Goal: Task Accomplishment & Management: Manage account settings

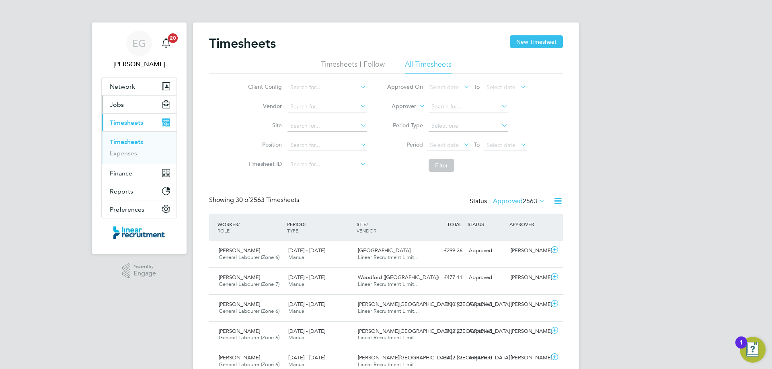
click at [123, 102] on button "Jobs" at bounding box center [139, 105] width 75 height 18
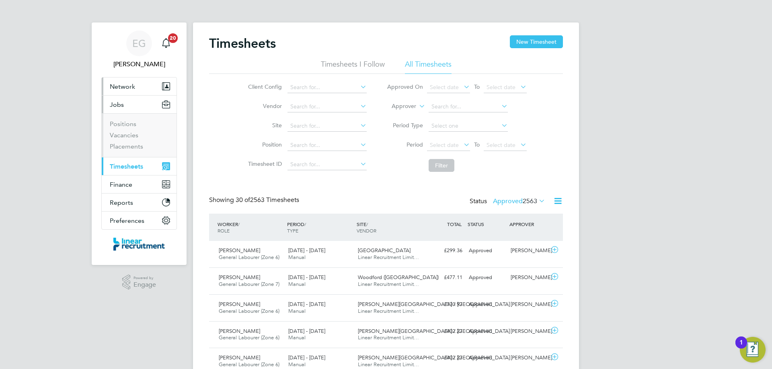
click at [135, 88] on button "Network" at bounding box center [139, 87] width 75 height 18
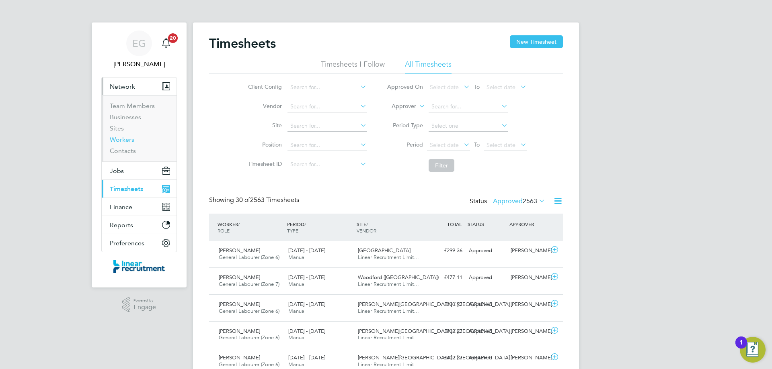
click at [127, 141] on link "Workers" at bounding box center [122, 140] width 25 height 8
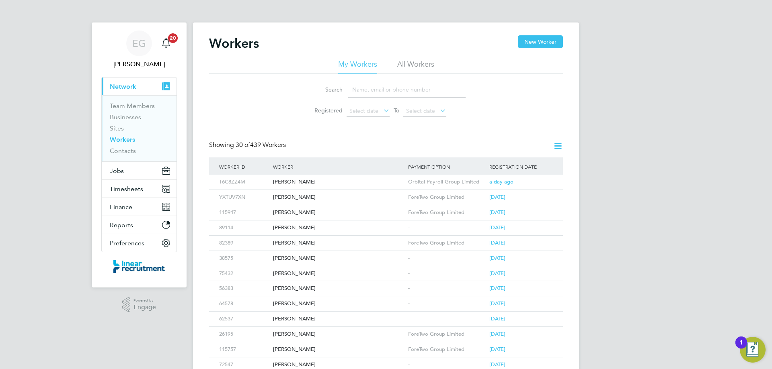
drag, startPoint x: 374, startPoint y: 87, endPoint x: 383, endPoint y: 88, distance: 9.7
click at [373, 88] on input at bounding box center [406, 90] width 117 height 16
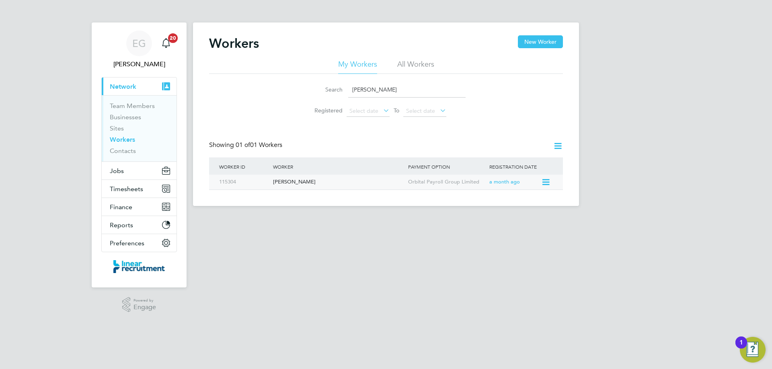
click at [335, 183] on div "[PERSON_NAME]" at bounding box center [338, 182] width 135 height 15
click at [125, 136] on link "Workers" at bounding box center [122, 140] width 25 height 8
drag, startPoint x: 392, startPoint y: 88, endPoint x: 227, endPoint y: 88, distance: 165.2
click at [227, 88] on div "Search darren hinch Registered Select date To Select date" at bounding box center [386, 97] width 354 height 47
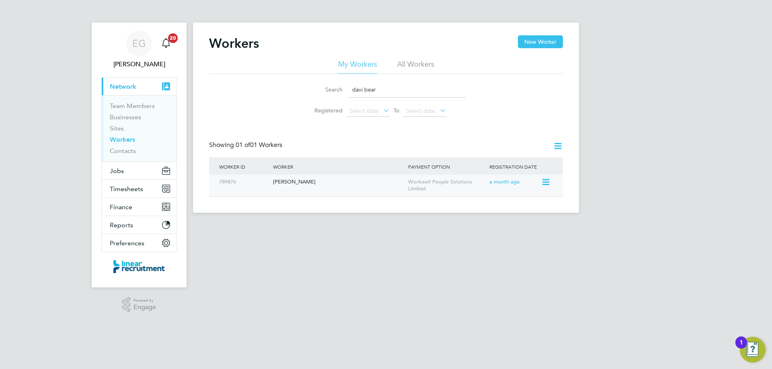
type input "davi bear"
click at [356, 182] on div "David Beard" at bounding box center [338, 182] width 135 height 15
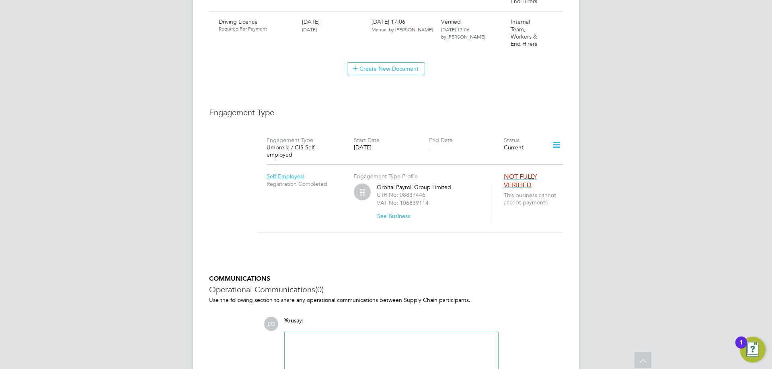
scroll to position [523, 0]
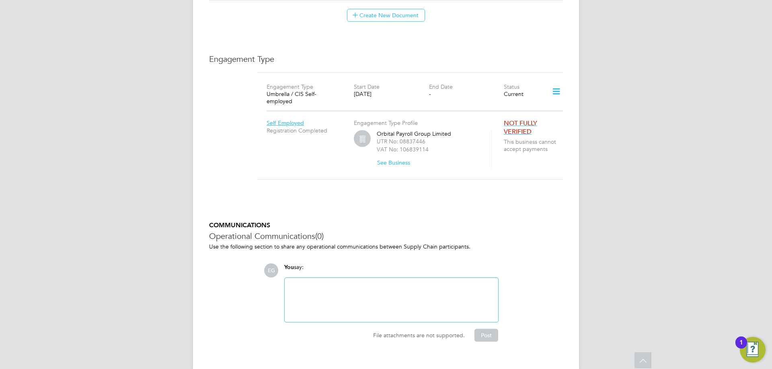
scroll to position [572, 0]
drag, startPoint x: 84, startPoint y: 311, endPoint x: 91, endPoint y: 285, distance: 26.2
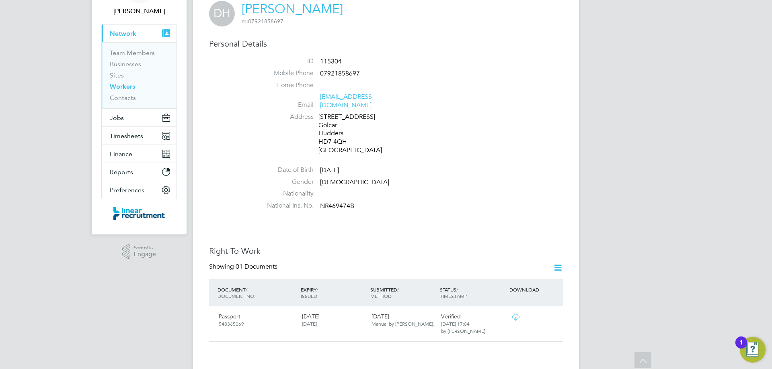
scroll to position [50, 0]
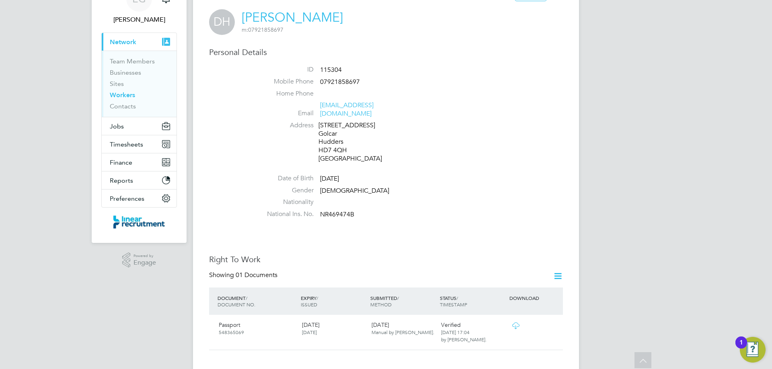
scroll to position [0, 0]
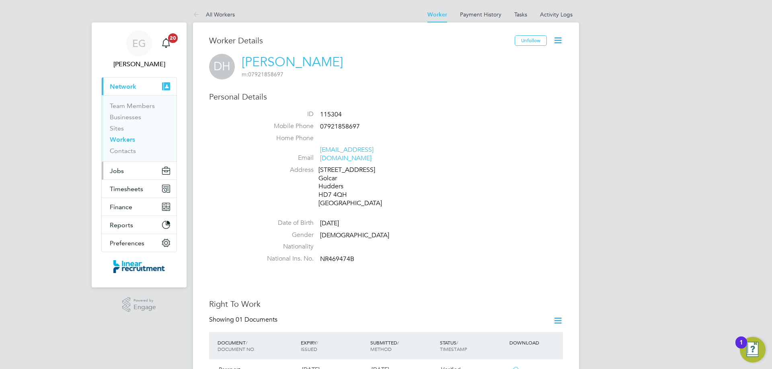
click at [127, 174] on button "Jobs" at bounding box center [139, 171] width 75 height 18
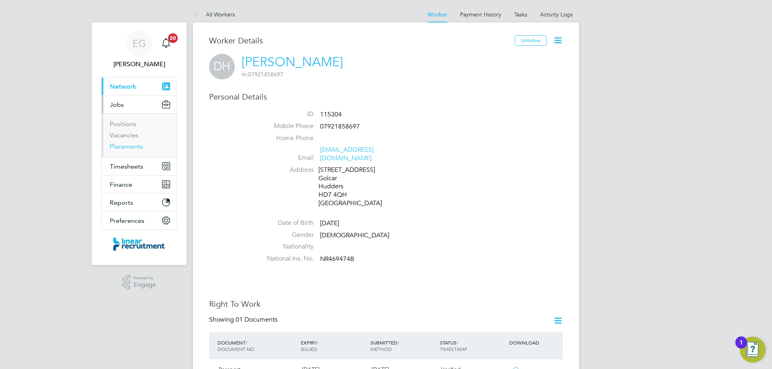
click at [129, 145] on link "Placements" at bounding box center [126, 147] width 33 height 8
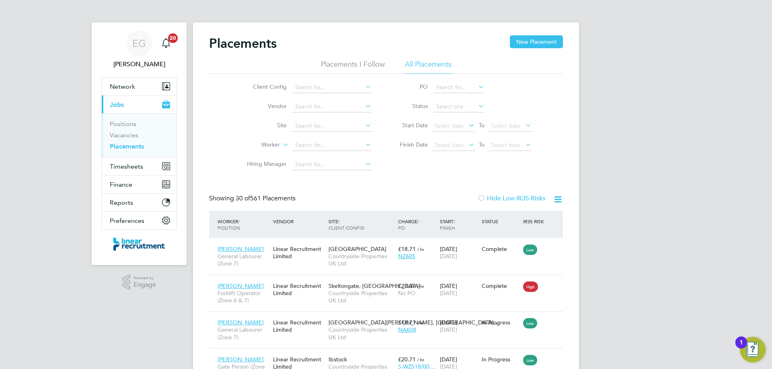
click at [309, 138] on li "Worker" at bounding box center [305, 145] width 151 height 19
drag, startPoint x: 312, startPoint y: 146, endPoint x: 316, endPoint y: 145, distance: 4.1
click at [313, 146] on input at bounding box center [331, 145] width 79 height 11
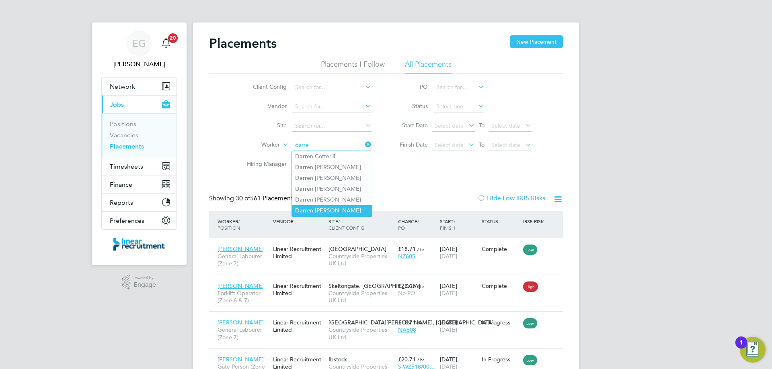
click at [338, 208] on li "Darre n Hinchliffe" at bounding box center [332, 210] width 80 height 11
type input "Darren Hinchliffe"
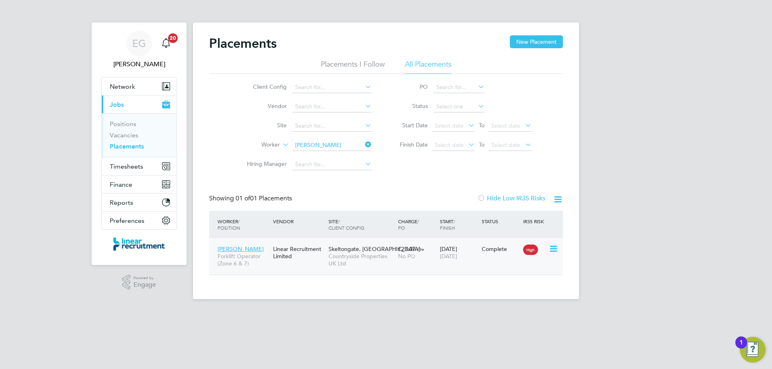
click at [304, 263] on div "Linear Recruitment Limited" at bounding box center [298, 253] width 55 height 23
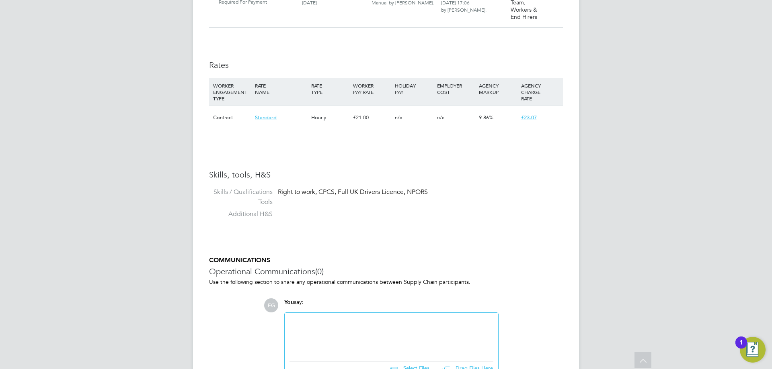
scroll to position [1090, 0]
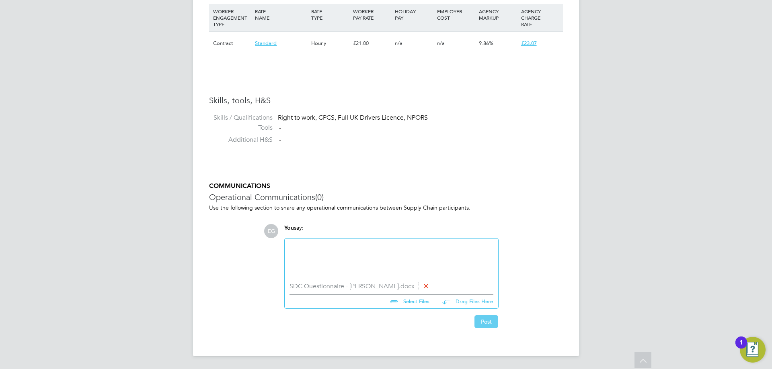
click at [484, 321] on button "Post" at bounding box center [486, 322] width 24 height 13
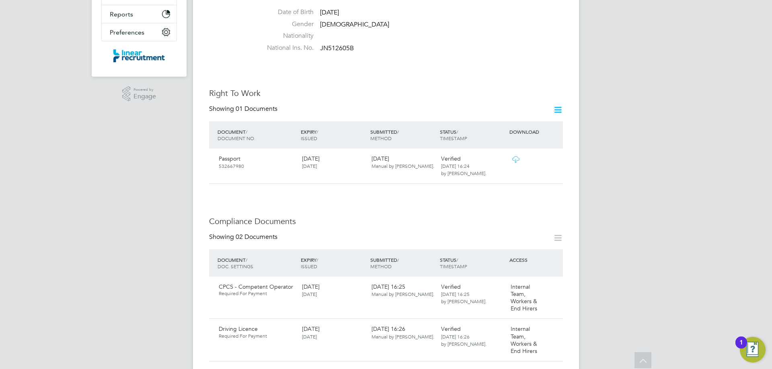
scroll to position [281, 0]
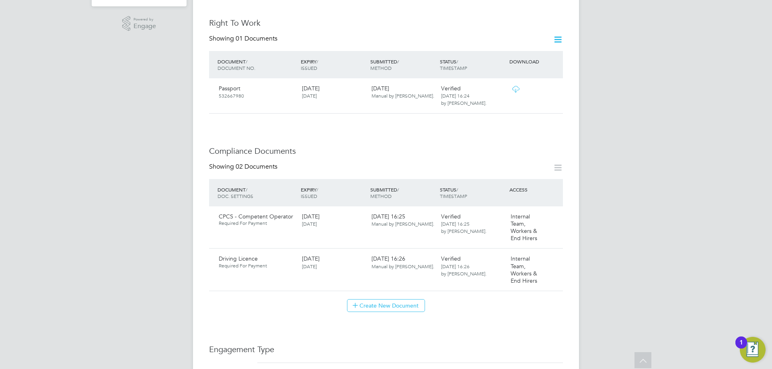
click at [161, 324] on div "EG Eshanthi Goonetilleke Notifications 20 Applications: Current page: Network T…" at bounding box center [386, 196] width 772 height 955
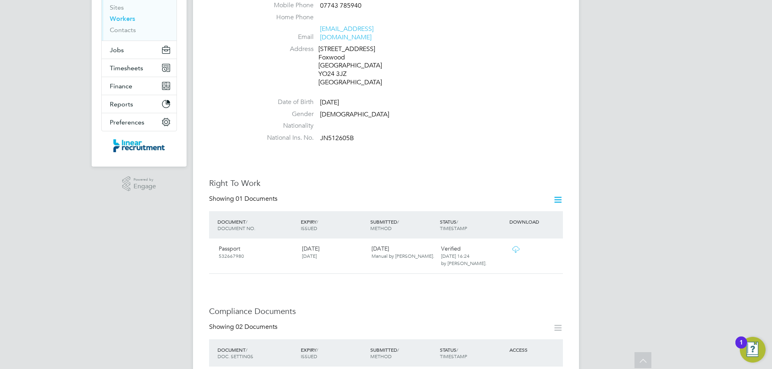
scroll to position [0, 0]
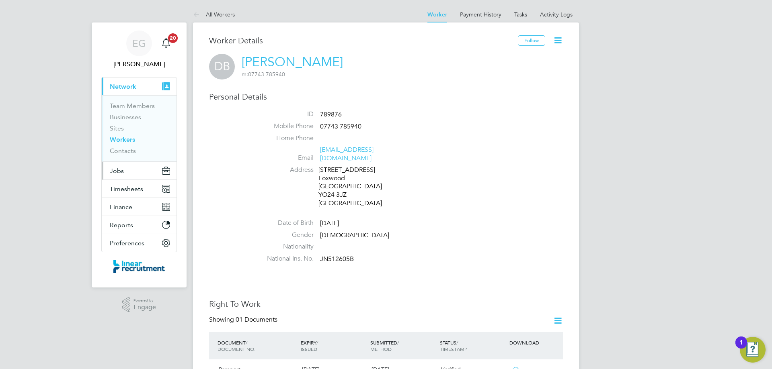
click at [117, 174] on span "Jobs" at bounding box center [117, 171] width 14 height 8
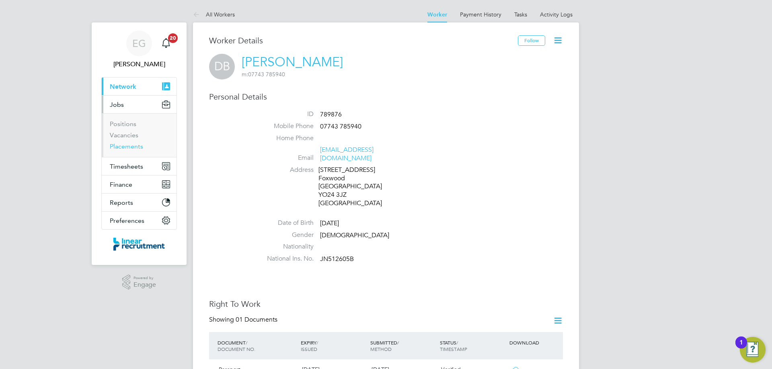
click at [129, 145] on link "Placements" at bounding box center [126, 147] width 33 height 8
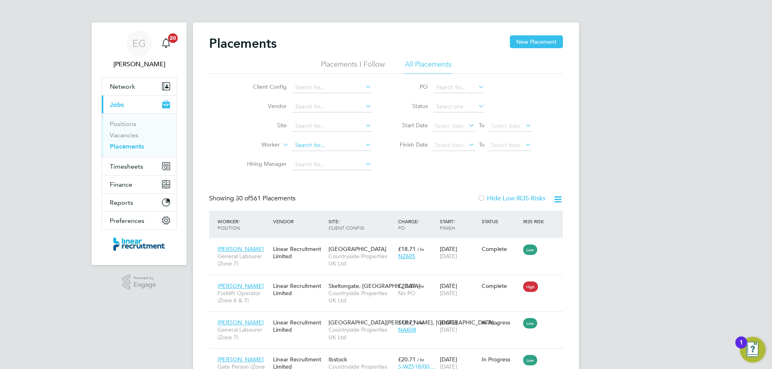
drag, startPoint x: 314, startPoint y: 146, endPoint x: 324, endPoint y: 140, distance: 12.4
click at [314, 146] on input at bounding box center [331, 145] width 79 height 11
click at [343, 154] on b "Bear" at bounding box center [349, 156] width 12 height 7
type input "David Beard"
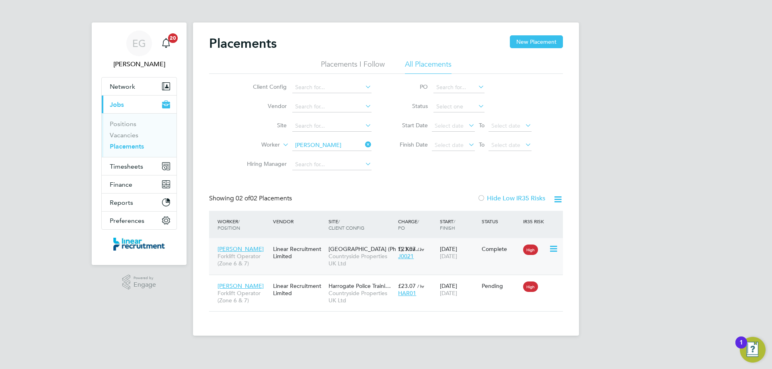
click at [292, 262] on div "Linear Recruitment Limited" at bounding box center [298, 253] width 55 height 23
click at [310, 301] on div "David Beard Forklift Operator (Zone 6 & 7) Linear Recruitment Limited Harrogate…" at bounding box center [386, 293] width 354 height 37
click at [363, 145] on icon at bounding box center [363, 144] width 0 height 11
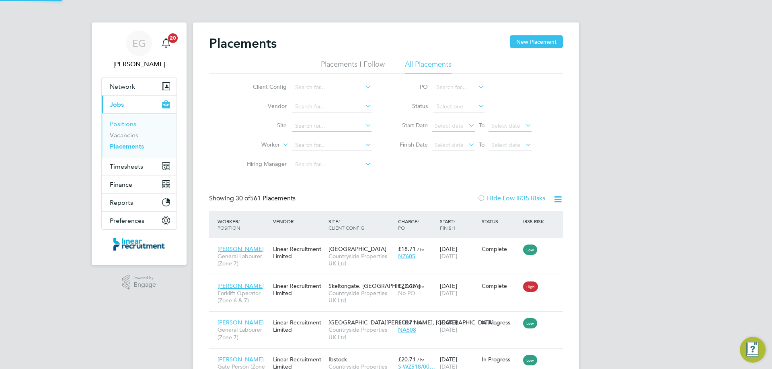
scroll to position [30, 70]
click at [133, 89] on span "Network" at bounding box center [122, 87] width 25 height 8
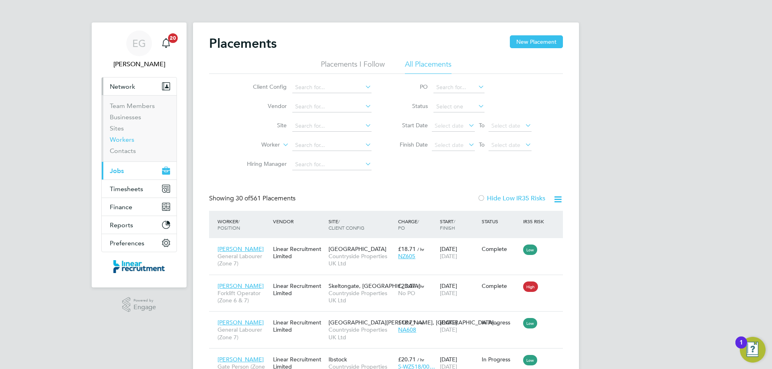
click at [126, 139] on link "Workers" at bounding box center [122, 140] width 25 height 8
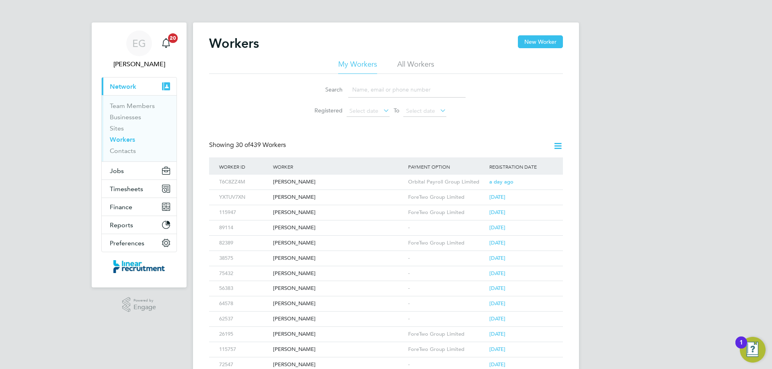
click at [372, 93] on input at bounding box center [406, 90] width 117 height 16
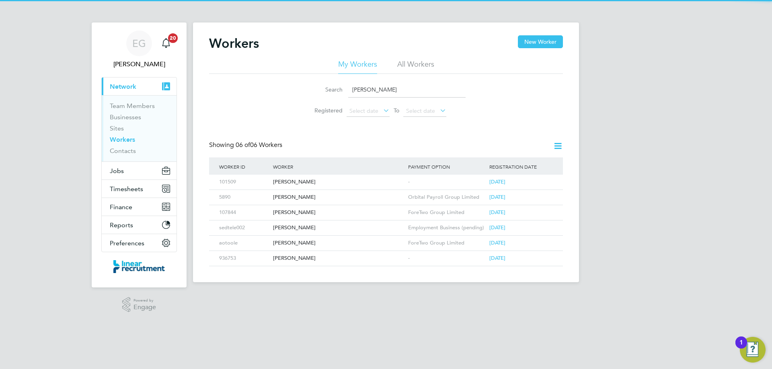
type input "andrew flan"
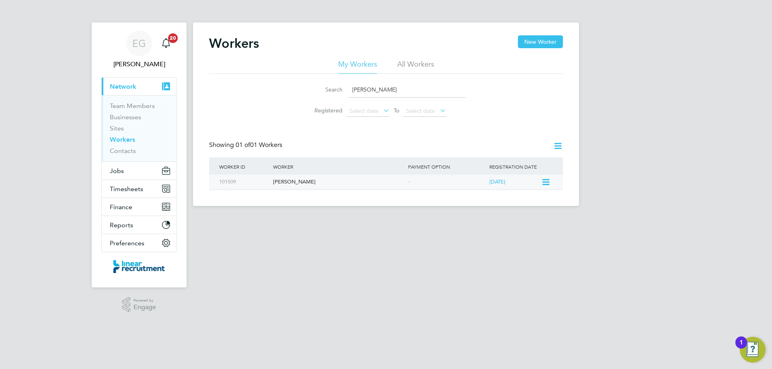
click at [314, 182] on div "[PERSON_NAME]" at bounding box center [338, 182] width 135 height 15
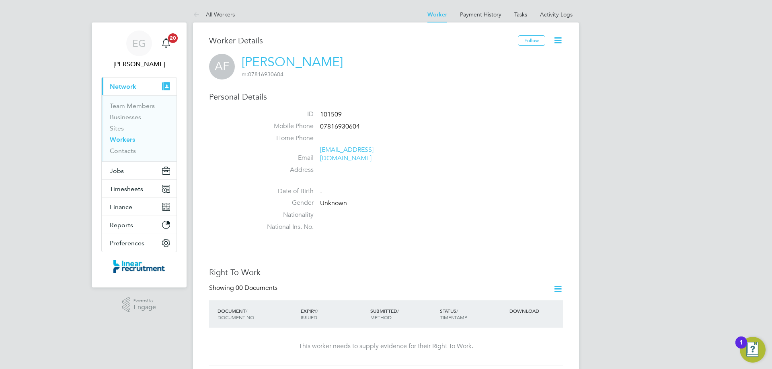
click at [559, 41] on icon at bounding box center [558, 40] width 10 height 10
click at [486, 94] on li "Edit Personal Details e" at bounding box center [512, 93] width 100 height 11
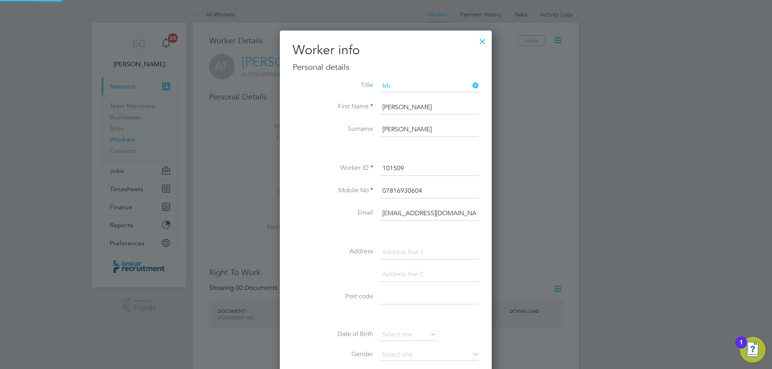
scroll to position [454, 213]
click at [398, 97] on li "Mr" at bounding box center [429, 97] width 100 height 10
type input "Mr"
click at [401, 258] on input at bounding box center [428, 253] width 99 height 14
paste input "19 [PERSON_NAME]"
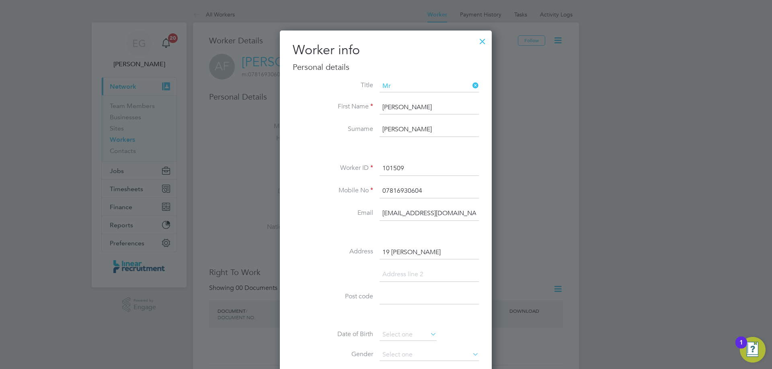
type input "19 [PERSON_NAME]"
click at [424, 279] on input at bounding box center [428, 275] width 99 height 14
paste input "[GEOGRAPHIC_DATA]"
type input "[GEOGRAPHIC_DATA]"
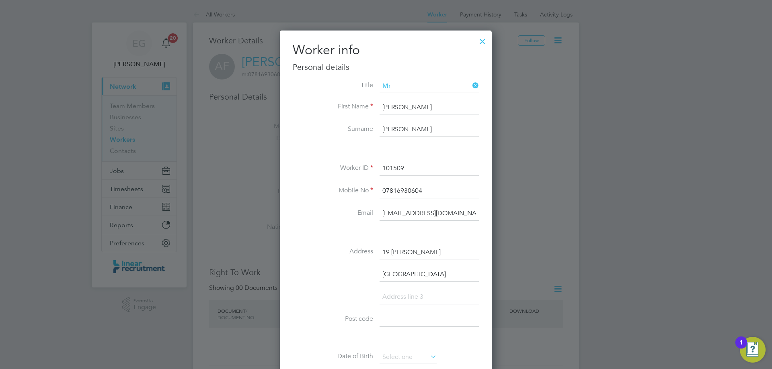
drag, startPoint x: 397, startPoint y: 330, endPoint x: 396, endPoint y: 325, distance: 5.1
click at [396, 329] on li "Post code" at bounding box center [386, 324] width 186 height 23
click at [394, 320] on input at bounding box center [428, 320] width 99 height 14
paste input "YO30 5UU"
type input "YO30 5UU"
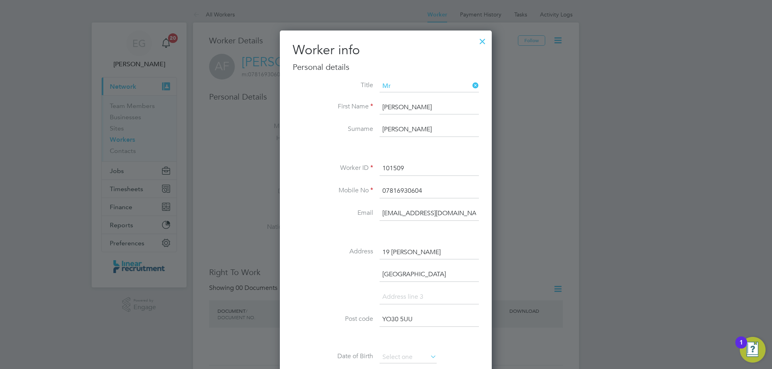
click at [404, 297] on input at bounding box center [428, 297] width 99 height 14
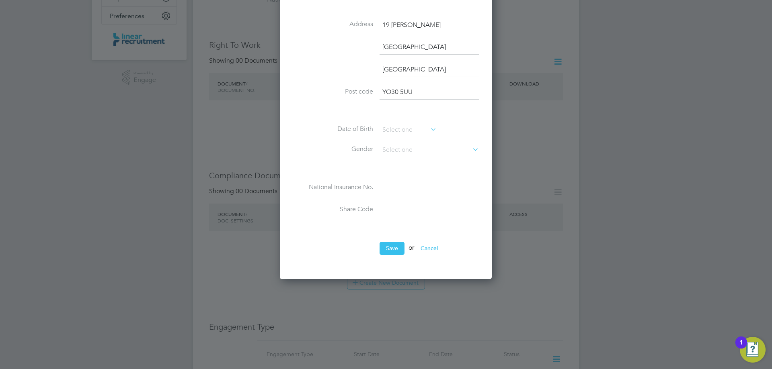
scroll to position [241, 0]
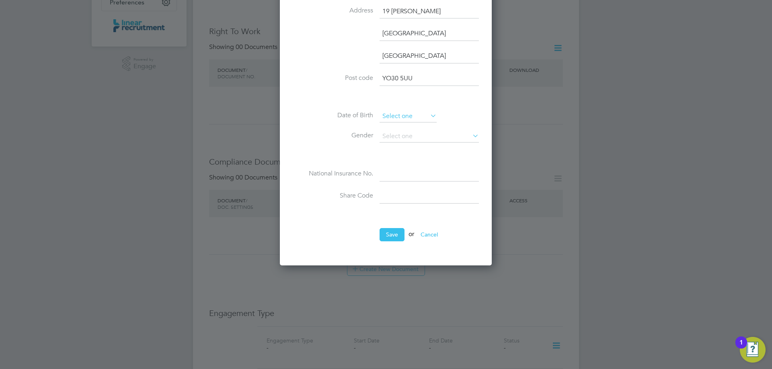
type input "York"
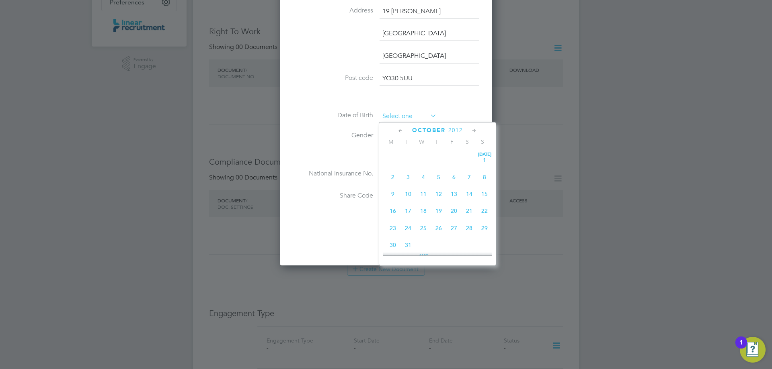
click at [416, 113] on input at bounding box center [407, 117] width 57 height 12
click at [458, 130] on span "2012" at bounding box center [455, 130] width 14 height 7
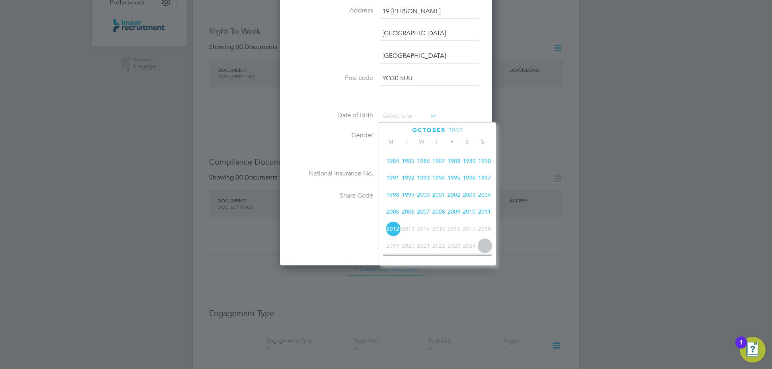
scroll to position [173, 0]
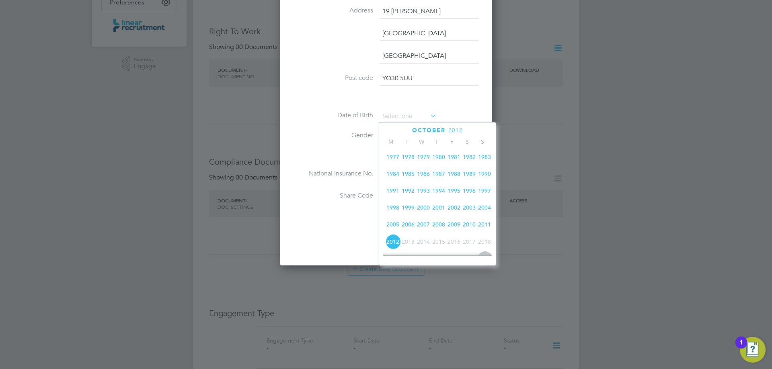
click at [395, 178] on span "1984" at bounding box center [392, 173] width 15 height 15
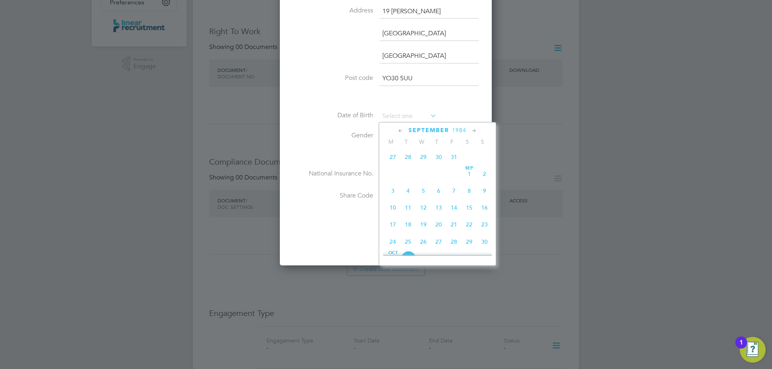
click at [400, 130] on icon at bounding box center [401, 131] width 8 height 9
click at [483, 210] on span "26" at bounding box center [484, 208] width 15 height 15
type input "26 Aug 1984"
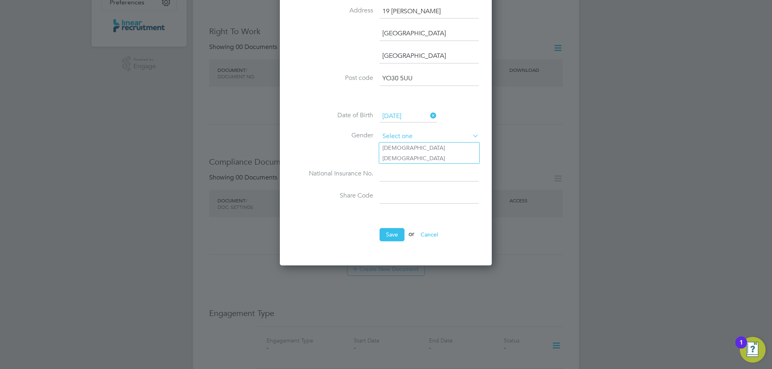
click at [392, 136] on input at bounding box center [428, 137] width 99 height 12
click at [400, 148] on li "[DEMOGRAPHIC_DATA]" at bounding box center [429, 148] width 100 height 10
type input "[DEMOGRAPHIC_DATA]"
click at [400, 168] on input at bounding box center [428, 174] width 99 height 14
paste input "JR224139D"
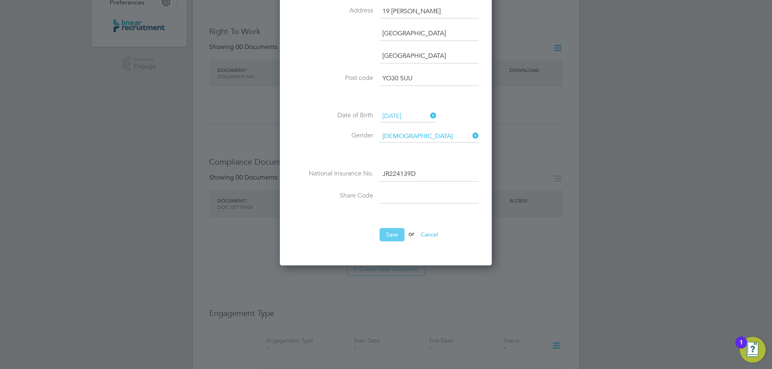
type input "JR 22 41 39 D"
click at [381, 237] on button "Save" at bounding box center [391, 234] width 25 height 13
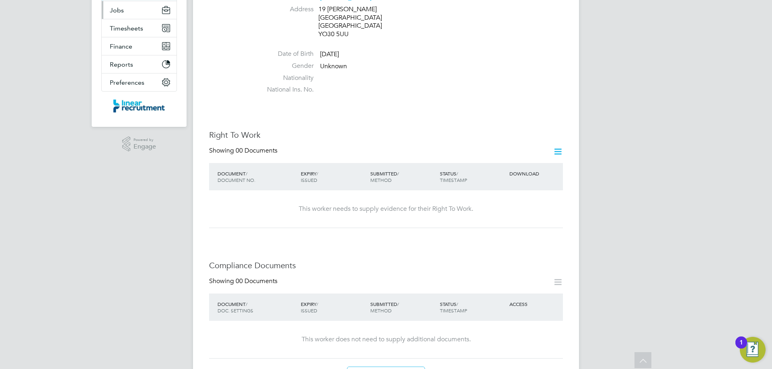
scroll to position [0, 0]
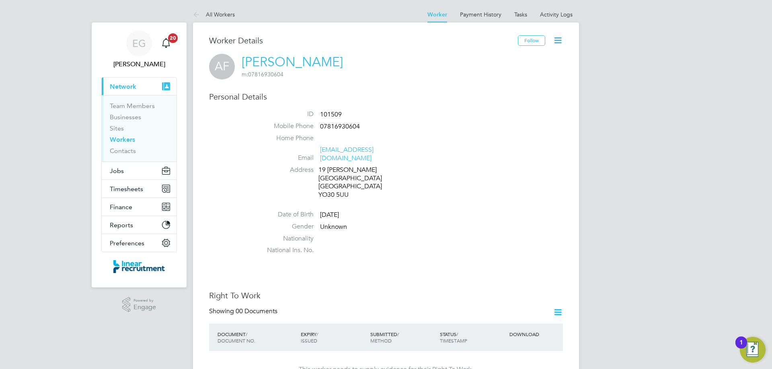
click at [492, 153] on li "Email flanaganandrew84@gmail.com" at bounding box center [409, 156] width 305 height 20
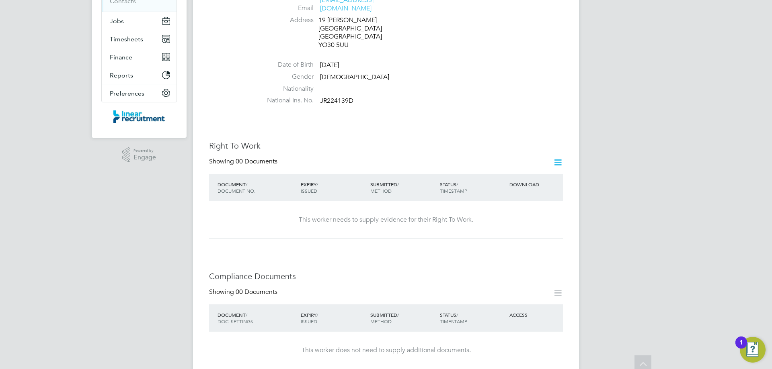
scroll to position [161, 0]
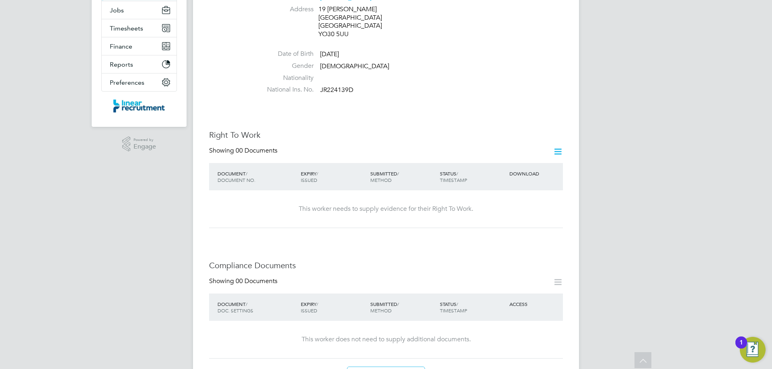
click at [556, 147] on icon at bounding box center [558, 152] width 10 height 10
click at [497, 163] on li "Add Right To Work Document" at bounding box center [513, 163] width 97 height 11
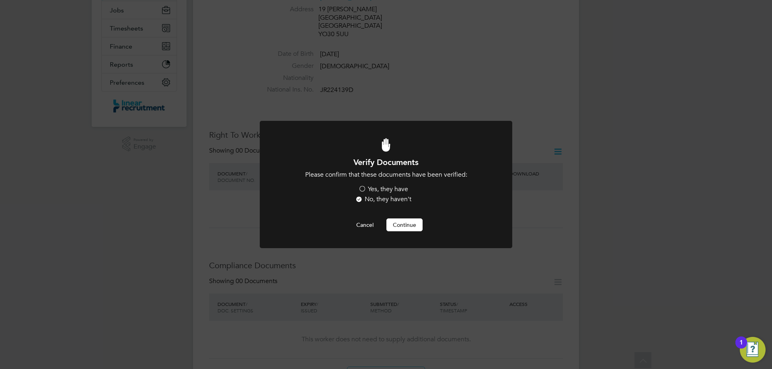
click at [361, 188] on label "Yes, they have" at bounding box center [383, 189] width 50 height 8
click at [0, 0] on input "Yes, they have" at bounding box center [0, 0] width 0 height 0
click at [410, 224] on button "Continue" at bounding box center [404, 225] width 36 height 13
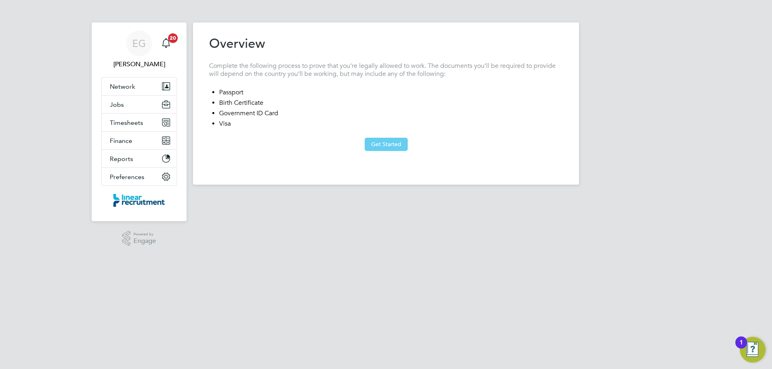
click at [385, 141] on button "Get Started" at bounding box center [386, 144] width 43 height 13
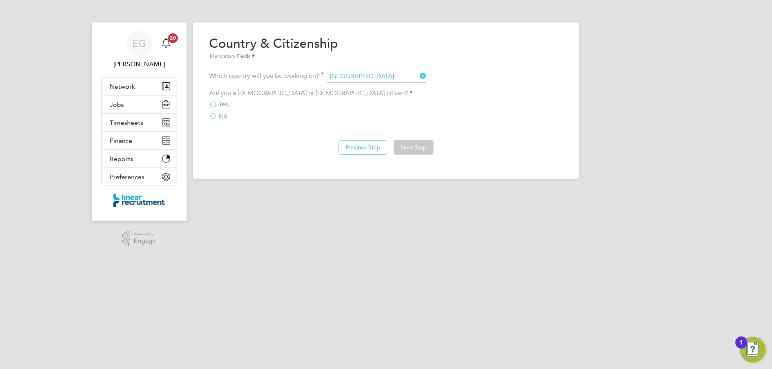
click at [214, 105] on label "Yes" at bounding box center [218, 104] width 19 height 8
click at [0, 0] on input "Yes" at bounding box center [0, 0] width 0 height 0
click at [420, 143] on button "Next Step" at bounding box center [414, 147] width 40 height 14
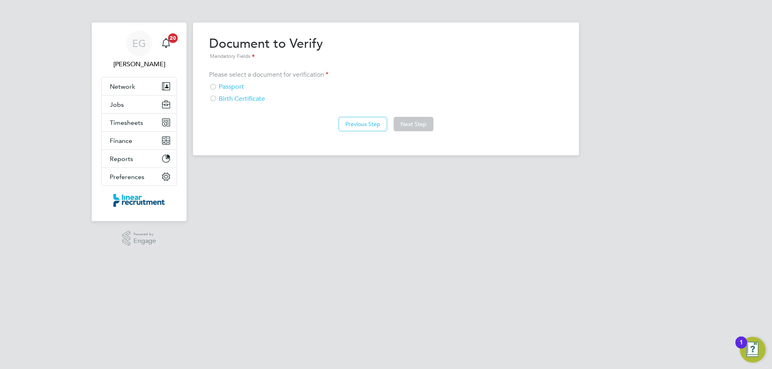
click at [215, 98] on div at bounding box center [213, 99] width 8 height 8
click at [428, 119] on button "Next Step" at bounding box center [414, 124] width 40 height 14
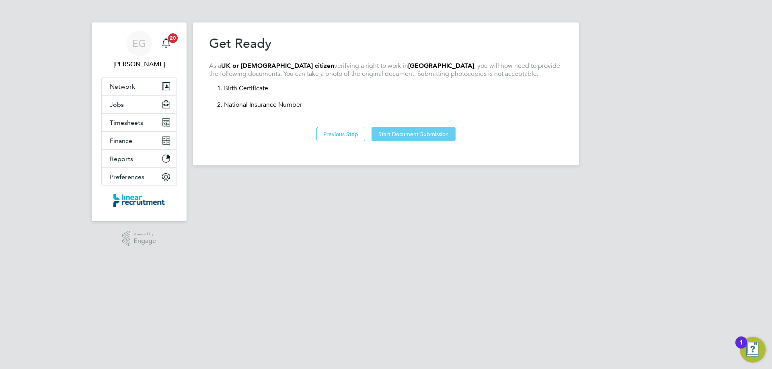
click at [417, 129] on button "Start Document Submission" at bounding box center [413, 134] width 84 height 14
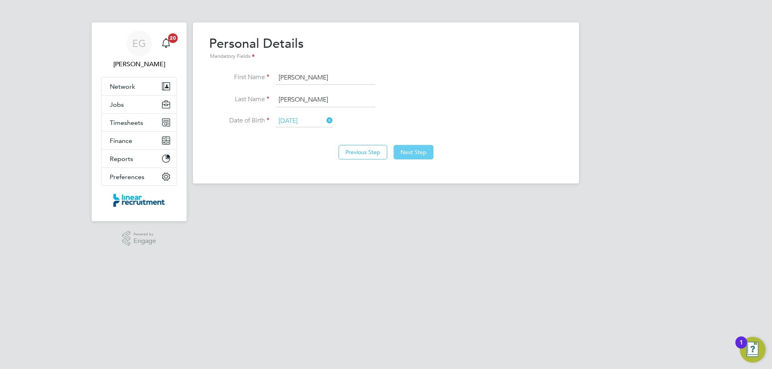
click at [414, 155] on button "Next Step" at bounding box center [414, 152] width 40 height 14
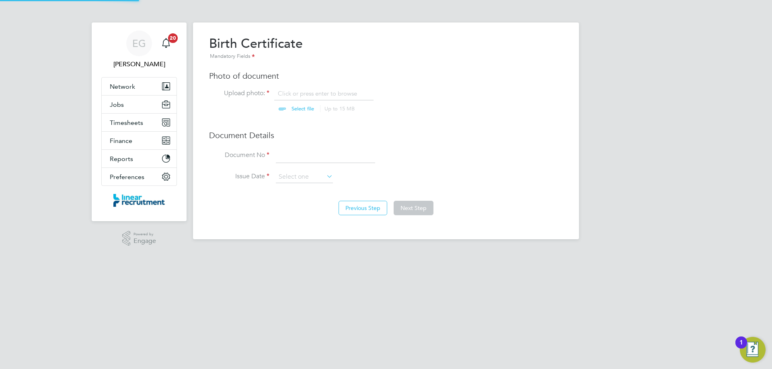
scroll to position [11, 100]
click at [295, 107] on input "file" at bounding box center [310, 102] width 126 height 24
type input "C:\fakepath\Signed ID.pdf"
click at [280, 152] on input at bounding box center [325, 156] width 99 height 14
click at [320, 156] on input at bounding box center [325, 156] width 99 height 14
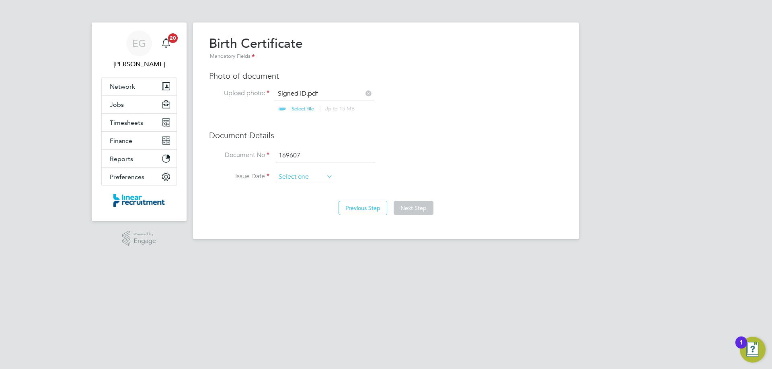
type input "169607"
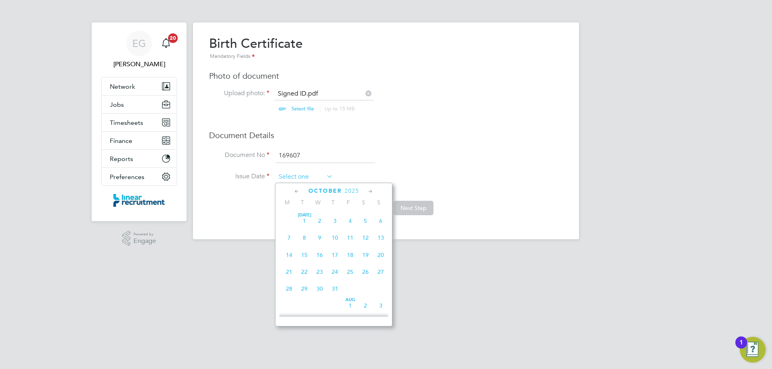
click at [298, 176] on input at bounding box center [304, 177] width 57 height 12
click at [348, 189] on span "2025" at bounding box center [351, 191] width 14 height 7
click at [361, 192] on div "October 2025" at bounding box center [333, 191] width 109 height 8
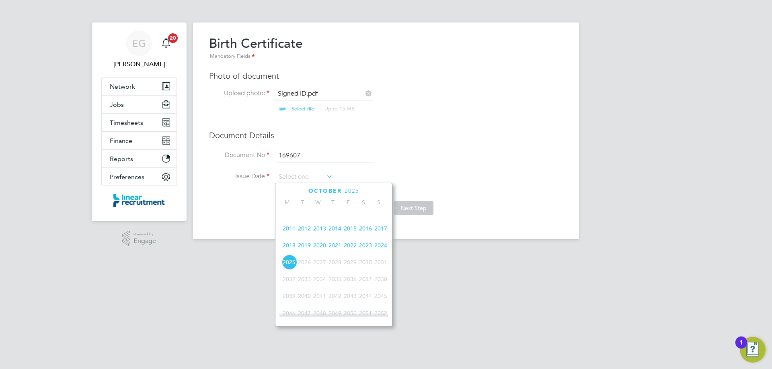
click at [355, 191] on span "2025" at bounding box center [351, 191] width 14 height 7
click at [355, 191] on span "2025" at bounding box center [355, 191] width 14 height 7
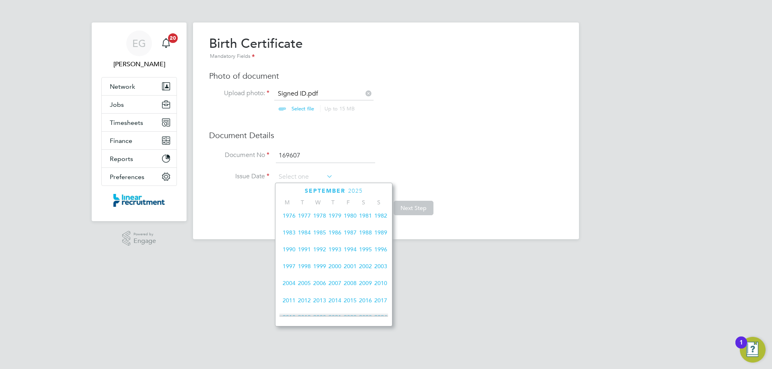
click at [309, 236] on span "1984" at bounding box center [304, 232] width 15 height 15
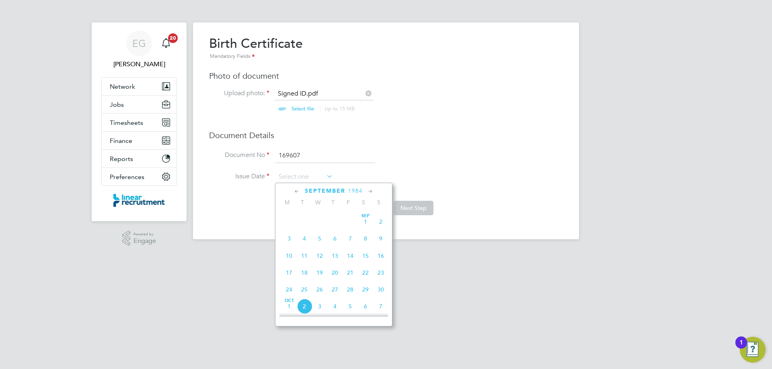
click at [319, 244] on span "5" at bounding box center [319, 238] width 15 height 15
type input "05 Sep 1984"
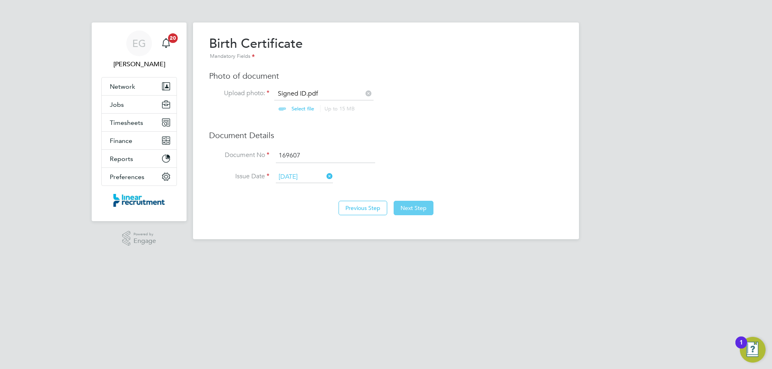
click at [413, 206] on button "Next Step" at bounding box center [414, 208] width 40 height 14
click at [295, 109] on input "file" at bounding box center [310, 102] width 126 height 24
type input "C:\fakepath\Signed ID.pdf"
click at [297, 151] on input at bounding box center [325, 156] width 99 height 14
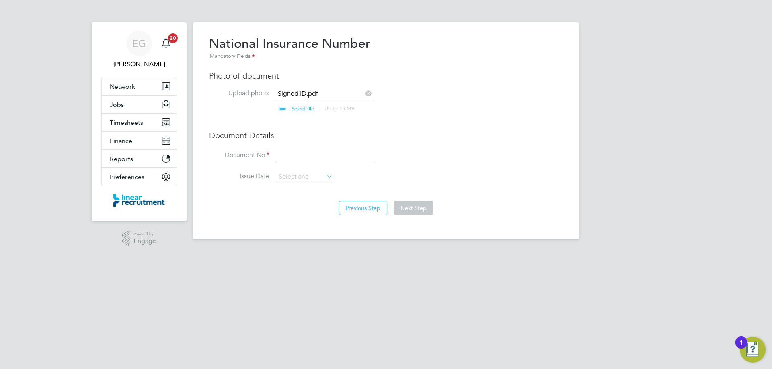
click at [302, 159] on input at bounding box center [325, 156] width 99 height 14
type input "JR224139D"
click at [292, 176] on input at bounding box center [304, 177] width 57 height 12
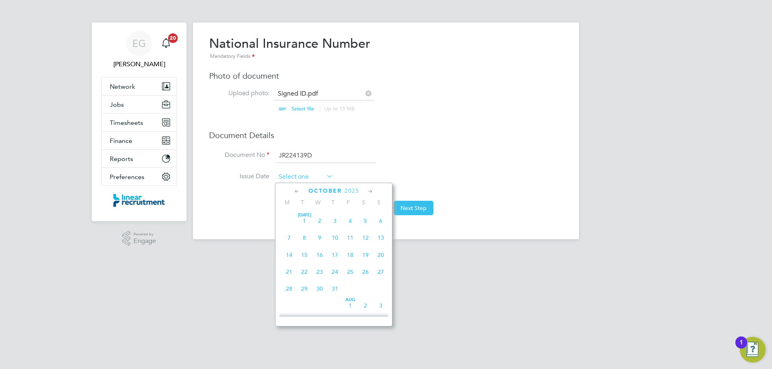
scroll to position [226, 0]
click at [352, 189] on span "2025" at bounding box center [351, 191] width 14 height 7
click at [382, 247] on span "2024" at bounding box center [380, 245] width 15 height 15
click at [324, 193] on span "September" at bounding box center [325, 191] width 41 height 7
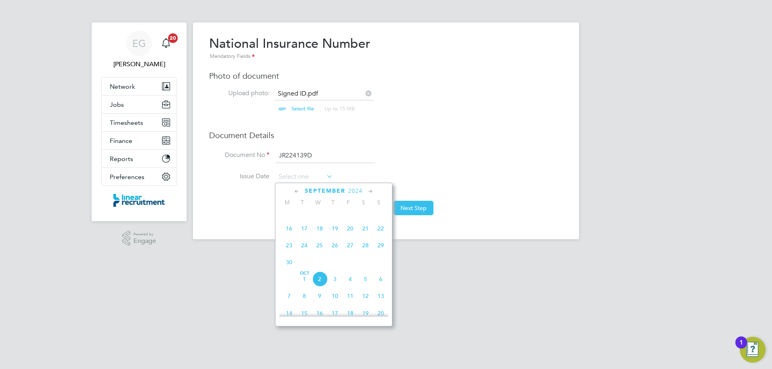
scroll to position [1355, 0]
click at [354, 193] on span "2025" at bounding box center [351, 191] width 14 height 7
click at [287, 270] on span "2024" at bounding box center [288, 262] width 15 height 15
click at [298, 191] on icon at bounding box center [297, 191] width 8 height 9
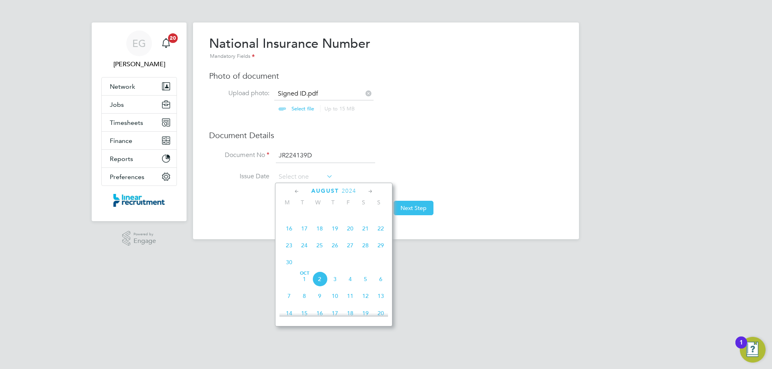
scroll to position [87, 0]
click at [297, 190] on icon at bounding box center [297, 191] width 8 height 9
click at [368, 190] on icon at bounding box center [371, 191] width 8 height 9
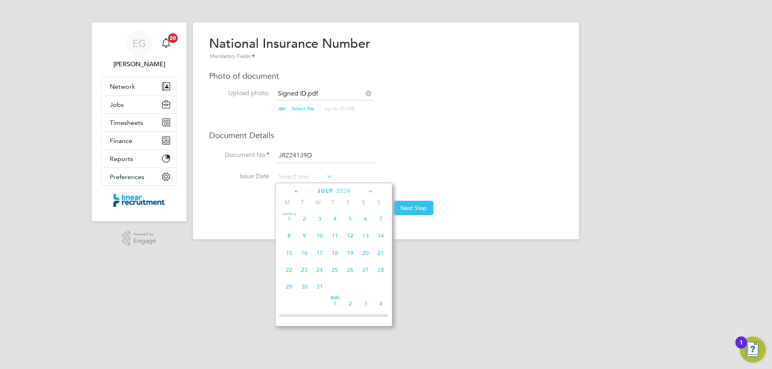
click at [319, 272] on span "24" at bounding box center [319, 269] width 15 height 15
type input "24 Jul 2024"
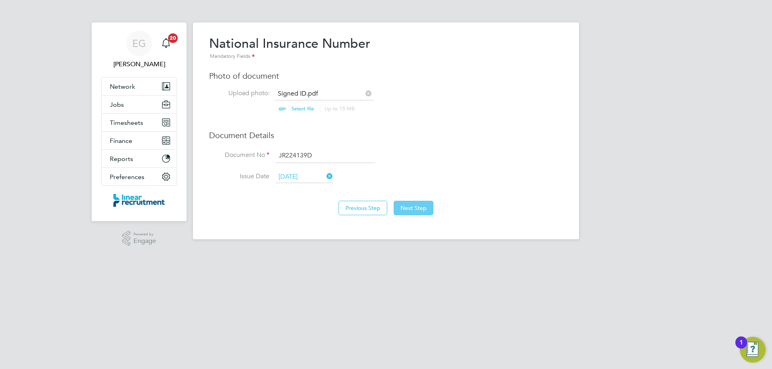
click at [419, 209] on button "Next Step" at bounding box center [414, 208] width 40 height 14
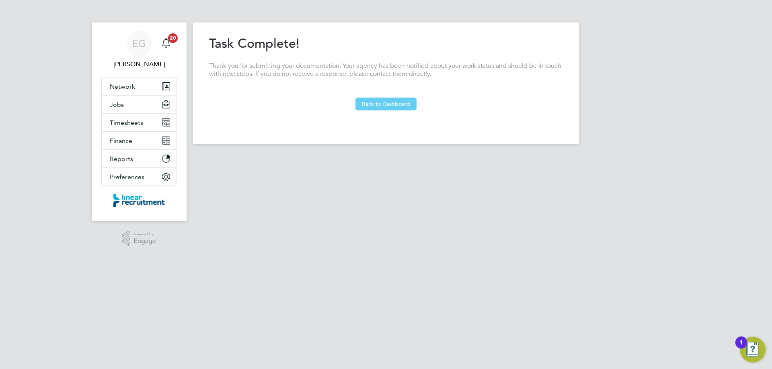
click at [396, 107] on button "Back to Dashboard" at bounding box center [385, 104] width 61 height 13
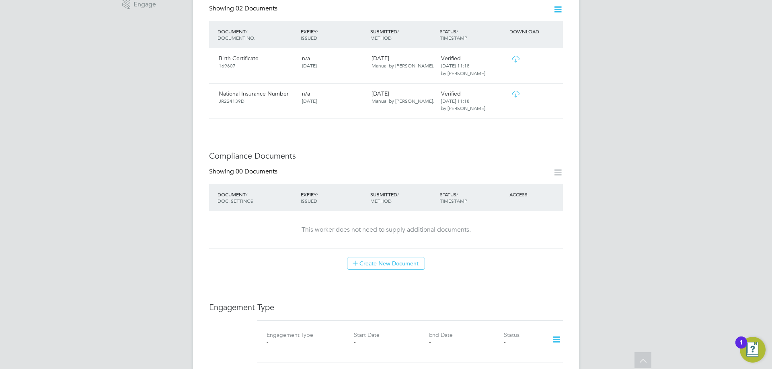
scroll to position [362, 0]
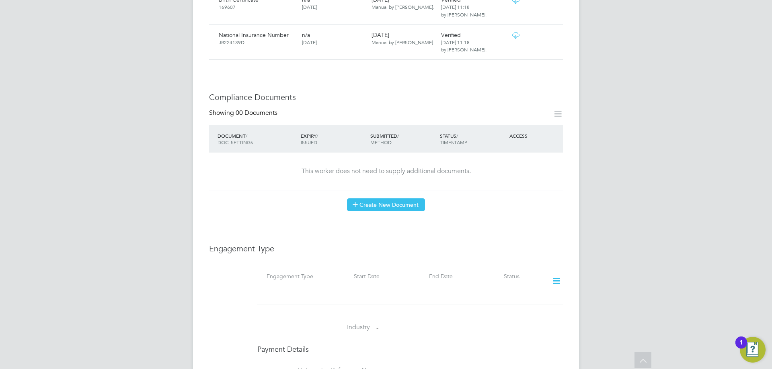
click at [395, 199] on button "Create New Document" at bounding box center [386, 205] width 78 height 13
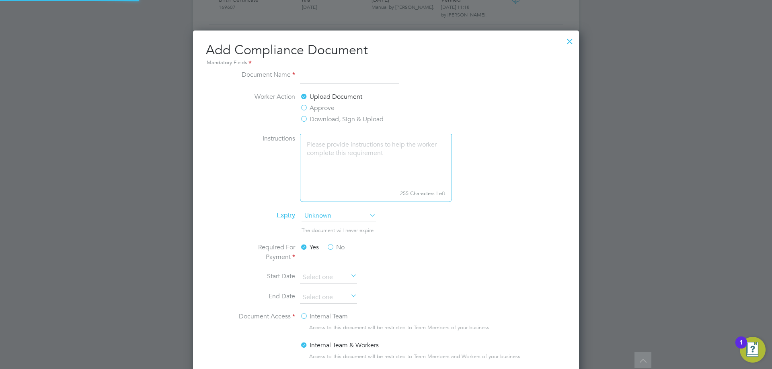
scroll to position [422, 386]
click at [331, 72] on input "CPCS" at bounding box center [349, 77] width 99 height 14
type input "CPCS - Competent Operator"
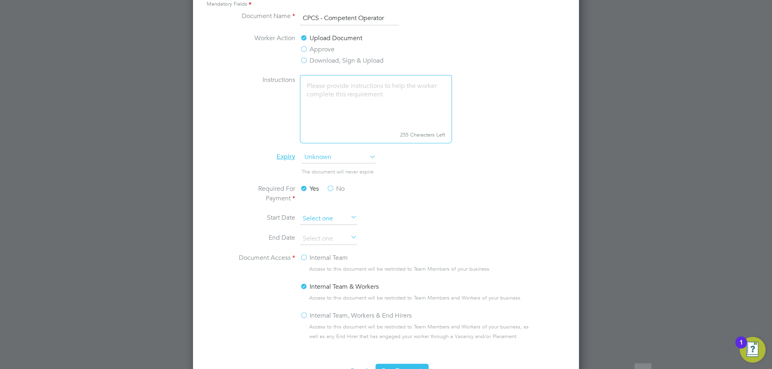
scroll to position [482, 0]
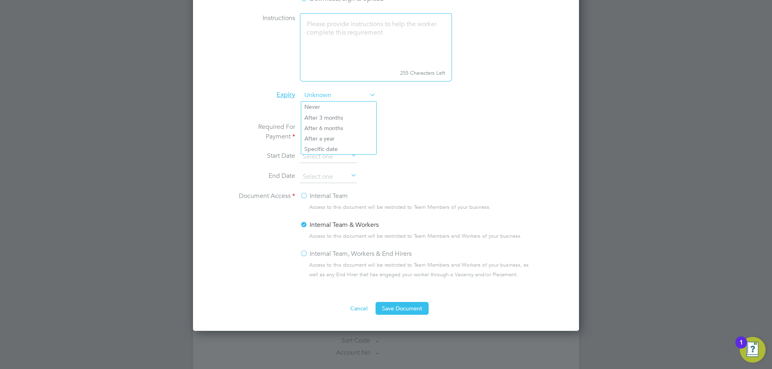
click at [344, 96] on span "Unknown" at bounding box center [338, 96] width 74 height 12
click at [333, 144] on li "Specific date" at bounding box center [338, 149] width 75 height 10
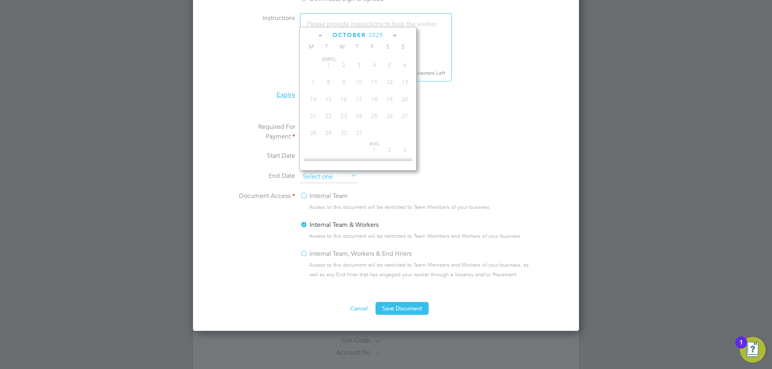
click at [327, 175] on input at bounding box center [328, 177] width 57 height 12
click at [349, 34] on span "October" at bounding box center [348, 35] width 33 height 7
click at [398, 35] on icon at bounding box center [395, 35] width 8 height 9
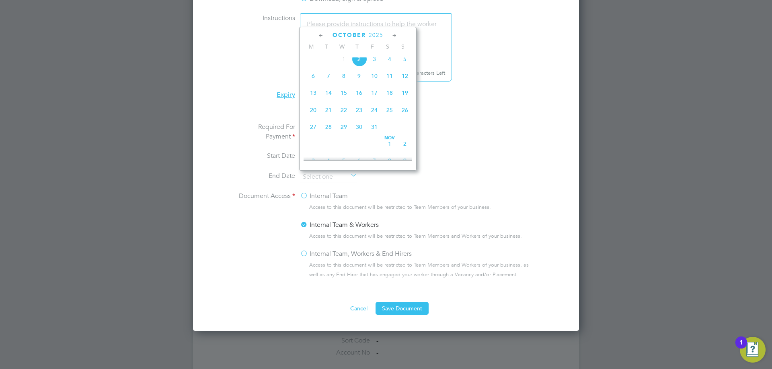
scroll to position [347, 0]
click at [405, 131] on span "30" at bounding box center [404, 124] width 15 height 15
type input "30 Nov 2025"
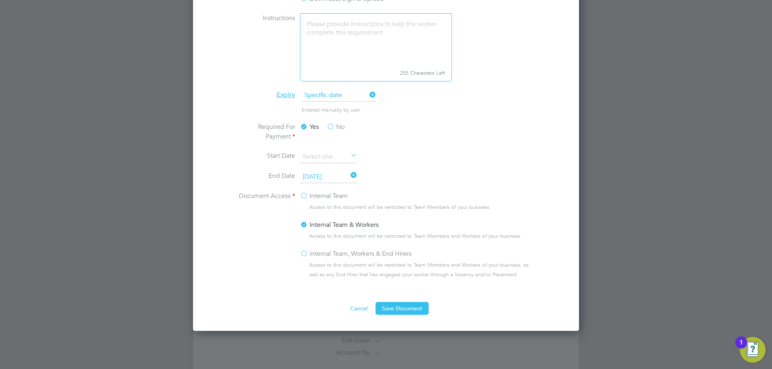
click at [302, 255] on label "Internal Team, Workers & End Hirers" at bounding box center [356, 254] width 112 height 10
click at [0, 0] on input "Internal Team, Workers & End Hirers" at bounding box center [0, 0] width 0 height 0
click at [409, 315] on div "Add Compliance Document Mandatory Fields Document Name CPCS - Competent Operato…" at bounding box center [386, 120] width 386 height 421
click at [410, 309] on button "Save Document" at bounding box center [401, 308] width 53 height 13
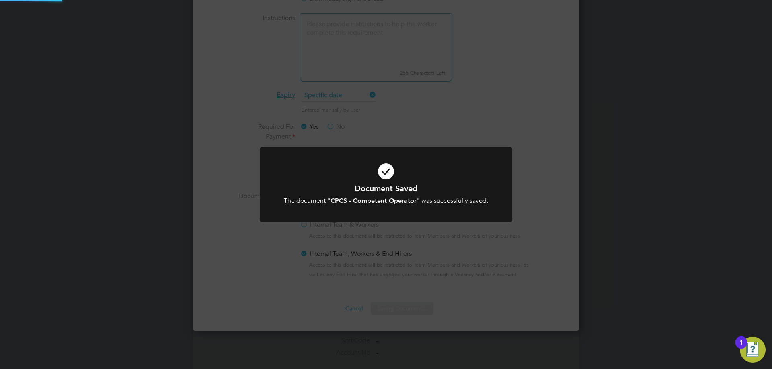
scroll to position [129, 225]
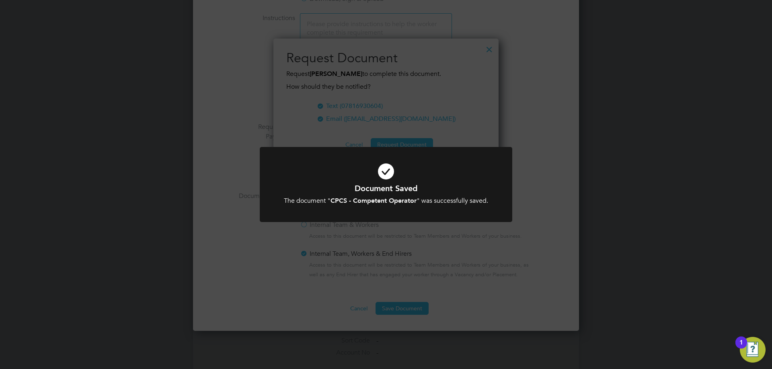
click at [427, 224] on div "Document Saved The document " CPCS - Competent Operator " was successfully save…" at bounding box center [386, 189] width 252 height 85
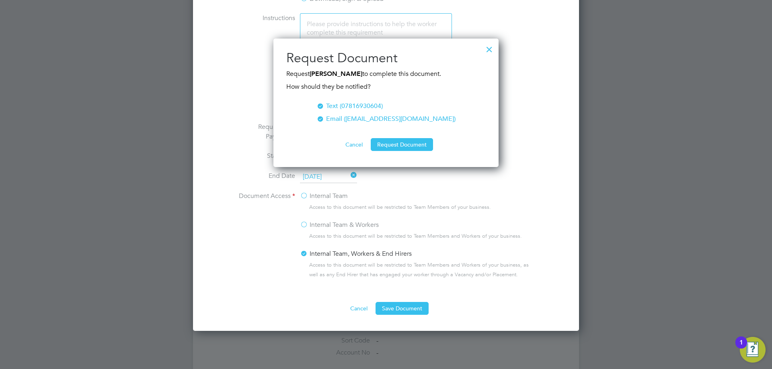
click at [352, 142] on button "Cancel" at bounding box center [354, 144] width 30 height 13
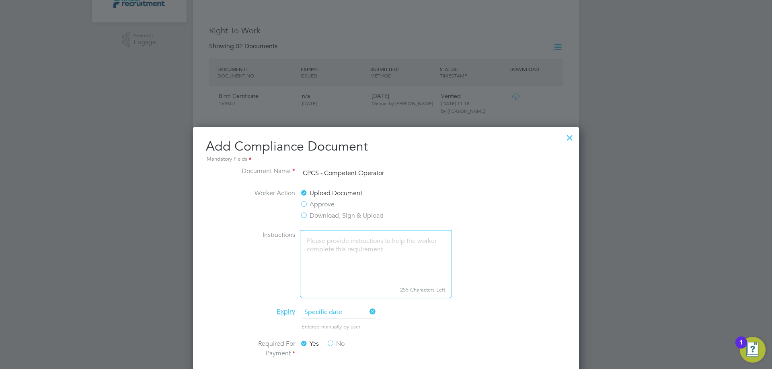
scroll to position [238, 0]
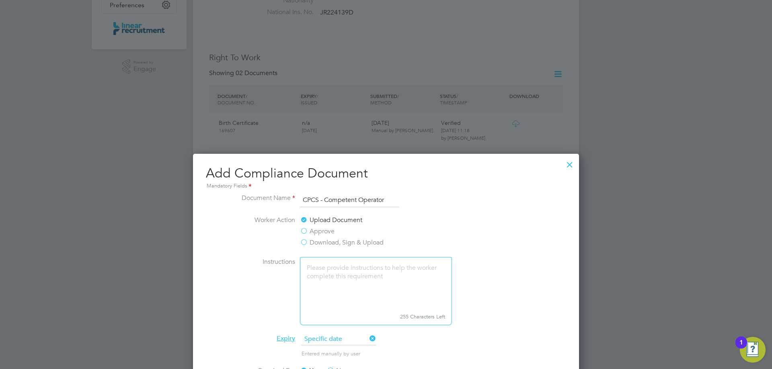
click at [571, 164] on div at bounding box center [569, 163] width 14 height 14
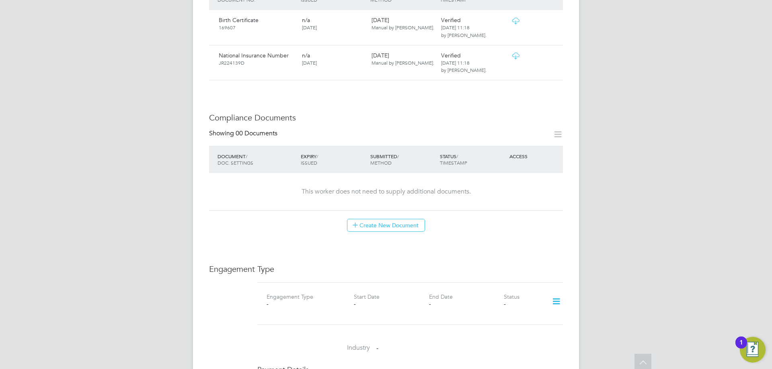
scroll to position [362, 0]
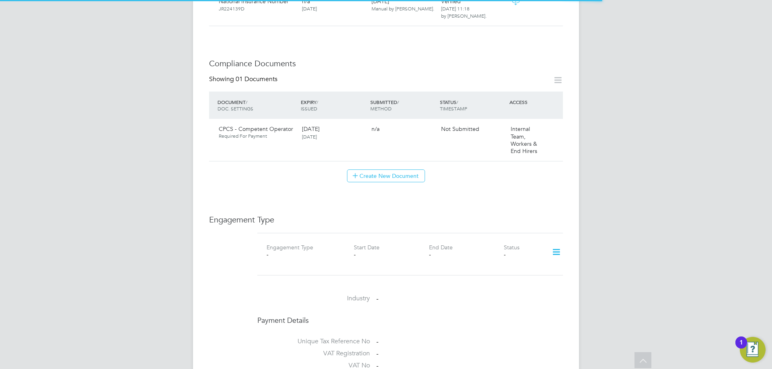
scroll to position [482, 0]
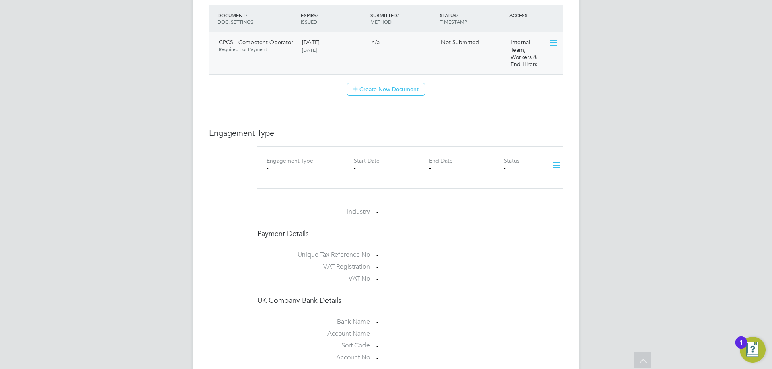
click at [557, 38] on icon at bounding box center [553, 43] width 8 height 10
click at [523, 63] on li "Submit Document" at bounding box center [527, 65] width 59 height 11
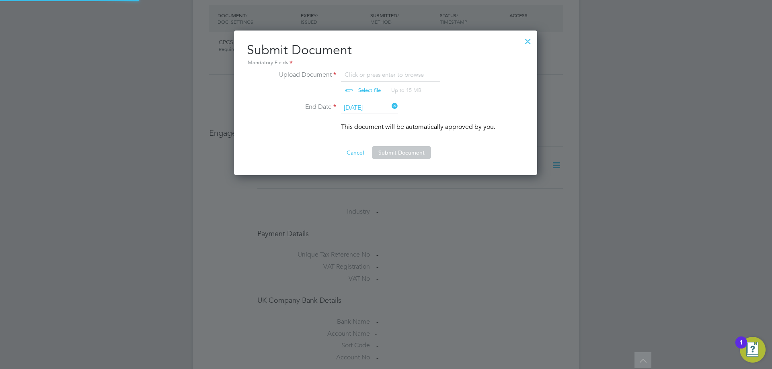
scroll to position [145, 304]
click at [365, 87] on input "file" at bounding box center [377, 82] width 126 height 24
type input "C:\fakepath\CPCS exp. [DATE].pdf"
click at [404, 152] on button "Submit Document" at bounding box center [401, 152] width 59 height 13
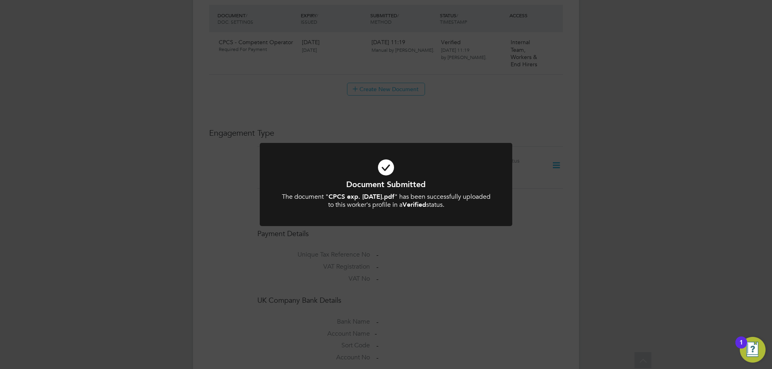
click at [617, 148] on div "Document Submitted The document " CPCS exp. [DATE].pdf " has been successfully …" at bounding box center [386, 184] width 772 height 369
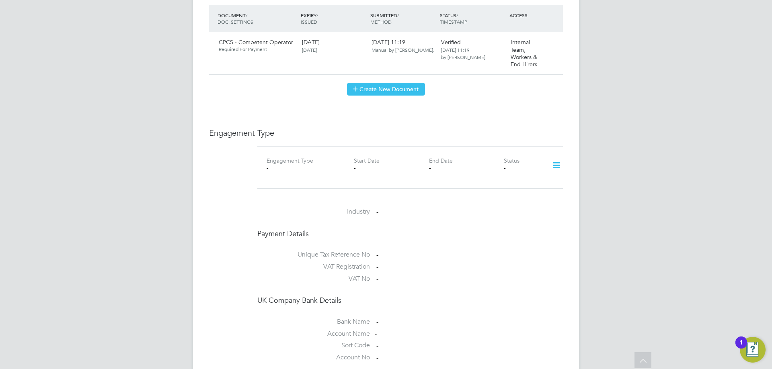
click at [372, 83] on button "Create New Document" at bounding box center [386, 89] width 78 height 13
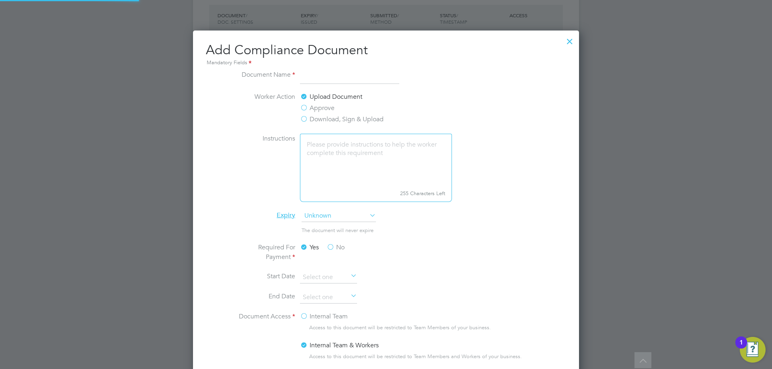
scroll to position [422, 386]
type input "Driving Licence"
click at [320, 207] on li "Instructions 255 Characters Left" at bounding box center [386, 172] width 302 height 76
click at [316, 215] on span "Unknown" at bounding box center [338, 216] width 74 height 12
click at [322, 267] on li "Specific date" at bounding box center [338, 269] width 75 height 10
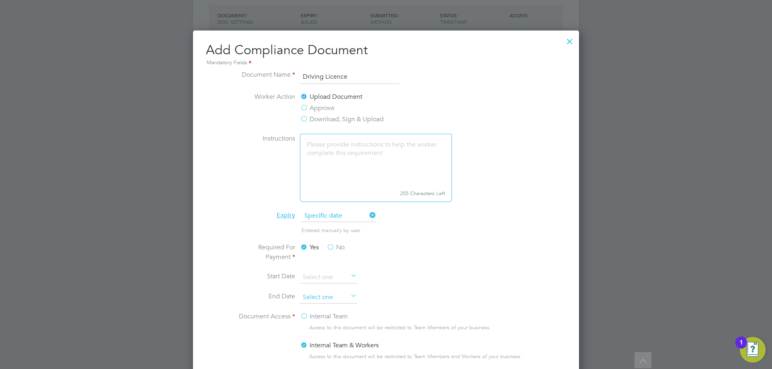
click at [322, 301] on input at bounding box center [328, 298] width 57 height 12
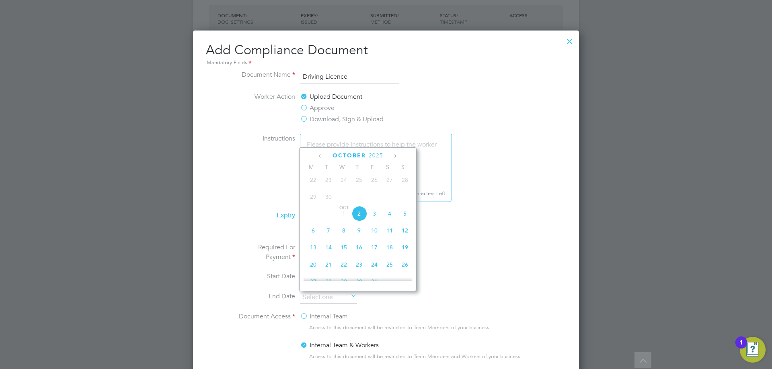
click at [376, 154] on span "2025" at bounding box center [376, 155] width 14 height 7
click at [334, 248] on span "2033" at bounding box center [328, 243] width 15 height 15
click at [394, 156] on icon at bounding box center [395, 156] width 8 height 9
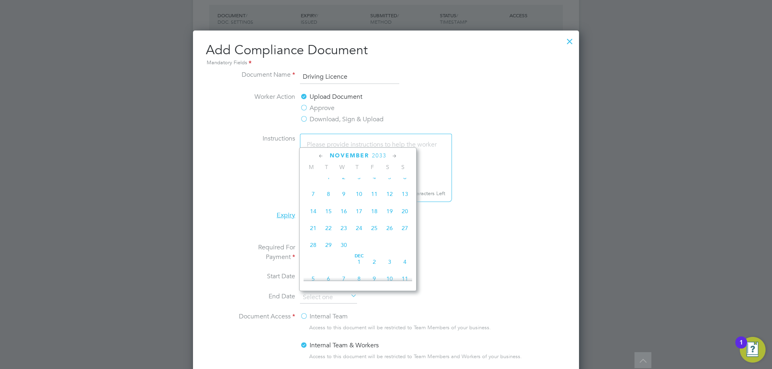
click at [394, 156] on icon at bounding box center [395, 156] width 8 height 9
click at [360, 200] on span "8" at bounding box center [358, 191] width 15 height 15
type input "[DATE]"
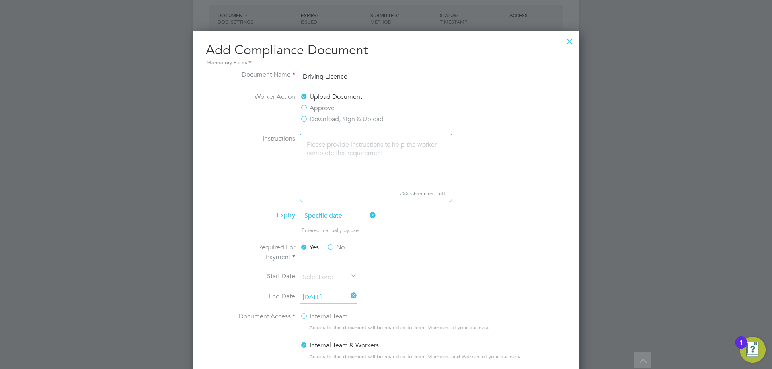
click at [406, 254] on div "Yes No" at bounding box center [360, 253] width 121 height 21
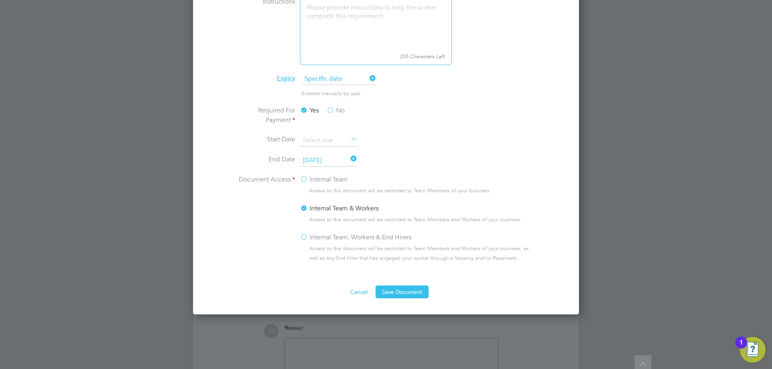
scroll to position [643, 0]
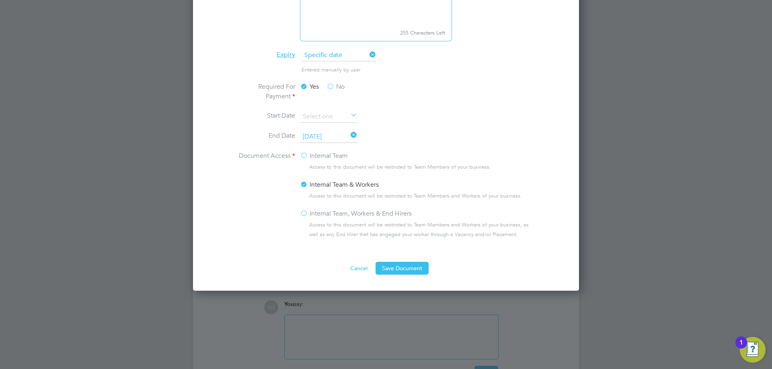
click at [305, 212] on label "Internal Team, Workers & End Hirers" at bounding box center [356, 214] width 112 height 10
click at [0, 0] on input "Internal Team, Workers & End Hirers" at bounding box center [0, 0] width 0 height 0
click at [414, 267] on button "Save Document" at bounding box center [401, 268] width 53 height 13
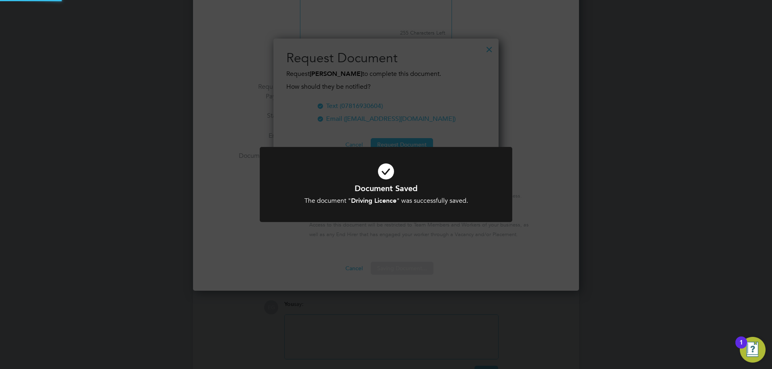
scroll to position [129, 225]
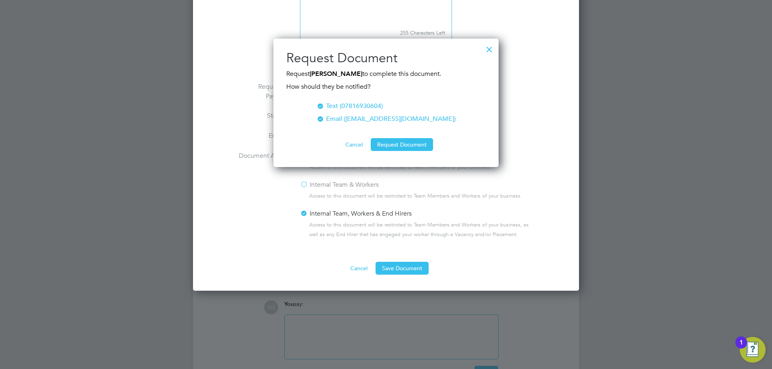
click at [353, 150] on button "Cancel" at bounding box center [354, 144] width 30 height 13
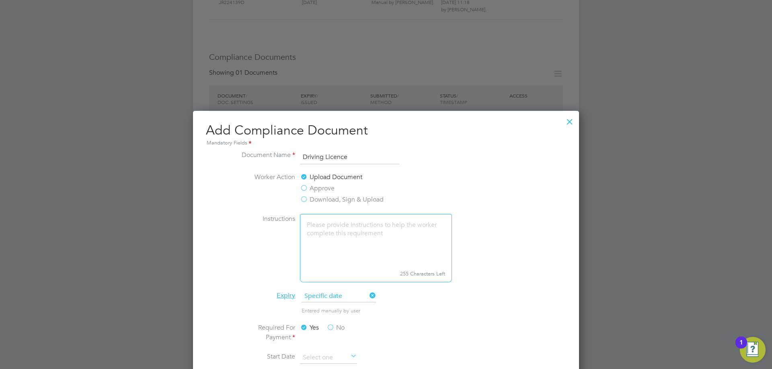
click at [568, 123] on div at bounding box center [569, 120] width 14 height 14
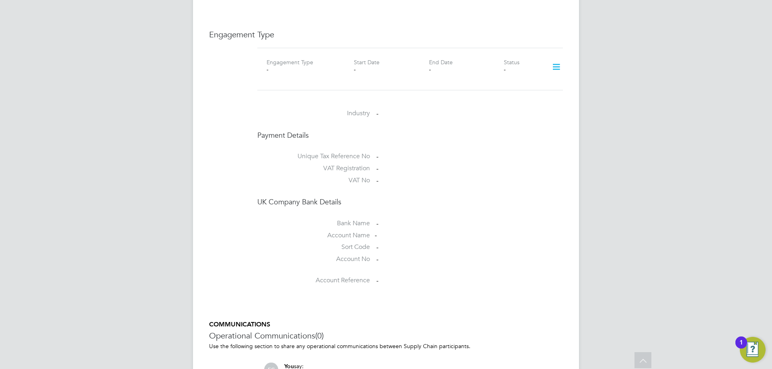
scroll to position [482, 0]
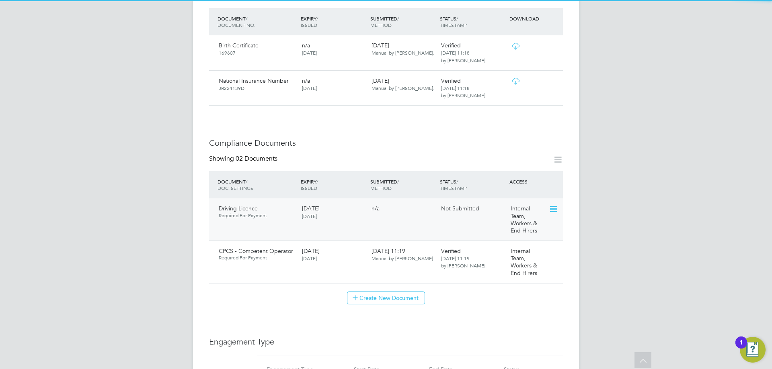
scroll to position [362, 0]
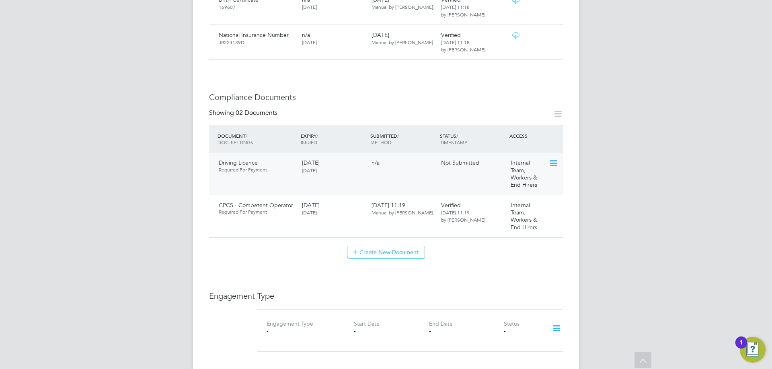
click at [554, 159] on icon at bounding box center [553, 164] width 8 height 10
click at [524, 184] on li "Submit Document" at bounding box center [527, 185] width 59 height 11
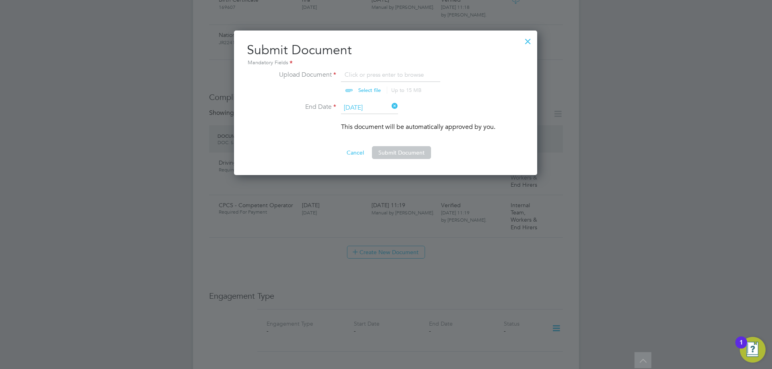
click at [371, 89] on input "file" at bounding box center [377, 82] width 126 height 24
type input "C:\fakepath\Driving License.jpg"
click at [407, 149] on button "Submit Document" at bounding box center [401, 152] width 59 height 13
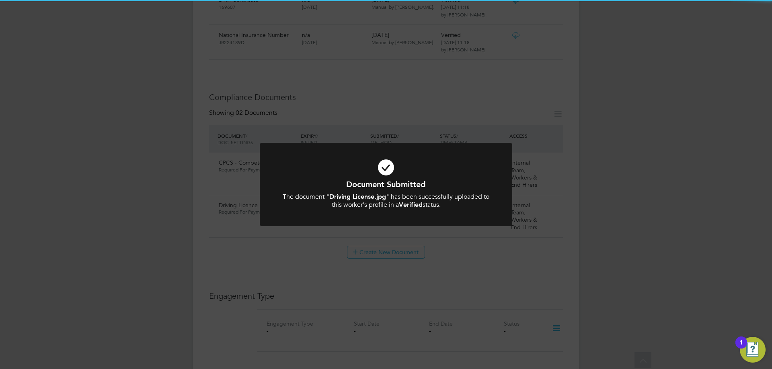
click at [691, 156] on div "Document Submitted The document " Driving License.jpg " has been successfully u…" at bounding box center [386, 184] width 772 height 369
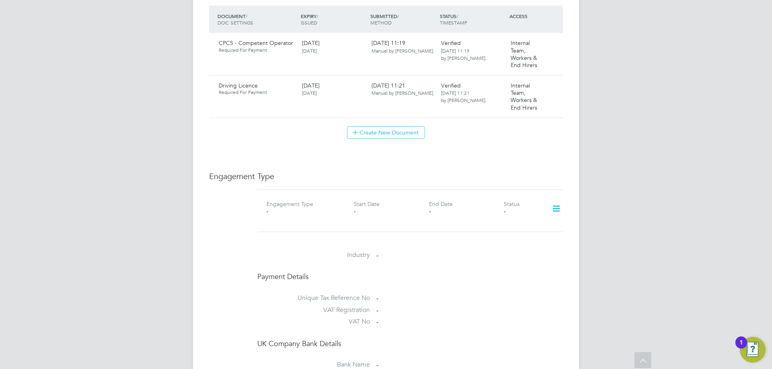
scroll to position [563, 0]
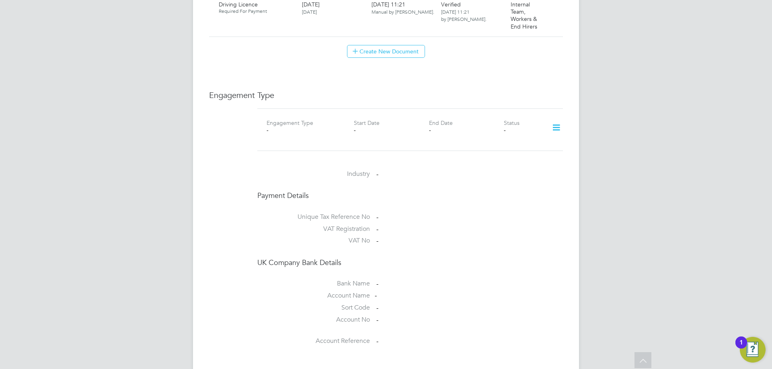
click at [560, 119] on icon at bounding box center [556, 128] width 14 height 18
click at [508, 153] on li "Add Engagement Type" at bounding box center [514, 154] width 91 height 11
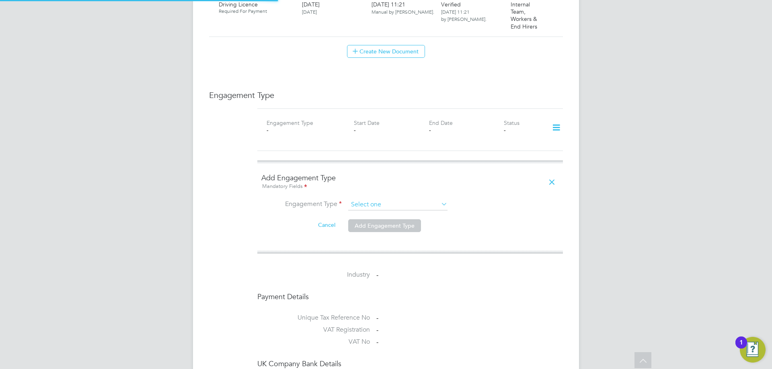
click at [419, 199] on input at bounding box center [397, 204] width 99 height 11
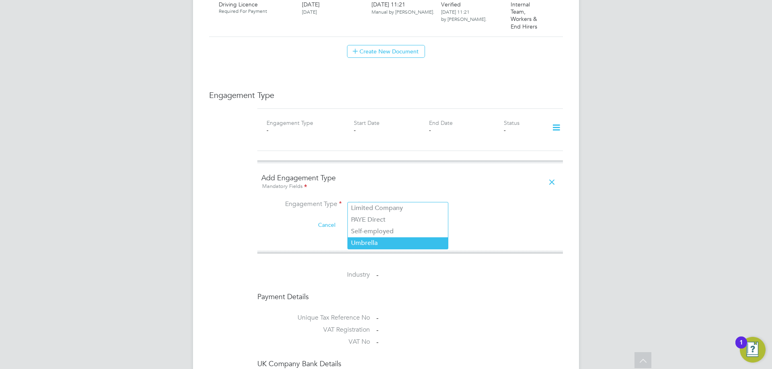
click at [386, 238] on li "Umbrella" at bounding box center [398, 244] width 100 height 12
type input "Umbrella"
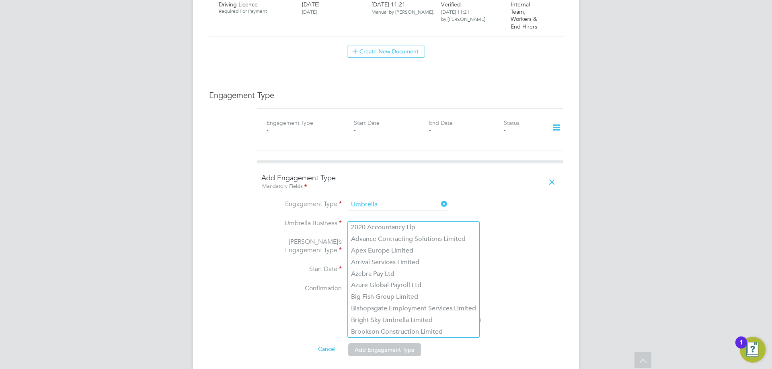
click at [371, 219] on input at bounding box center [397, 224] width 99 height 11
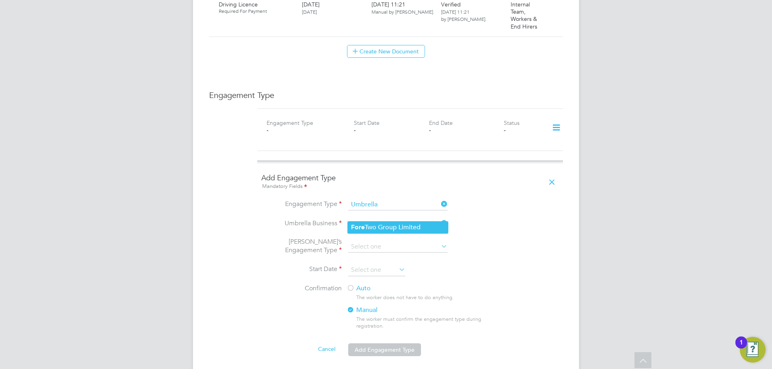
click at [368, 230] on li "Fore Two Group Limited" at bounding box center [398, 228] width 100 height 12
type input "ForeTwo Group Limited"
click at [394, 242] on input at bounding box center [397, 247] width 99 height 11
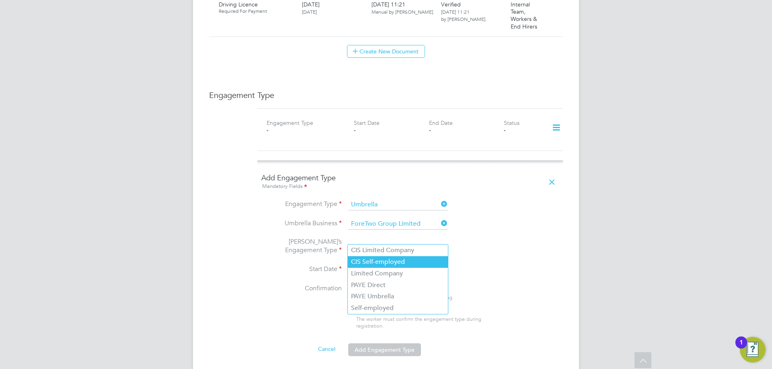
click at [384, 263] on li "CIS Self-employed" at bounding box center [398, 262] width 100 height 12
type input "CIS Self-employed"
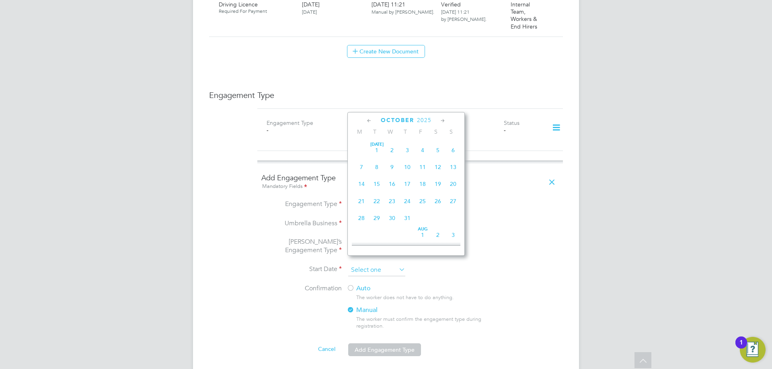
click at [361, 264] on input at bounding box center [376, 270] width 57 height 12
click at [184, 340] on div "EG [PERSON_NAME] Notifications 20 Applications: Current page: Network Team Memb…" at bounding box center [386, 102] width 772 height 1331
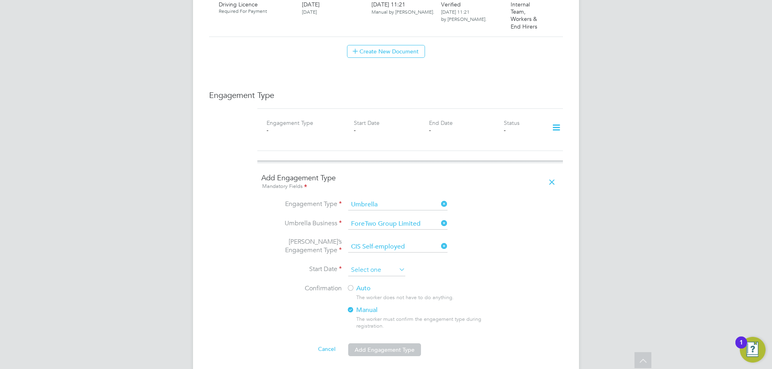
click at [389, 264] on input at bounding box center [376, 270] width 57 height 12
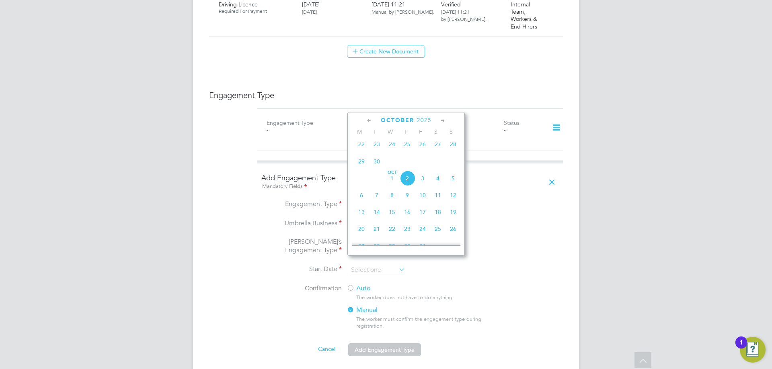
click at [367, 120] on icon at bounding box center [369, 121] width 8 height 9
click at [360, 165] on span "8" at bounding box center [361, 163] width 15 height 15
type input "[DATE]"
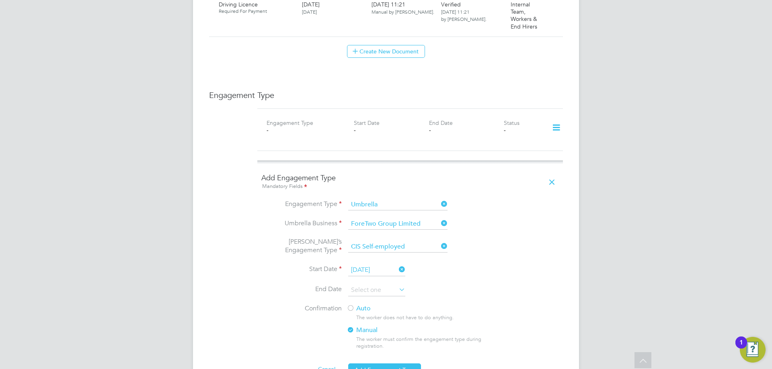
click at [467, 285] on li "End Date" at bounding box center [409, 295] width 297 height 20
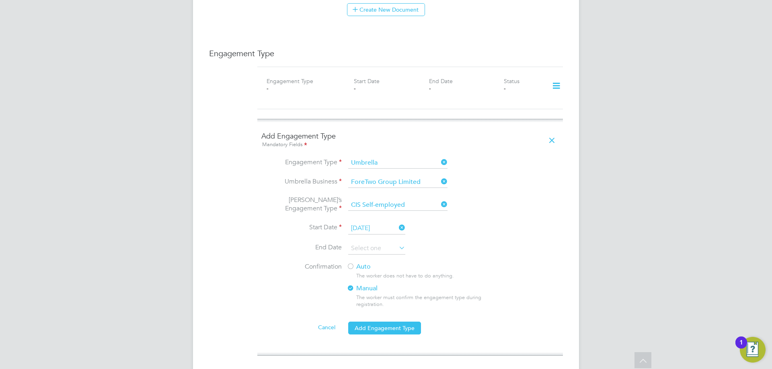
scroll to position [643, 0]
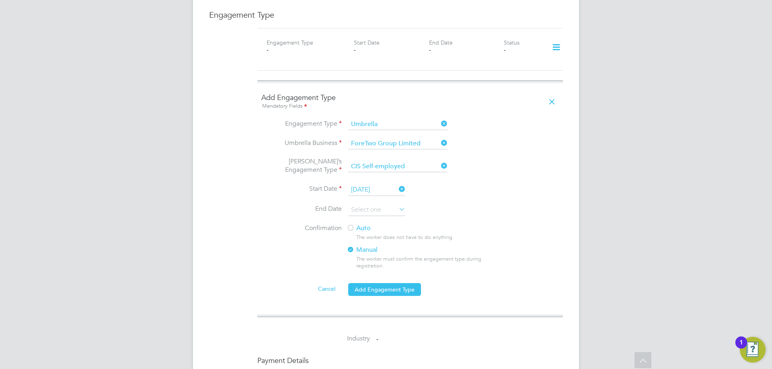
click at [351, 225] on div at bounding box center [350, 229] width 8 height 8
click at [393, 284] on button "Add Engagement Type" at bounding box center [384, 289] width 73 height 13
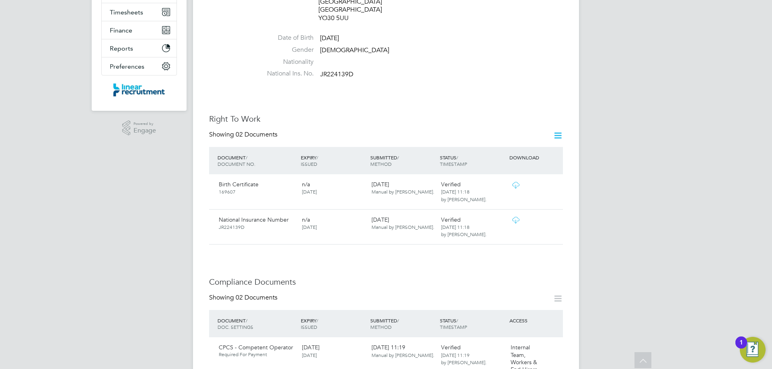
scroll to position [0, 0]
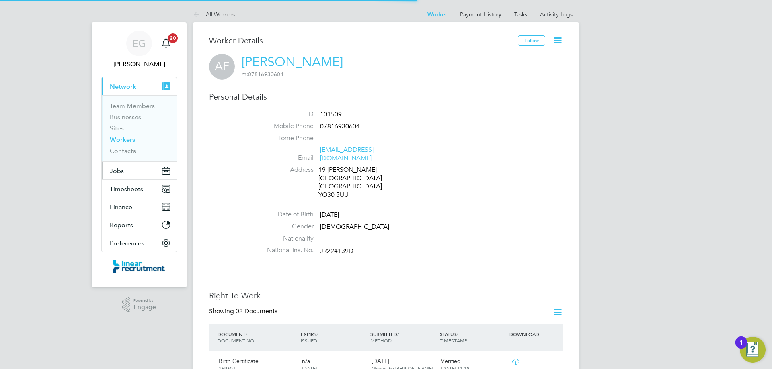
click at [138, 172] on button "Jobs" at bounding box center [139, 171] width 75 height 18
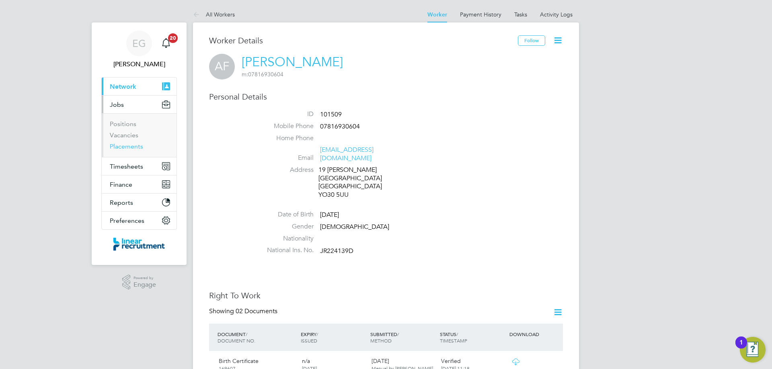
click at [138, 145] on link "Placements" at bounding box center [126, 147] width 33 height 8
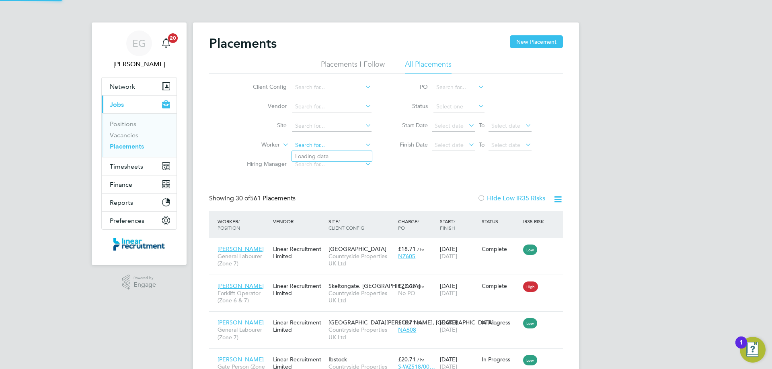
click at [307, 149] on input at bounding box center [331, 145] width 79 height 11
click at [309, 157] on b "Andrew" at bounding box center [318, 156] width 47 height 7
type input "Andrew Flanagan"
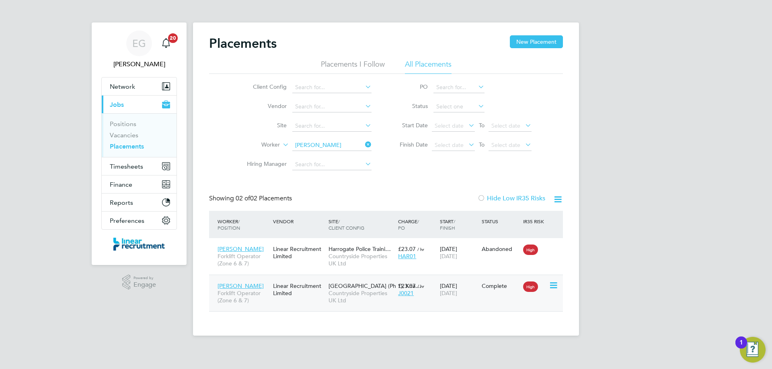
click at [317, 298] on div "Linear Recruitment Limited" at bounding box center [298, 290] width 55 height 23
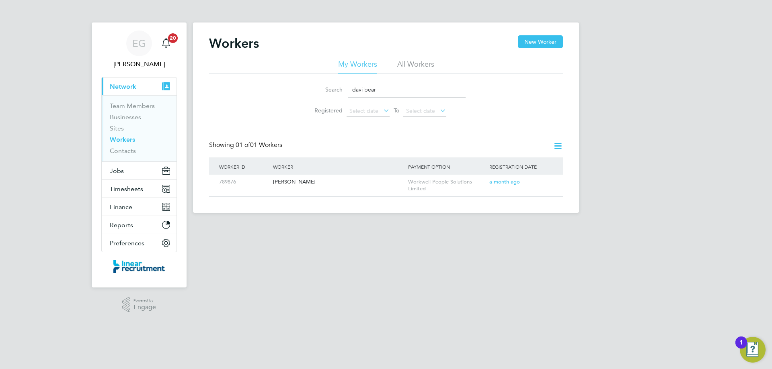
drag, startPoint x: 396, startPoint y: 91, endPoint x: 184, endPoint y: 92, distance: 211.0
click at [184, 92] on div "EG [PERSON_NAME] Notifications 20 Applications: Current page: Network Team Memb…" at bounding box center [386, 113] width 772 height 226
type input "jo"
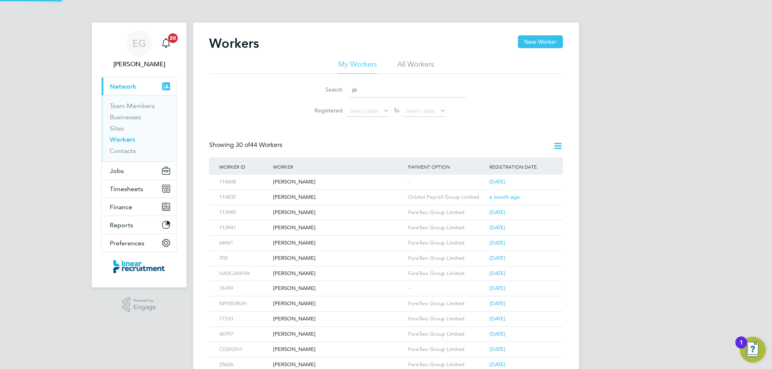
click at [102, 78] on button "Current page: Network" at bounding box center [139, 87] width 75 height 18
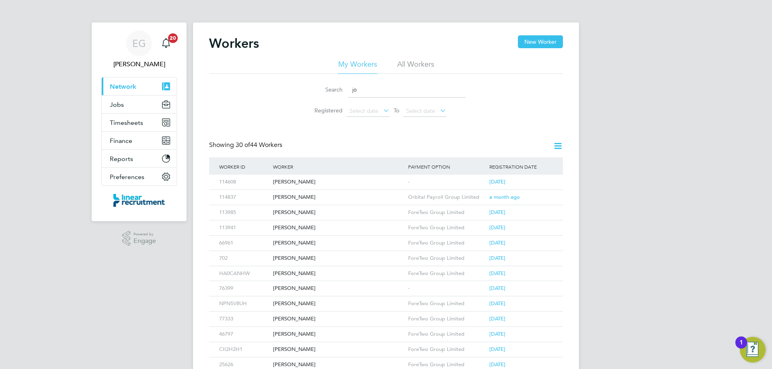
click at [396, 93] on input "jo" at bounding box center [406, 90] width 117 height 16
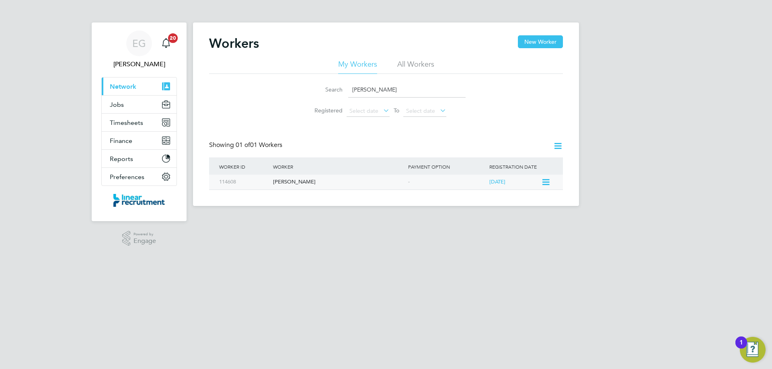
click at [291, 181] on div "[PERSON_NAME]" at bounding box center [338, 182] width 135 height 15
drag, startPoint x: 283, startPoint y: 87, endPoint x: 277, endPoint y: 87, distance: 5.2
click at [277, 87] on div "Search jo heal Registered Select date To Select date" at bounding box center [386, 97] width 354 height 47
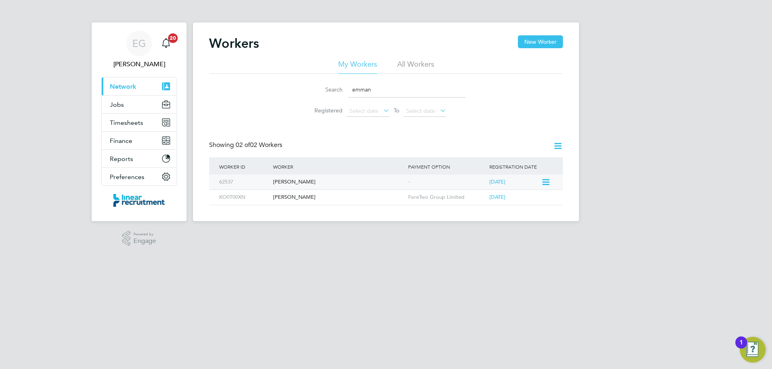
click at [314, 182] on div "Emmanuel Okoye" at bounding box center [338, 182] width 135 height 15
drag, startPoint x: 398, startPoint y: 87, endPoint x: 234, endPoint y: 88, distance: 164.8
click at [235, 88] on div "Search emman Registered Select date To Select date" at bounding box center [386, 97] width 354 height 47
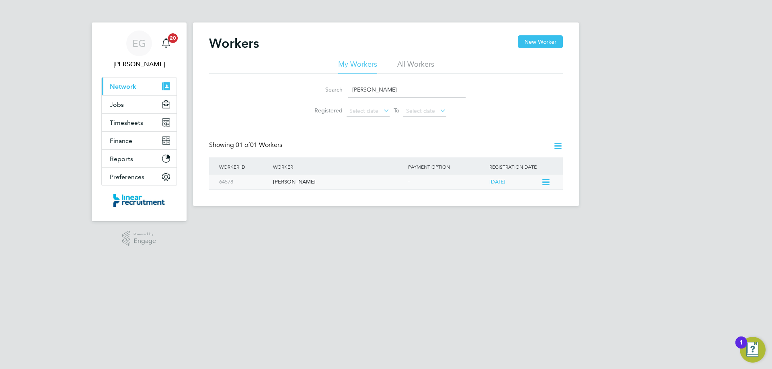
click at [304, 182] on div "Sean Haigh" at bounding box center [338, 182] width 135 height 15
drag, startPoint x: 378, startPoint y: 87, endPoint x: 192, endPoint y: 87, distance: 185.7
click at [199, 87] on div "Workers New Worker My Workers All Workers Search sean ha Registered Select date…" at bounding box center [386, 115] width 386 height 184
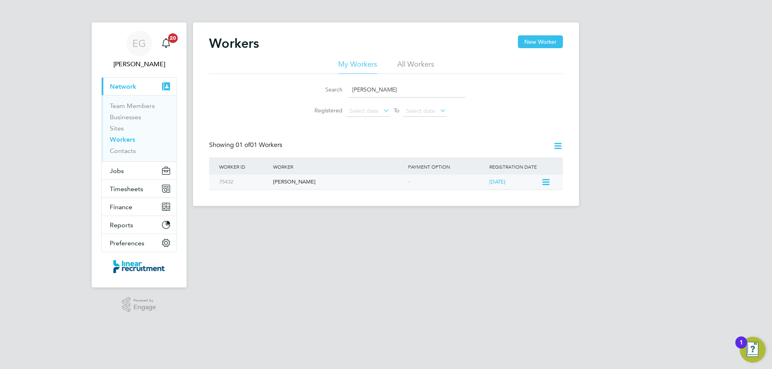
click at [296, 182] on div "Callum Haigh" at bounding box center [338, 182] width 135 height 15
drag, startPoint x: 248, startPoint y: 91, endPoint x: 184, endPoint y: 91, distance: 63.9
click at [186, 91] on div "EG Eshanthi Goonetilleke Notifications 20 Applications: Current page: Network T…" at bounding box center [386, 109] width 772 height 219
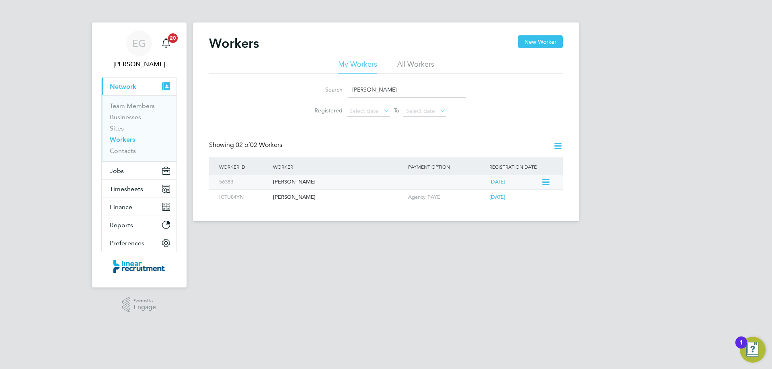
type input "lucas"
click at [307, 185] on div "Lucas Rocholl" at bounding box center [338, 182] width 135 height 15
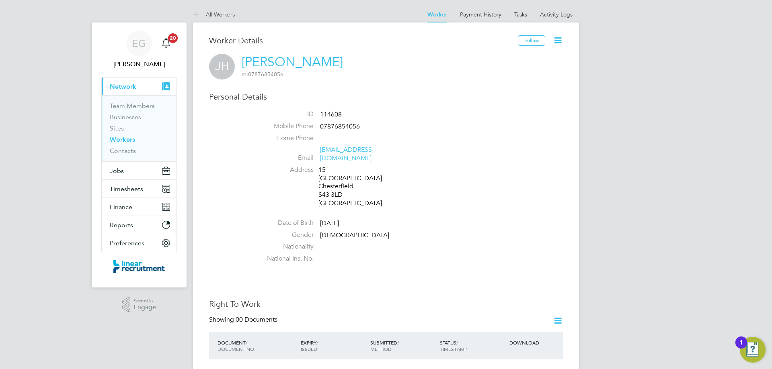
click at [556, 43] on icon at bounding box center [558, 40] width 10 height 10
click at [490, 96] on li "Edit Personal Details e" at bounding box center [512, 93] width 100 height 11
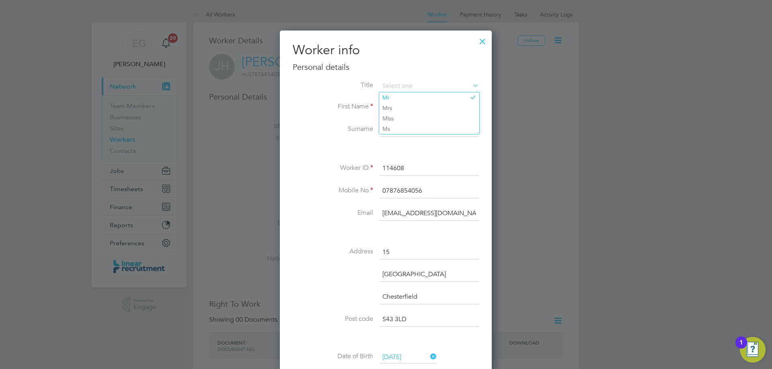
scroll to position [121, 0]
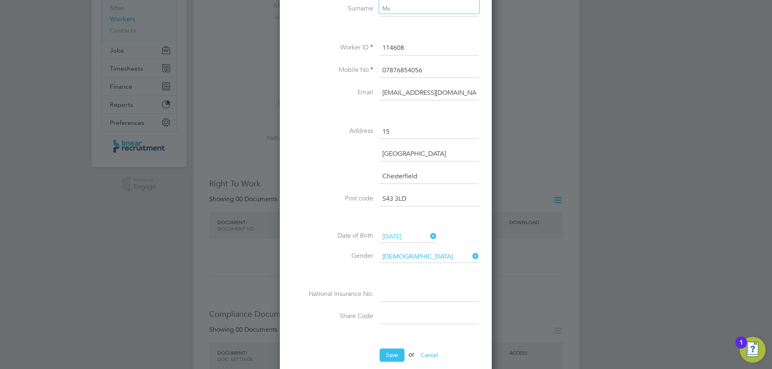
click at [402, 298] on input at bounding box center [428, 295] width 99 height 14
paste input "PA911906C"
type input "PA 91 19 06 C"
click at [395, 334] on li at bounding box center [386, 336] width 186 height 8
click at [406, 314] on input at bounding box center [428, 317] width 99 height 14
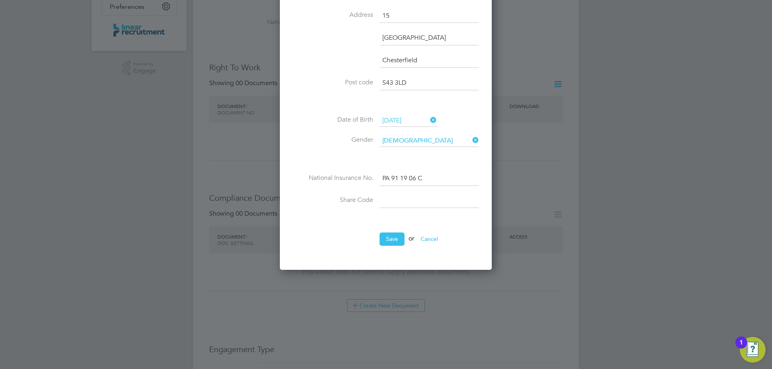
scroll to position [241, 0]
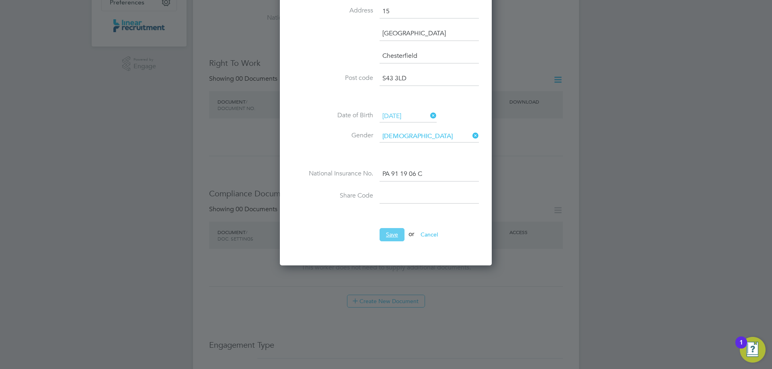
click at [388, 237] on button "Save" at bounding box center [391, 234] width 25 height 13
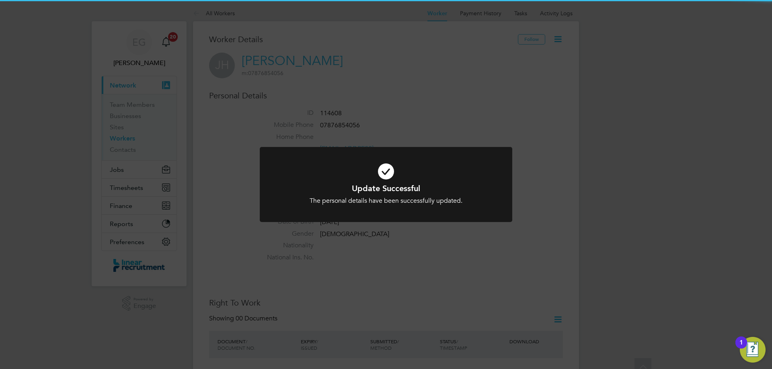
scroll to position [0, 0]
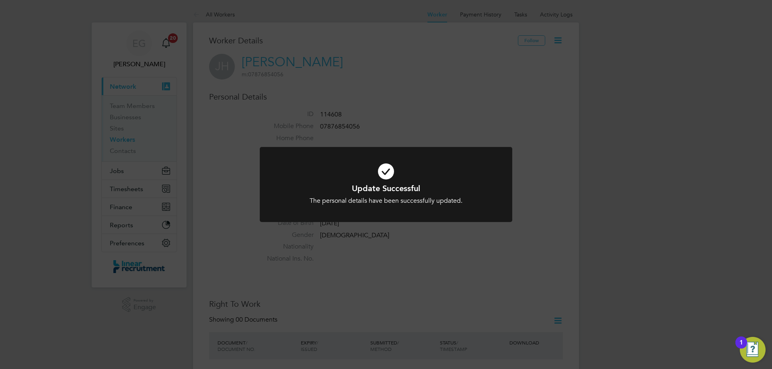
click at [612, 261] on div "Update Successful The personal details have been successfully updated. Cancel O…" at bounding box center [386, 184] width 772 height 369
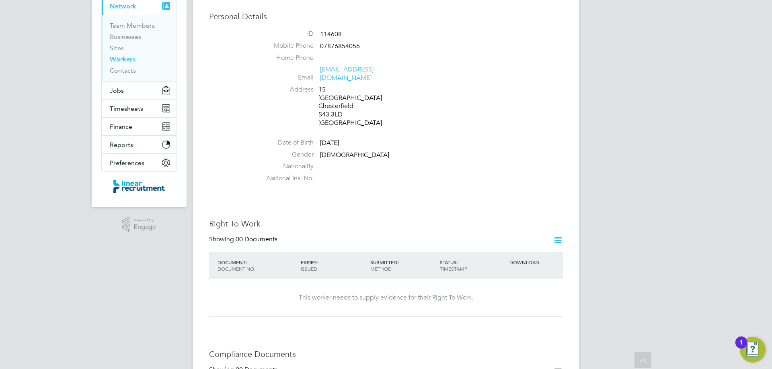
scroll to position [78, 0]
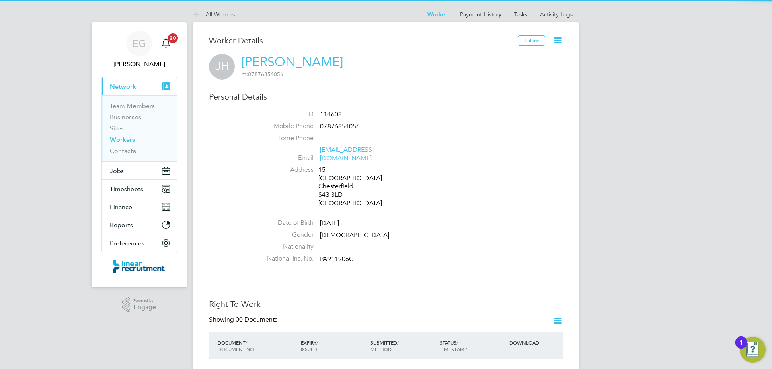
click at [466, 128] on li "Mobile Phone 07876854056" at bounding box center [409, 128] width 305 height 12
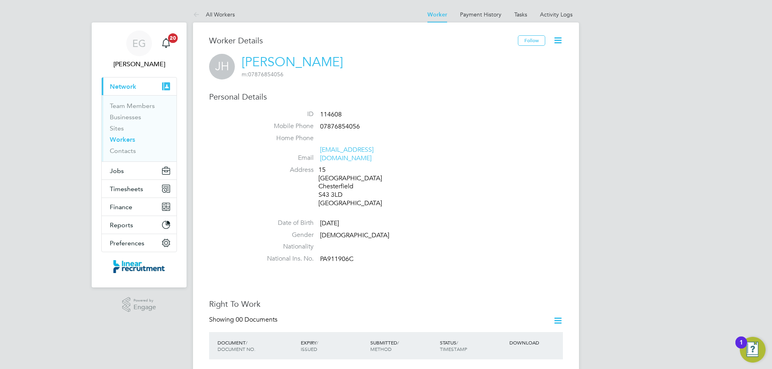
click at [511, 209] on ul "ID 114608 Mobile Phone 07876854056 Home Phone Email heald_joseph@yahoo.com Addr…" at bounding box center [409, 188] width 305 height 157
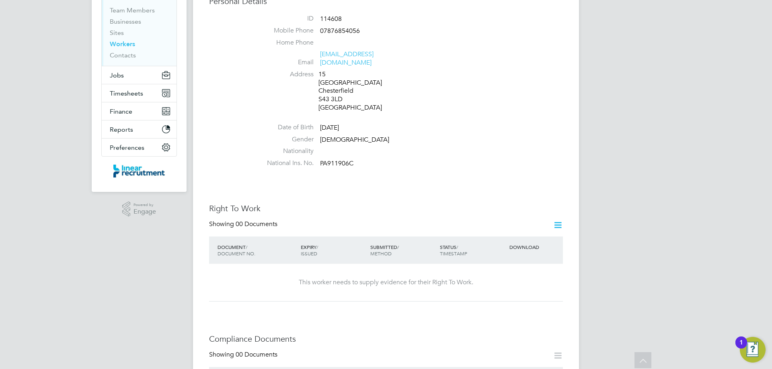
scroll to position [80, 0]
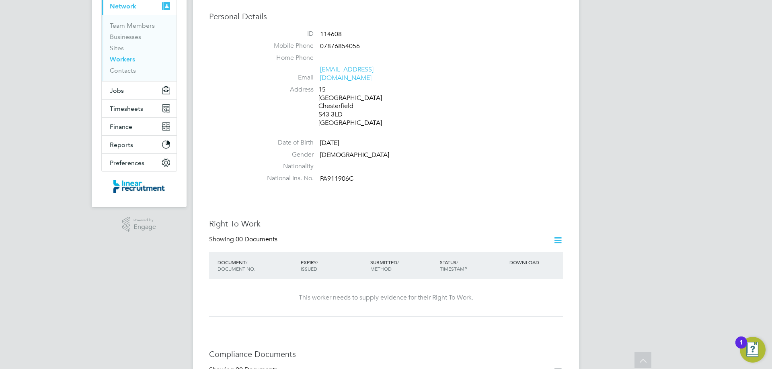
click at [560, 236] on icon at bounding box center [558, 241] width 10 height 10
click at [533, 251] on li "Add Right To Work Document" at bounding box center [513, 251] width 97 height 11
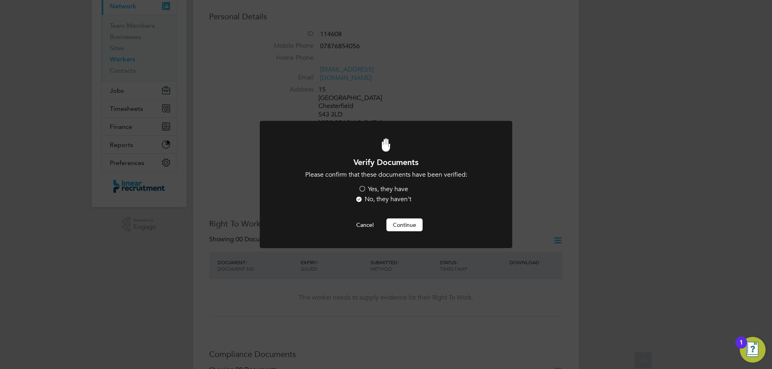
scroll to position [0, 0]
click at [363, 189] on label "Yes, they have" at bounding box center [383, 189] width 50 height 8
click at [0, 0] on input "Yes, they have" at bounding box center [0, 0] width 0 height 0
click at [402, 223] on button "Continue" at bounding box center [404, 225] width 36 height 13
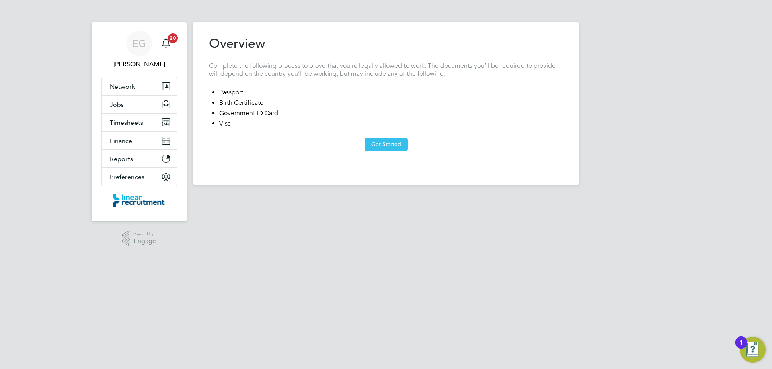
click at [391, 150] on button "Get Started" at bounding box center [386, 144] width 43 height 13
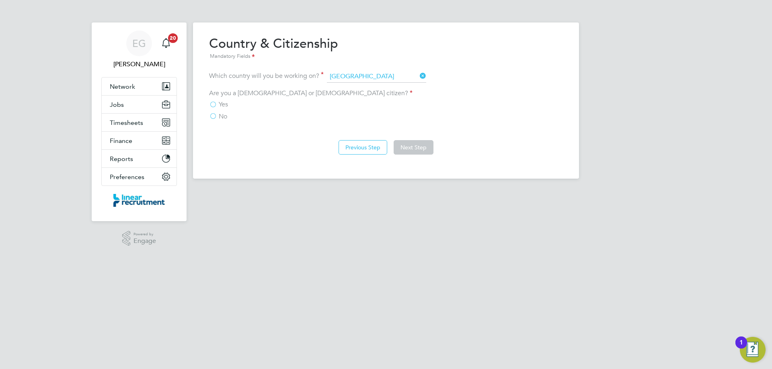
click at [213, 105] on label "Yes" at bounding box center [218, 104] width 19 height 8
click at [0, 0] on input "Yes" at bounding box center [0, 0] width 0 height 0
click at [420, 148] on button "Next Step" at bounding box center [414, 147] width 40 height 14
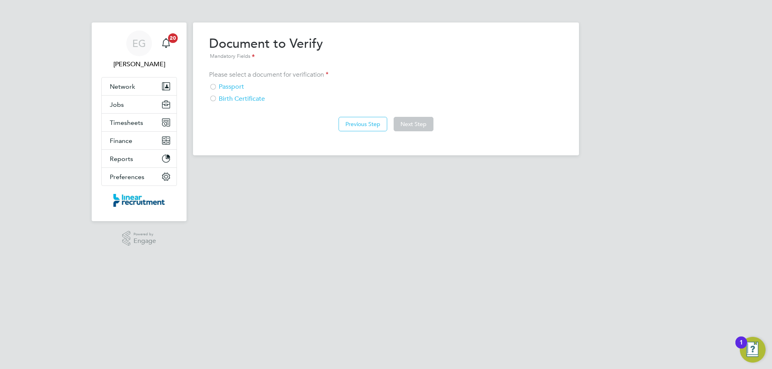
click at [215, 88] on div at bounding box center [213, 88] width 8 height 8
click at [420, 123] on button "Next Step" at bounding box center [414, 124] width 40 height 14
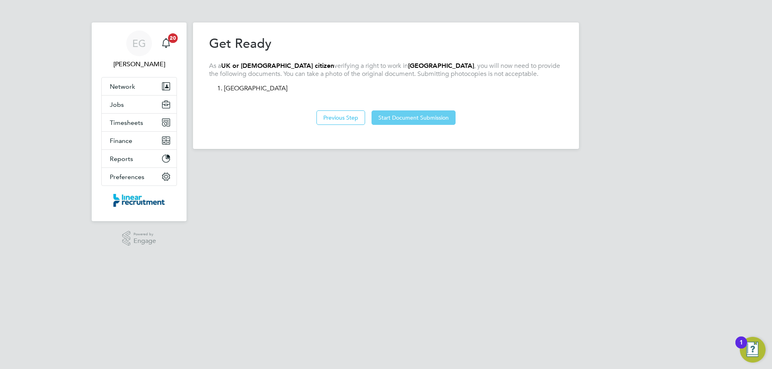
click at [426, 118] on button "Start Document Submission" at bounding box center [413, 118] width 84 height 14
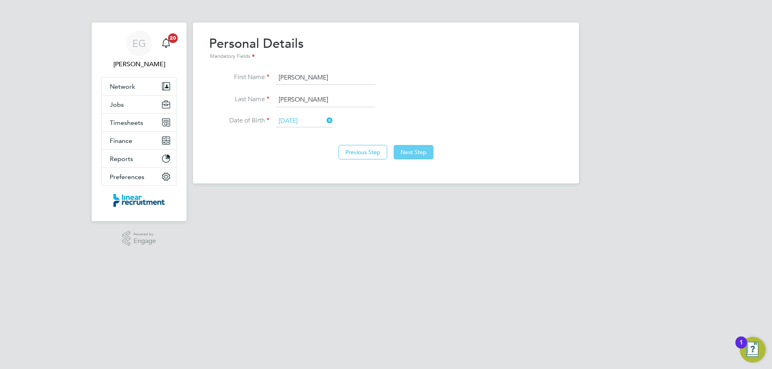
click at [423, 149] on button "Next Step" at bounding box center [414, 152] width 40 height 14
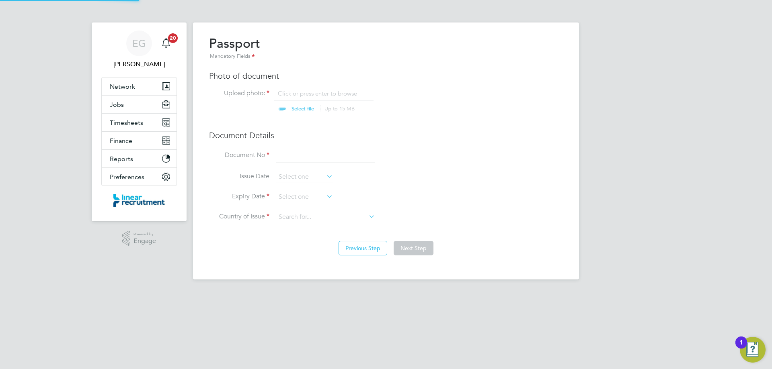
scroll to position [11, 100]
click at [360, 243] on button "Previous Step" at bounding box center [362, 248] width 49 height 14
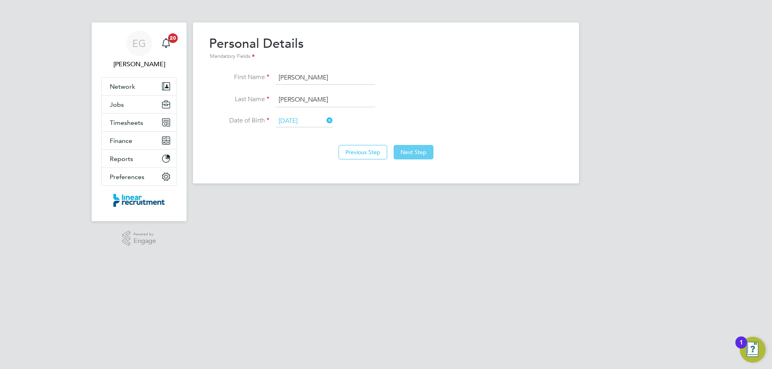
click at [424, 149] on button "Next Step" at bounding box center [414, 152] width 40 height 14
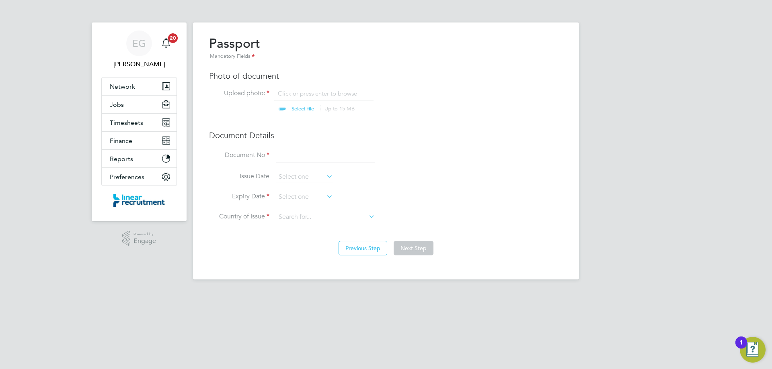
click at [296, 105] on input "file" at bounding box center [310, 102] width 126 height 24
type input "C:\fakepath\Passport.jpeg"
click at [305, 158] on input at bounding box center [325, 156] width 99 height 14
type input "556374300"
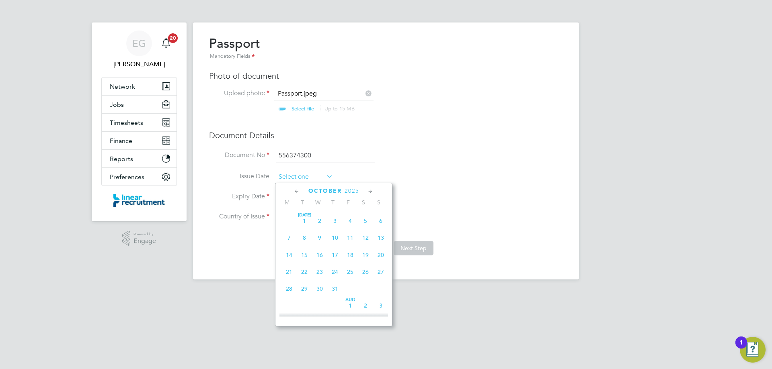
click at [305, 178] on input at bounding box center [304, 177] width 57 height 12
drag, startPoint x: 440, startPoint y: 179, endPoint x: 321, endPoint y: 198, distance: 120.5
click at [439, 179] on li "Issue Date" at bounding box center [386, 181] width 354 height 20
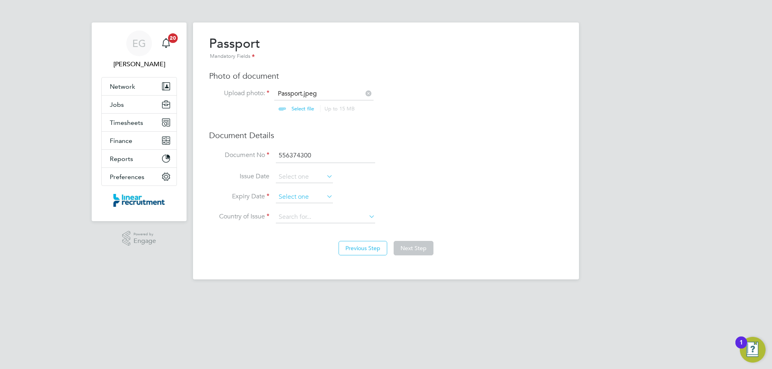
click at [295, 199] on input at bounding box center [304, 197] width 57 height 12
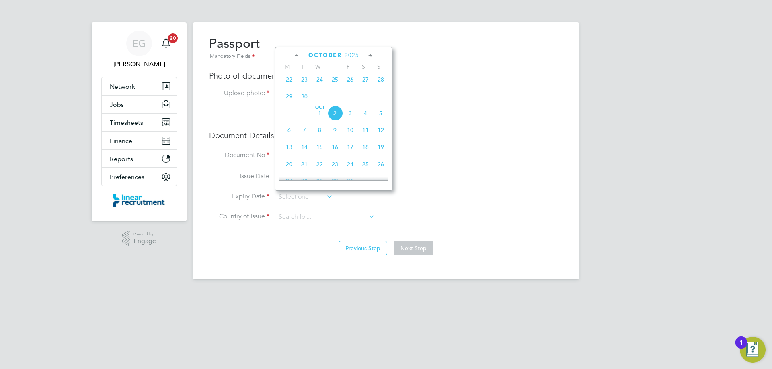
click at [352, 55] on span "2025" at bounding box center [351, 55] width 14 height 7
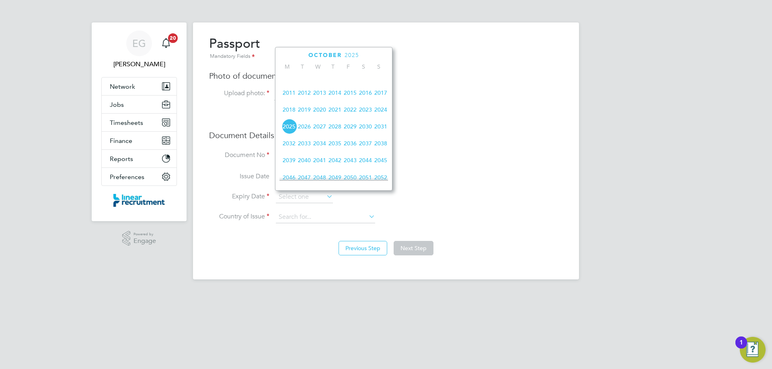
click at [336, 132] on span "2028" at bounding box center [334, 126] width 15 height 15
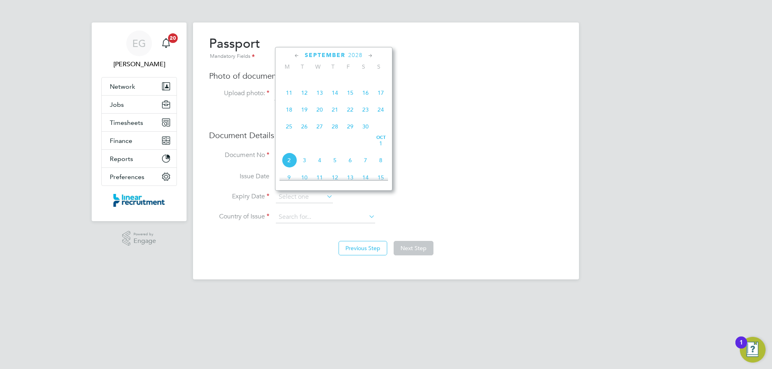
click at [295, 54] on icon at bounding box center [297, 55] width 8 height 9
click at [381, 84] on span "6" at bounding box center [380, 82] width 15 height 15
type input "[DATE]"
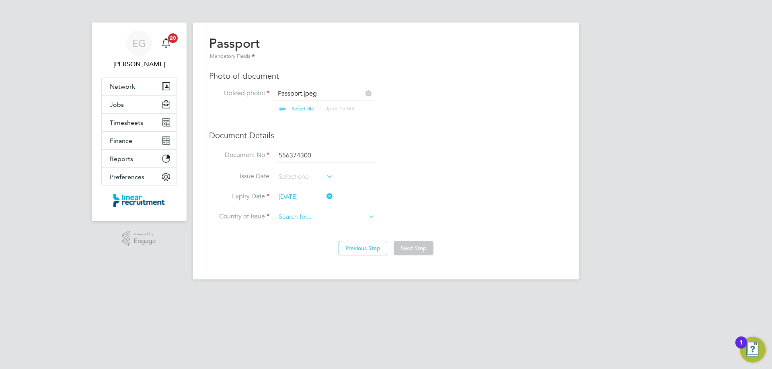
click at [323, 215] on input at bounding box center [325, 217] width 99 height 12
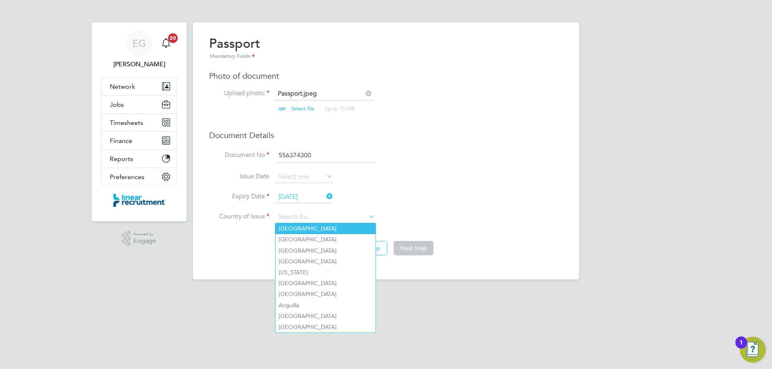
type input "[GEOGRAPHIC_DATA]"
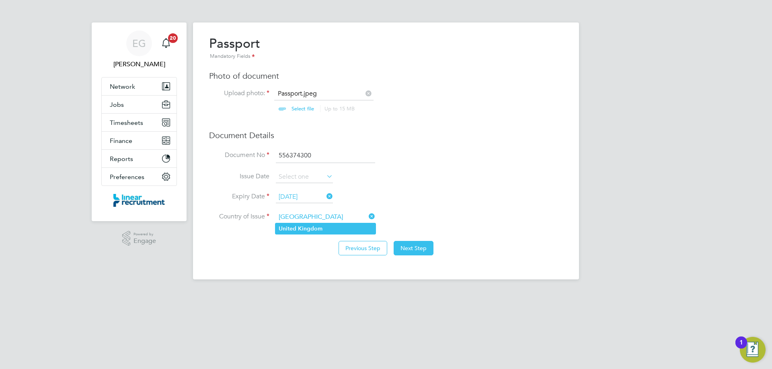
click at [297, 229] on li "[GEOGRAPHIC_DATA]" at bounding box center [325, 228] width 100 height 11
click at [412, 250] on button "Next Step" at bounding box center [414, 248] width 40 height 14
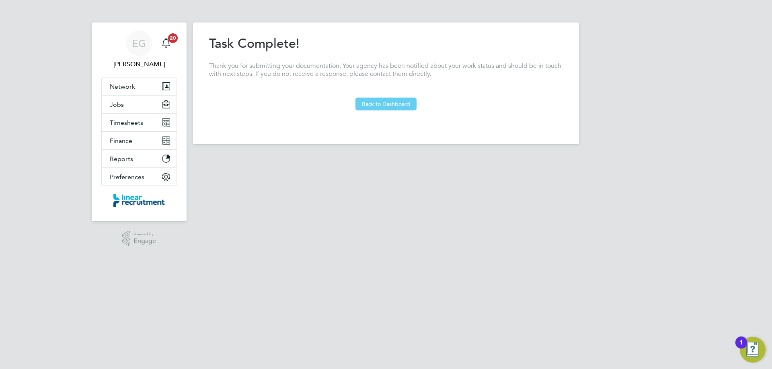
click at [385, 110] on button "Back to Dashboard" at bounding box center [385, 104] width 61 height 13
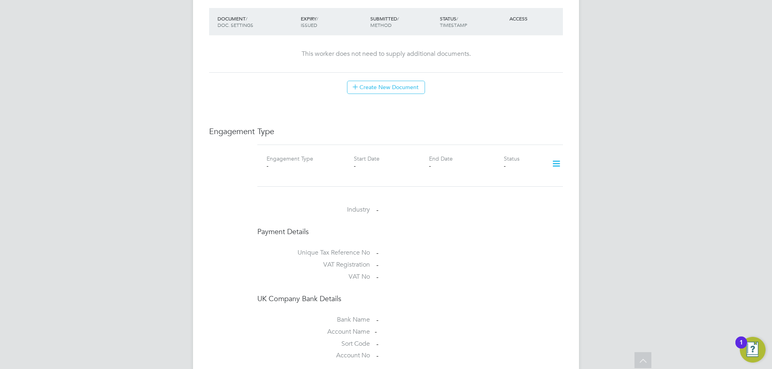
scroll to position [482, 0]
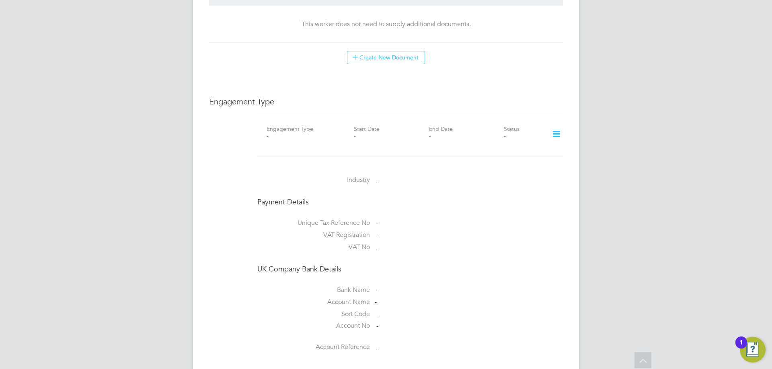
click at [558, 125] on icon at bounding box center [556, 134] width 14 height 18
click at [503, 162] on li "Add Engagement Type" at bounding box center [514, 160] width 91 height 11
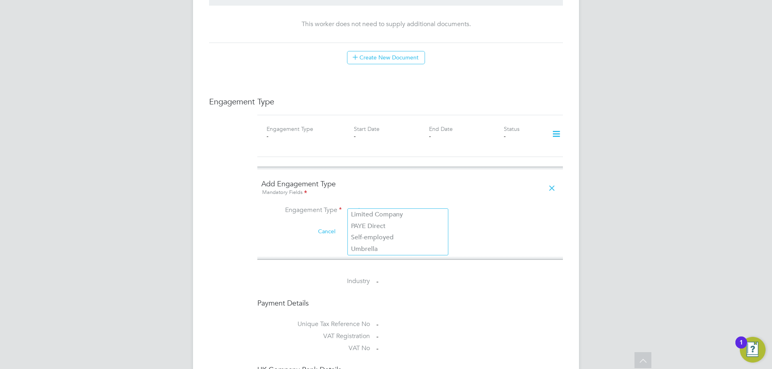
click at [372, 206] on input at bounding box center [397, 211] width 99 height 11
click at [369, 249] on li "Umbrella" at bounding box center [398, 250] width 100 height 12
type input "Umbrella"
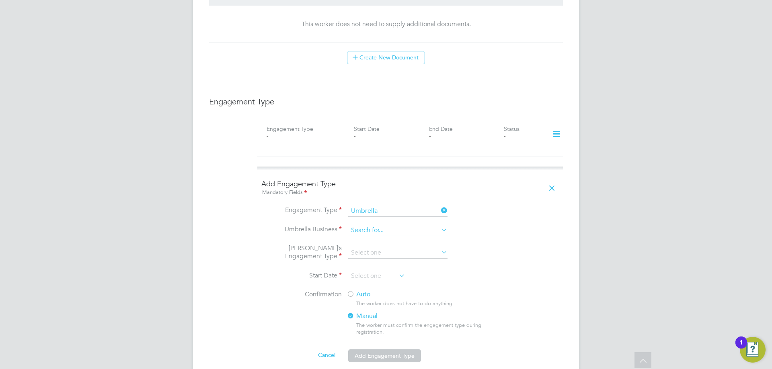
click at [369, 225] on input at bounding box center [397, 230] width 99 height 11
click at [398, 238] on li "Orbital Payroll Group Limited" at bounding box center [398, 234] width 100 height 12
type input "Orbital Payroll Group Limited"
click at [367, 248] on input at bounding box center [397, 253] width 99 height 11
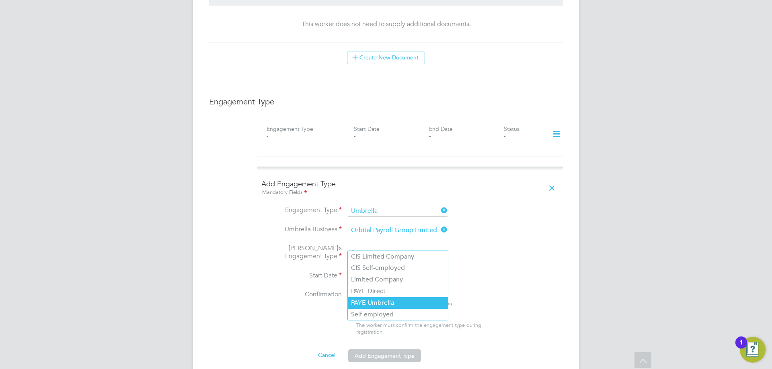
click at [374, 302] on li "PAYE Umbrella" at bounding box center [398, 303] width 100 height 12
type input "PAYE Umbrella"
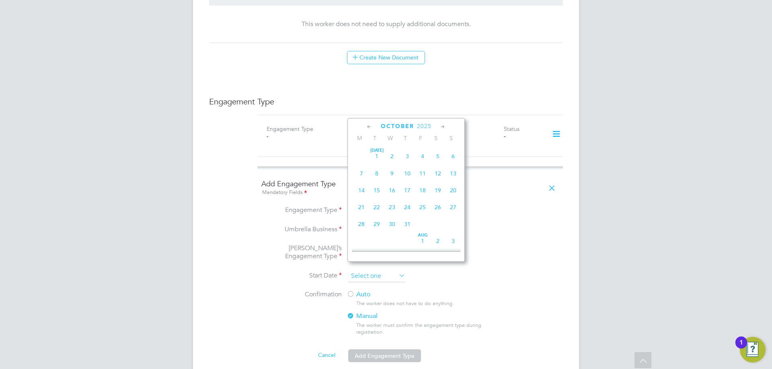
click at [374, 271] on input at bounding box center [376, 277] width 57 height 12
click at [370, 123] on icon at bounding box center [369, 127] width 8 height 9
click at [377, 189] on span "16" at bounding box center [376, 186] width 15 height 15
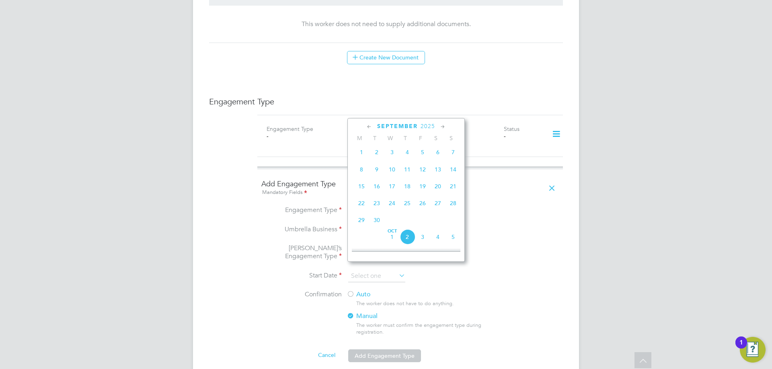
type input "[DATE]"
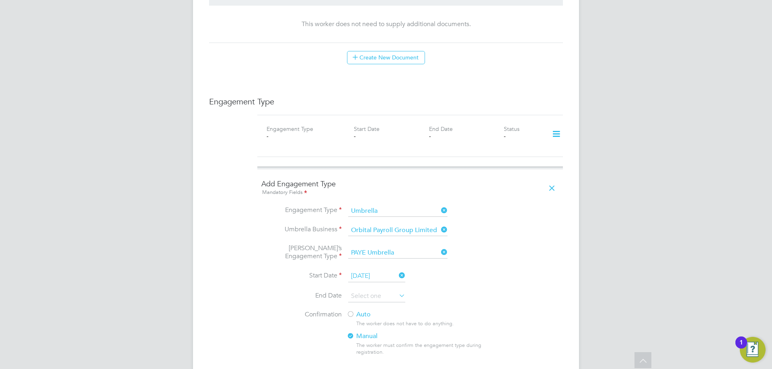
click at [518, 244] on li "Umbrella’s Engagement Type PAYE Umbrella" at bounding box center [409, 257] width 297 height 27
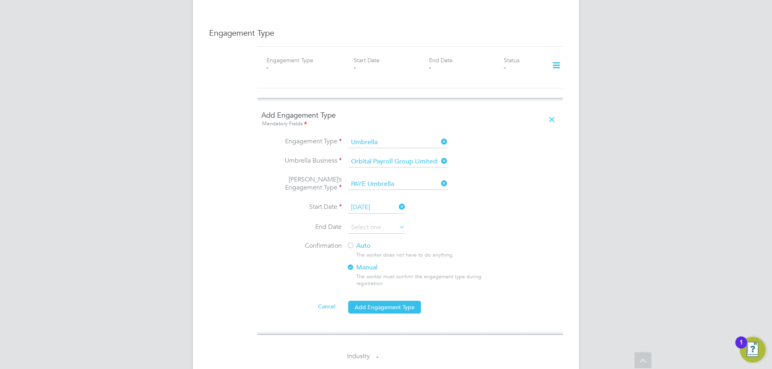
scroll to position [643, 0]
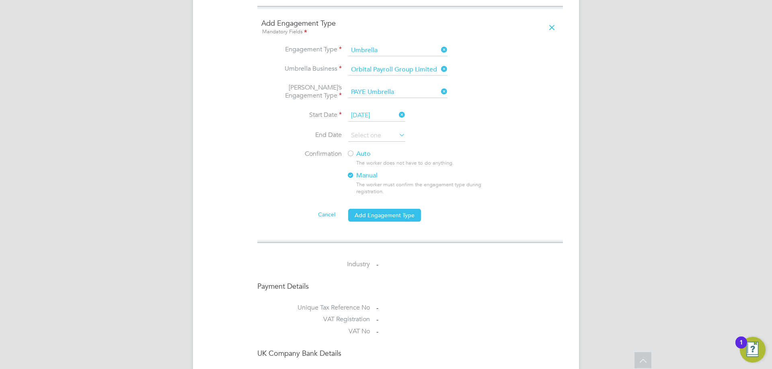
click at [351, 150] on div at bounding box center [350, 154] width 8 height 8
click at [402, 209] on button "Add Engagement Type" at bounding box center [384, 215] width 73 height 13
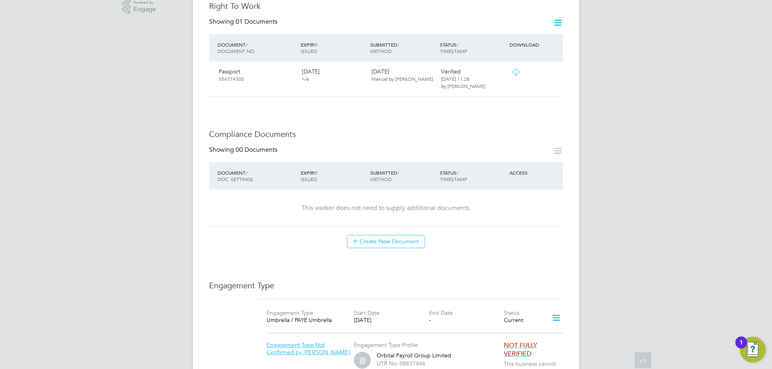
scroll to position [284, 0]
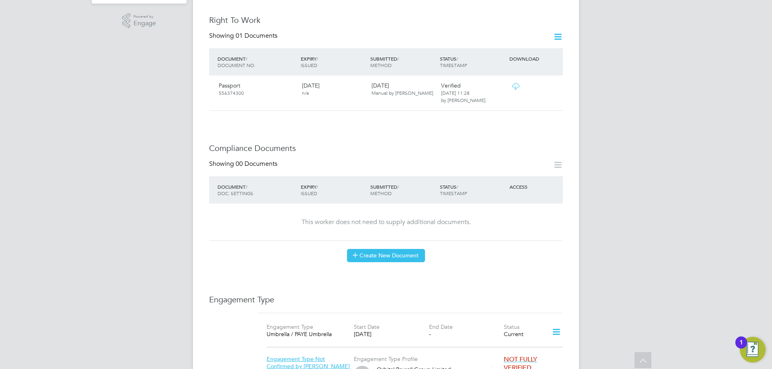
click at [401, 249] on button "Create New Document" at bounding box center [386, 255] width 78 height 13
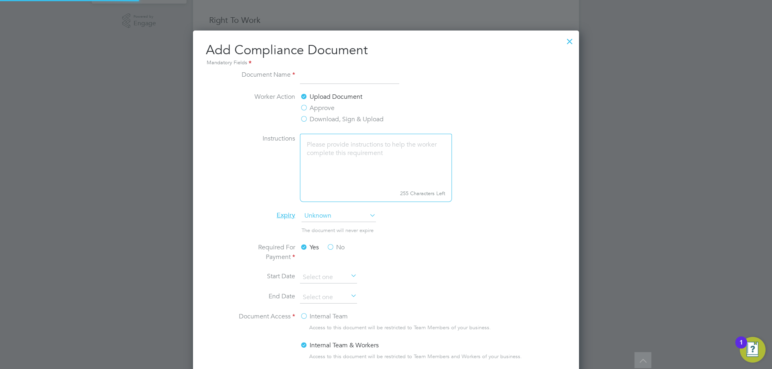
scroll to position [422, 386]
type input "CSCS"
drag, startPoint x: 290, startPoint y: 171, endPoint x: 289, endPoint y: 175, distance: 4.1
click at [289, 171] on label "Instructions" at bounding box center [265, 167] width 60 height 67
click at [331, 209] on li "Instructions 255 Characters Left" at bounding box center [386, 172] width 302 height 76
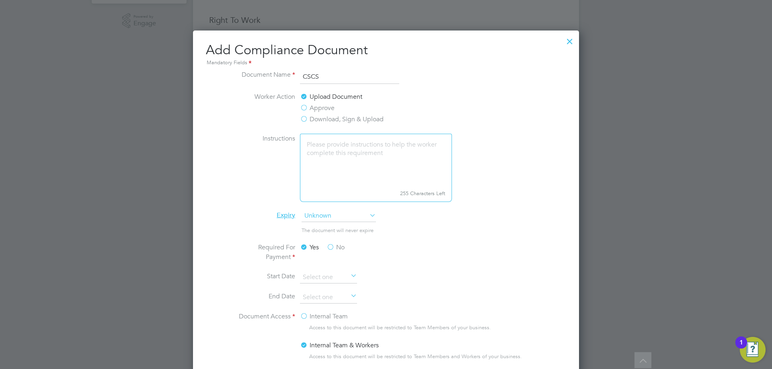
click at [338, 221] on span "Unknown" at bounding box center [338, 216] width 74 height 12
click at [332, 266] on li "Specific date" at bounding box center [338, 269] width 75 height 10
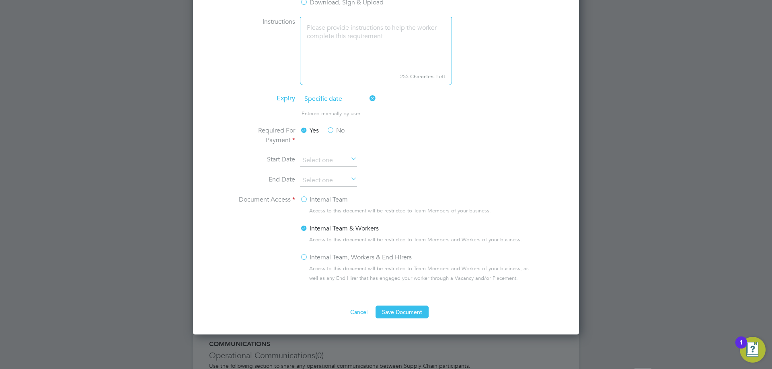
scroll to position [405, 0]
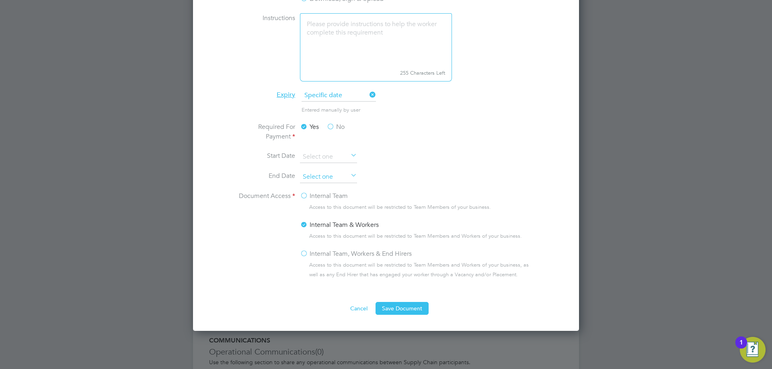
click at [320, 175] on input at bounding box center [328, 177] width 57 height 12
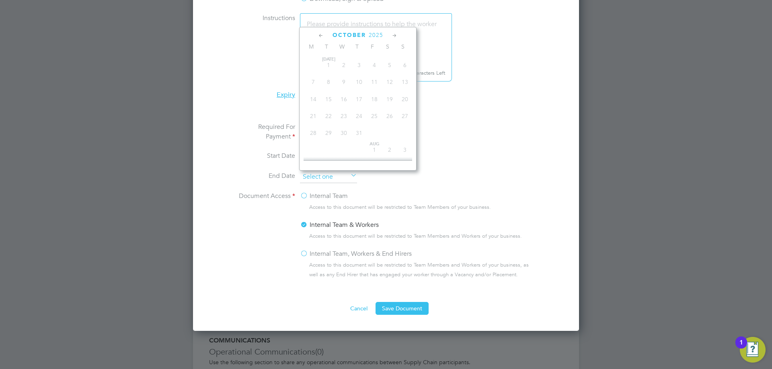
scroll to position [226, 0]
click at [377, 36] on span "2025" at bounding box center [376, 35] width 14 height 7
click at [360, 113] on span "2028" at bounding box center [358, 106] width 15 height 15
click at [320, 37] on icon at bounding box center [321, 35] width 8 height 9
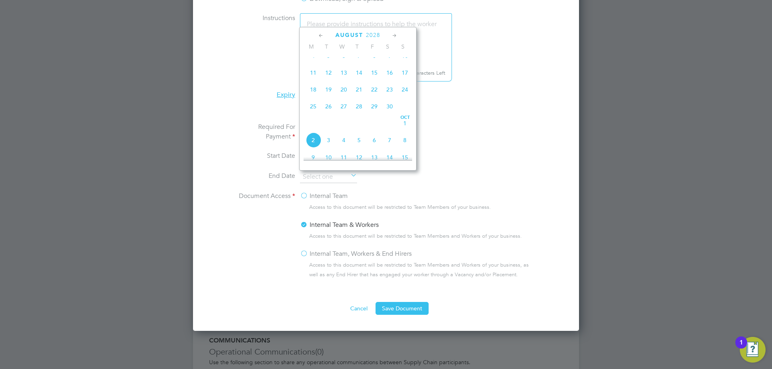
scroll to position [104, 0]
click at [320, 37] on icon at bounding box center [321, 35] width 8 height 9
click at [345, 133] on span "31" at bounding box center [343, 132] width 15 height 15
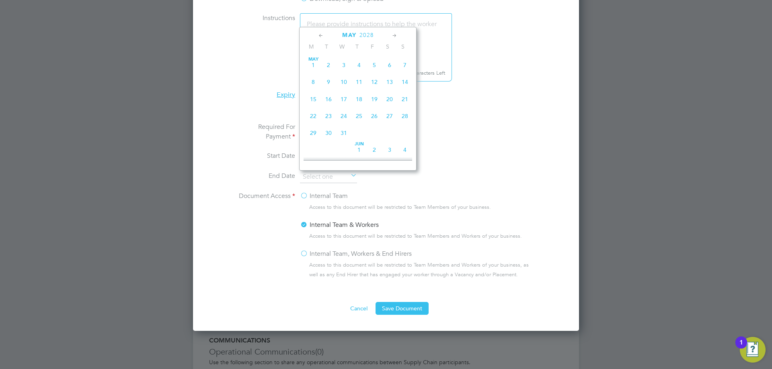
type input "[DATE]"
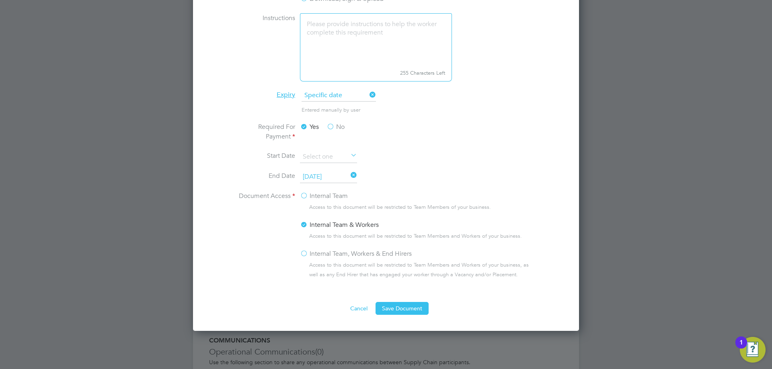
click at [306, 252] on label "Internal Team, Workers & End Hirers" at bounding box center [356, 254] width 112 height 10
click at [0, 0] on input "Internal Team, Workers & End Hirers" at bounding box center [0, 0] width 0 height 0
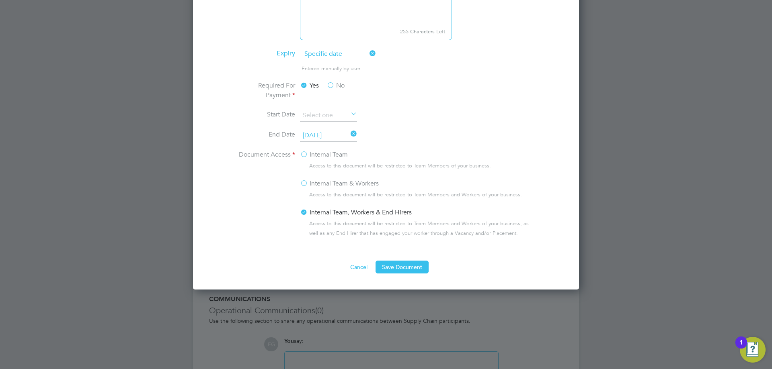
scroll to position [485, 0]
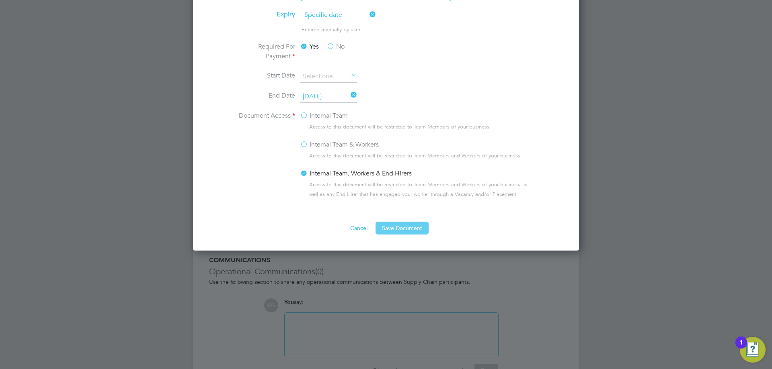
click at [406, 229] on button "Save Document" at bounding box center [401, 228] width 53 height 13
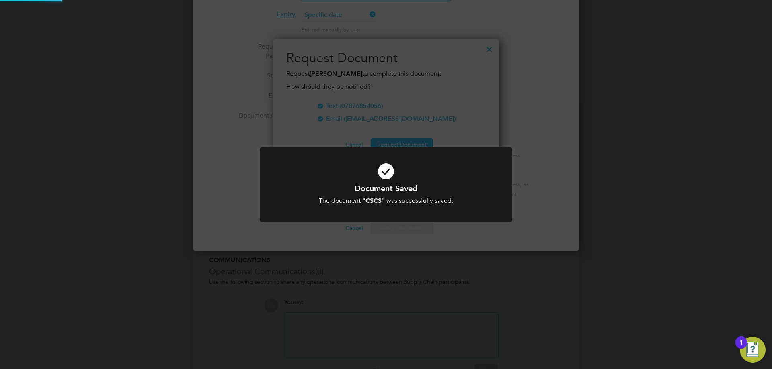
scroll to position [129, 225]
click at [515, 207] on div "Document Saved The document " CSCS " was successfully saved. Cancel Okay" at bounding box center [386, 184] width 772 height 369
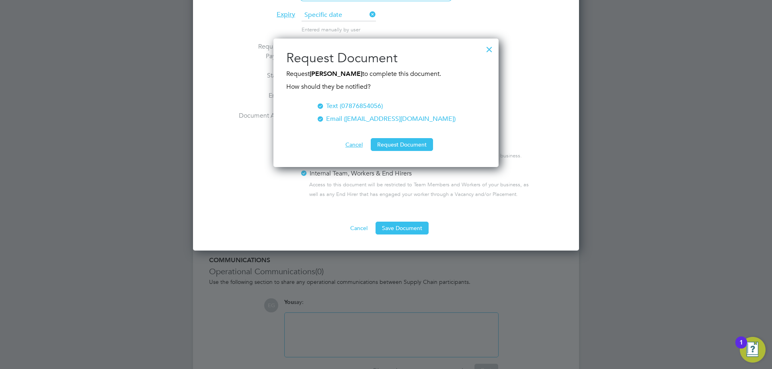
drag, startPoint x: 349, startPoint y: 148, endPoint x: 518, endPoint y: 104, distance: 174.5
click at [349, 148] on button "Cancel" at bounding box center [354, 144] width 30 height 13
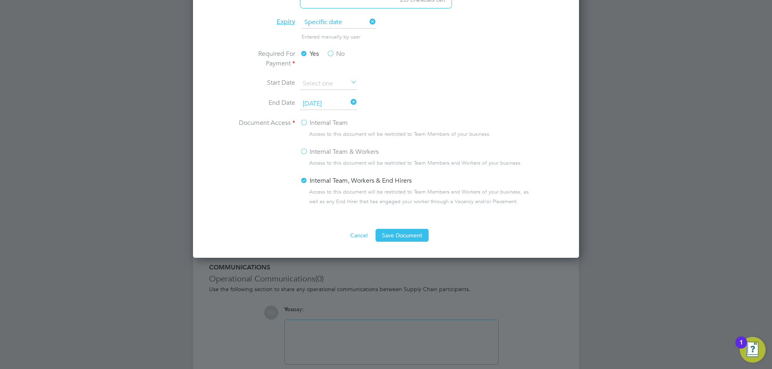
scroll to position [244, 0]
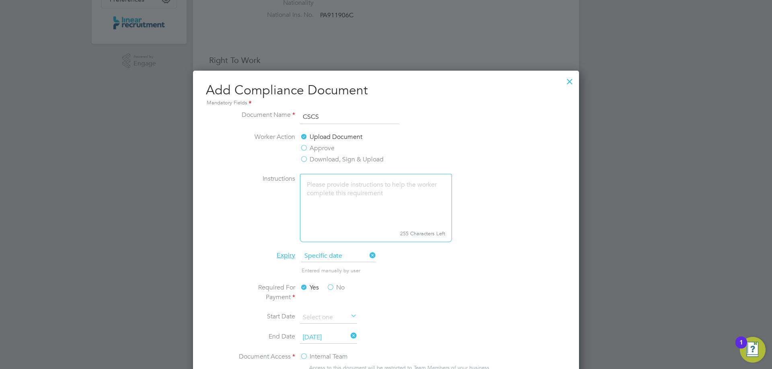
click at [570, 79] on div at bounding box center [569, 79] width 14 height 14
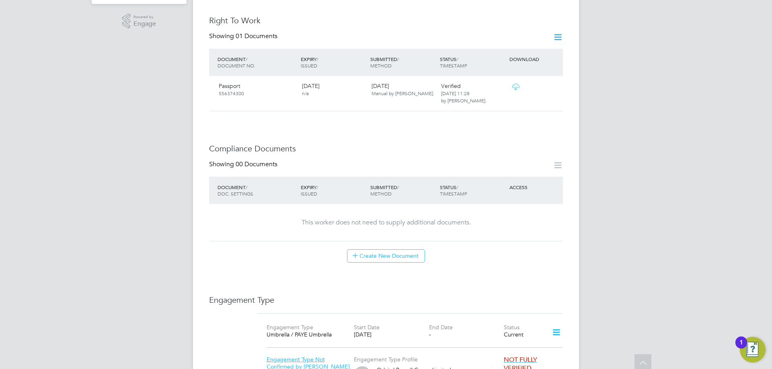
scroll to position [284, 0]
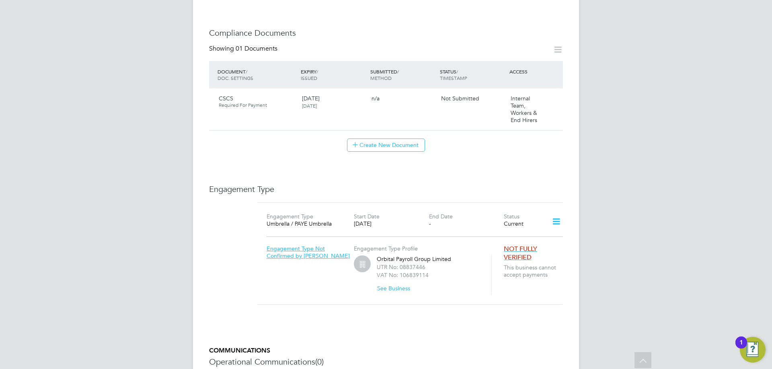
scroll to position [402, 0]
click at [558, 42] on icon at bounding box center [558, 47] width 10 height 10
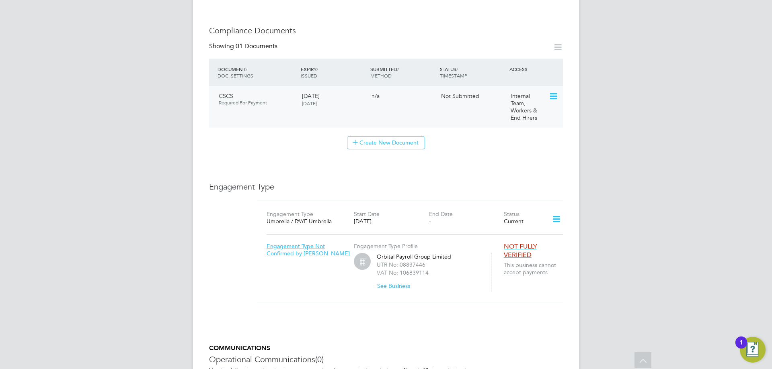
click at [552, 92] on icon at bounding box center [553, 97] width 8 height 10
click at [528, 117] on li "Submit Document" at bounding box center [527, 118] width 59 height 11
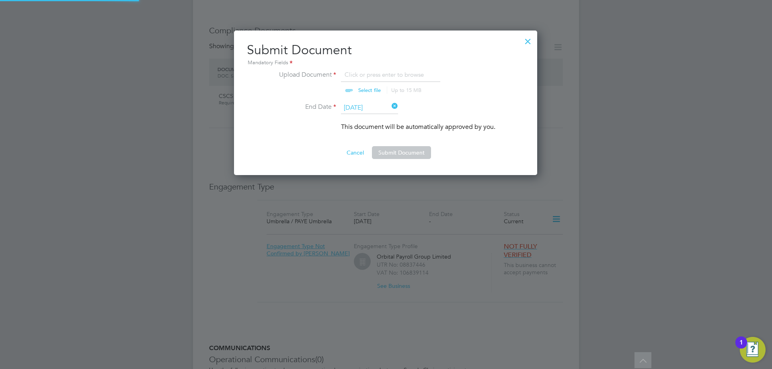
scroll to position [145, 304]
click at [359, 89] on input "file" at bounding box center [377, 82] width 126 height 24
type input "C:\fakepath\CSCS - Exp [DATE].jpg"
click at [408, 153] on button "Submit Document" at bounding box center [401, 152] width 59 height 13
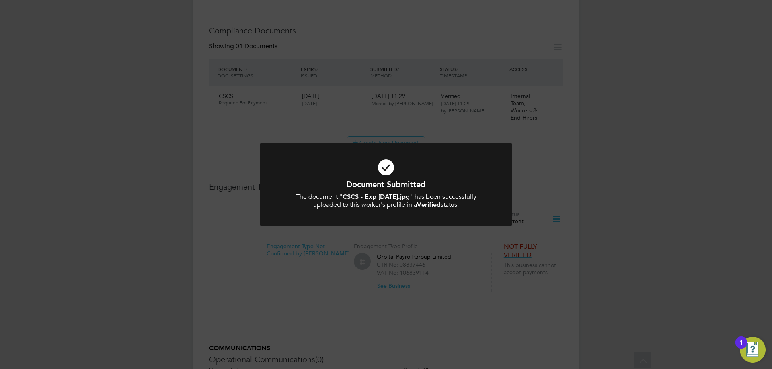
click at [556, 152] on div "Document Submitted The document " CSCS - Exp [DATE].jpg " has been successfully…" at bounding box center [386, 184] width 772 height 369
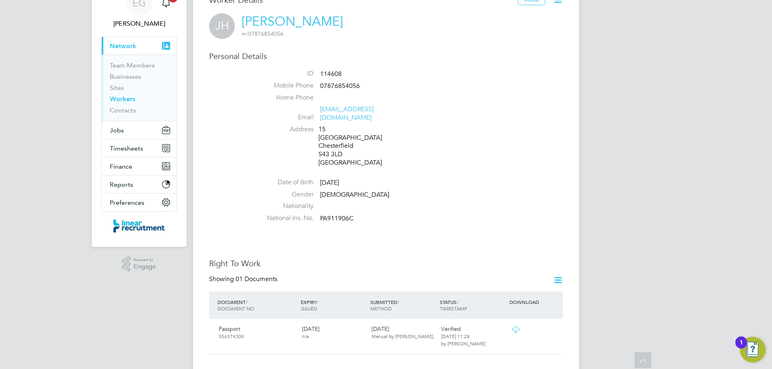
scroll to position [0, 0]
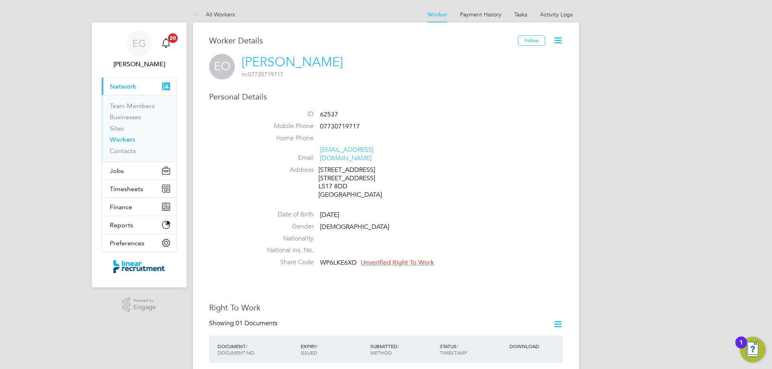
click at [558, 37] on icon at bounding box center [558, 40] width 10 height 10
click at [487, 92] on li "Edit Personal Details e" at bounding box center [512, 93] width 100 height 11
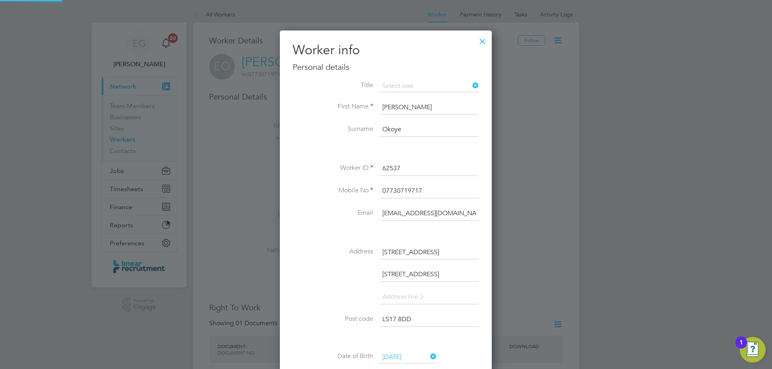
scroll to position [476, 213]
click at [399, 94] on li "Mr" at bounding box center [429, 97] width 100 height 10
type input "Mr"
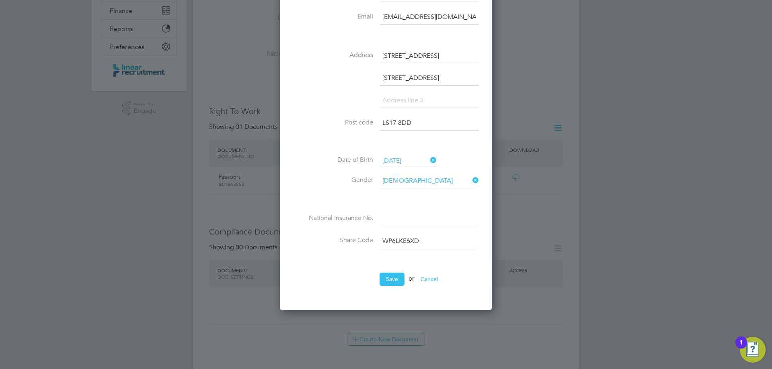
scroll to position [201, 0]
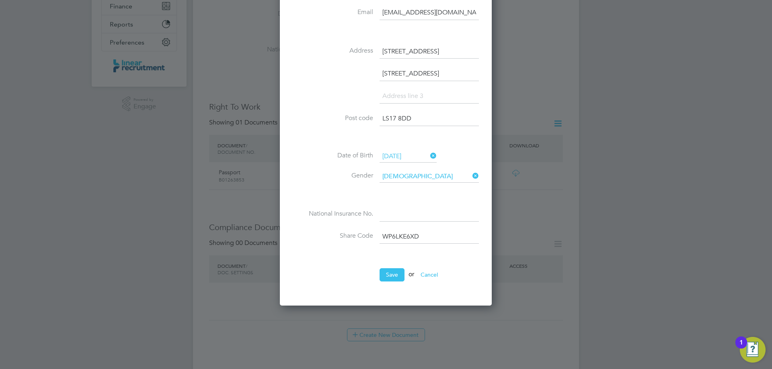
click at [414, 212] on input at bounding box center [428, 214] width 99 height 14
paste input "TK595218C"
type input "TK 59 52 18 C"
drag, startPoint x: 458, startPoint y: 72, endPoint x: 296, endPoint y: 85, distance: 162.9
click at [296, 85] on li "[STREET_ADDRESS]" at bounding box center [386, 78] width 186 height 23
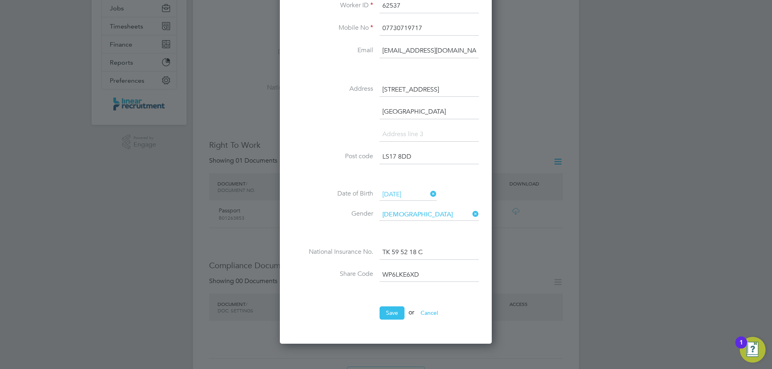
scroll to position [0, 0]
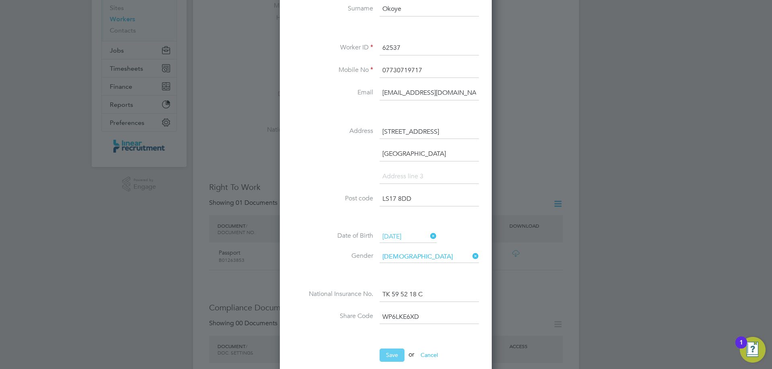
type input "[GEOGRAPHIC_DATA]"
click at [387, 356] on button "Save" at bounding box center [391, 355] width 25 height 13
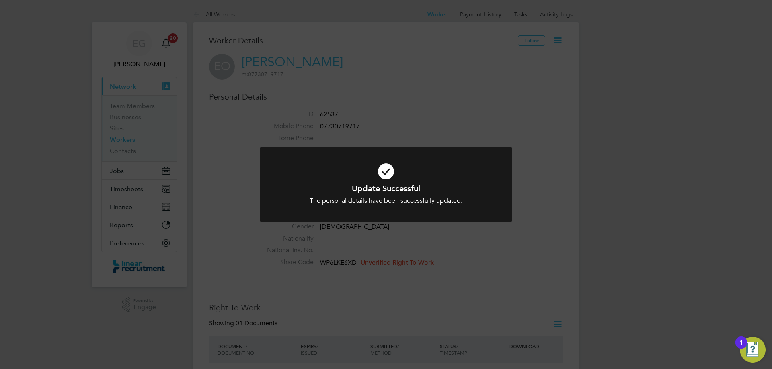
click at [512, 248] on div "Update Successful The personal details have been successfully updated. Cancel O…" at bounding box center [386, 184] width 772 height 369
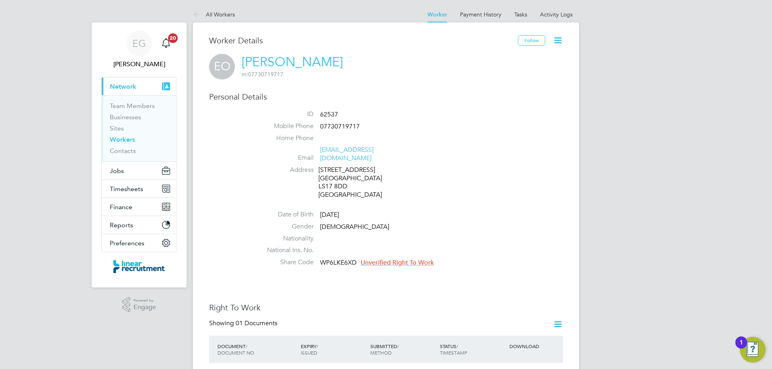
click at [415, 259] on span "Unverified Right To Work" at bounding box center [397, 263] width 73 height 8
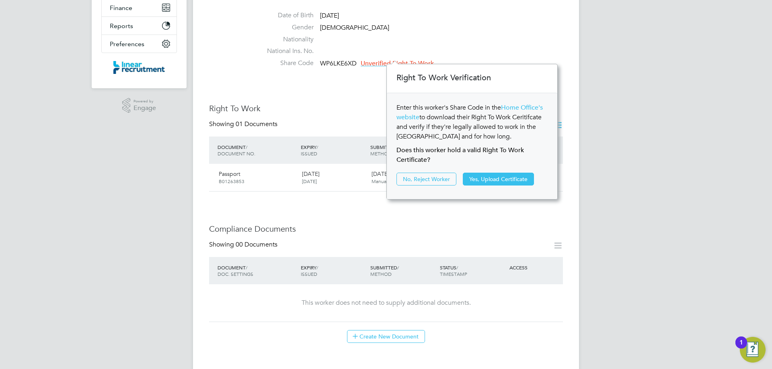
scroll to position [201, 0]
click at [499, 175] on button "Yes, Upload Certificate" at bounding box center [498, 177] width 71 height 13
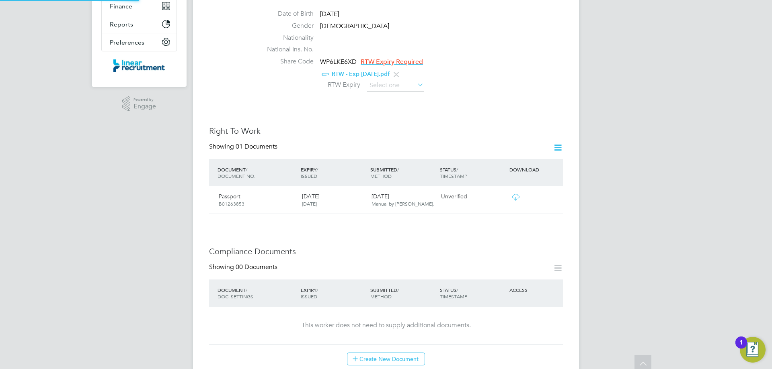
scroll to position [0, 0]
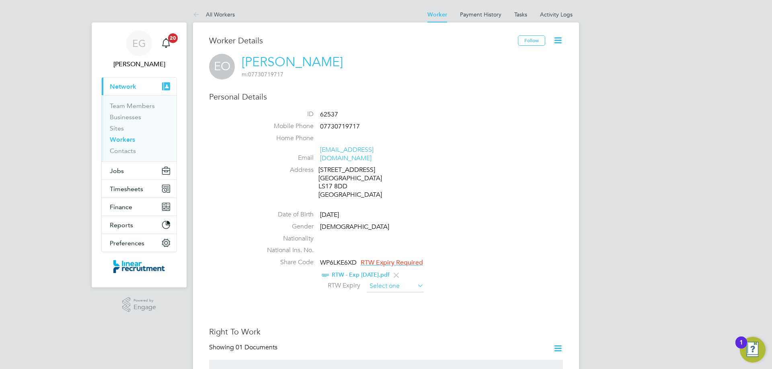
click at [377, 281] on input at bounding box center [395, 287] width 57 height 12
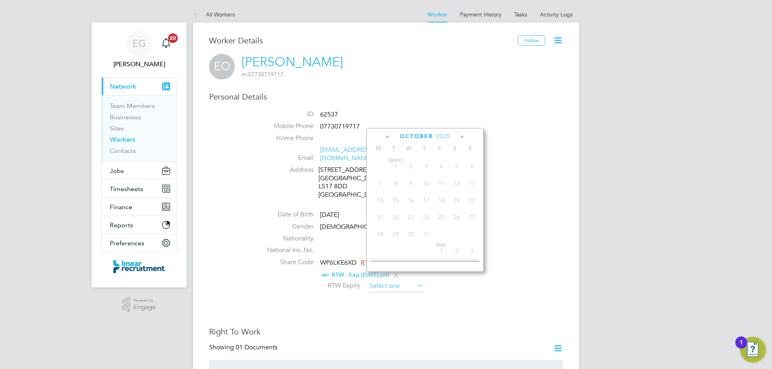
scroll to position [226, 0]
click at [464, 134] on icon at bounding box center [462, 137] width 8 height 9
click at [444, 138] on span "2025" at bounding box center [446, 136] width 14 height 7
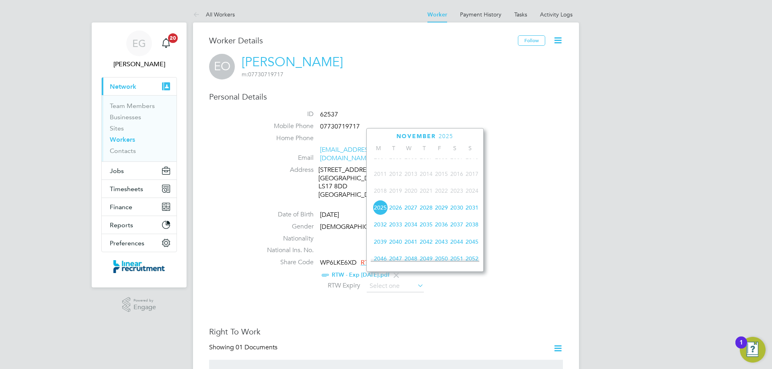
click at [395, 214] on span "2026" at bounding box center [395, 207] width 15 height 15
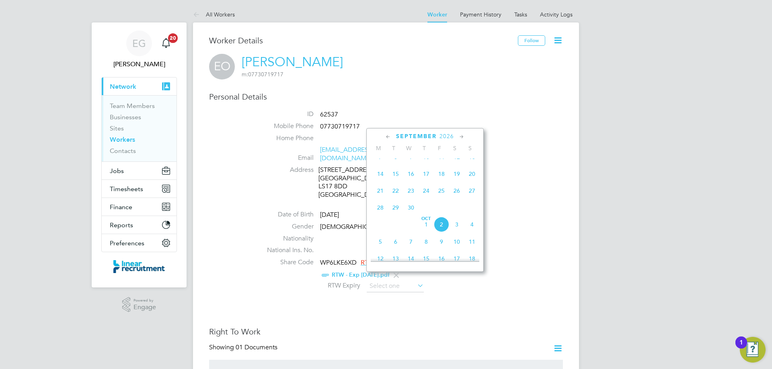
click at [387, 135] on icon at bounding box center [388, 137] width 8 height 9
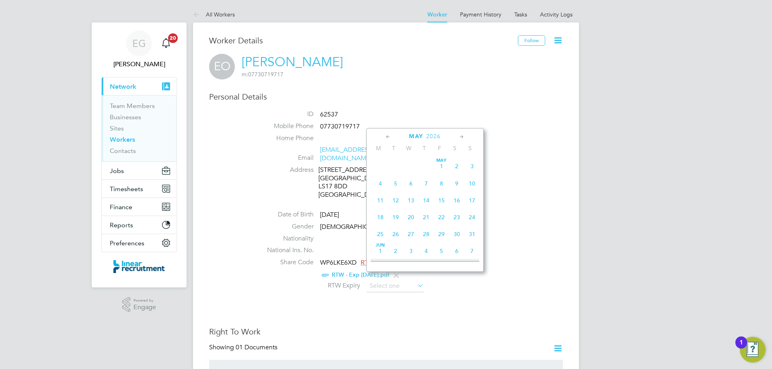
click at [387, 135] on icon at bounding box center [388, 137] width 8 height 9
click at [424, 182] on span "9" at bounding box center [425, 183] width 15 height 15
type input "[DATE]"
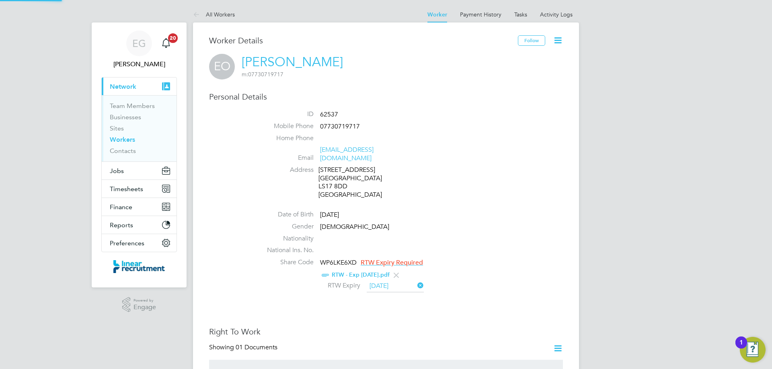
scroll to position [8, 66]
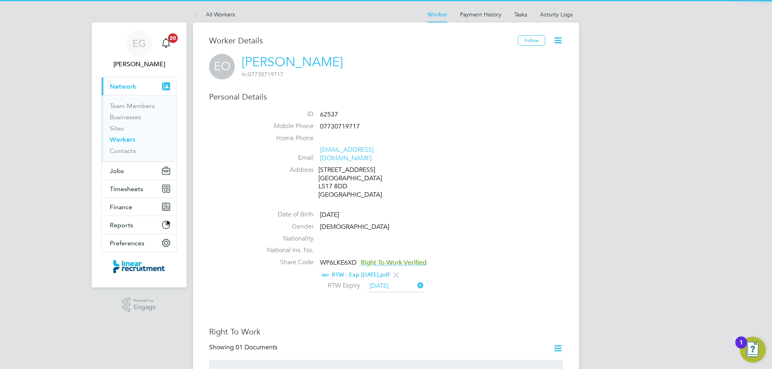
click at [487, 258] on li "Share Code WP6LKE6XD Right To Work Verified RTW - Exp 9 Apr 2026.pdf RTW Expiry…" at bounding box center [409, 276] width 305 height 36
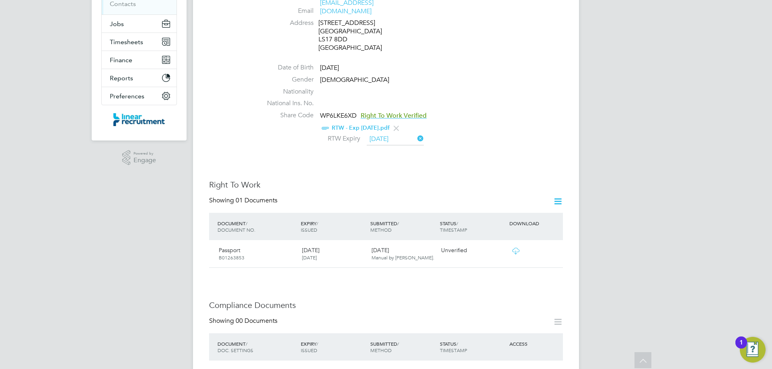
scroll to position [201, 0]
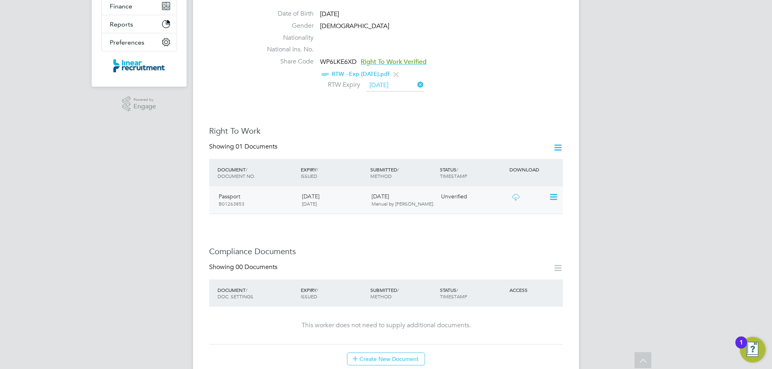
click at [548, 190] on div at bounding box center [528, 197] width 42 height 14
click at [551, 193] on icon at bounding box center [553, 198] width 8 height 10
click at [539, 207] on li "Verify Document" at bounding box center [527, 208] width 59 height 11
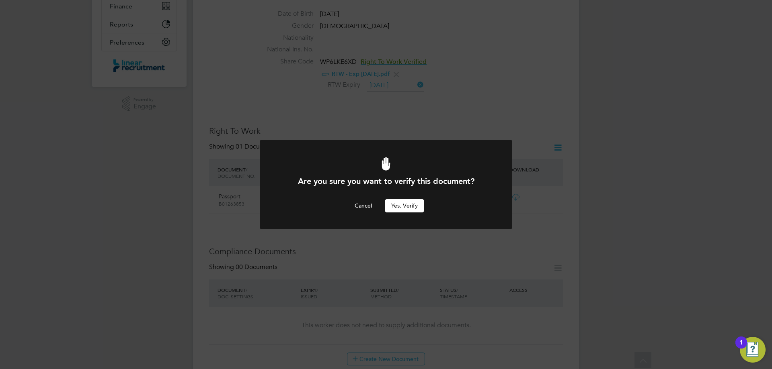
click at [400, 204] on button "Yes, verify" at bounding box center [404, 205] width 39 height 13
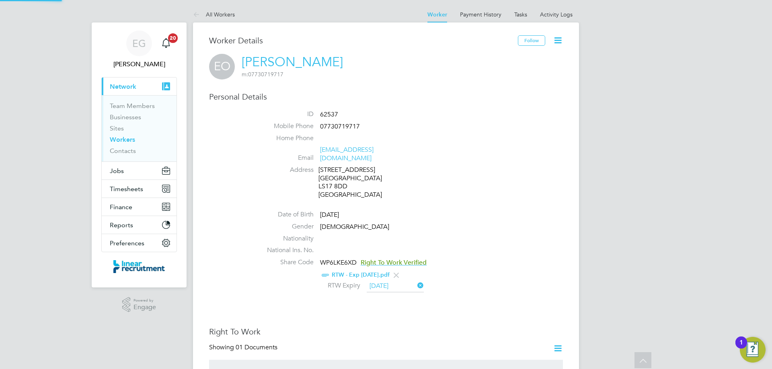
scroll to position [201, 0]
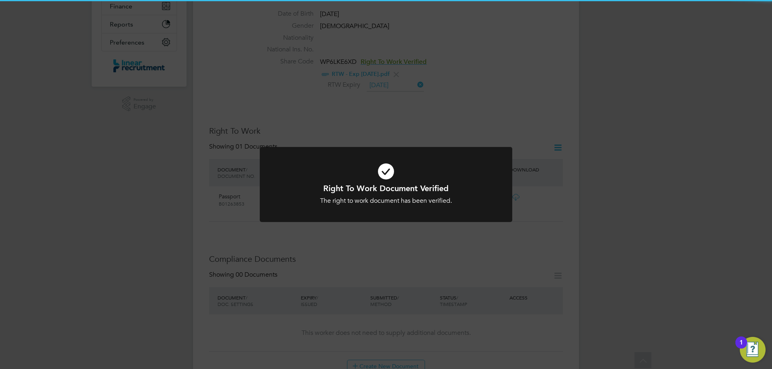
click at [606, 181] on div "Right To Work Document Verified The right to work document has been verified. C…" at bounding box center [386, 184] width 772 height 369
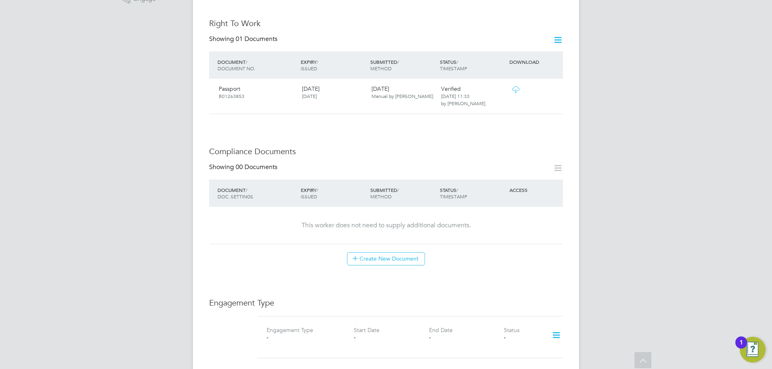
scroll to position [322, 0]
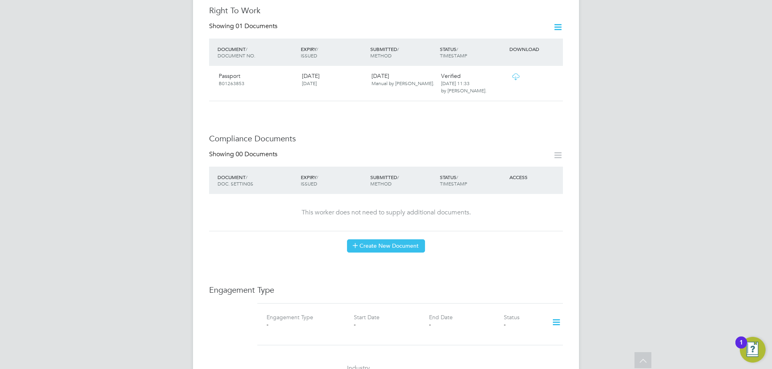
click at [410, 240] on button "Create New Document" at bounding box center [386, 246] width 78 height 13
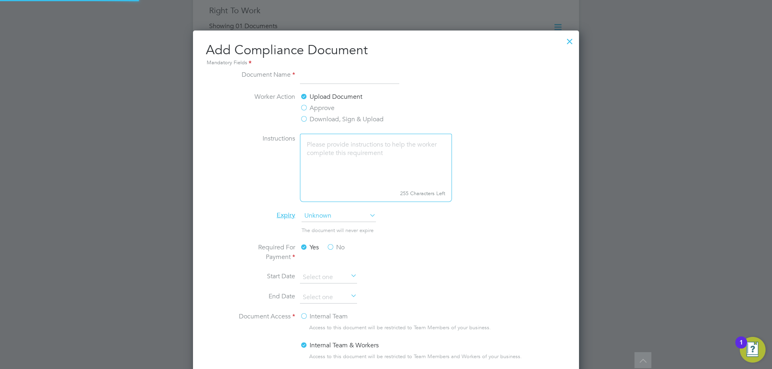
scroll to position [422, 386]
type input "NPORS"
click at [322, 217] on span "Unknown" at bounding box center [338, 216] width 74 height 12
click at [318, 296] on input at bounding box center [328, 298] width 57 height 12
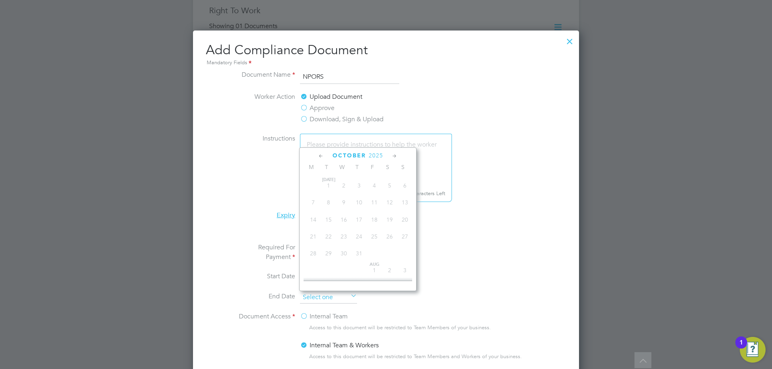
scroll to position [226, 0]
click at [394, 154] on icon at bounding box center [395, 156] width 8 height 9
click at [378, 156] on span "2025" at bounding box center [379, 155] width 14 height 7
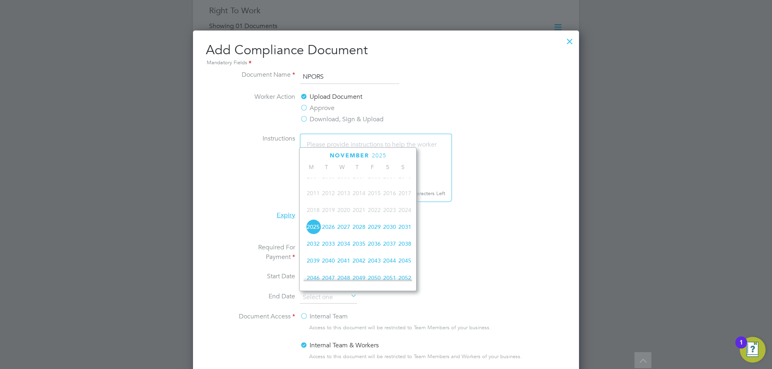
click at [325, 233] on span "2026" at bounding box center [328, 226] width 15 height 15
click at [342, 234] on span "30" at bounding box center [343, 226] width 15 height 15
type input "30 Sep 2026"
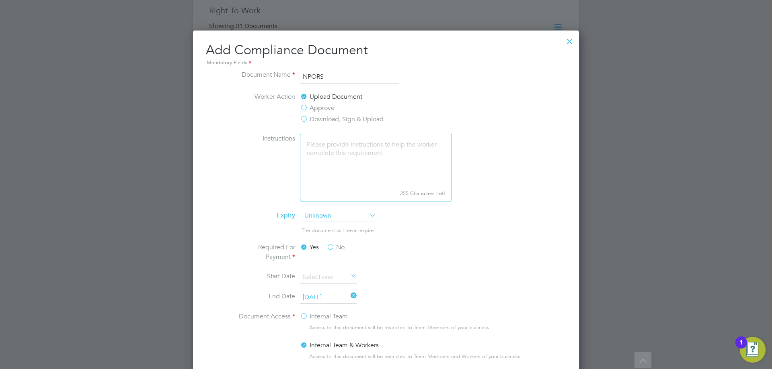
click at [476, 232] on li "The document will never expire" at bounding box center [386, 234] width 302 height 16
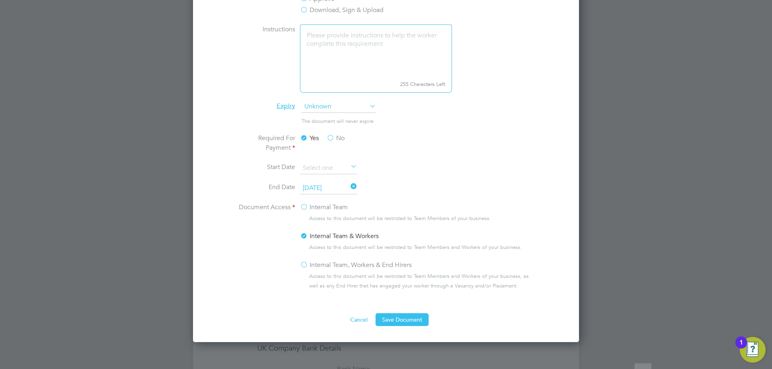
scroll to position [442, 0]
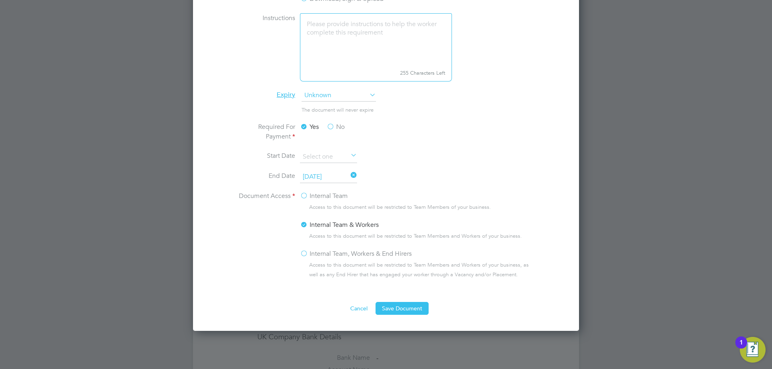
click at [304, 253] on label "Internal Team, Workers & End Hirers" at bounding box center [356, 254] width 112 height 10
click at [0, 0] on input "Internal Team, Workers & End Hirers" at bounding box center [0, 0] width 0 height 0
click at [411, 303] on button "Save Document" at bounding box center [401, 308] width 53 height 13
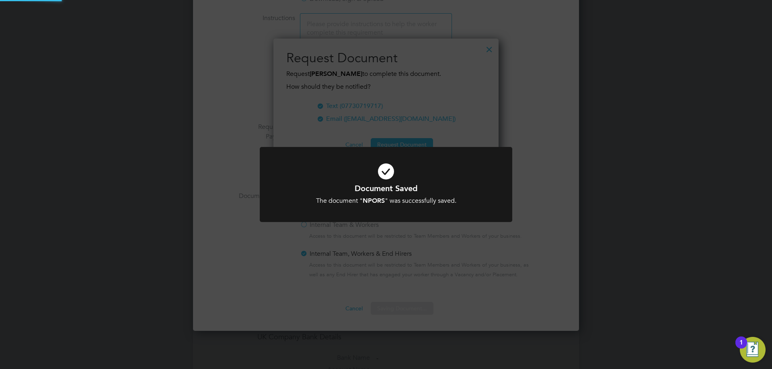
scroll to position [129, 225]
click at [545, 249] on div "Document Saved The document " NPORS " was successfully saved. Cancel Okay" at bounding box center [386, 184] width 772 height 369
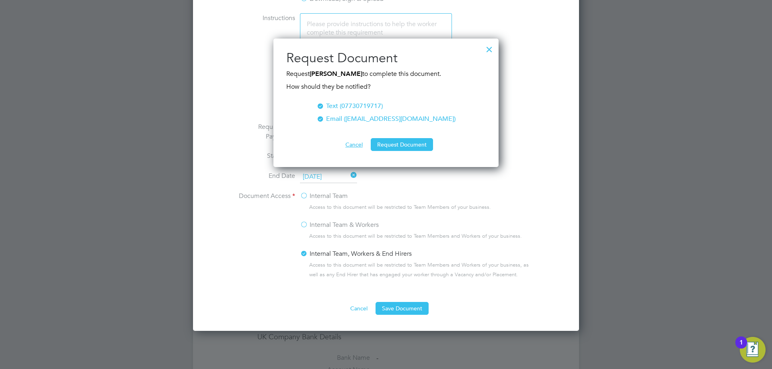
click at [350, 138] on button "Cancel" at bounding box center [354, 144] width 30 height 13
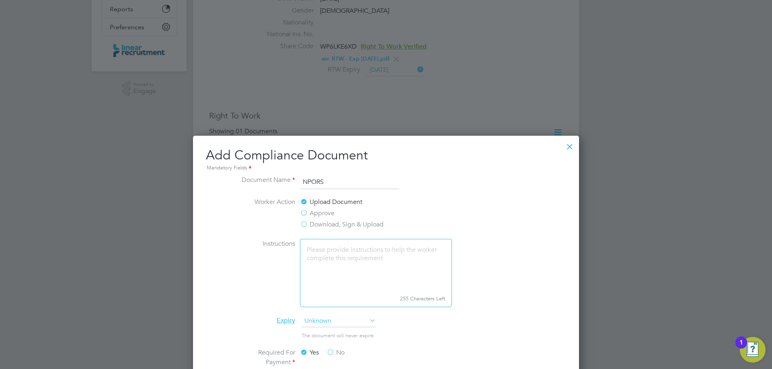
click at [570, 145] on div at bounding box center [569, 144] width 14 height 14
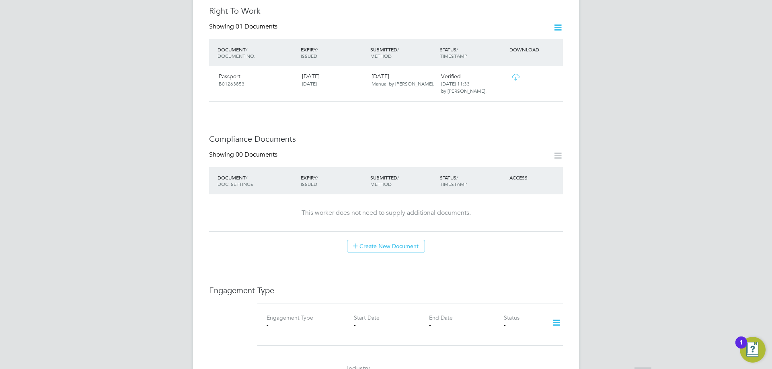
scroll to position [322, 0]
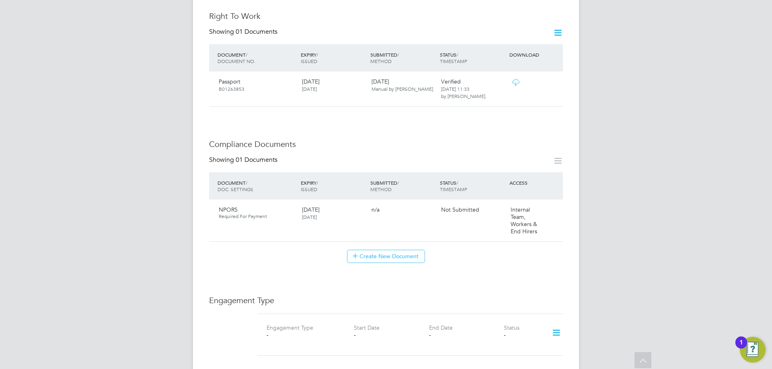
scroll to position [362, 0]
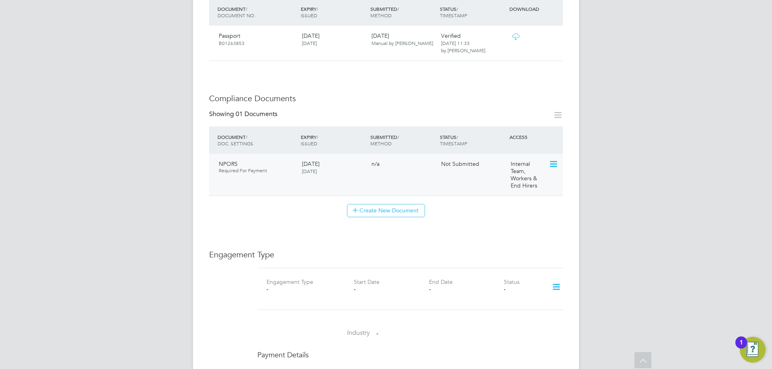
click at [551, 160] on icon at bounding box center [553, 165] width 8 height 10
click at [521, 184] on li "Submit Document" at bounding box center [527, 186] width 59 height 11
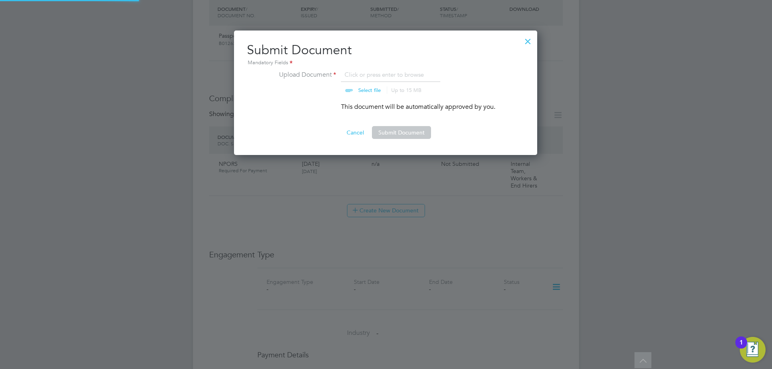
scroll to position [125, 304]
click at [362, 88] on input "file" at bounding box center [377, 82] width 126 height 24
type input "C:\fakepath\NPORS - Exp [DATE].jpg"
click at [397, 135] on button "Submit Document" at bounding box center [401, 132] width 59 height 13
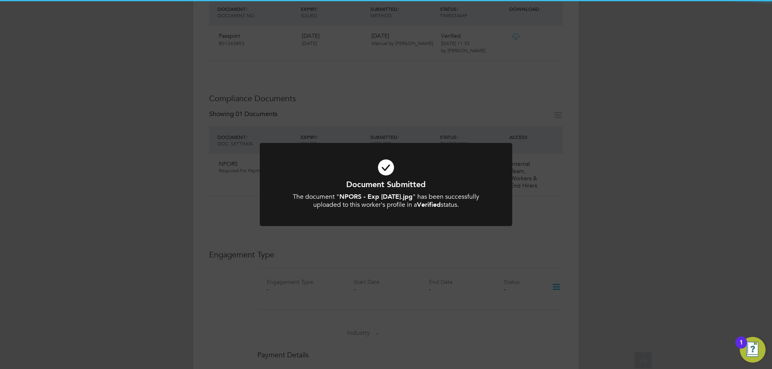
click at [589, 144] on div "Document Submitted The document " NPORS - Exp [DATE].jpg " has been successfull…" at bounding box center [386, 184] width 772 height 369
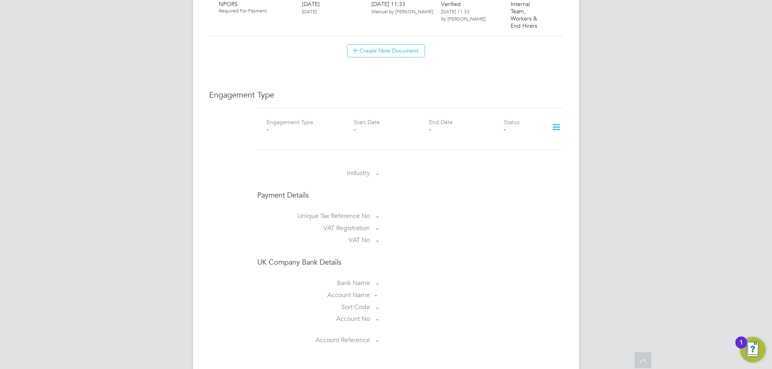
scroll to position [523, 0]
click at [560, 117] on icon at bounding box center [556, 126] width 14 height 18
click at [498, 150] on li "Add Engagement Type" at bounding box center [514, 153] width 91 height 11
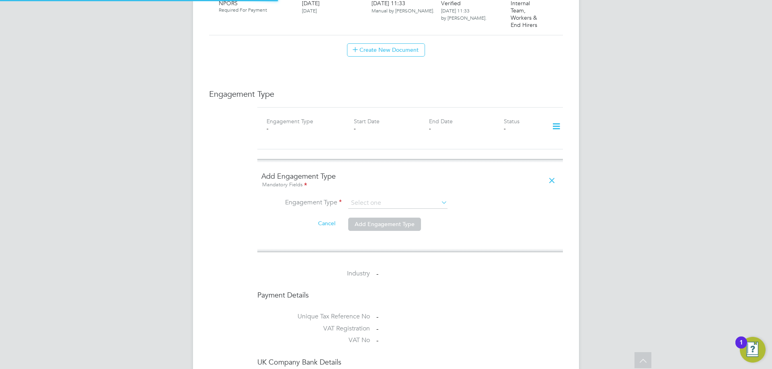
click at [387, 188] on ng-form "Add Engagement Type Mandatory Fields Engagement Type Cancel Add Engagement Type" at bounding box center [409, 206] width 297 height 68
click at [386, 198] on input at bounding box center [397, 203] width 99 height 11
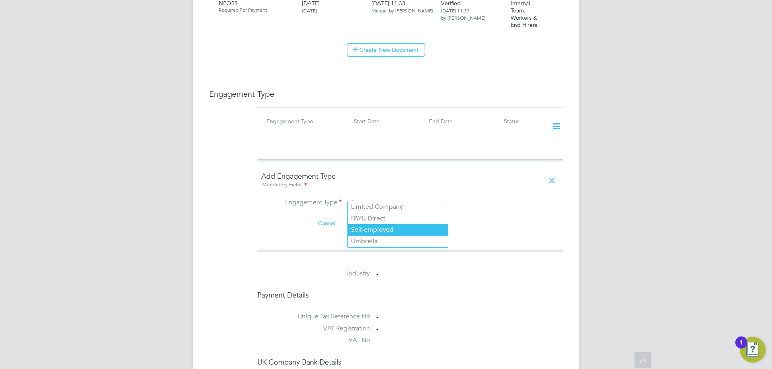
drag, startPoint x: 368, startPoint y: 240, endPoint x: 369, endPoint y: 232, distance: 8.1
click at [368, 240] on li "Umbrella" at bounding box center [398, 242] width 100 height 12
type input "Umbrella"
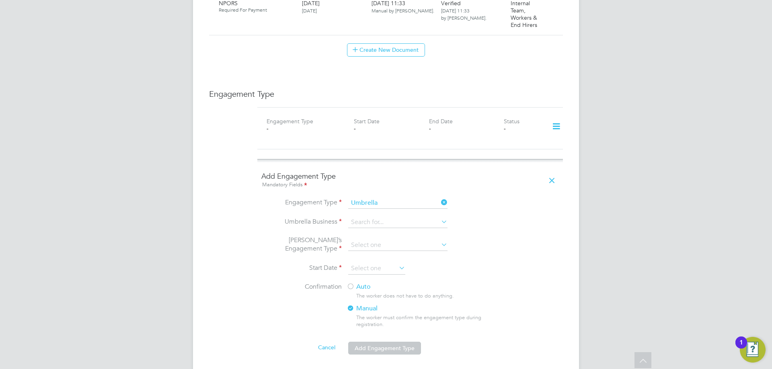
drag, startPoint x: 376, startPoint y: 207, endPoint x: 374, endPoint y: 211, distance: 4.1
click at [375, 207] on li "Engagement Type Umbrella" at bounding box center [409, 207] width 297 height 19
click at [374, 217] on input at bounding box center [397, 222] width 99 height 11
click at [382, 225] on li "Orbit al Payroll Group Limited" at bounding box center [398, 227] width 100 height 12
type input "Orbital Payroll Group Limited"
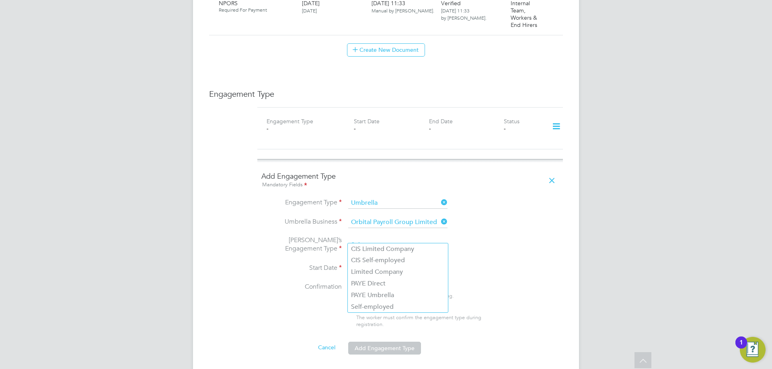
click at [382, 242] on input at bounding box center [397, 245] width 99 height 11
click at [385, 296] on li "PAYE Umbrella" at bounding box center [398, 296] width 100 height 12
type input "PAYE Umbrella"
click at [361, 263] on input at bounding box center [376, 269] width 57 height 12
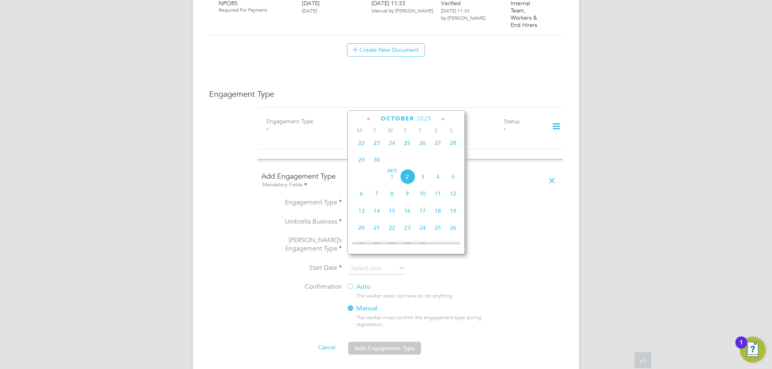
click at [127, 311] on div "EG [PERSON_NAME] Notifications 20 Applications: Current page: Network Team Memb…" at bounding box center [386, 121] width 772 height 1289
click at [381, 263] on input at bounding box center [376, 269] width 57 height 12
click at [358, 144] on span "22" at bounding box center [361, 142] width 15 height 15
type input "[DATE]"
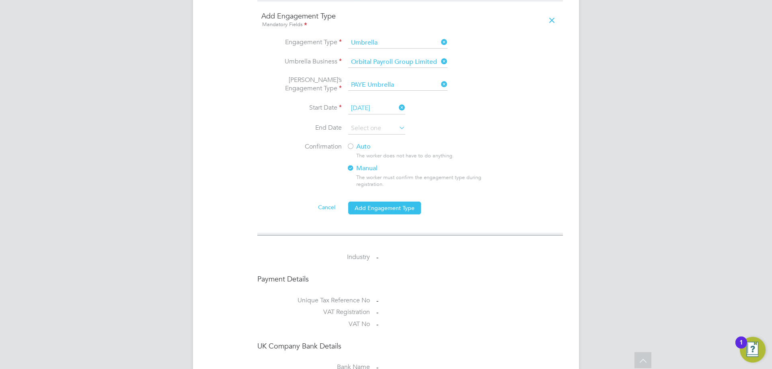
scroll to position [683, 0]
click at [351, 143] on div at bounding box center [350, 147] width 8 height 8
click at [397, 201] on button "Add Engagement Type" at bounding box center [384, 207] width 73 height 13
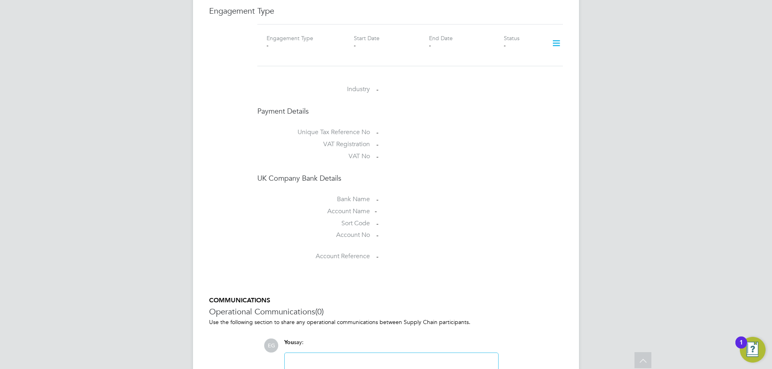
scroll to position [523, 0]
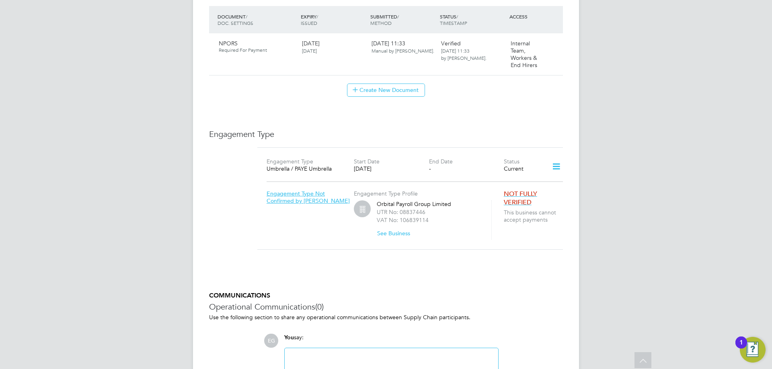
scroll to position [558, 0]
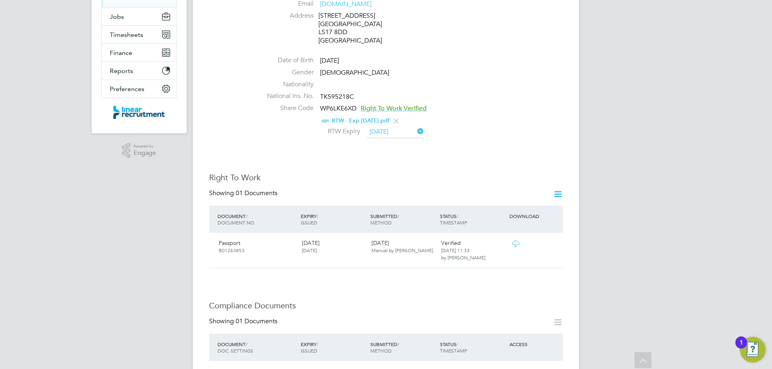
scroll to position [116, 0]
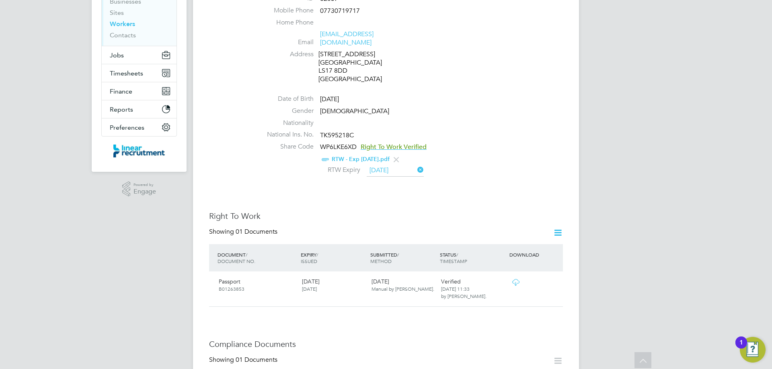
click at [51, 101] on div "EG [PERSON_NAME] Notifications 20 Applications: Current page: Network Team Memb…" at bounding box center [386, 352] width 772 height 936
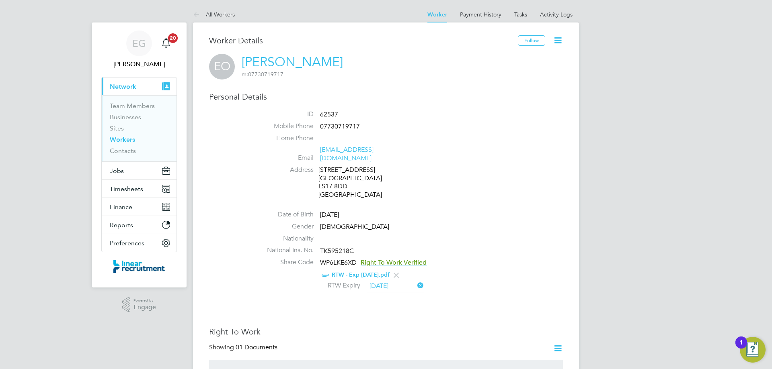
click at [124, 138] on link "Workers" at bounding box center [122, 140] width 25 height 8
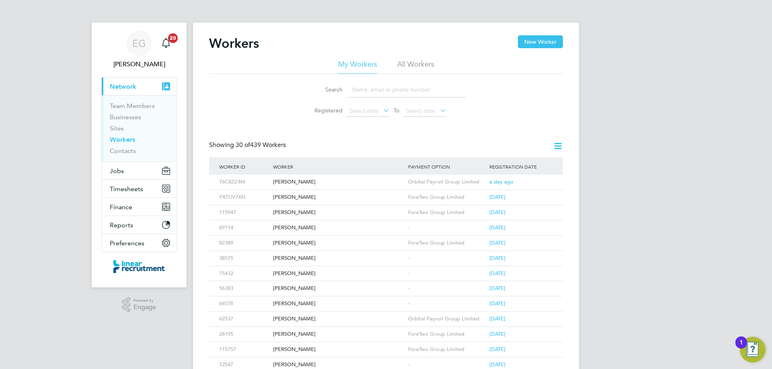
click at [387, 87] on input at bounding box center [406, 90] width 117 height 16
type input "w"
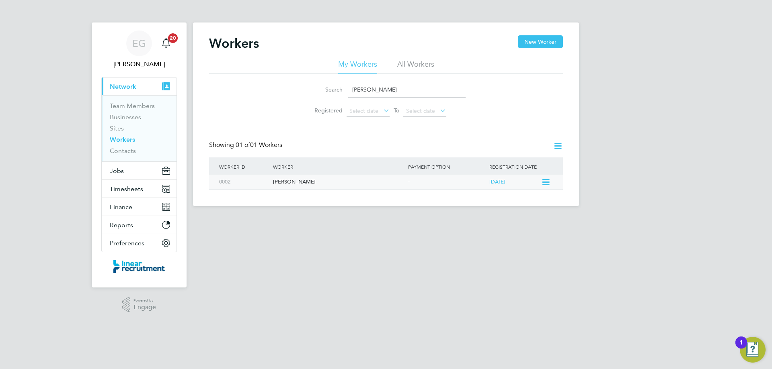
type input "[PERSON_NAME]"
click at [322, 179] on div "[PERSON_NAME]" at bounding box center [338, 182] width 135 height 15
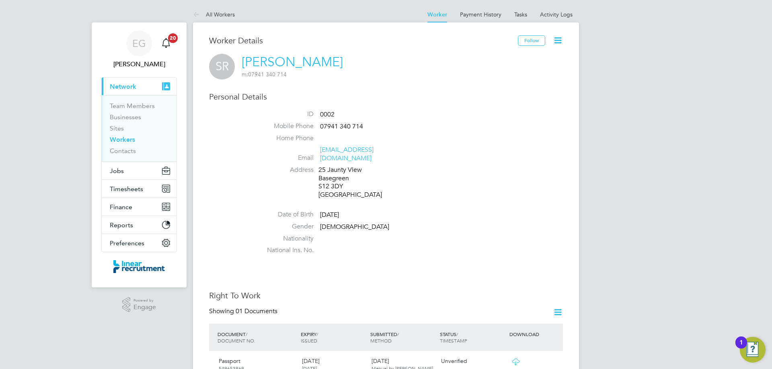
click at [560, 38] on icon at bounding box center [558, 40] width 10 height 10
click at [494, 90] on li "Edit Personal Details e" at bounding box center [512, 93] width 100 height 11
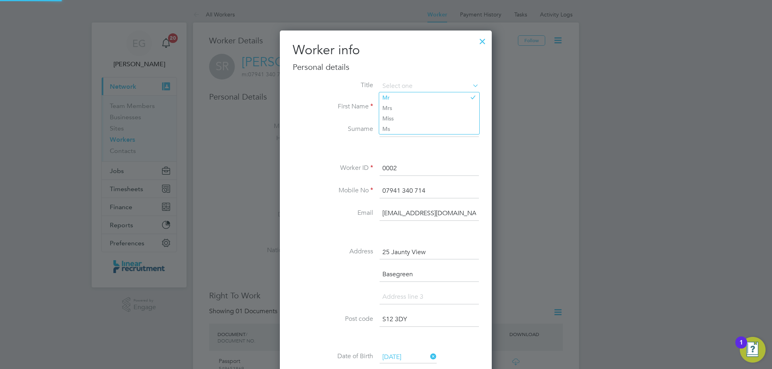
scroll to position [476, 213]
click at [403, 99] on li "Mr" at bounding box center [429, 97] width 100 height 10
type input "Mr"
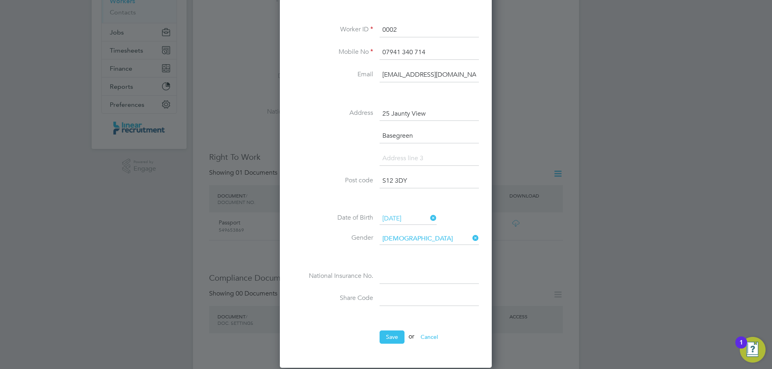
scroll to position [161, 0]
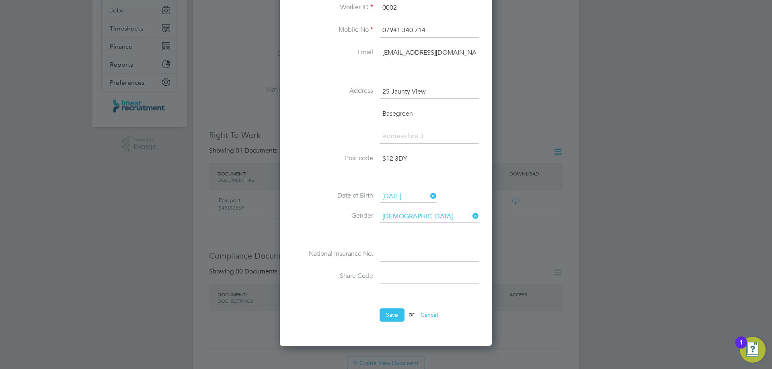
drag, startPoint x: 410, startPoint y: 137, endPoint x: 419, endPoint y: 132, distance: 10.8
click at [410, 137] on input at bounding box center [428, 136] width 99 height 14
type input "Sheffield"
click at [401, 263] on li "National Insurance No." at bounding box center [386, 259] width 186 height 23
click at [405, 256] on input at bounding box center [428, 255] width 99 height 14
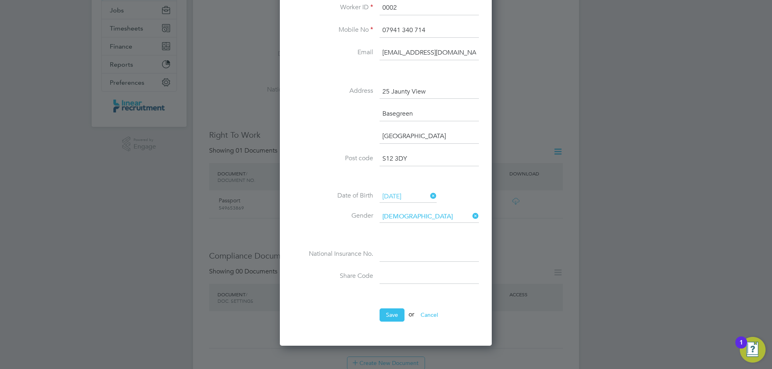
paste input "PJ768204A"
type input "PJ 76 82 04 A"
click at [389, 314] on button "Save" at bounding box center [391, 315] width 25 height 13
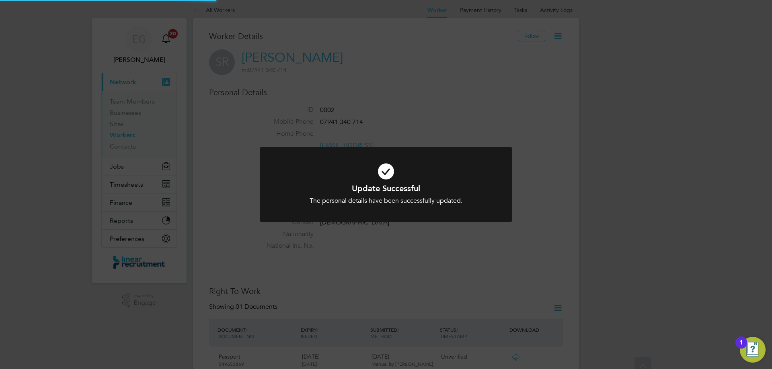
scroll to position [0, 0]
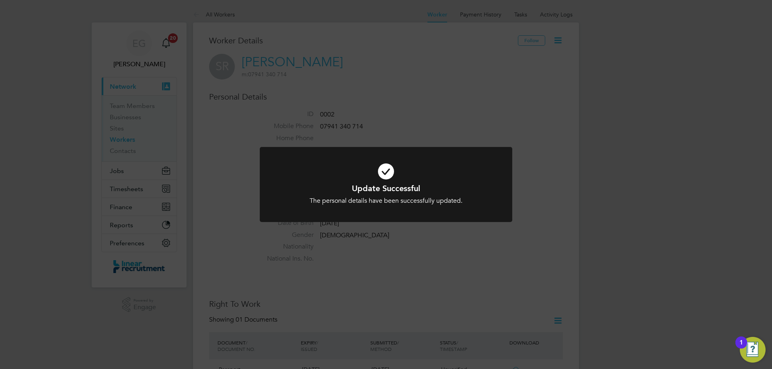
click at [571, 228] on div "Update Successful The personal details have been successfully updated. Cancel O…" at bounding box center [386, 184] width 772 height 369
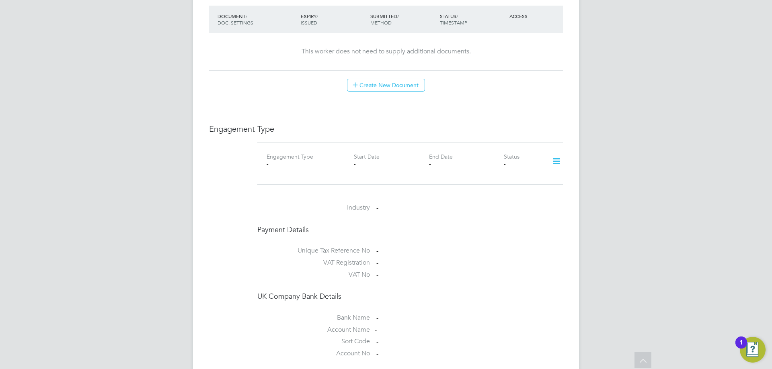
scroll to position [523, 0]
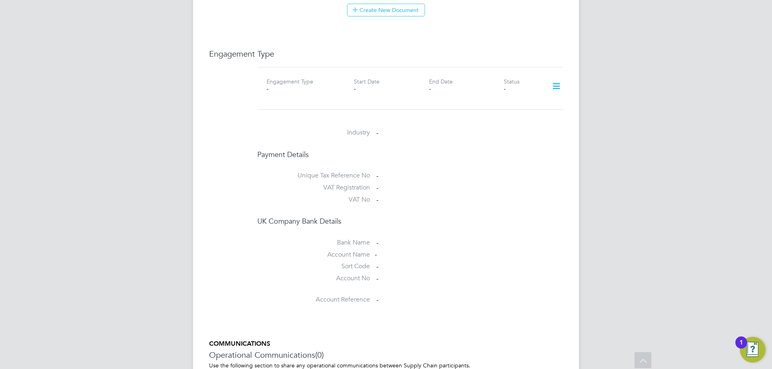
click at [553, 79] on icon at bounding box center [556, 86] width 14 height 18
click at [512, 111] on li "Add Engagement Type" at bounding box center [514, 112] width 91 height 11
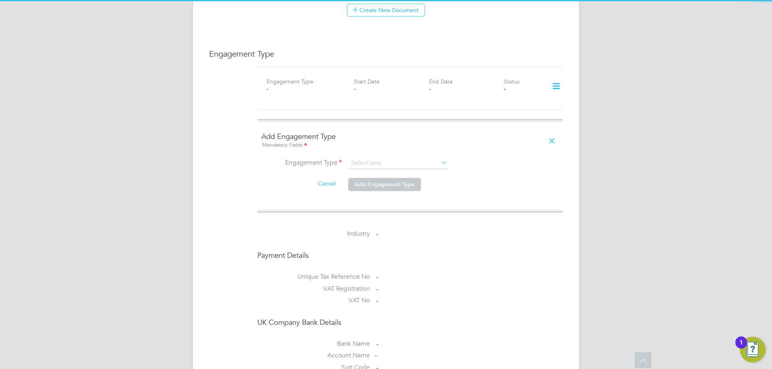
click at [381, 149] on ng-form "Add Engagement Type Mandatory Fields Engagement Type Cancel Add Engagement Type" at bounding box center [409, 166] width 297 height 68
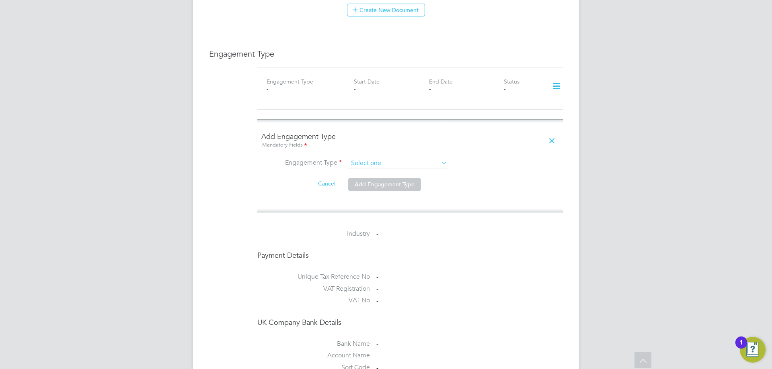
click at [379, 158] on input at bounding box center [397, 163] width 99 height 11
click at [378, 202] on li "Umbrella" at bounding box center [398, 202] width 100 height 12
type input "Umbrella"
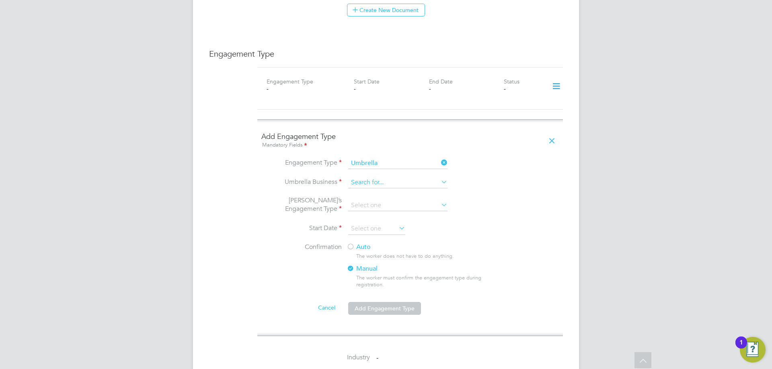
click at [381, 178] on input at bounding box center [397, 182] width 99 height 11
click at [381, 188] on li "Orbita l Payroll Group Limited" at bounding box center [398, 187] width 100 height 12
type input "Orbital Payroll Group Limited"
click at [353, 200] on input at bounding box center [397, 205] width 99 height 11
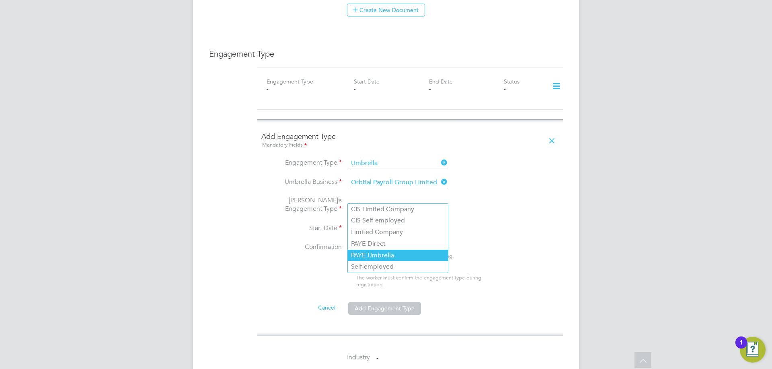
click at [387, 256] on li "PAYE Umbrella" at bounding box center [398, 256] width 100 height 12
type input "PAYE Umbrella"
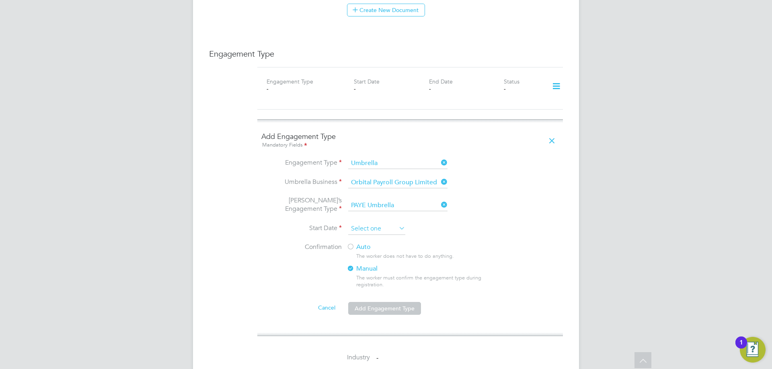
click at [367, 223] on input at bounding box center [376, 229] width 57 height 12
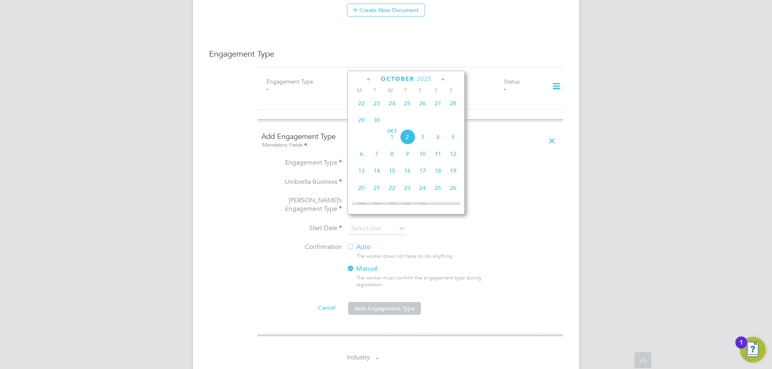
click at [377, 110] on span "23" at bounding box center [376, 103] width 15 height 15
type input "23 Sep 2025"
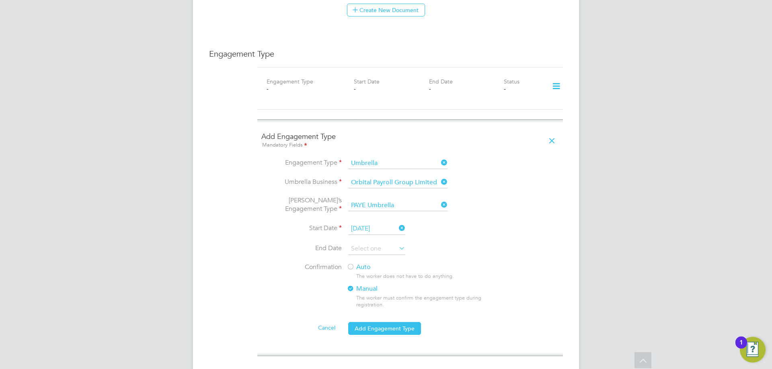
click at [351, 264] on div at bounding box center [350, 268] width 8 height 8
click at [375, 322] on button "Add Engagement Type" at bounding box center [384, 328] width 73 height 13
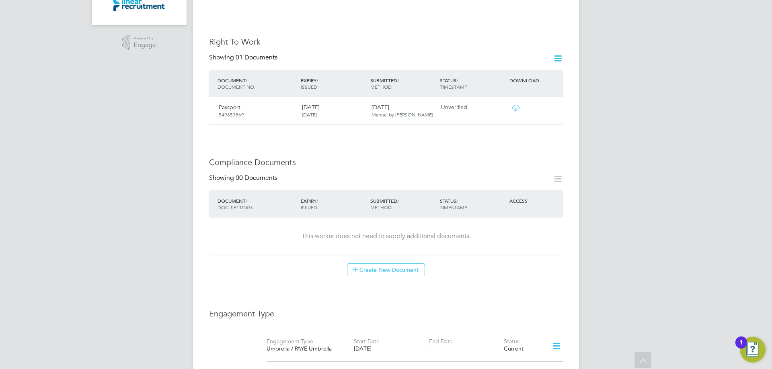
scroll to position [237, 0]
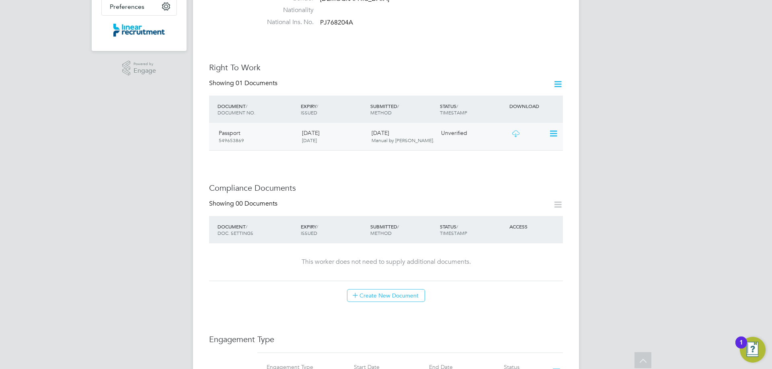
click at [552, 129] on icon at bounding box center [553, 134] width 8 height 10
click at [486, 130] on div "Unverified" at bounding box center [473, 133] width 70 height 14
click at [502, 127] on div "Unverified" at bounding box center [473, 133] width 70 height 14
click at [521, 131] on icon at bounding box center [515, 134] width 10 height 6
click at [557, 129] on icon at bounding box center [553, 134] width 8 height 10
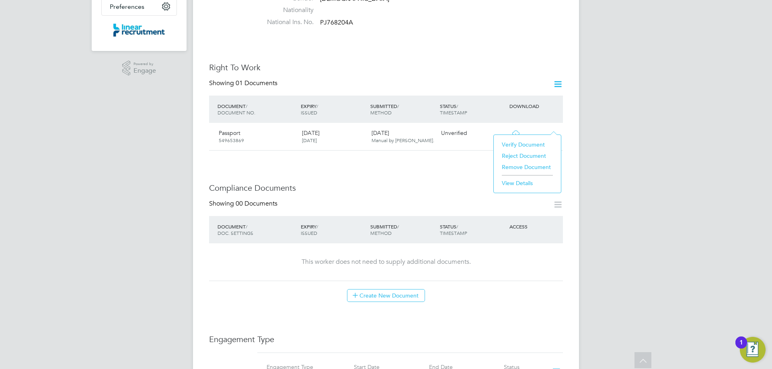
click at [534, 141] on li "Verify Document" at bounding box center [527, 144] width 59 height 11
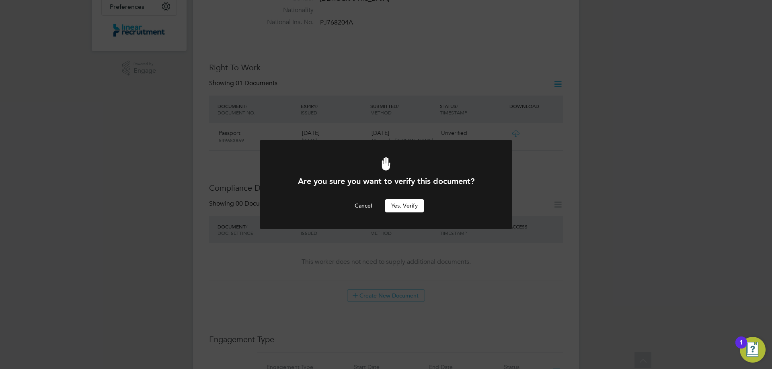
click at [414, 202] on button "Yes, verify" at bounding box center [404, 205] width 39 height 13
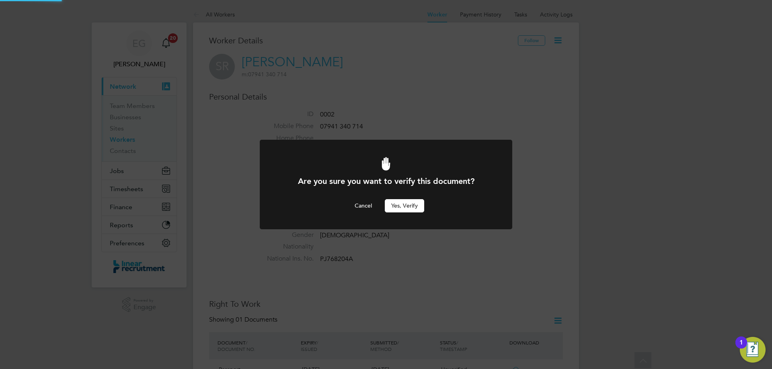
scroll to position [237, 0]
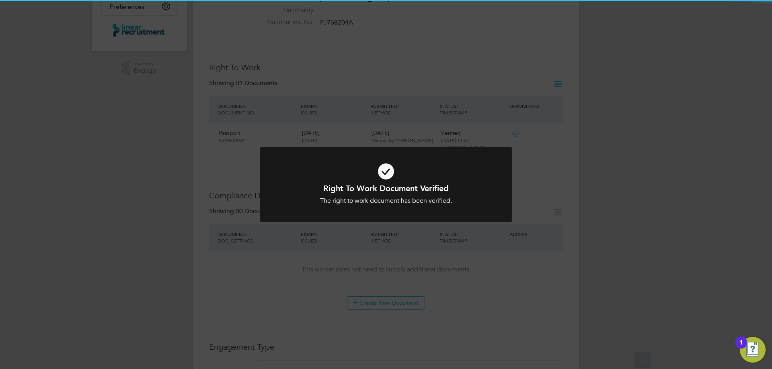
click at [677, 115] on div "Right To Work Document Verified The right to work document has been verified. C…" at bounding box center [386, 184] width 772 height 369
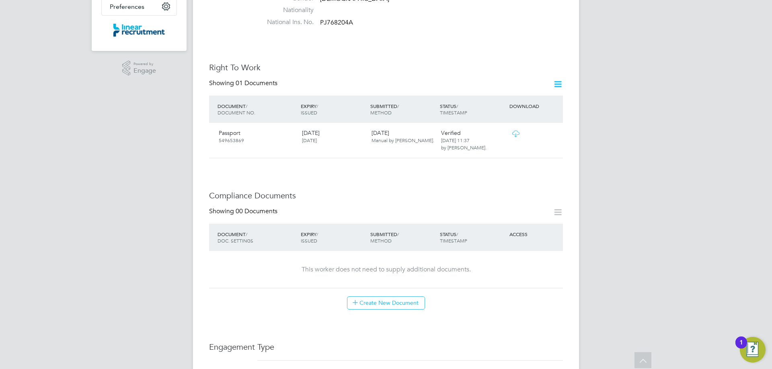
click at [628, 98] on div "EG Eshanthi Goonetilleke Notifications 20 Applications: Current page: Network T…" at bounding box center [386, 214] width 772 height 903
click at [639, 173] on div "EG Eshanthi Goonetilleke Notifications 20 Applications: Current page: Network T…" at bounding box center [386, 214] width 772 height 903
click at [602, 282] on div "EG Eshanthi Goonetilleke Notifications 20 Applications: Current page: Network T…" at bounding box center [386, 214] width 772 height 903
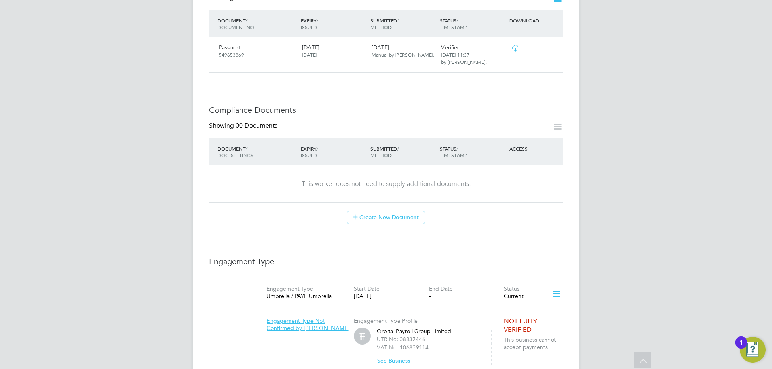
scroll to position [317, 0]
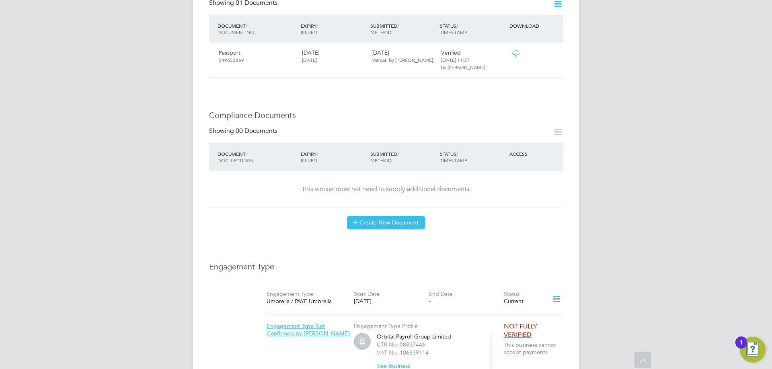
click at [402, 217] on button "Create New Document" at bounding box center [386, 222] width 78 height 13
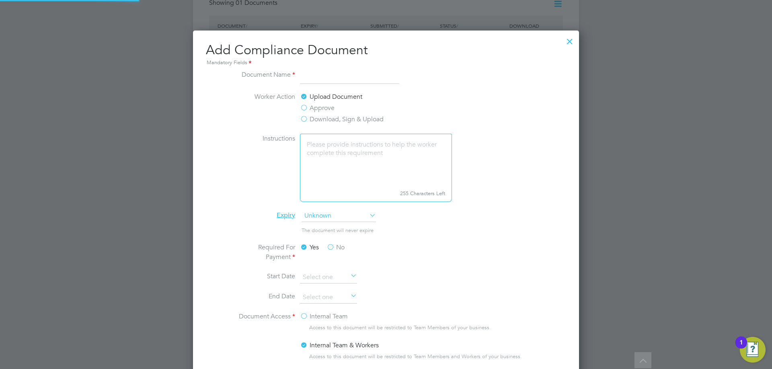
scroll to position [422, 386]
type input "CSCS"
click at [293, 127] on li "Worker Action Upload Document Approve Download, Sign & Upload" at bounding box center [386, 113] width 302 height 42
click at [319, 213] on span "Unknown" at bounding box center [338, 216] width 74 height 12
click at [322, 266] on li "Specific date" at bounding box center [338, 269] width 75 height 10
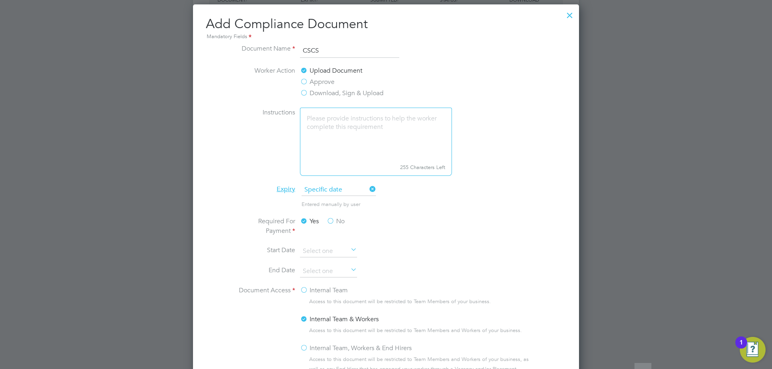
scroll to position [357, 0]
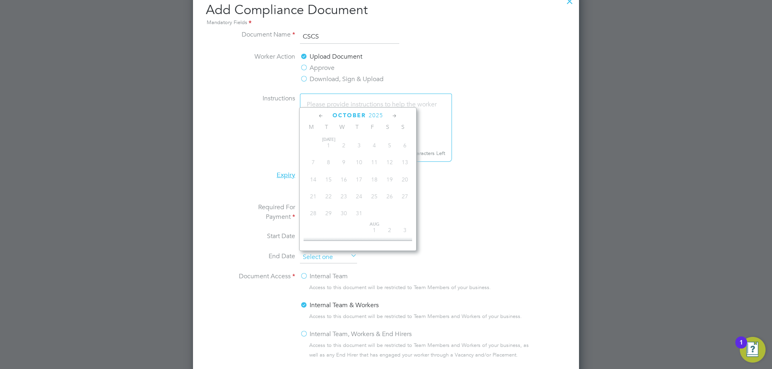
click at [320, 254] on input at bounding box center [328, 258] width 57 height 12
click at [374, 117] on span "2025" at bounding box center [376, 115] width 14 height 7
click at [345, 189] on span "2027" at bounding box center [343, 186] width 15 height 15
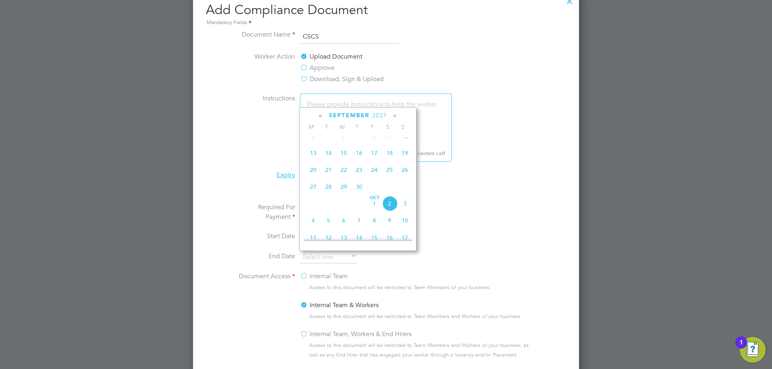
click at [322, 112] on icon at bounding box center [321, 116] width 8 height 9
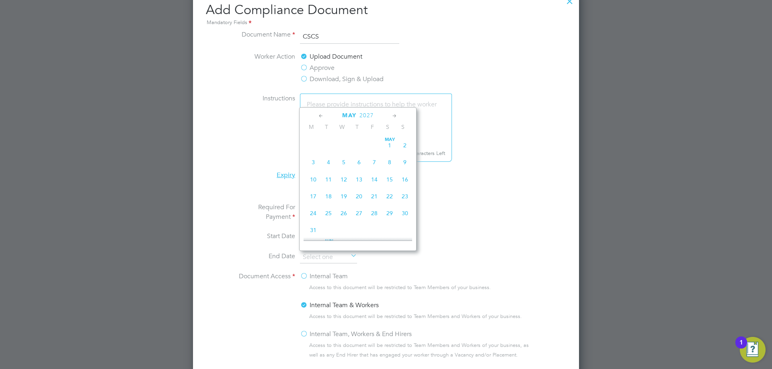
click at [322, 112] on icon at bounding box center [321, 116] width 8 height 9
click at [395, 114] on icon at bounding box center [395, 116] width 8 height 9
click at [374, 214] on span "30" at bounding box center [374, 211] width 15 height 15
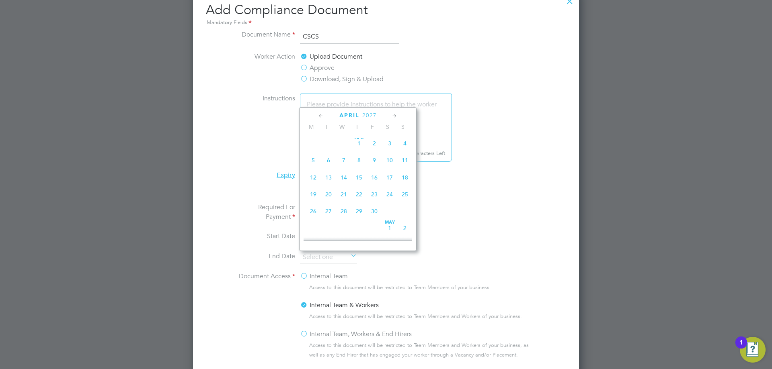
type input "30 Apr 2027"
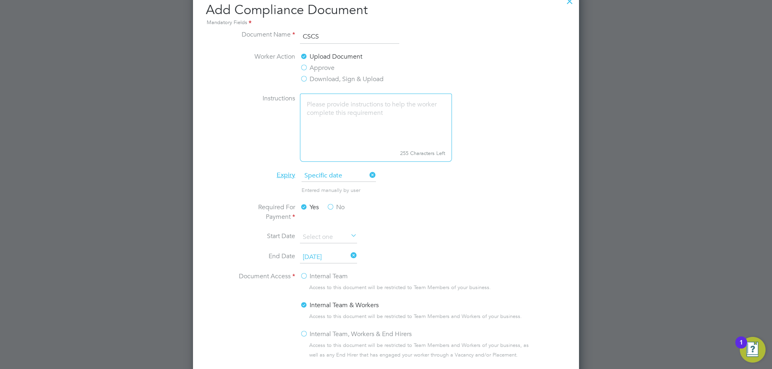
click at [530, 201] on li "Entered manually by user" at bounding box center [386, 194] width 302 height 16
click at [305, 332] on label "Internal Team, Workers & End Hirers" at bounding box center [356, 335] width 112 height 10
click at [0, 0] on input "Internal Team, Workers & End Hirers" at bounding box center [0, 0] width 0 height 0
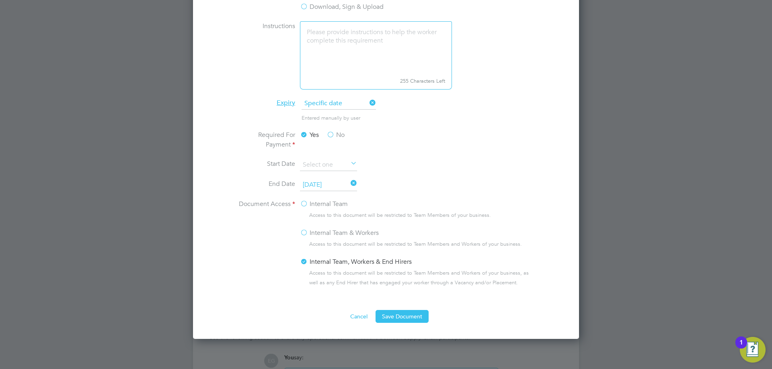
scroll to position [525, 0]
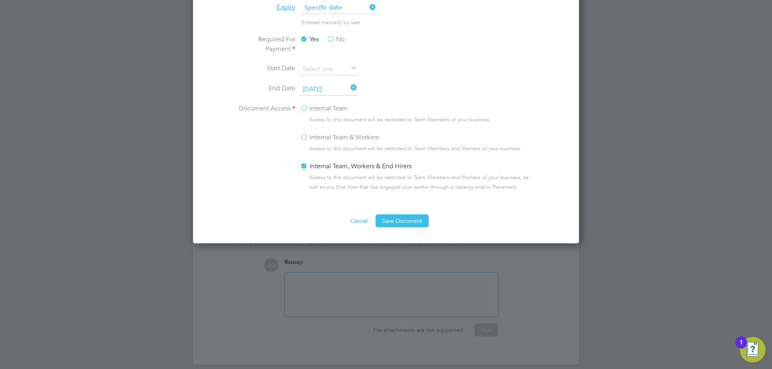
click at [396, 223] on button "Save Document" at bounding box center [401, 221] width 53 height 13
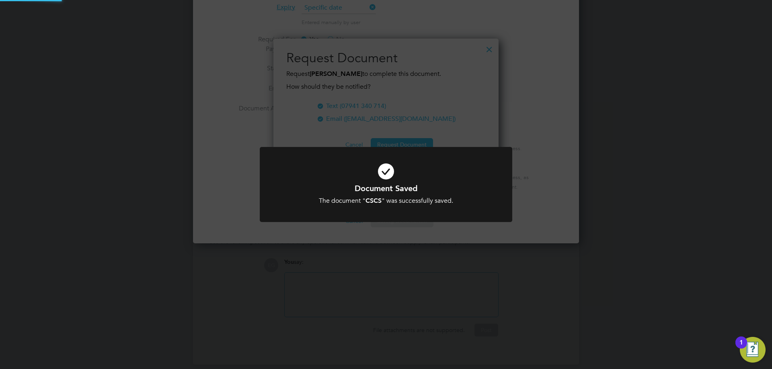
scroll to position [129, 225]
click at [331, 248] on div "Document Saved The document " CSCS " was successfully saved. Cancel Okay" at bounding box center [386, 184] width 772 height 369
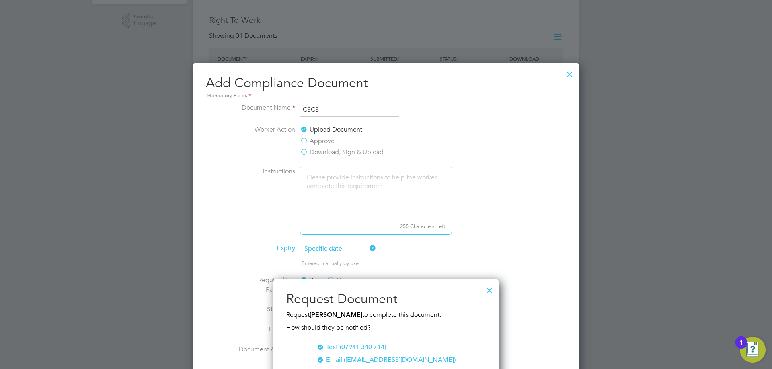
click at [571, 74] on div at bounding box center [569, 72] width 14 height 14
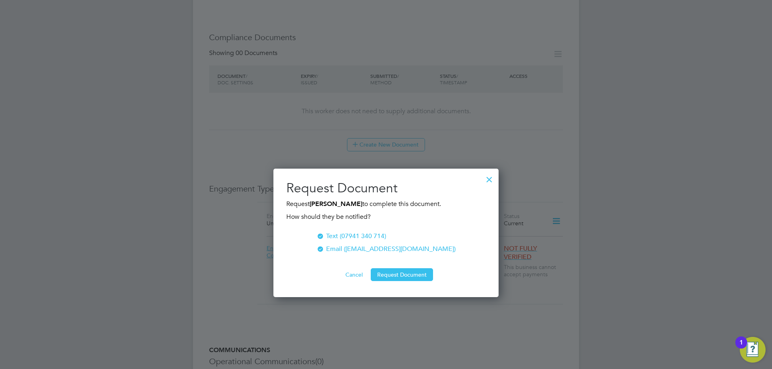
scroll to position [518, 0]
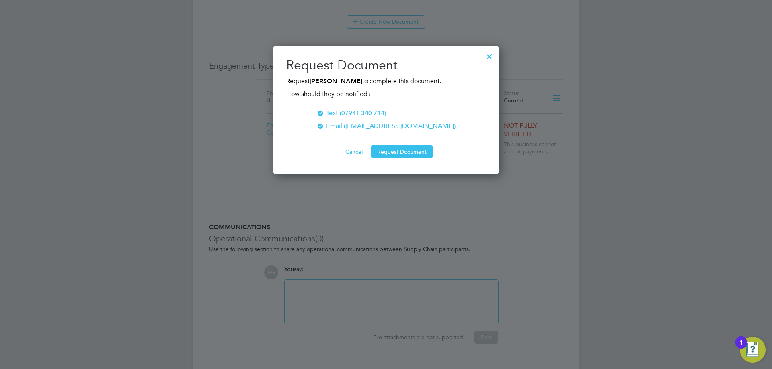
click at [353, 151] on button "Cancel" at bounding box center [354, 152] width 30 height 13
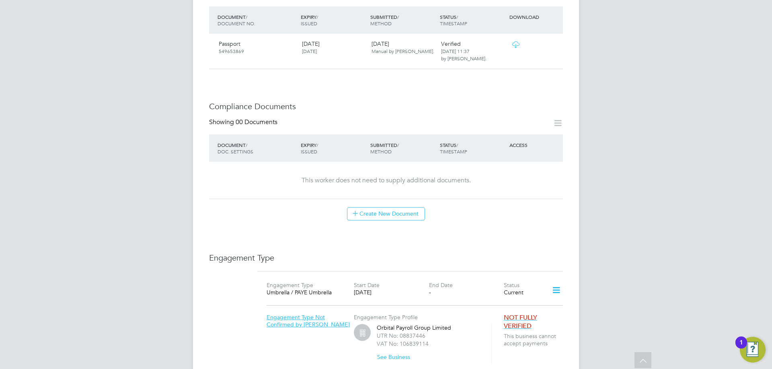
scroll to position [324, 0]
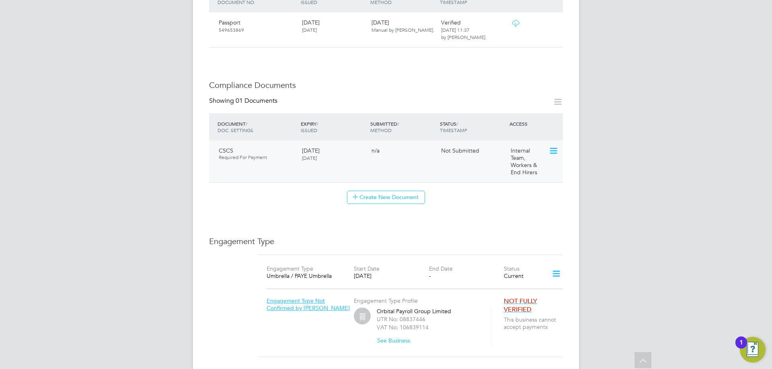
scroll to position [362, 0]
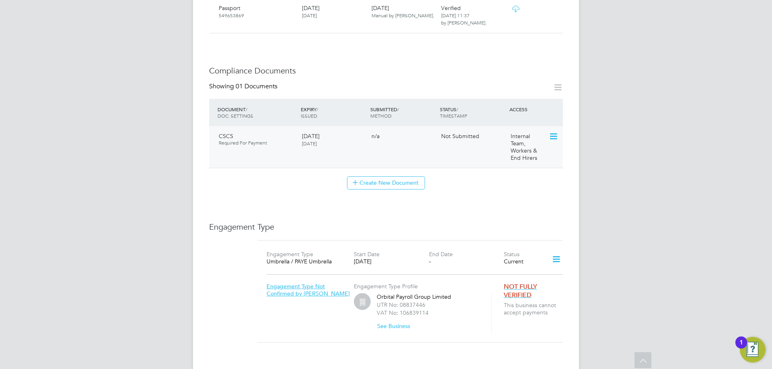
click at [555, 132] on icon at bounding box center [553, 137] width 8 height 10
click at [541, 158] on li "Submit Document" at bounding box center [527, 159] width 59 height 11
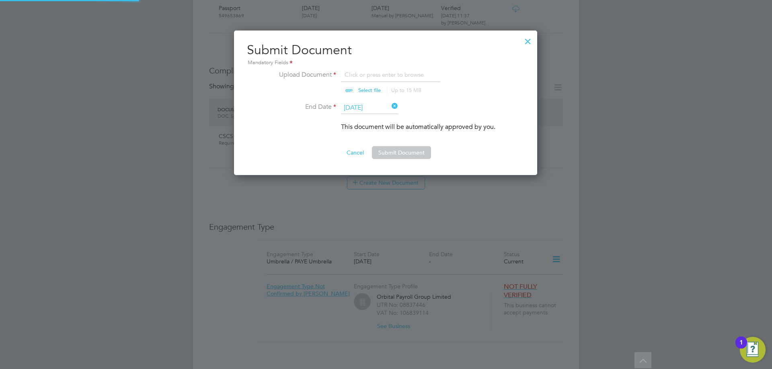
scroll to position [145, 304]
click at [367, 89] on input "file" at bounding box center [377, 82] width 126 height 24
type input "C:\fakepath\CSCS - Exp [DATE].jpg"
click at [388, 151] on button "Submit Document" at bounding box center [401, 152] width 59 height 13
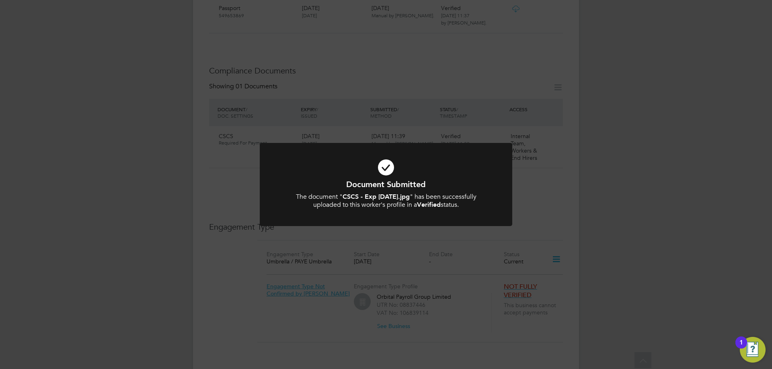
click at [628, 196] on div "Document Submitted The document " CSCS - Exp [DATE].jpg " has been successfully…" at bounding box center [386, 184] width 772 height 369
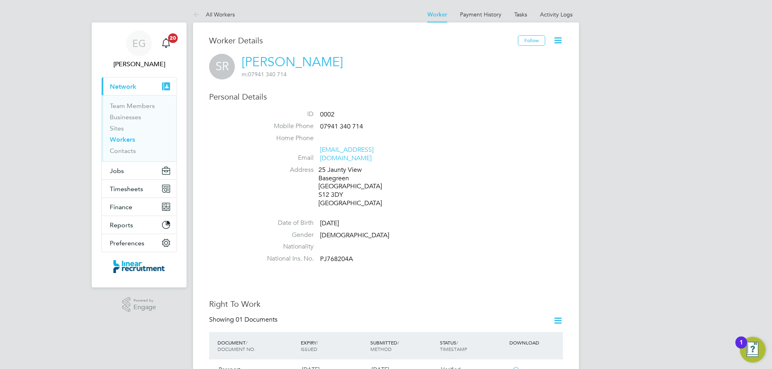
click at [487, 148] on li "Email [EMAIL_ADDRESS][DOMAIN_NAME]" at bounding box center [409, 156] width 305 height 20
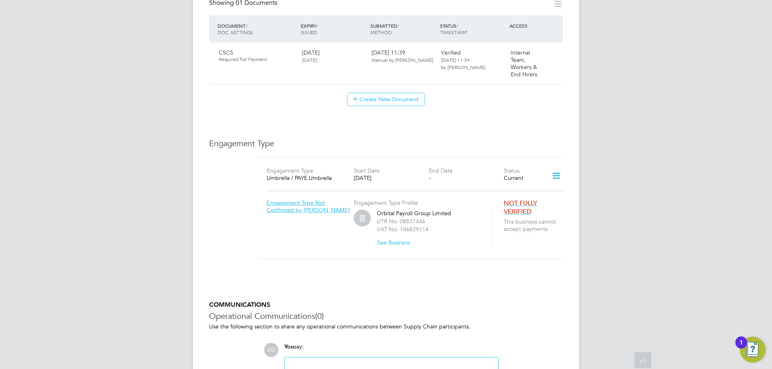
scroll to position [523, 0]
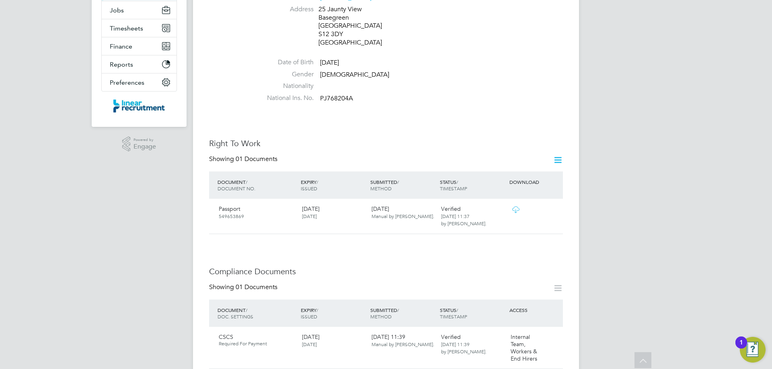
scroll to position [0, 0]
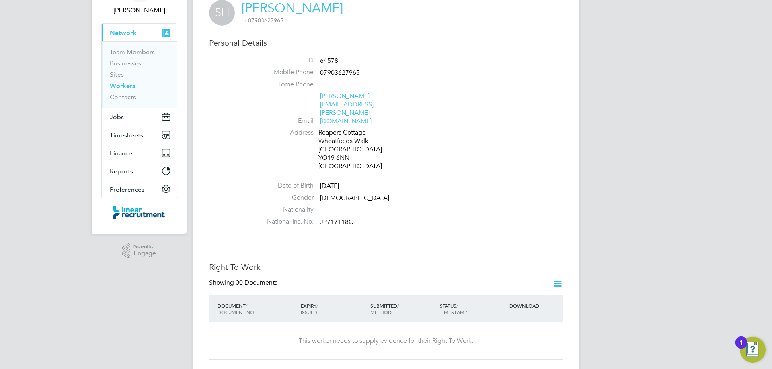
scroll to position [161, 0]
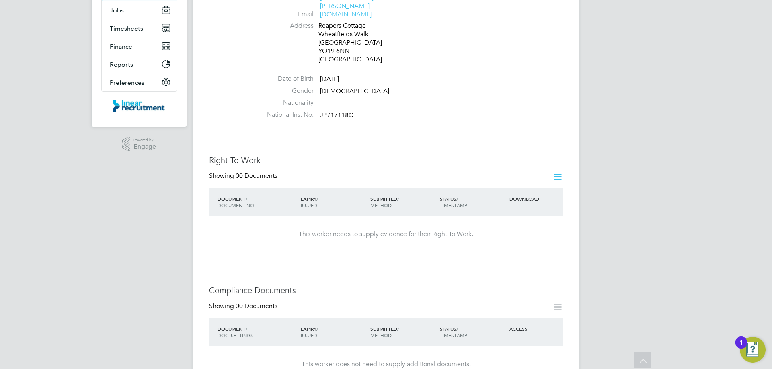
click at [557, 172] on icon at bounding box center [558, 177] width 10 height 10
click at [531, 168] on li "Add Right To Work Document" at bounding box center [513, 171] width 97 height 11
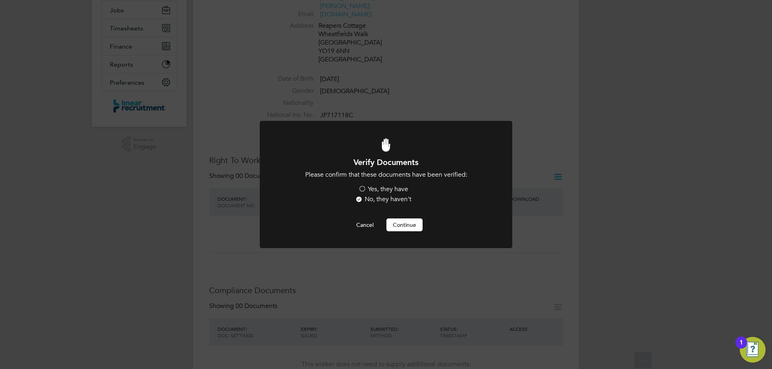
scroll to position [0, 0]
click at [362, 189] on label "Yes, they have" at bounding box center [383, 189] width 50 height 8
click at [0, 0] on input "Yes, they have" at bounding box center [0, 0] width 0 height 0
click at [395, 223] on button "Continue" at bounding box center [404, 225] width 36 height 13
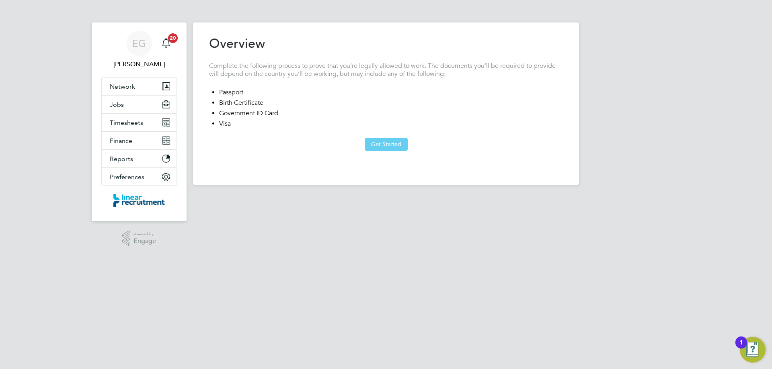
click at [398, 141] on button "Get Started" at bounding box center [386, 144] width 43 height 13
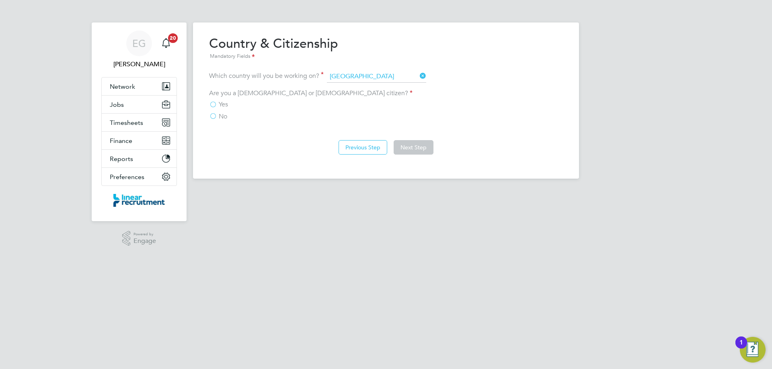
click at [212, 105] on label "Yes" at bounding box center [218, 104] width 19 height 8
click at [0, 0] on input "Yes" at bounding box center [0, 0] width 0 height 0
drag, startPoint x: 404, startPoint y: 145, endPoint x: 381, endPoint y: 141, distance: 23.5
click at [405, 145] on button "Next Step" at bounding box center [414, 147] width 40 height 14
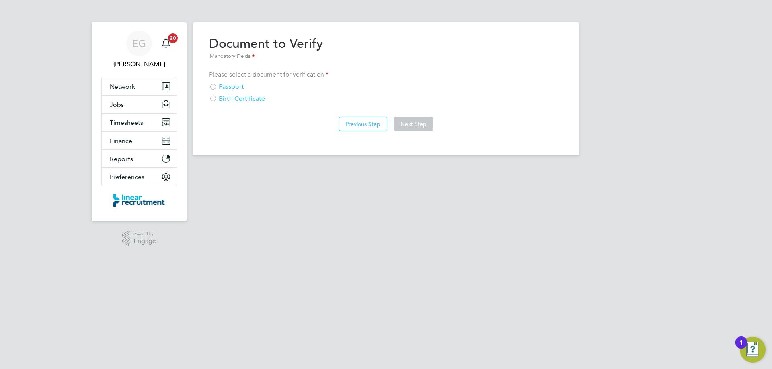
click at [215, 86] on div at bounding box center [213, 88] width 8 height 8
click at [416, 126] on button "Next Step" at bounding box center [414, 124] width 40 height 14
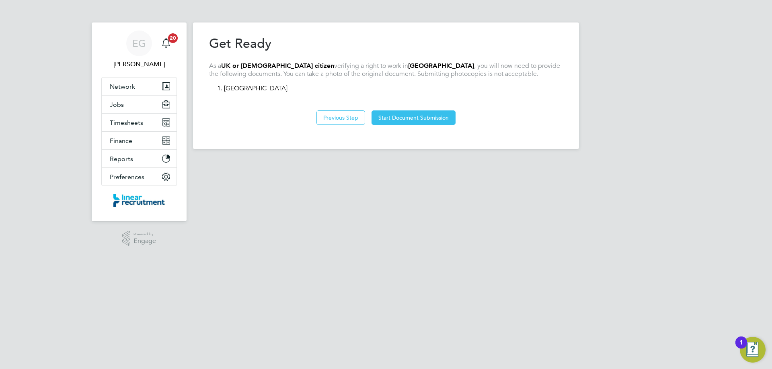
click at [416, 126] on div "Previous Step Start Document Submission" at bounding box center [386, 117] width 354 height 32
click at [417, 117] on button "Start Document Submission" at bounding box center [413, 118] width 84 height 14
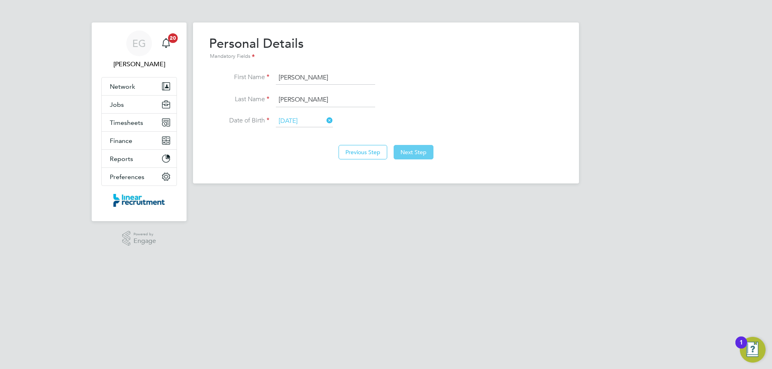
click at [412, 151] on button "Next Step" at bounding box center [414, 152] width 40 height 14
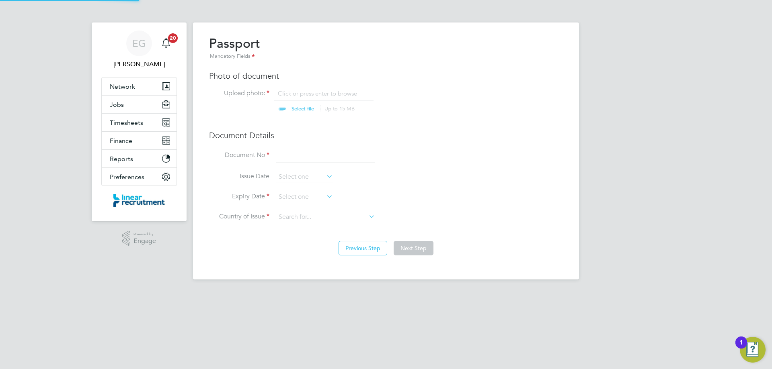
scroll to position [11, 100]
click at [295, 109] on input "file" at bounding box center [310, 102] width 126 height 24
type input "C:\fakepath\Signed ID.pdf"
click at [300, 109] on input "file" at bounding box center [310, 102] width 126 height 24
click at [299, 156] on input at bounding box center [325, 156] width 99 height 14
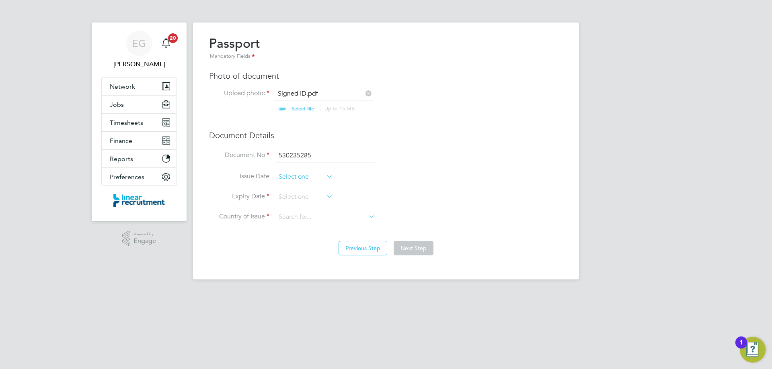
type input "530235285"
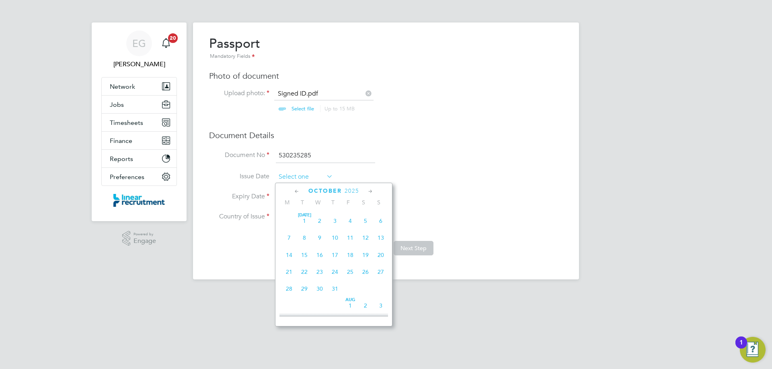
click at [319, 174] on input at bounding box center [304, 177] width 57 height 12
click at [400, 171] on li "Issue Date" at bounding box center [386, 181] width 354 height 20
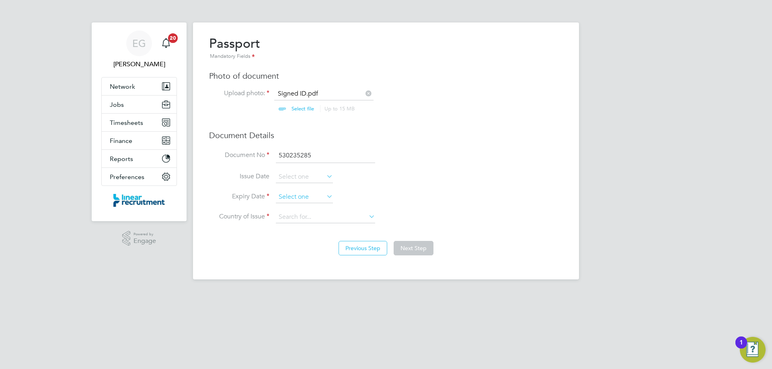
click at [309, 197] on input at bounding box center [304, 197] width 57 height 12
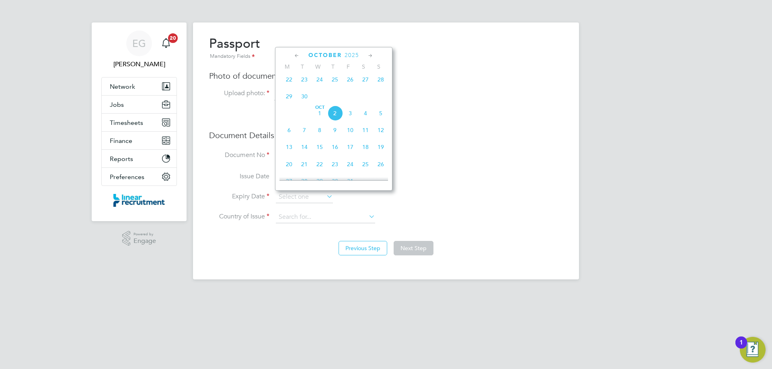
click at [300, 53] on icon at bounding box center [297, 55] width 8 height 9
click at [299, 53] on icon at bounding box center [297, 55] width 8 height 9
click at [336, 135] on span "21" at bounding box center [334, 134] width 15 height 15
type input "21 Aug 2025"
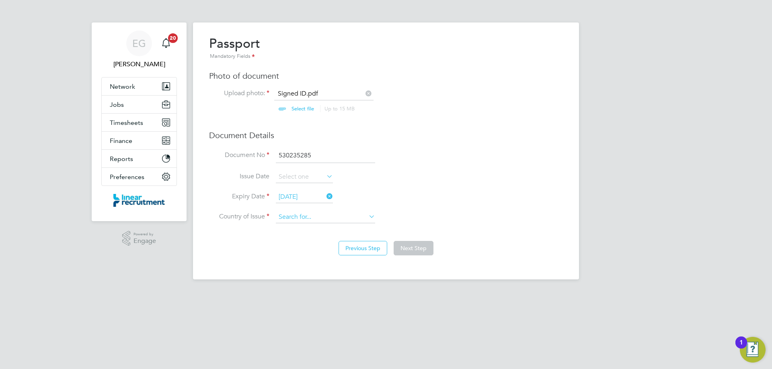
click at [304, 216] on input at bounding box center [325, 217] width 99 height 12
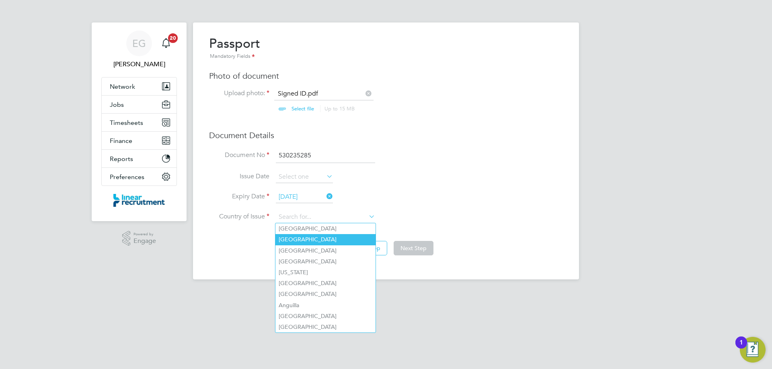
type input "[GEOGRAPHIC_DATA]"
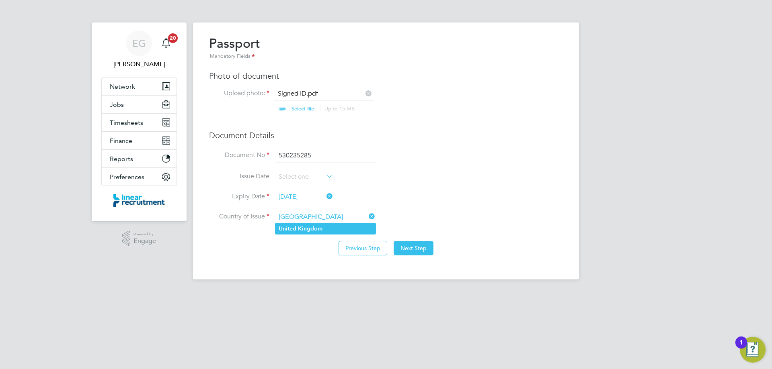
click at [311, 226] on b "Kingdom" at bounding box center [310, 228] width 25 height 7
click at [416, 251] on button "Next Step" at bounding box center [414, 248] width 40 height 14
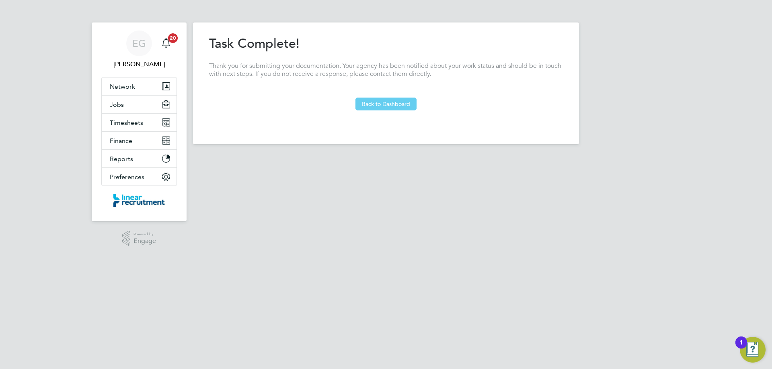
click at [383, 105] on button "Back to Dashboard" at bounding box center [385, 104] width 61 height 13
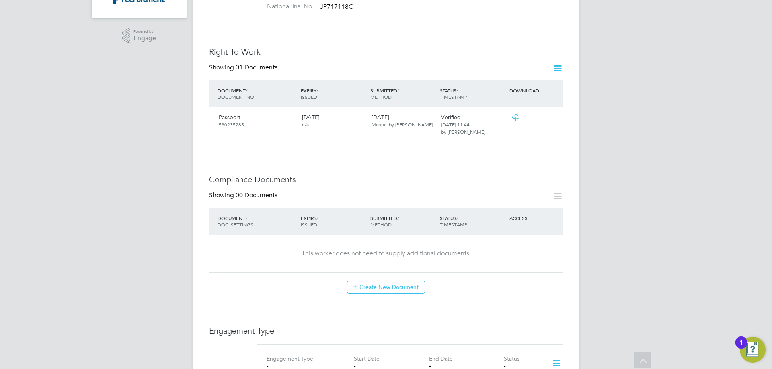
scroll to position [281, 0]
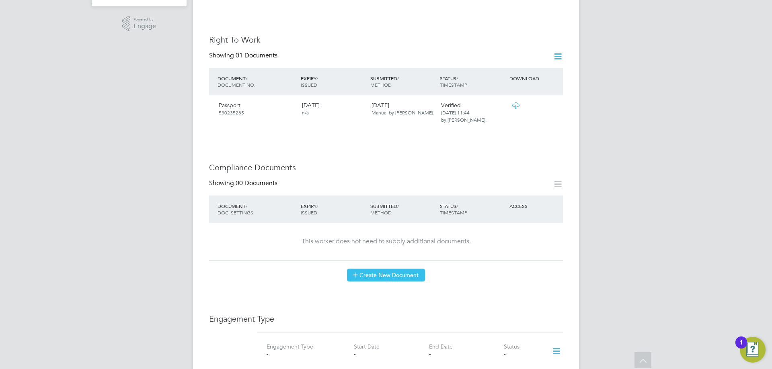
click at [394, 269] on button "Create New Document" at bounding box center [386, 275] width 78 height 13
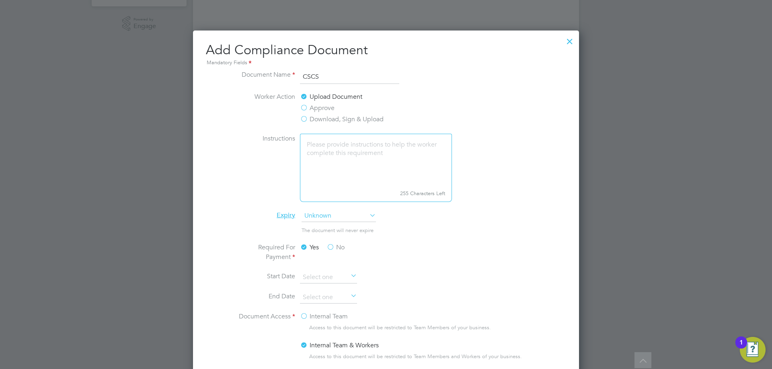
type input "CSCS - Blue"
click at [331, 210] on span "Unknown" at bounding box center [338, 216] width 74 height 12
click at [318, 268] on li "Specific date" at bounding box center [338, 269] width 75 height 10
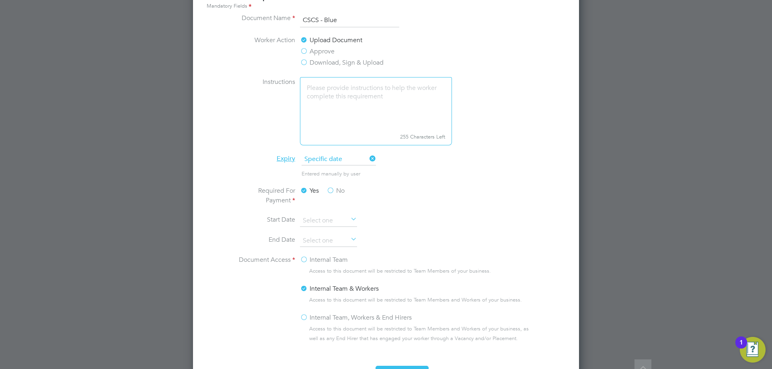
scroll to position [402, 0]
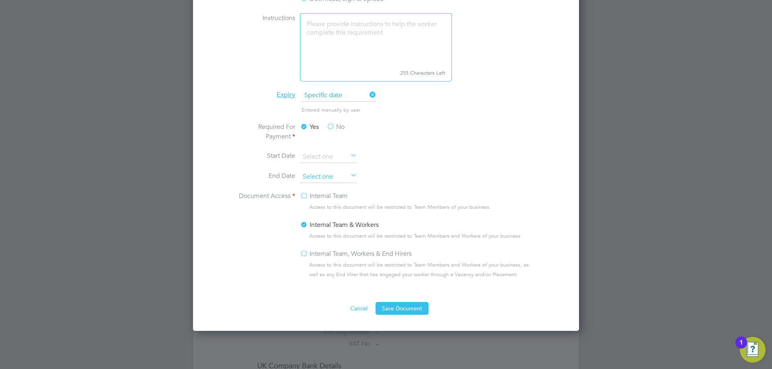
click at [313, 180] on input at bounding box center [328, 177] width 57 height 12
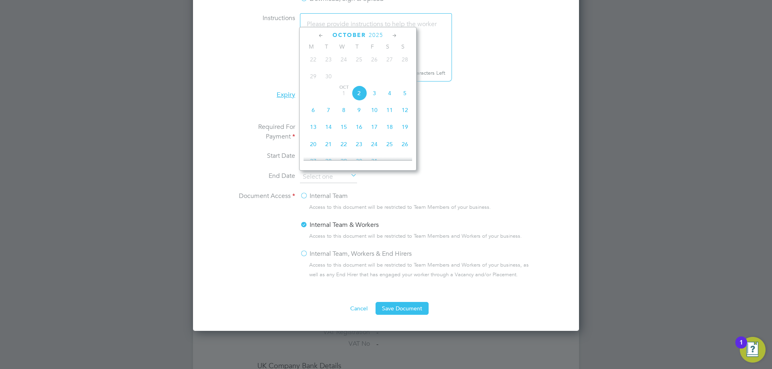
click at [371, 37] on span "2025" at bounding box center [376, 35] width 14 height 7
click at [332, 112] on span "2026" at bounding box center [328, 106] width 15 height 15
click at [322, 34] on icon at bounding box center [321, 35] width 8 height 9
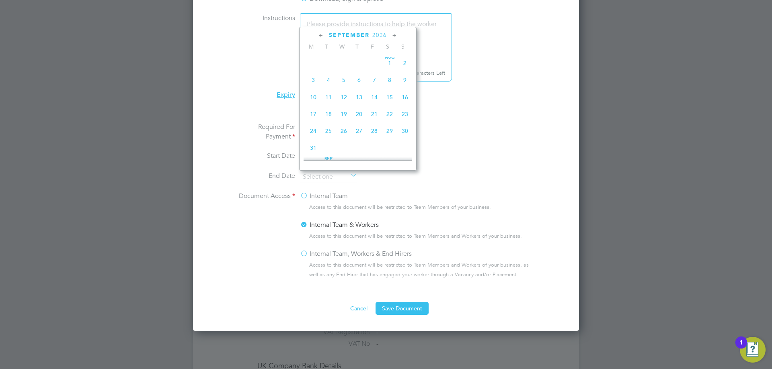
click at [322, 34] on icon at bounding box center [321, 35] width 8 height 9
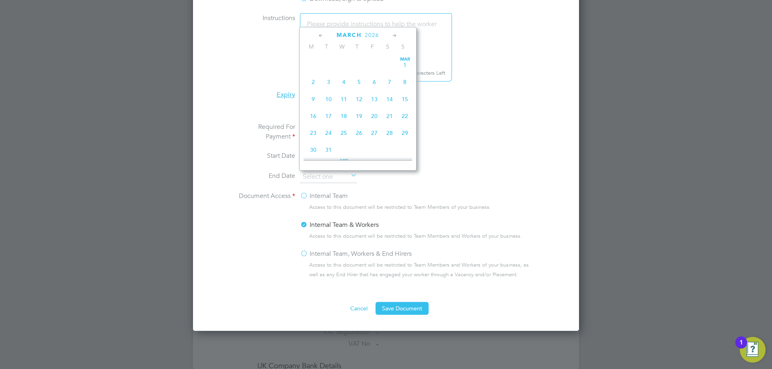
click at [327, 149] on span "31" at bounding box center [328, 149] width 15 height 15
type input "31 Mar 2026"
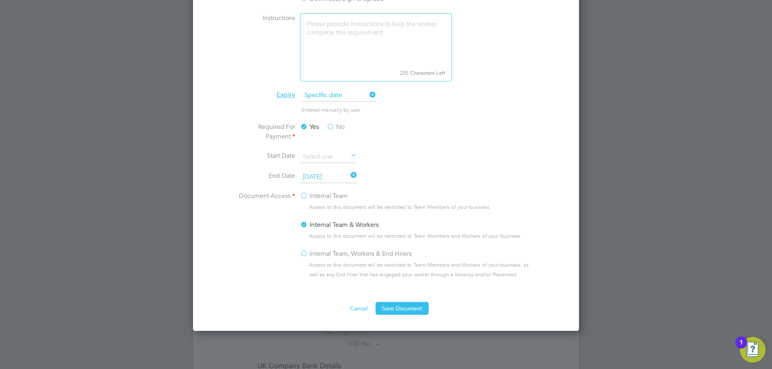
click at [302, 253] on label "Internal Team, Workers & End Hirers" at bounding box center [356, 254] width 112 height 10
click at [0, 0] on input "Internal Team, Workers & End Hirers" at bounding box center [0, 0] width 0 height 0
click at [394, 313] on button "Save Document" at bounding box center [401, 308] width 53 height 13
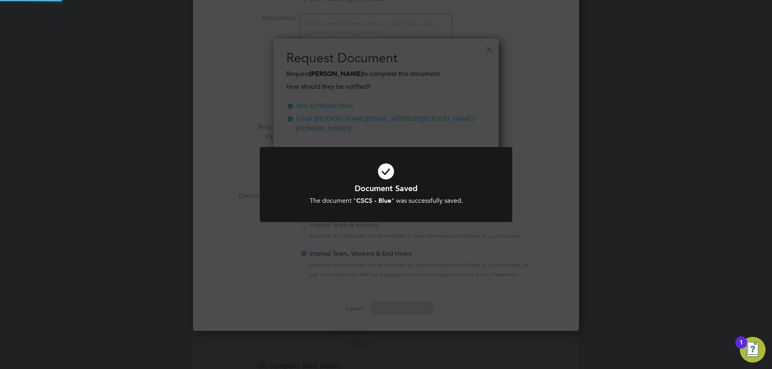
scroll to position [129, 225]
click at [301, 229] on div "Document Saved The document " CSCS - Blue " was successfully saved. Cancel Okay" at bounding box center [386, 189] width 252 height 85
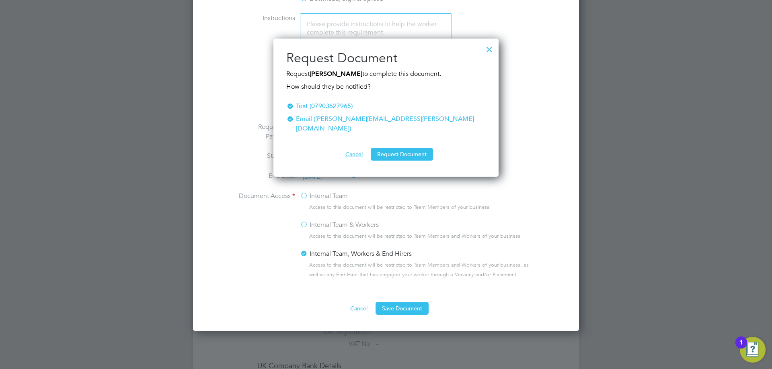
click at [364, 148] on button "Cancel" at bounding box center [354, 154] width 30 height 13
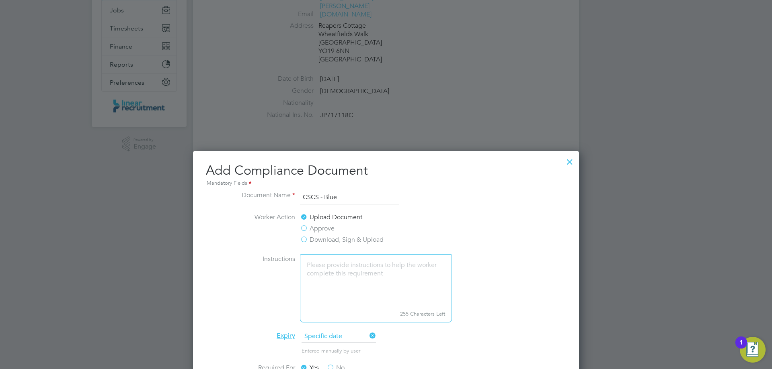
click at [574, 160] on div at bounding box center [569, 160] width 14 height 14
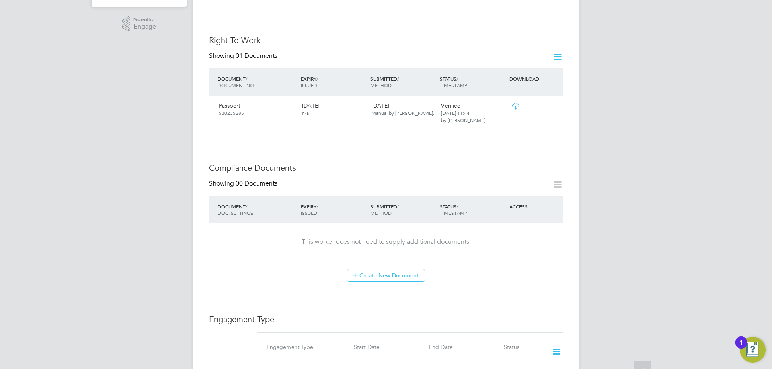
scroll to position [281, 0]
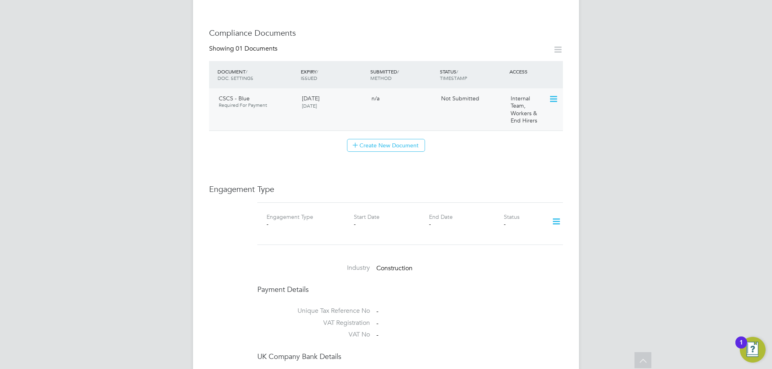
scroll to position [402, 0]
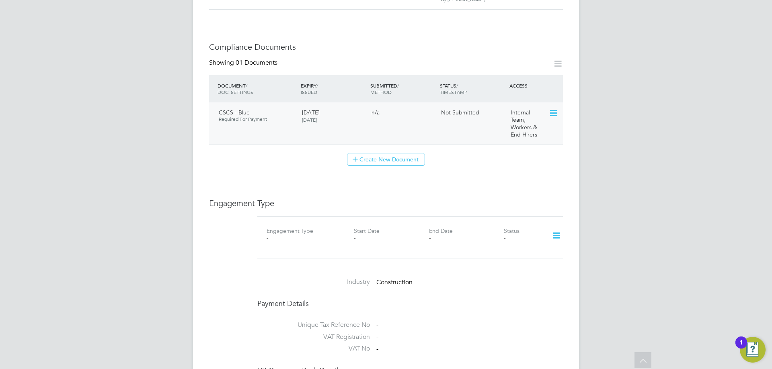
click at [556, 109] on icon at bounding box center [553, 114] width 8 height 10
click at [523, 119] on li "Submit Document" at bounding box center [527, 118] width 59 height 11
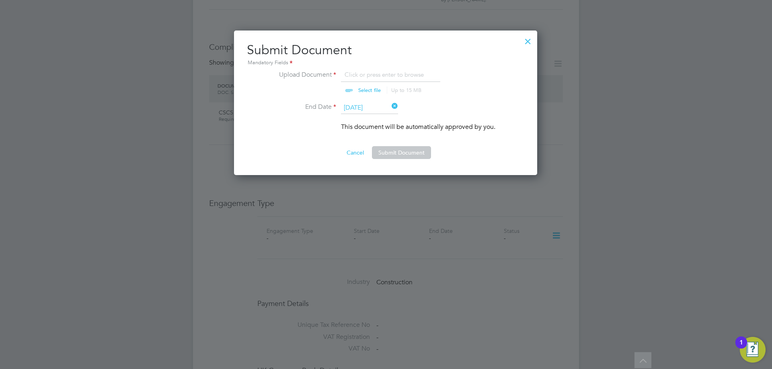
click at [363, 87] on input "file" at bounding box center [377, 82] width 126 height 24
type input "C:\fakepath\CSCS - Exp Mar 2026.jpg"
click at [408, 148] on button "Submit Document" at bounding box center [401, 152] width 59 height 13
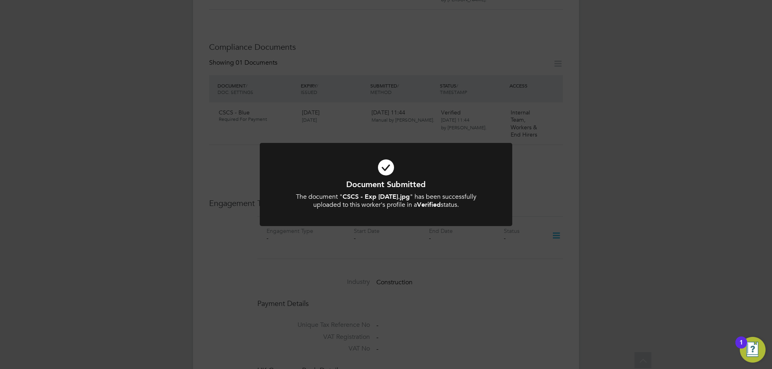
click at [625, 155] on div "Document Submitted The document " CSCS - Exp Mar 2026.jpg " has been successful…" at bounding box center [386, 184] width 772 height 369
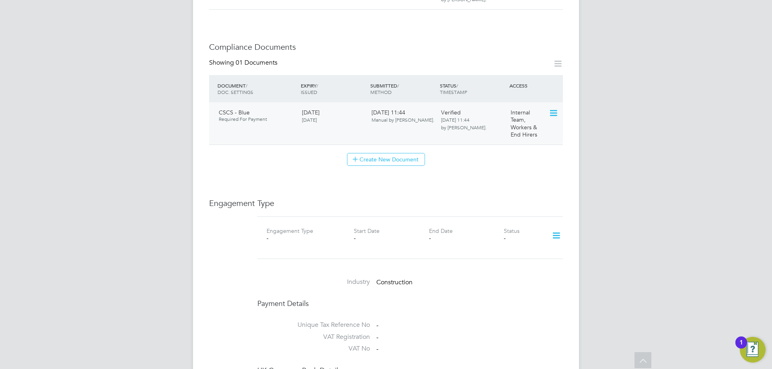
click at [555, 109] on icon at bounding box center [553, 114] width 8 height 10
click at [612, 134] on div "EG Eshanthi Goonetilleke Notifications 20 Applications: Current page: Network T…" at bounding box center [386, 124] width 772 height 1053
click at [556, 227] on icon at bounding box center [556, 236] width 14 height 18
click at [508, 245] on li "Add Engagement Type" at bounding box center [514, 245] width 91 height 11
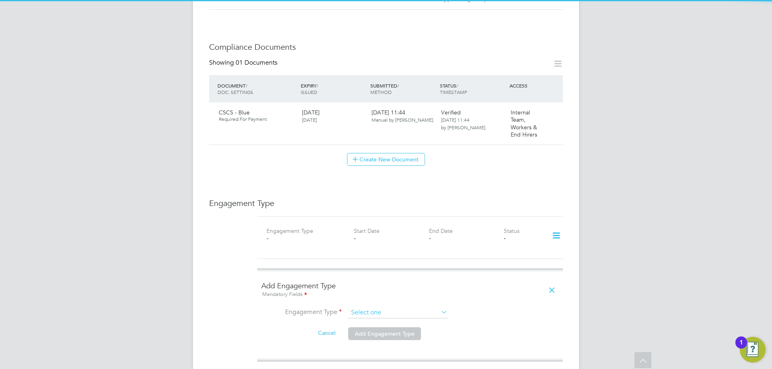
click at [387, 307] on input at bounding box center [397, 312] width 99 height 11
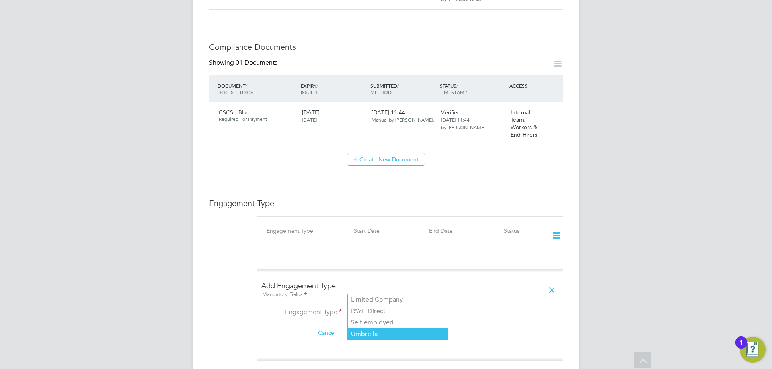
click at [367, 334] on li "Umbrella" at bounding box center [398, 335] width 100 height 12
type input "Umbrella"
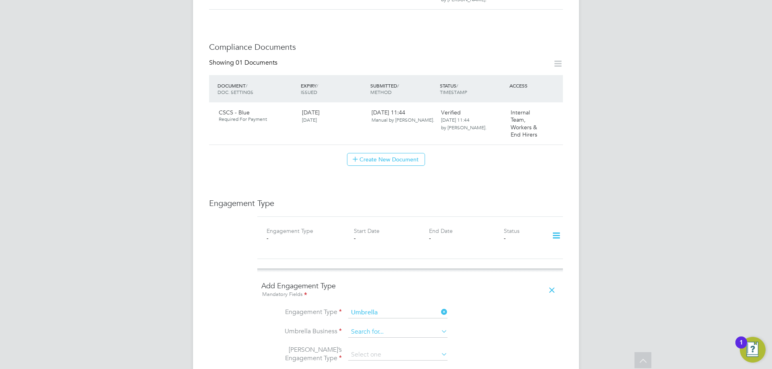
click at [368, 327] on input at bounding box center [397, 332] width 99 height 11
click at [397, 320] on li "Fore Two Group Limited" at bounding box center [398, 320] width 100 height 12
type input "ForeTwo Group Limited"
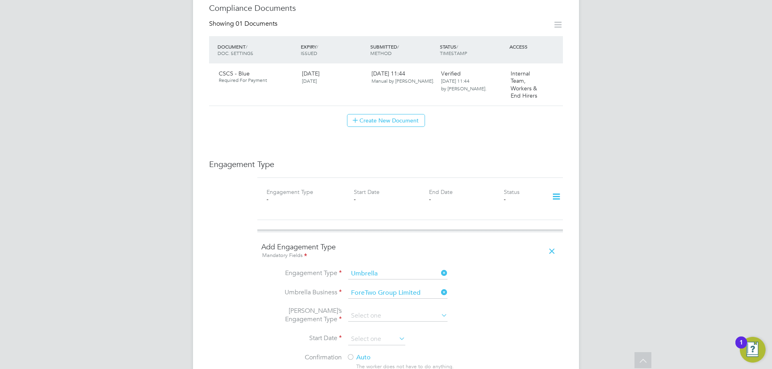
scroll to position [523, 0]
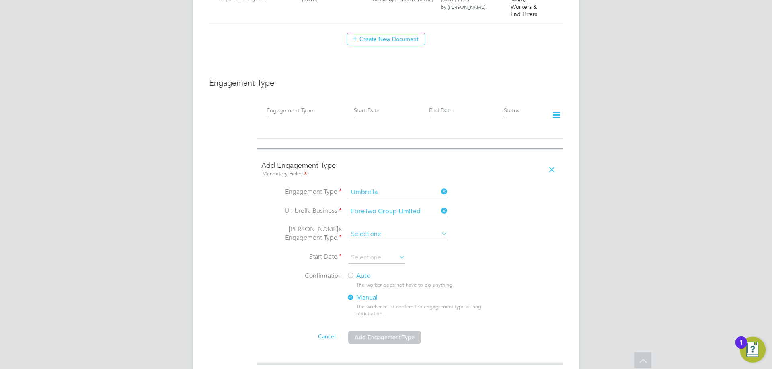
click at [370, 229] on input at bounding box center [397, 234] width 99 height 11
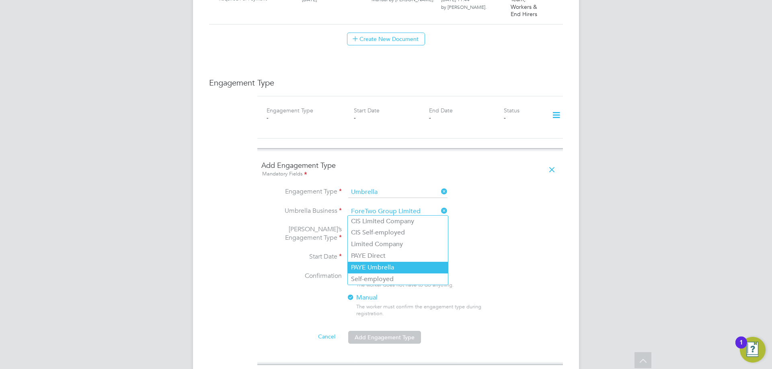
click at [380, 271] on li "PAYE Umbrella" at bounding box center [398, 268] width 100 height 12
type input "PAYE Umbrella"
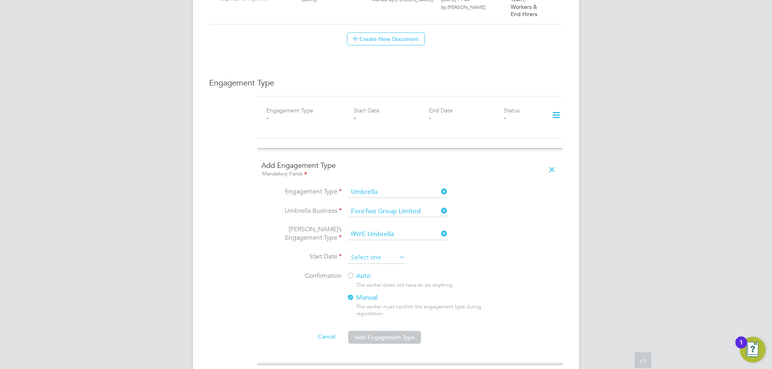
click at [367, 252] on input at bounding box center [376, 258] width 57 height 12
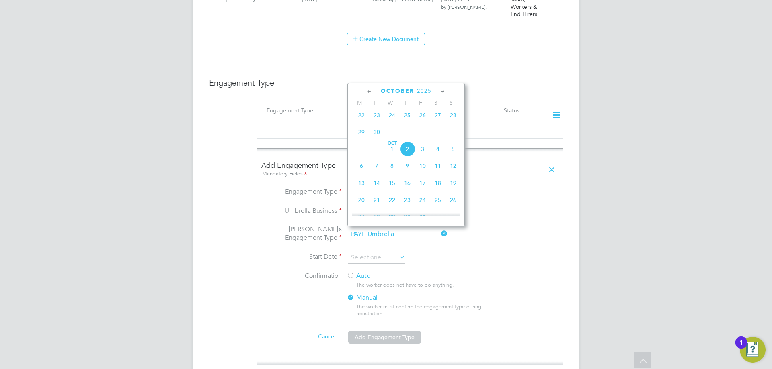
drag, startPoint x: 81, startPoint y: 295, endPoint x: 98, endPoint y: 291, distance: 18.1
click at [81, 295] on div "EG Eshanthi Goonetilleke Notifications 20 Applications: Current page: Network T…" at bounding box center [386, 116] width 772 height 1278
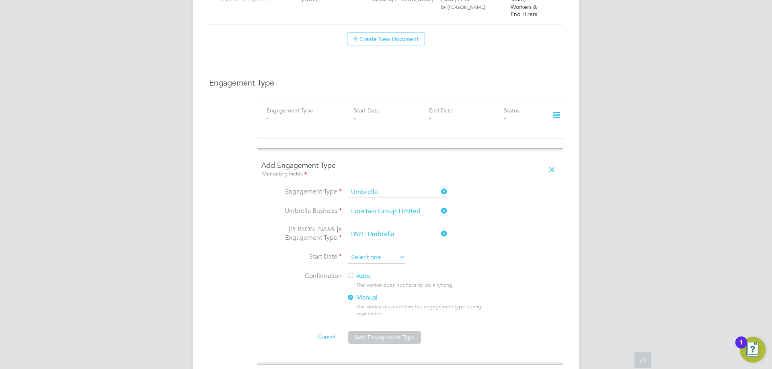
click at [361, 252] on input at bounding box center [376, 258] width 57 height 12
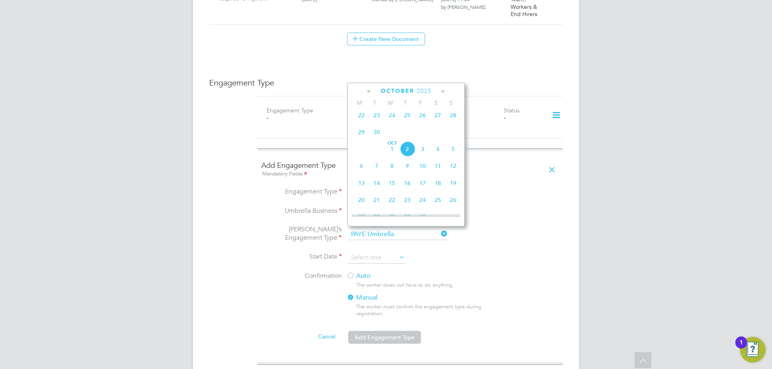
click at [379, 116] on span "23" at bounding box center [376, 115] width 15 height 15
type input "23 Sep 2025"
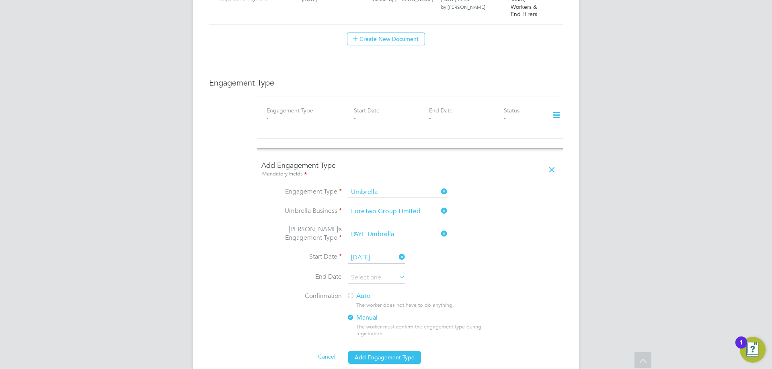
click at [353, 293] on div at bounding box center [350, 297] width 8 height 8
click at [373, 351] on button "Add Engagement Type" at bounding box center [384, 357] width 73 height 13
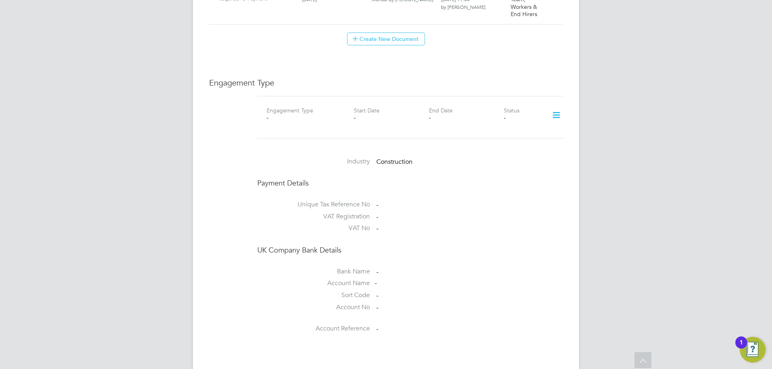
drag, startPoint x: 749, startPoint y: 176, endPoint x: 742, endPoint y: 175, distance: 6.9
click at [749, 176] on div "EG Eshanthi Goonetilleke Notifications 20 Applications: Current page: Network T…" at bounding box center [386, 3] width 772 height 1053
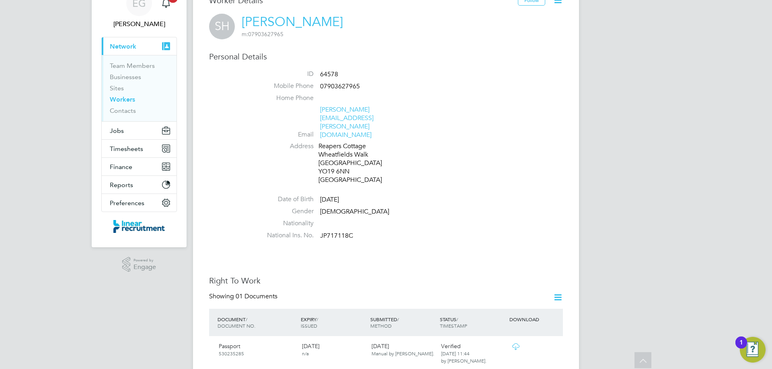
scroll to position [0, 0]
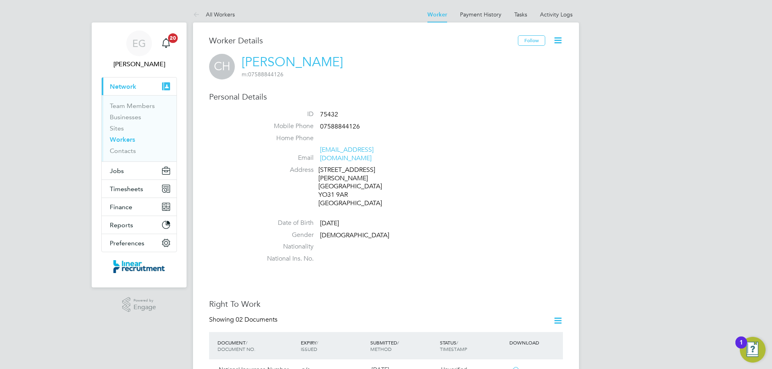
click at [556, 42] on icon at bounding box center [558, 40] width 10 height 10
click at [495, 92] on li "Edit Personal Details e" at bounding box center [512, 93] width 100 height 11
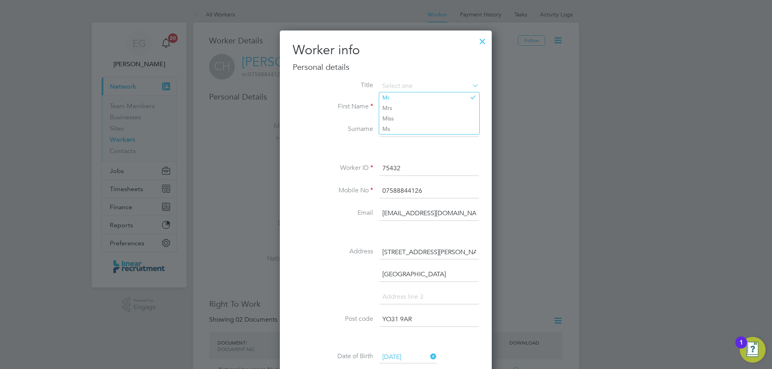
scroll to position [201, 0]
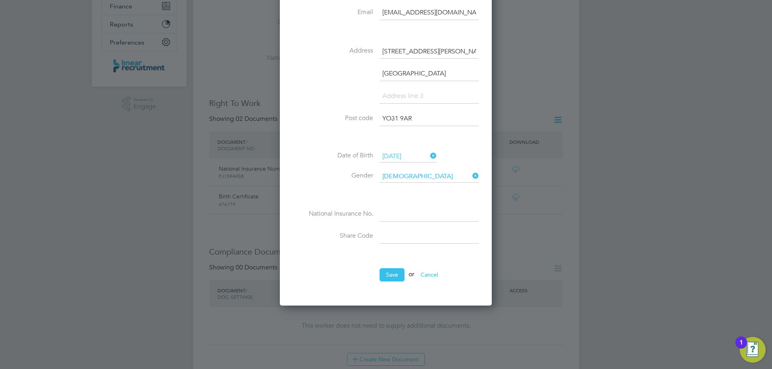
click at [419, 216] on input at bounding box center [428, 214] width 99 height 14
paste input "PJ159445B"
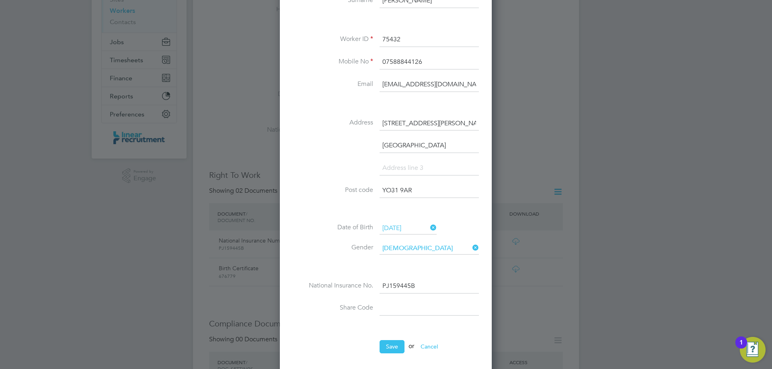
scroll to position [0, 0]
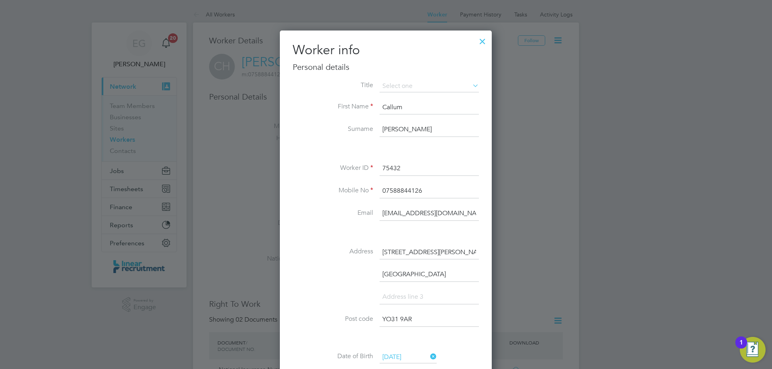
type input "PJ 15 94 45 B"
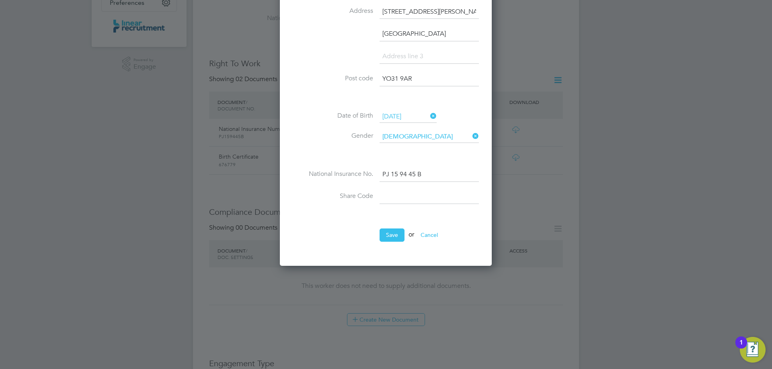
scroll to position [241, 0]
click at [387, 238] on button "Save" at bounding box center [391, 234] width 25 height 13
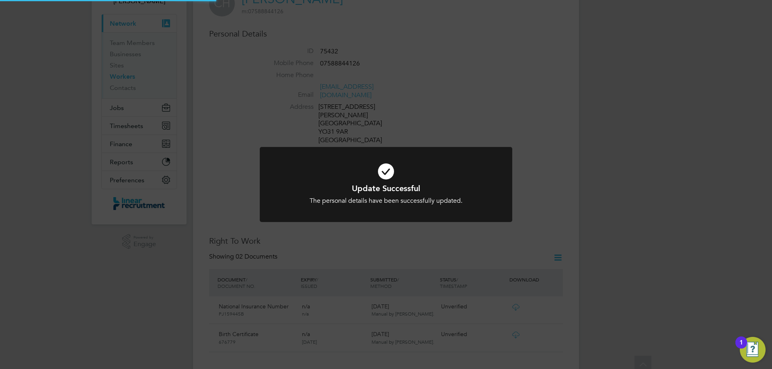
scroll to position [0, 0]
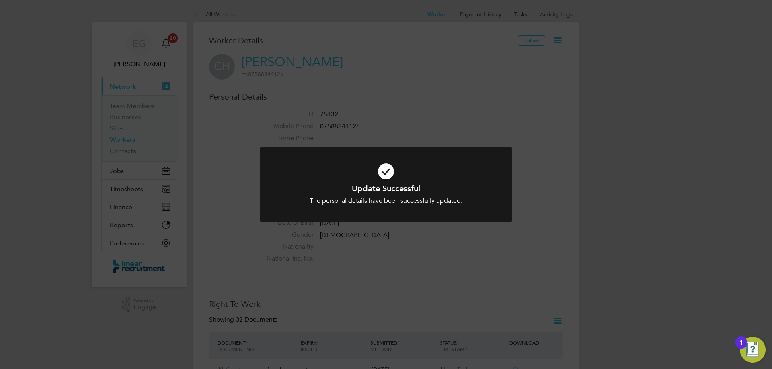
click at [584, 233] on div "Update Successful The personal details have been successfully updated. Cancel O…" at bounding box center [386, 184] width 772 height 369
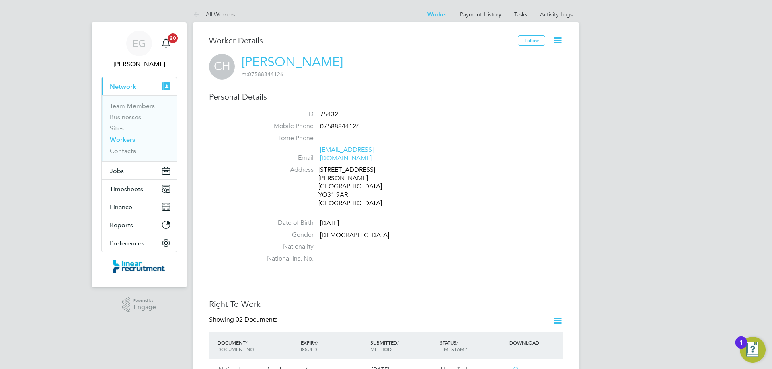
click at [508, 178] on li "Address 32 Barfield Road York YO31 9AR United Kingdom" at bounding box center [409, 188] width 305 height 44
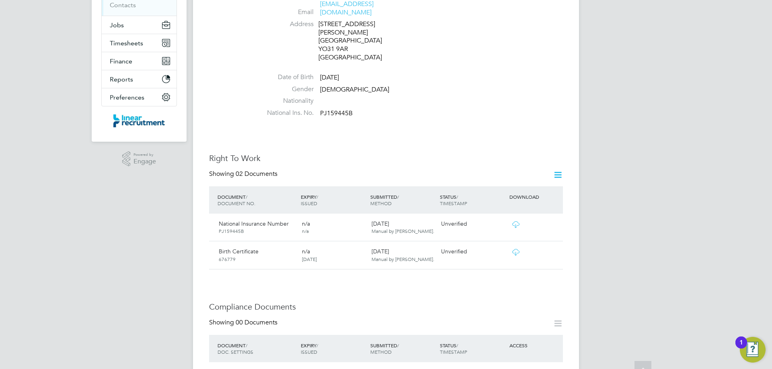
scroll to position [201, 0]
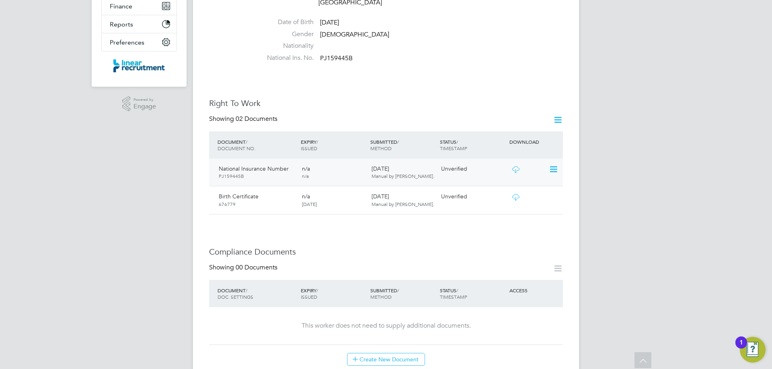
click at [517, 166] on icon at bounding box center [515, 169] width 10 height 6
click at [511, 194] on icon at bounding box center [515, 197] width 10 height 6
click at [549, 165] on icon at bounding box center [553, 170] width 8 height 10
click at [533, 174] on li "Verify Document" at bounding box center [527, 171] width 59 height 11
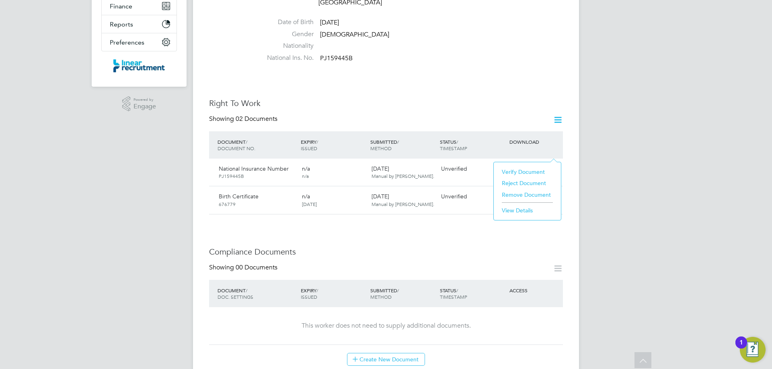
scroll to position [0, 0]
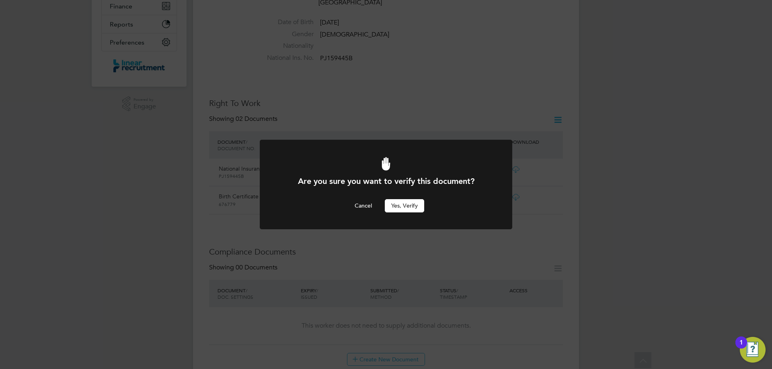
click at [408, 206] on button "Yes, verify" at bounding box center [404, 205] width 39 height 13
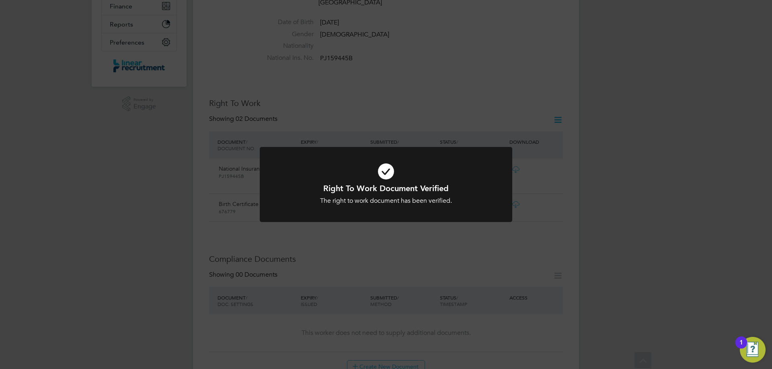
click at [585, 189] on div "Right To Work Document Verified The right to work document has been verified. C…" at bounding box center [386, 184] width 772 height 369
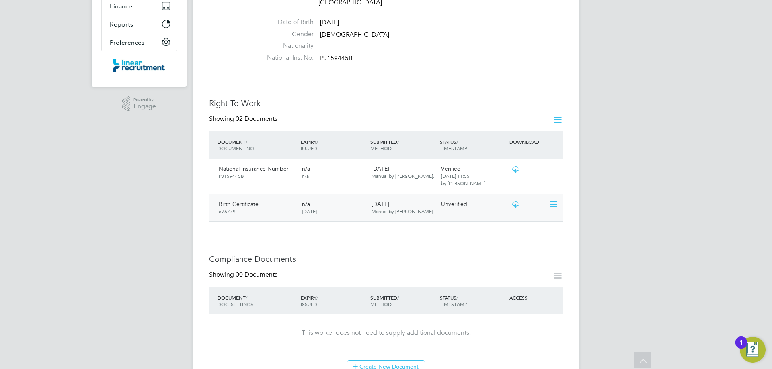
click at [552, 200] on icon at bounding box center [553, 205] width 8 height 10
click at [528, 205] on li "Verify Document" at bounding box center [527, 207] width 59 height 11
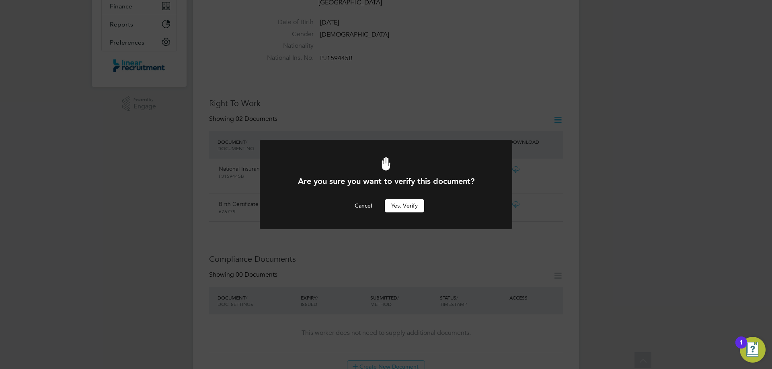
click at [393, 205] on button "Yes, verify" at bounding box center [404, 205] width 39 height 13
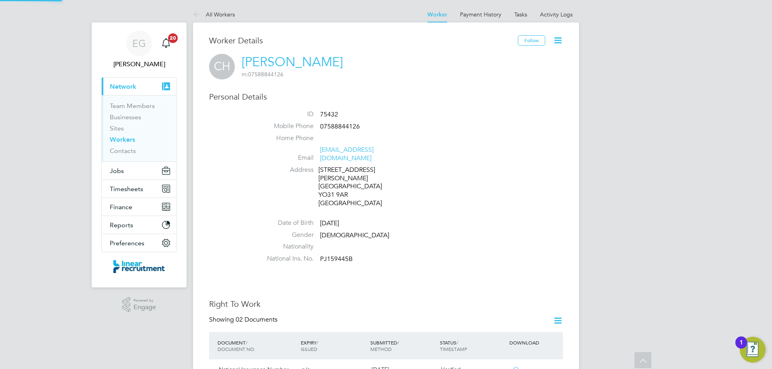
scroll to position [201, 0]
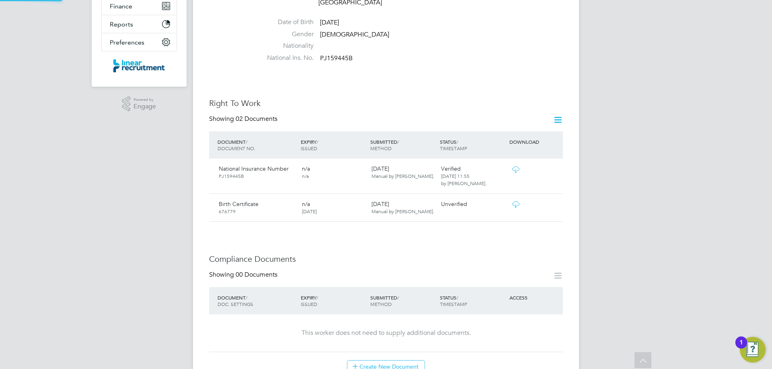
click at [0, 0] on div "Are you sure you want to verify this document? Cancel Yes, verify" at bounding box center [0, 0] width 0 height 0
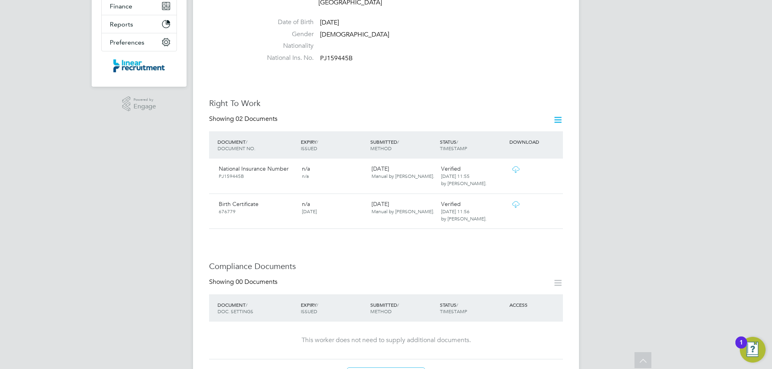
click at [689, 178] on div "EG [PERSON_NAME] Notifications 20 Applications: Current page: Network Team Memb…" at bounding box center [386, 332] width 772 height 1067
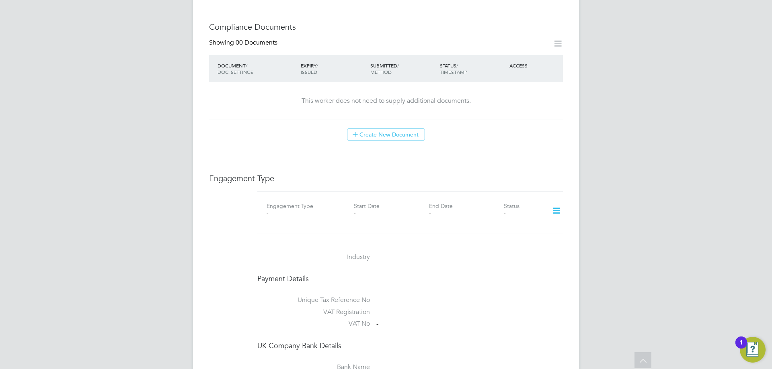
scroll to position [442, 0]
click at [389, 127] on button "Create New Document" at bounding box center [386, 133] width 78 height 13
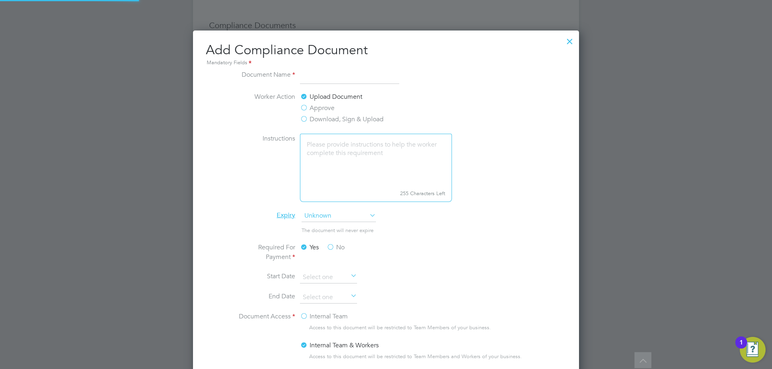
scroll to position [422, 386]
click at [341, 73] on input at bounding box center [349, 77] width 99 height 14
type input "CSCS"
click at [334, 215] on span "Unknown" at bounding box center [338, 216] width 74 height 12
click at [325, 272] on li "Specific date" at bounding box center [338, 269] width 75 height 10
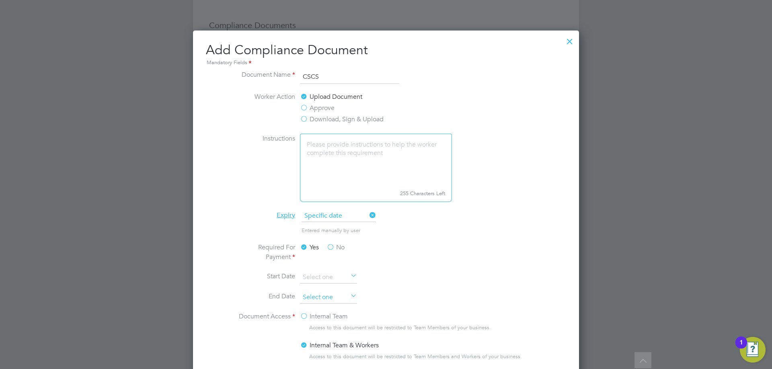
click at [314, 295] on input at bounding box center [328, 298] width 57 height 12
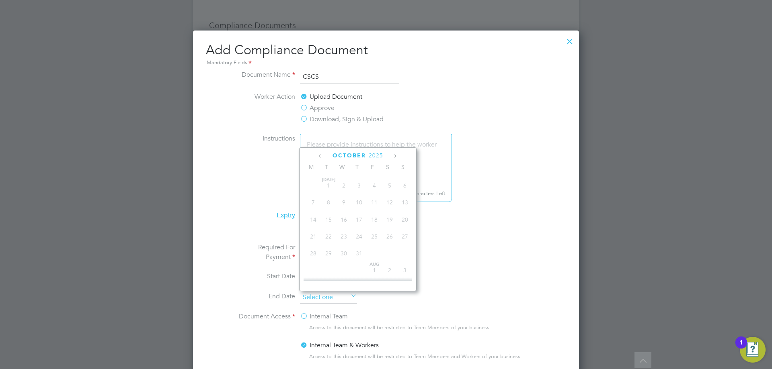
scroll to position [226, 0]
click at [374, 157] on span "2025" at bounding box center [376, 155] width 14 height 7
click at [361, 230] on span "2028" at bounding box center [358, 226] width 15 height 15
click at [320, 154] on icon at bounding box center [321, 156] width 8 height 9
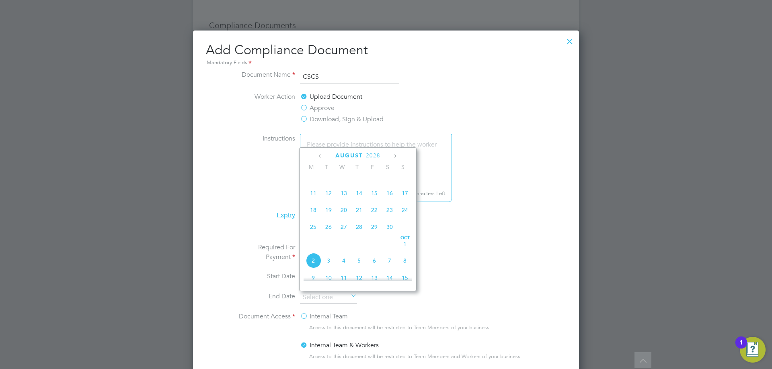
scroll to position [104, 0]
click at [320, 154] on icon at bounding box center [321, 156] width 8 height 9
click at [344, 255] on span "31" at bounding box center [343, 253] width 15 height 15
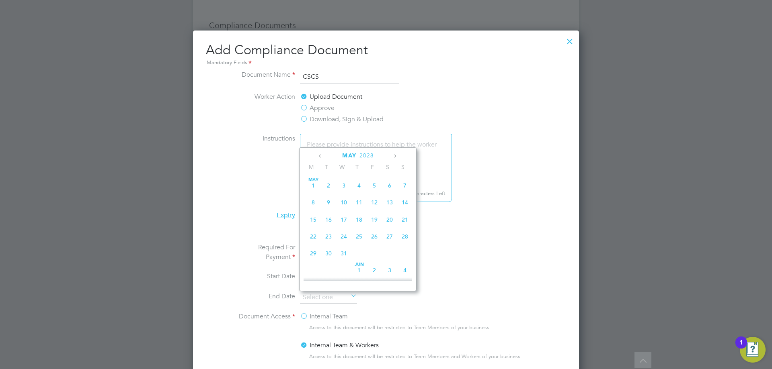
type input "[DATE]"
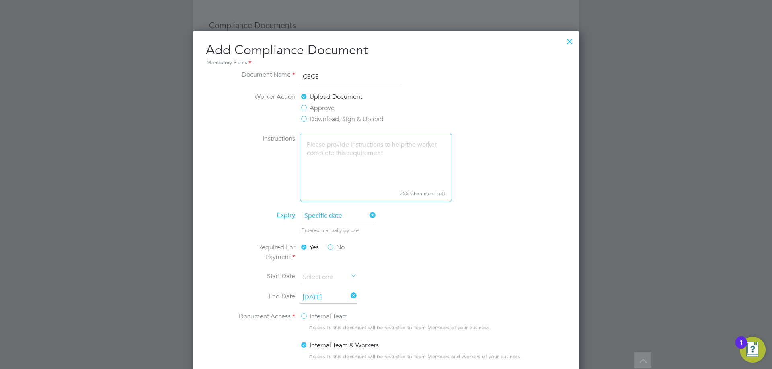
click at [533, 221] on li "Expiry Specific date" at bounding box center [386, 220] width 302 height 20
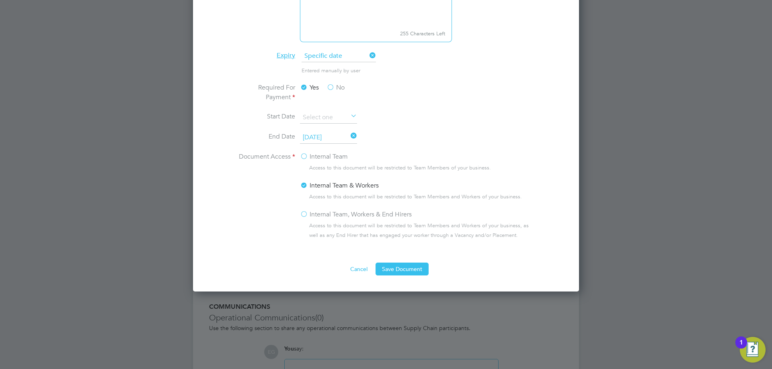
scroll to position [603, 0]
click at [306, 215] on label "Internal Team, Workers & End Hirers" at bounding box center [356, 214] width 112 height 10
click at [0, 0] on input "Internal Team, Workers & End Hirers" at bounding box center [0, 0] width 0 height 0
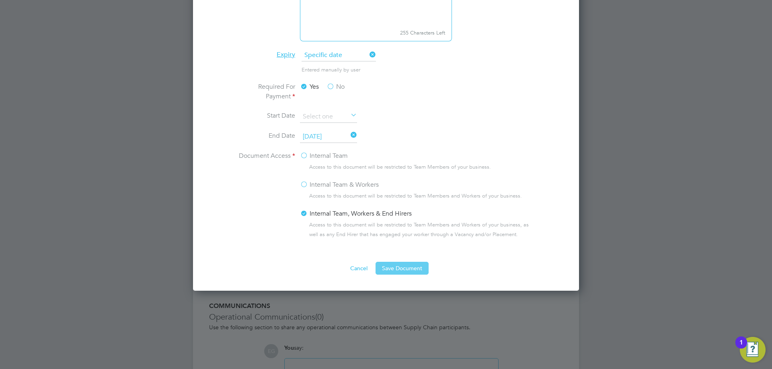
click at [399, 269] on button "Save Document" at bounding box center [401, 268] width 53 height 13
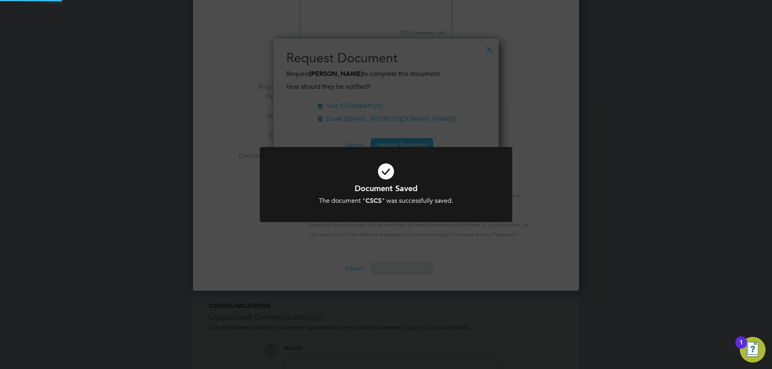
scroll to position [129, 225]
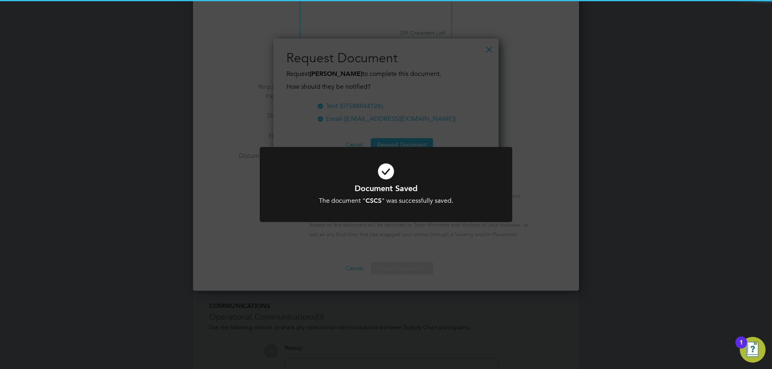
click at [573, 221] on div "Document Saved The document " CSCS " was successfully saved. Cancel Okay" at bounding box center [386, 184] width 772 height 369
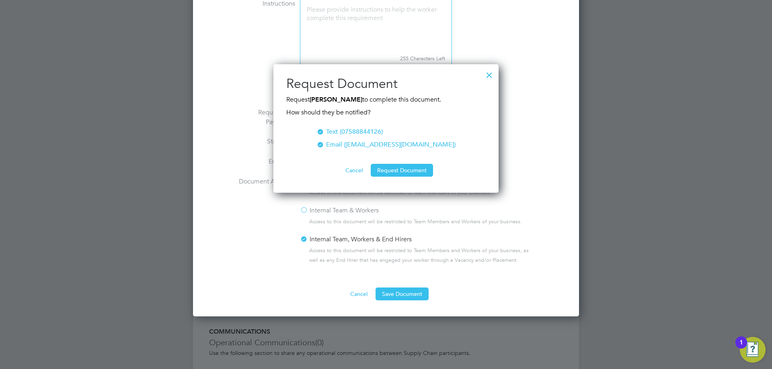
scroll to position [563, 0]
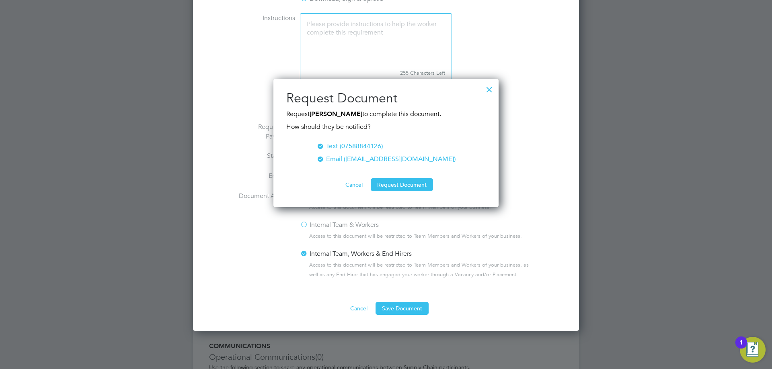
click at [356, 187] on button "Cancel" at bounding box center [354, 184] width 30 height 13
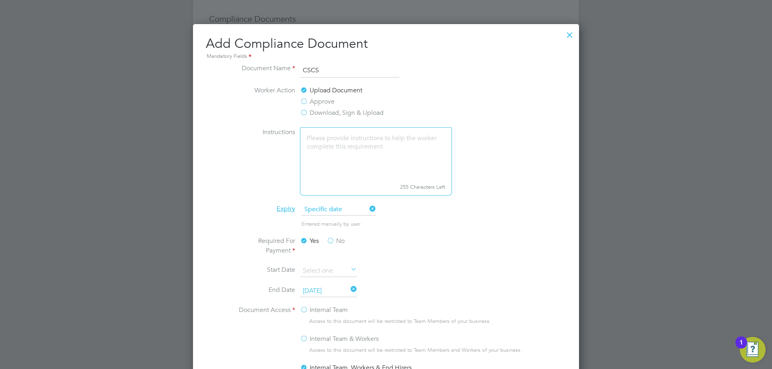
click at [568, 35] on div at bounding box center [569, 33] width 14 height 14
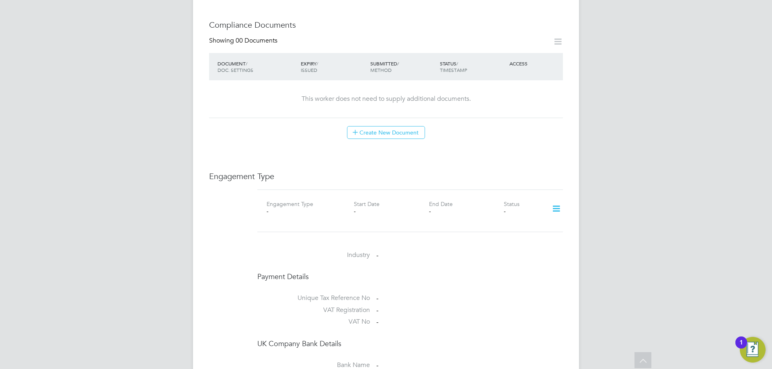
scroll to position [442, 0]
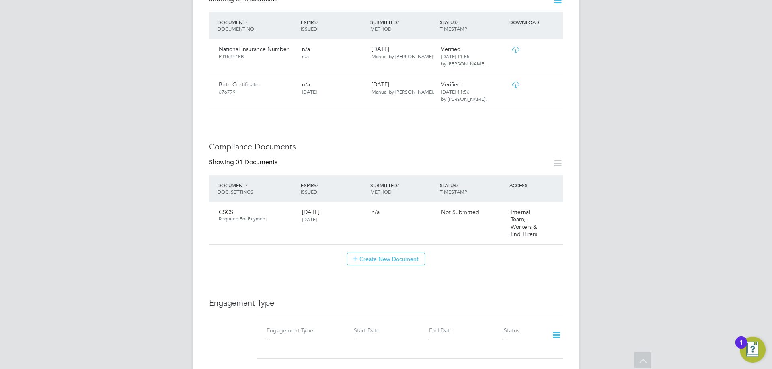
scroll to position [322, 0]
click at [552, 207] on icon at bounding box center [553, 212] width 8 height 10
click at [535, 222] on li "Submit Document" at bounding box center [527, 226] width 59 height 11
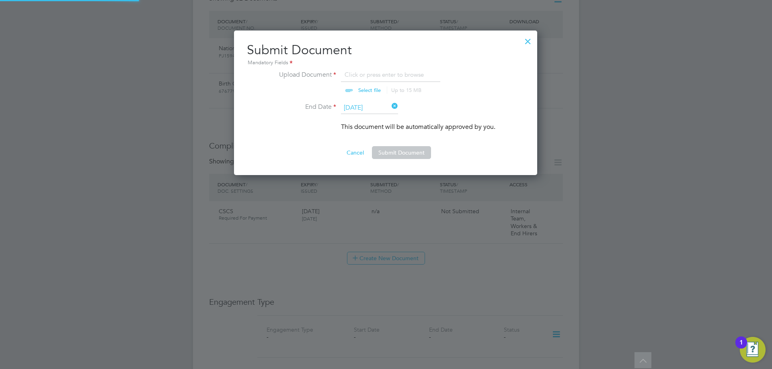
scroll to position [145, 304]
click at [361, 92] on input "file" at bounding box center [377, 82] width 126 height 24
type input "C:\fakepath\CSCS - Exp [DATE].jpg"
click at [403, 153] on button "Submit Document" at bounding box center [401, 152] width 59 height 13
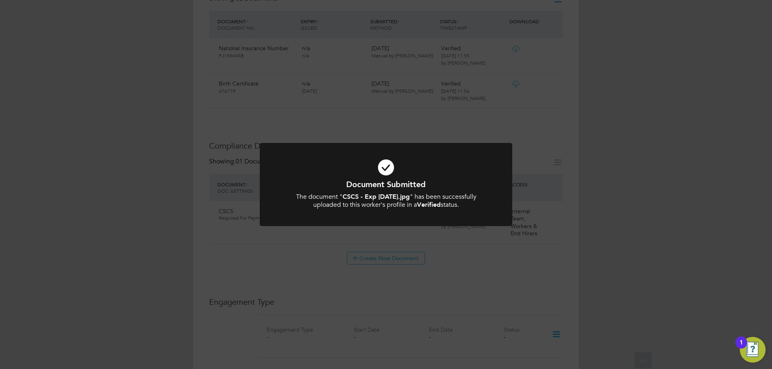
click at [601, 190] on div "Document Submitted The document " CSCS - Exp [DATE].jpg " has been successfully…" at bounding box center [386, 184] width 772 height 369
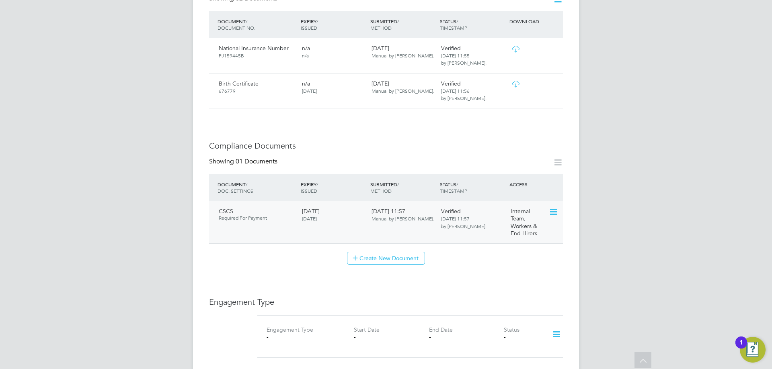
click at [553, 207] on icon at bounding box center [553, 212] width 8 height 10
click at [457, 215] on span "[DATE] 11:57 by [PERSON_NAME]." at bounding box center [463, 222] width 45 height 14
click at [508, 205] on div "Internal Team, Workers & End Hirers" at bounding box center [528, 223] width 42 height 36
drag, startPoint x: 525, startPoint y: 198, endPoint x: 380, endPoint y: 198, distance: 144.7
click at [503, 201] on div "CSCS Required For Payment [DATE] [DATE] [DATE] 11:57 Manual by [PERSON_NAME]. V…" at bounding box center [386, 222] width 354 height 42
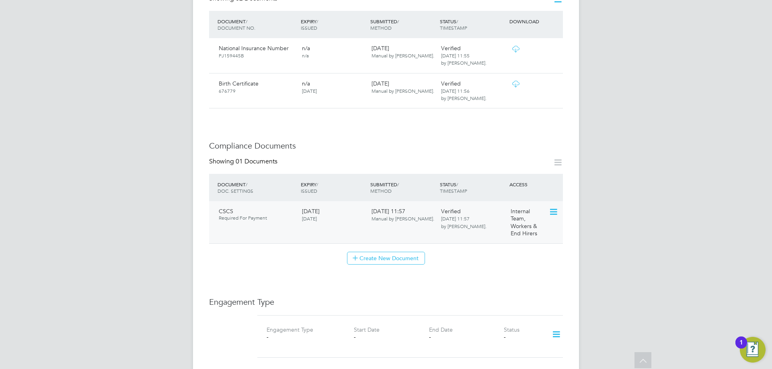
click at [379, 208] on span "[DATE] 11:57 Manual by [PERSON_NAME]." at bounding box center [402, 215] width 63 height 14
click at [556, 207] on icon at bounding box center [553, 212] width 8 height 10
click at [523, 225] on li "Download Document" at bounding box center [524, 226] width 64 height 11
click at [674, 282] on div "EG [PERSON_NAME] Notifications 20 Applications: Current page: Network Team Memb…" at bounding box center [386, 214] width 772 height 1072
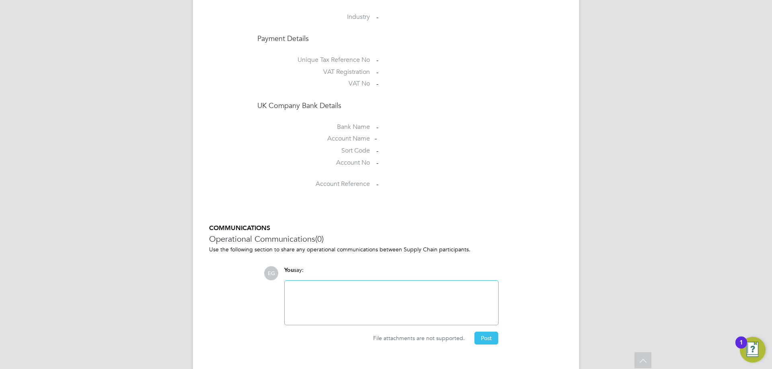
scroll to position [485, 0]
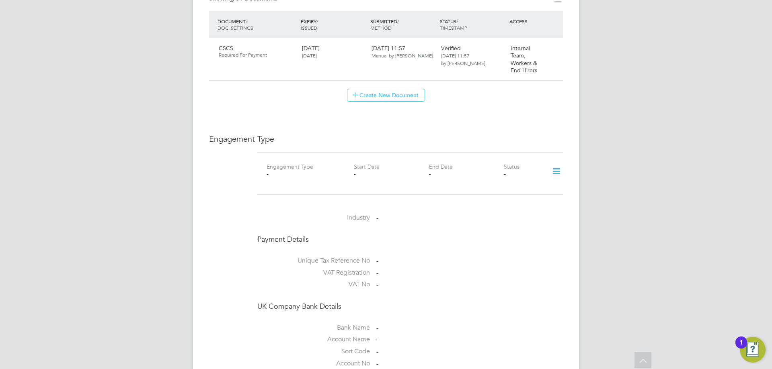
click at [554, 162] on icon at bounding box center [556, 171] width 14 height 18
click at [515, 190] on li "Add Engagement Type" at bounding box center [514, 189] width 91 height 11
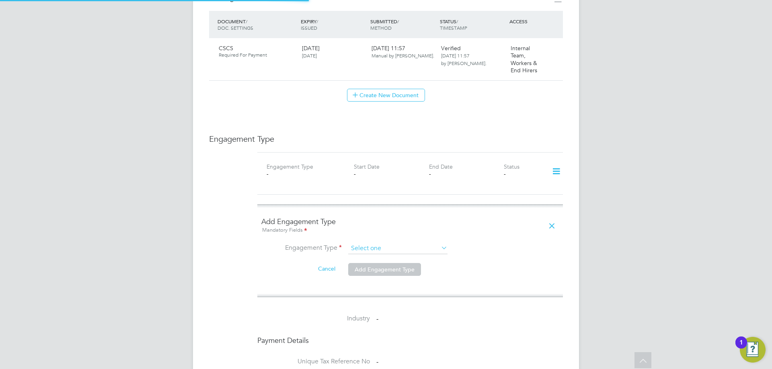
click at [396, 243] on input at bounding box center [397, 248] width 99 height 11
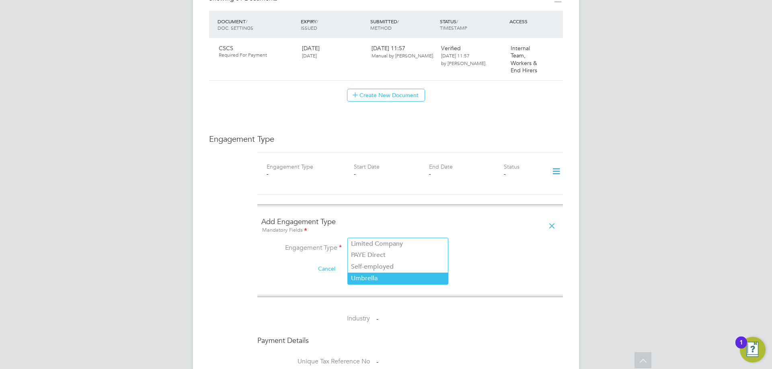
click at [365, 281] on li "Umbrella" at bounding box center [398, 279] width 100 height 12
type input "Umbrella"
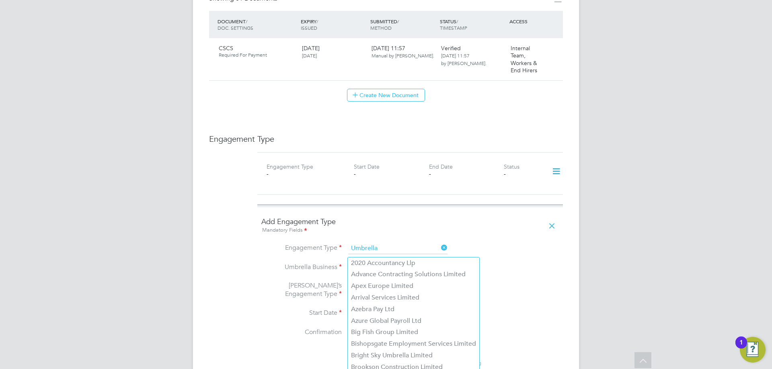
click at [375, 262] on input at bounding box center [397, 267] width 99 height 11
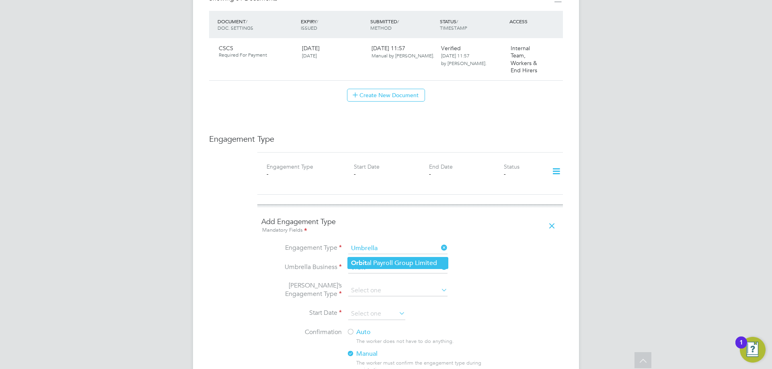
click at [371, 266] on li "Orbit al Payroll Group Limited" at bounding box center [398, 264] width 100 height 12
type input "Orbital Payroll Group Limited"
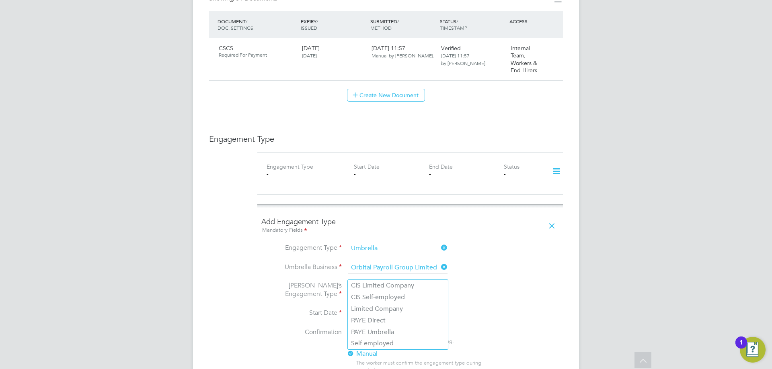
click at [365, 285] on input at bounding box center [397, 290] width 99 height 11
click at [380, 332] on li "PAYE Umbrella" at bounding box center [398, 333] width 100 height 12
type input "PAYE Umbrella"
click at [363, 308] on input at bounding box center [376, 314] width 57 height 12
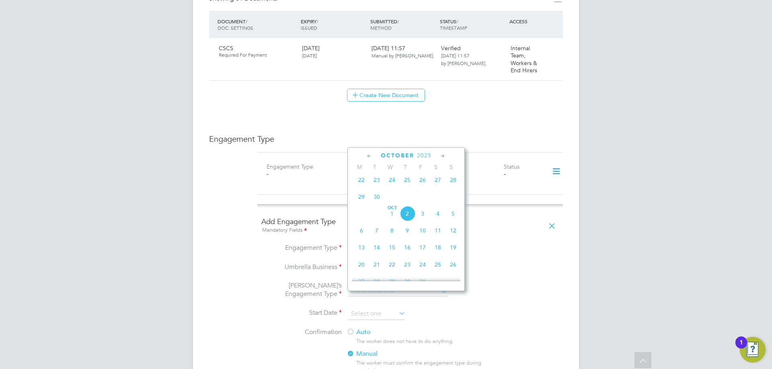
click at [378, 183] on span "23" at bounding box center [376, 179] width 15 height 15
type input "23 Sep 2025"
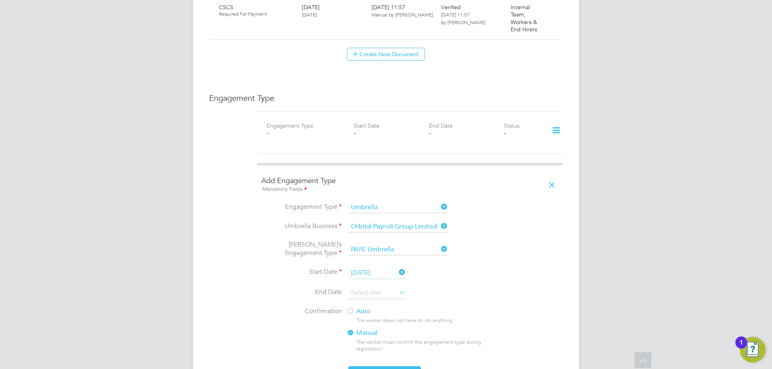
scroll to position [605, 0]
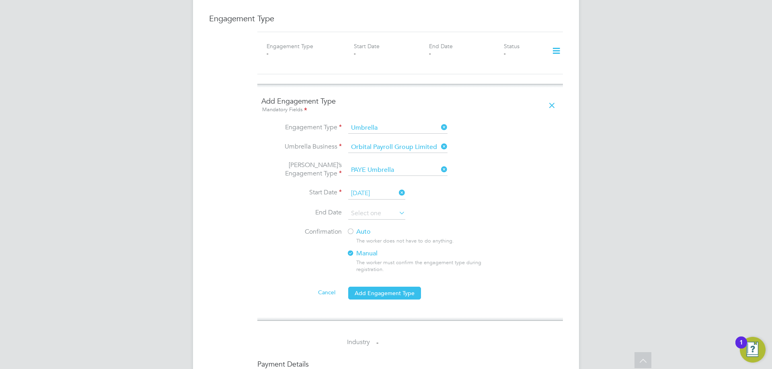
drag, startPoint x: 351, startPoint y: 216, endPoint x: 354, endPoint y: 234, distance: 18.1
click at [350, 228] on div at bounding box center [350, 232] width 8 height 8
click at [389, 287] on button "Add Engagement Type" at bounding box center [384, 293] width 73 height 13
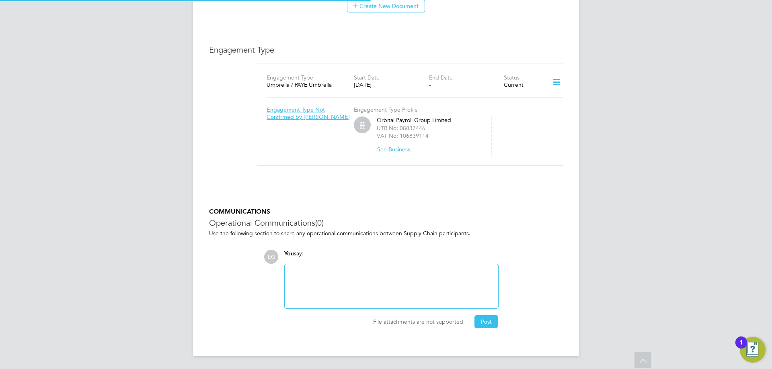
scroll to position [557, 0]
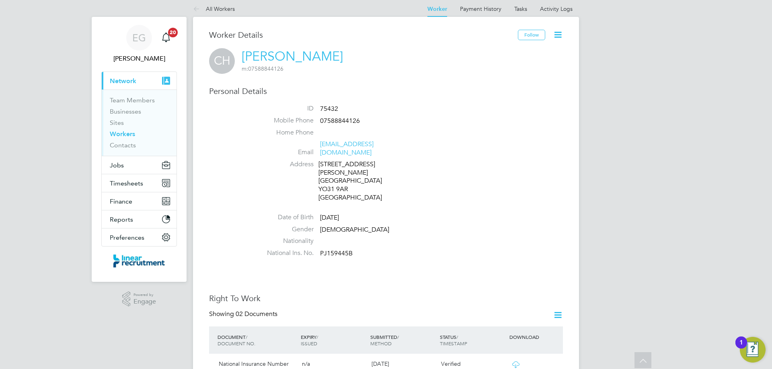
scroll to position [0, 0]
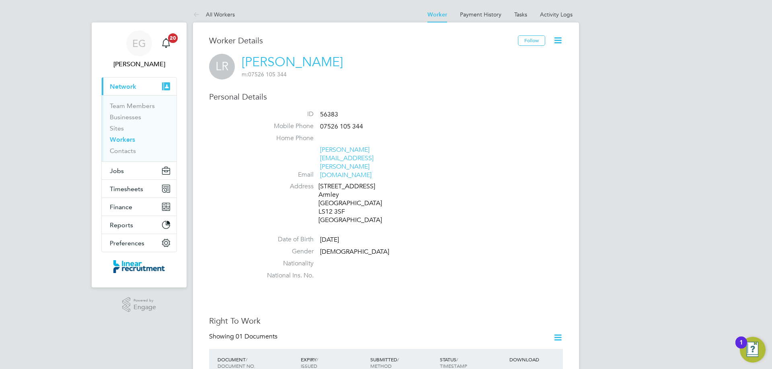
click at [555, 42] on icon at bounding box center [558, 40] width 10 height 10
click at [500, 91] on li "Edit Personal Details e" at bounding box center [512, 93] width 100 height 11
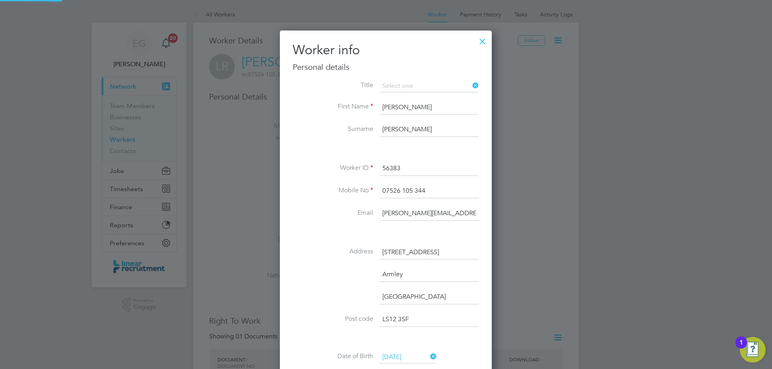
scroll to position [476, 213]
click at [439, 98] on li "Mr" at bounding box center [429, 97] width 100 height 10
type input "Mr"
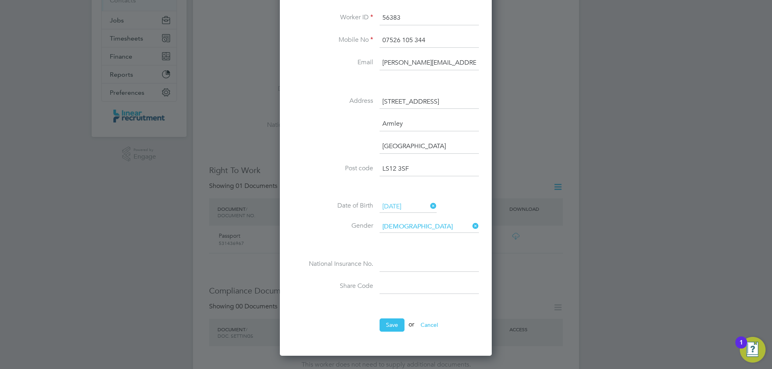
scroll to position [161, 0]
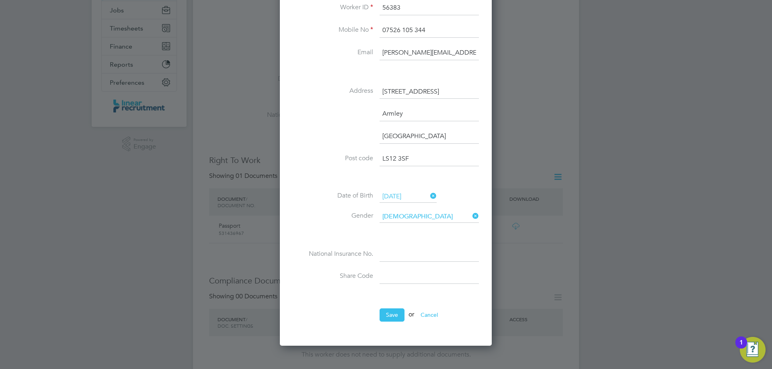
click at [426, 254] on input at bounding box center [428, 255] width 99 height 14
paste input "PE251442C"
type input "PE 25 14 42 C"
click at [393, 318] on button "Save" at bounding box center [391, 315] width 25 height 13
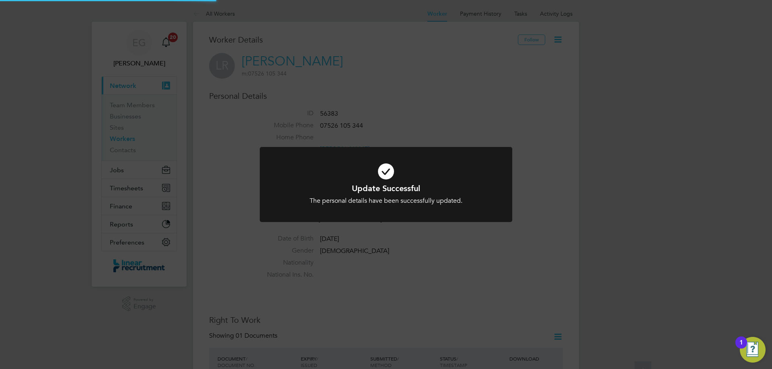
scroll to position [0, 0]
click at [547, 248] on div "Update Successful The personal details have been successfully updated. Cancel O…" at bounding box center [386, 184] width 772 height 369
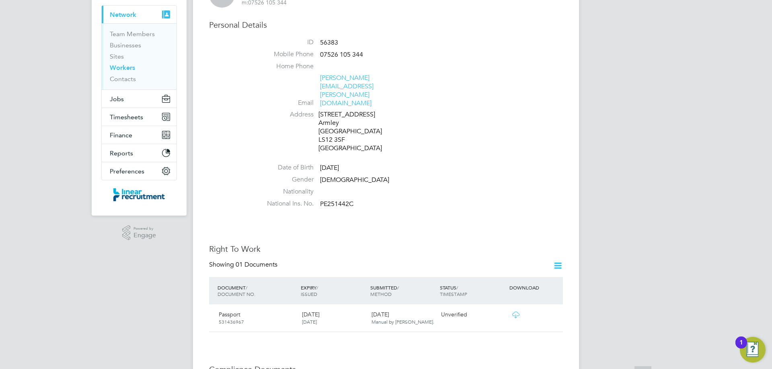
scroll to position [201, 0]
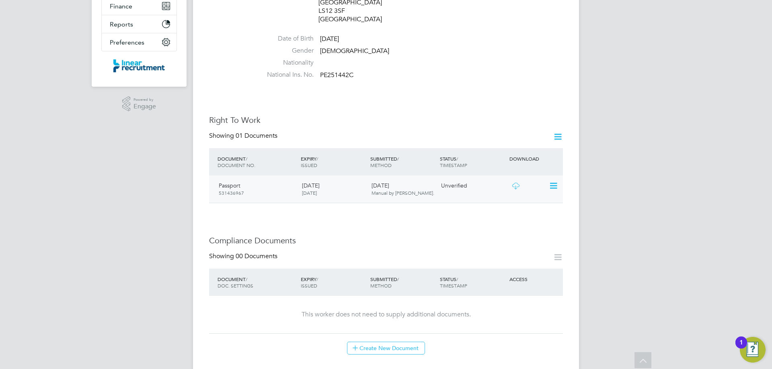
click at [519, 183] on icon at bounding box center [515, 186] width 10 height 6
click at [550, 181] on icon at bounding box center [553, 186] width 8 height 10
click at [523, 180] on li "Verify Document" at bounding box center [527, 180] width 59 height 11
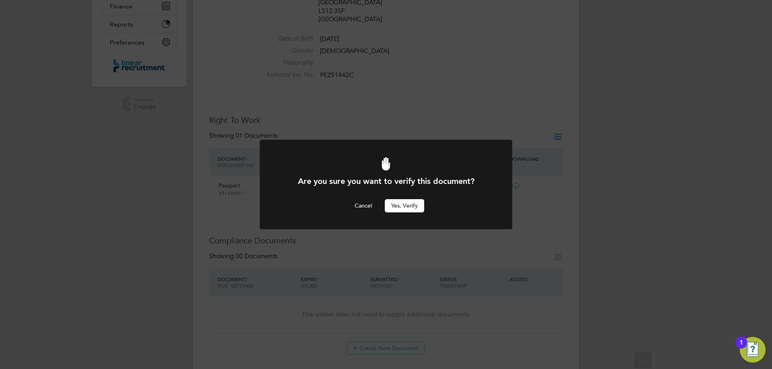
click at [410, 201] on button "Yes, verify" at bounding box center [404, 205] width 39 height 13
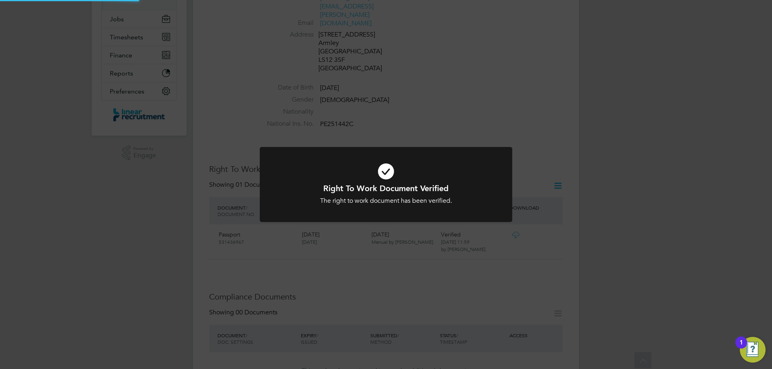
scroll to position [80, 0]
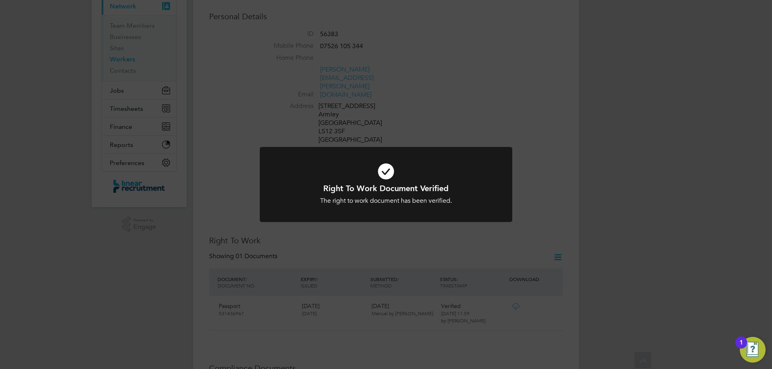
click at [517, 110] on div "Right To Work Document Verified The right to work document has been verified. C…" at bounding box center [386, 184] width 772 height 369
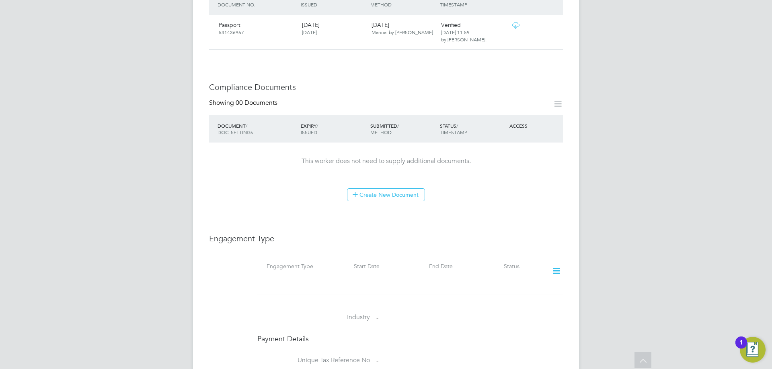
scroll to position [523, 0]
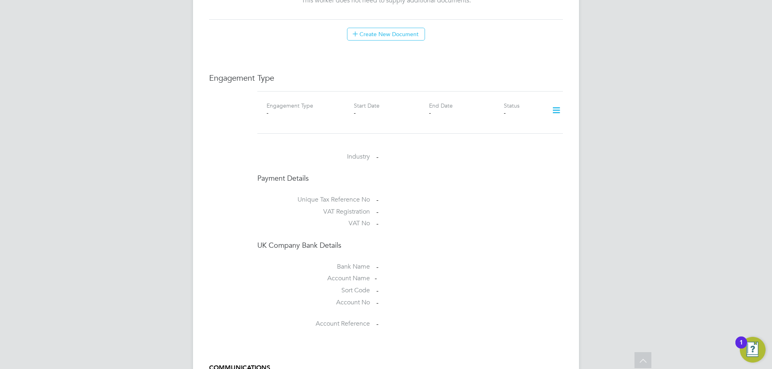
click at [556, 101] on icon at bounding box center [556, 110] width 14 height 18
click at [504, 121] on li "Add Engagement Type" at bounding box center [514, 120] width 91 height 11
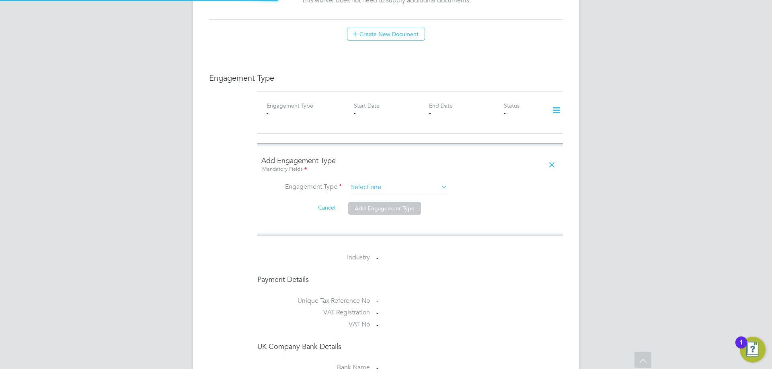
click at [410, 182] on input at bounding box center [397, 187] width 99 height 11
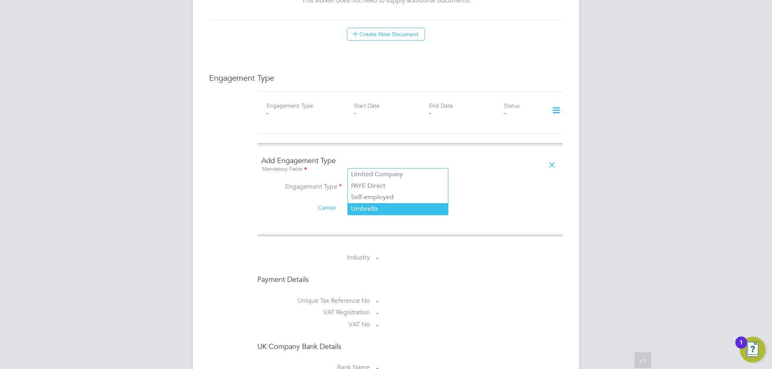
click at [371, 206] on li "Umbrella" at bounding box center [398, 209] width 100 height 12
type input "Umbrella"
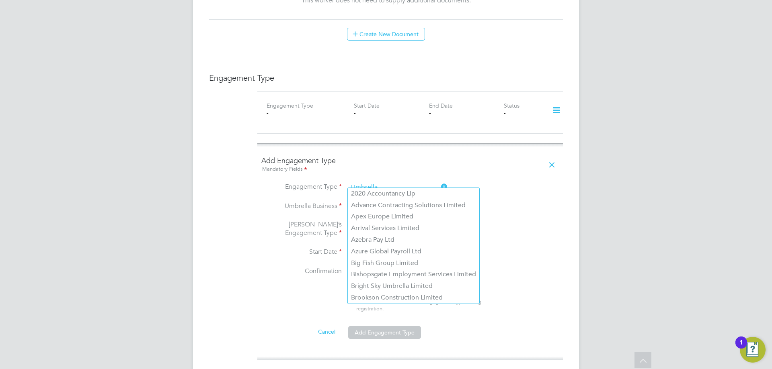
click at [383, 201] on input at bounding box center [397, 206] width 99 height 11
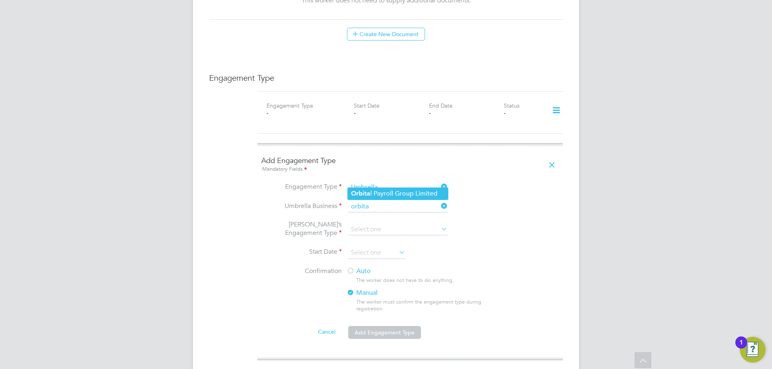
click at [373, 190] on li "Orbita l Payroll Group Limited" at bounding box center [398, 194] width 100 height 12
type input "Orbital Payroll Group Limited"
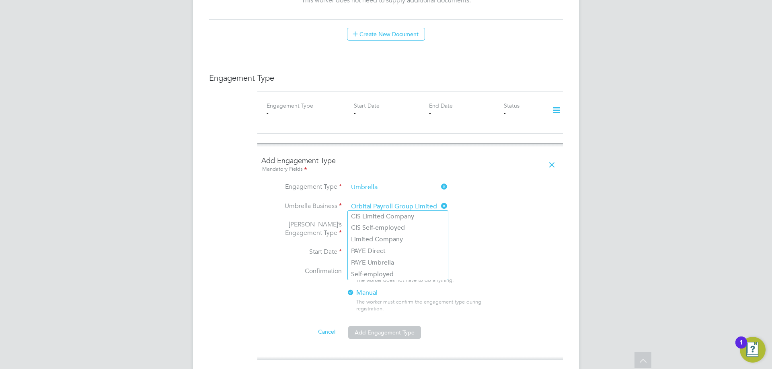
click at [373, 224] on input at bounding box center [397, 229] width 99 height 11
click at [377, 262] on li "PAYE Umbrella" at bounding box center [398, 263] width 100 height 12
type input "PAYE Umbrella"
click at [368, 247] on input at bounding box center [376, 253] width 57 height 12
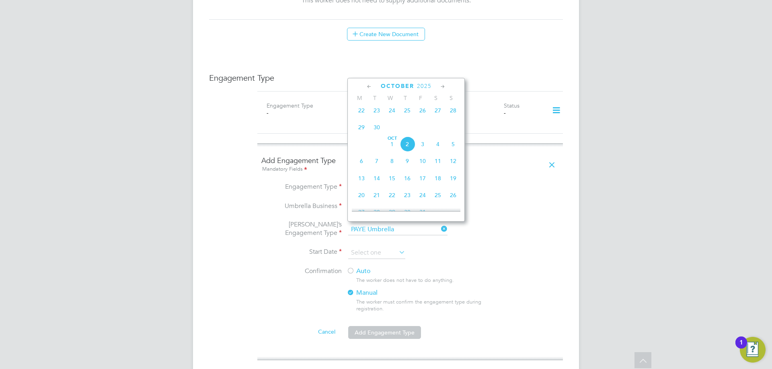
click at [423, 115] on span "26" at bounding box center [422, 110] width 15 height 15
type input "[DATE]"
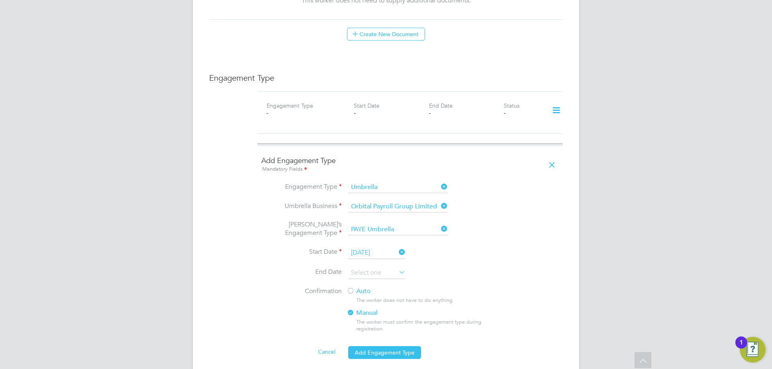
click at [463, 287] on label "Auto" at bounding box center [418, 291] width 145 height 8
click at [371, 346] on button "Add Engagement Type" at bounding box center [384, 352] width 73 height 13
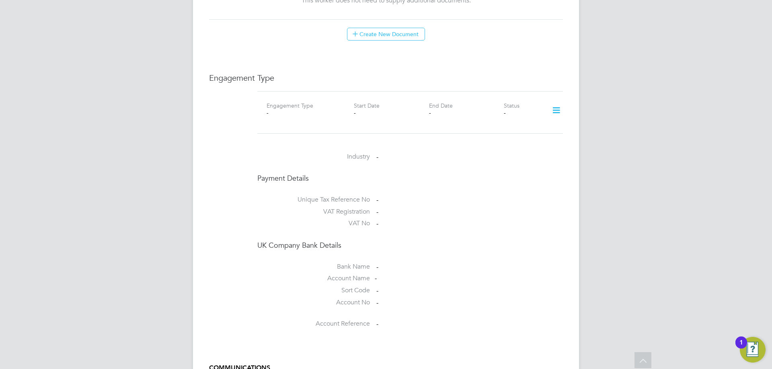
click at [599, 257] on div "EG [PERSON_NAME] Notifications 20 Applications: Current page: Network Team Memb…" at bounding box center [386, 1] width 772 height 1048
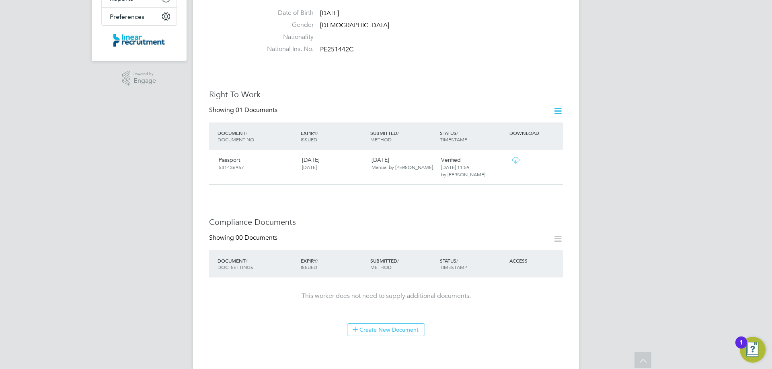
scroll to position [241, 0]
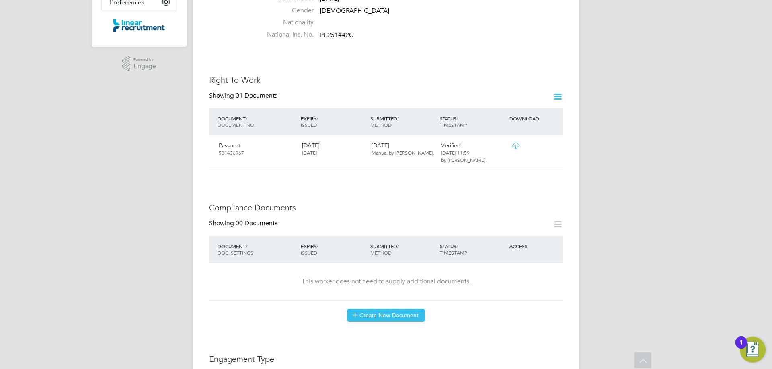
click at [406, 309] on button "Create New Document" at bounding box center [386, 315] width 78 height 13
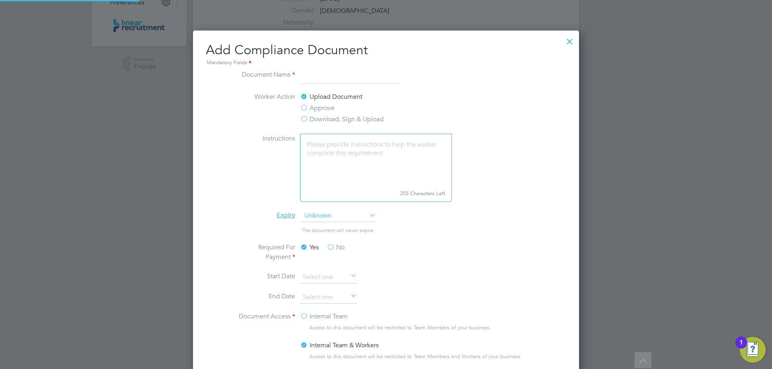
scroll to position [422, 386]
type input "CSCS"
click at [346, 217] on span "Unknown" at bounding box center [338, 216] width 74 height 12
click at [334, 262] on li "After a year" at bounding box center [338, 259] width 75 height 10
click at [328, 219] on span "After a year" at bounding box center [338, 216] width 74 height 12
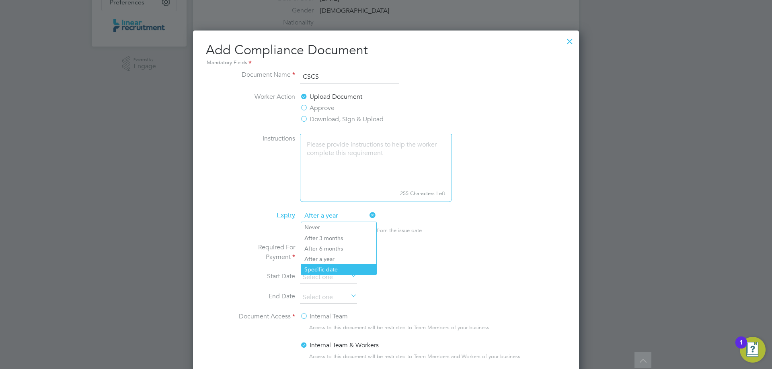
click at [327, 267] on li "Specific date" at bounding box center [338, 269] width 75 height 10
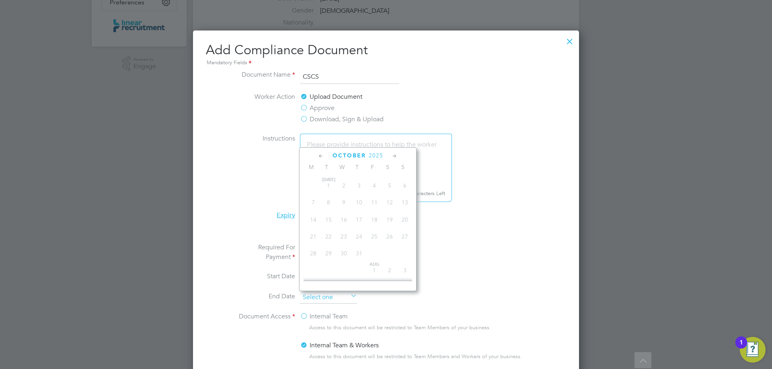
click at [315, 299] on input at bounding box center [328, 298] width 57 height 12
click at [374, 159] on span "2025" at bounding box center [376, 155] width 14 height 7
click at [360, 232] on span "2028" at bounding box center [358, 226] width 15 height 15
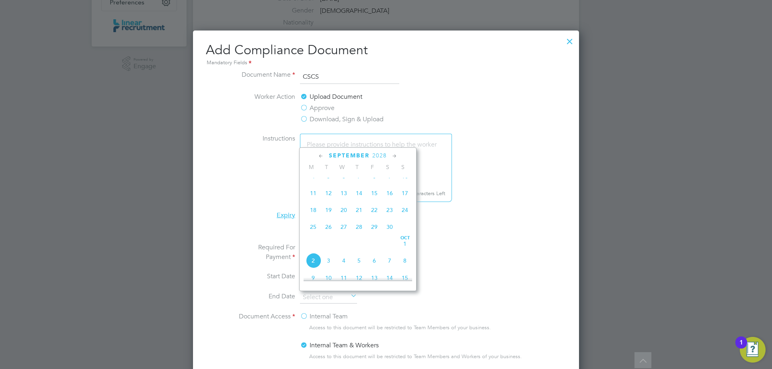
click at [319, 157] on icon at bounding box center [321, 156] width 8 height 9
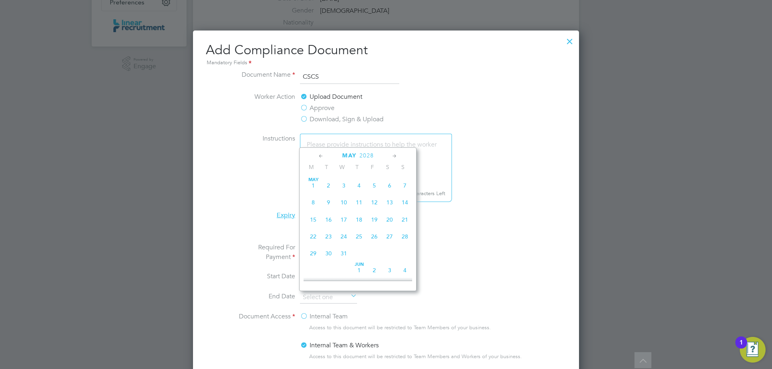
click at [319, 156] on icon at bounding box center [321, 156] width 8 height 9
click at [374, 253] on span "31" at bounding box center [374, 253] width 15 height 15
type input "[DATE]"
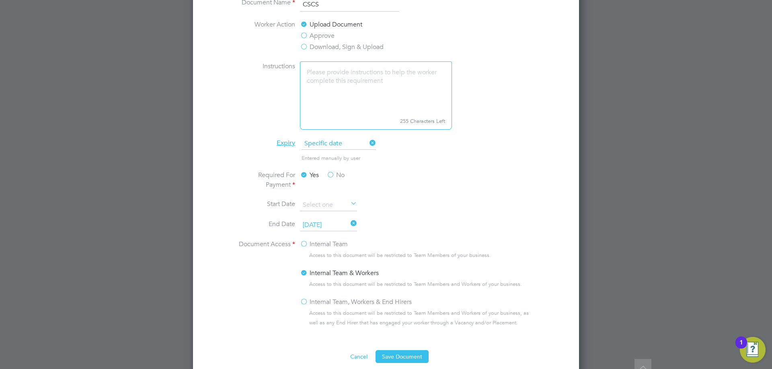
scroll to position [442, 0]
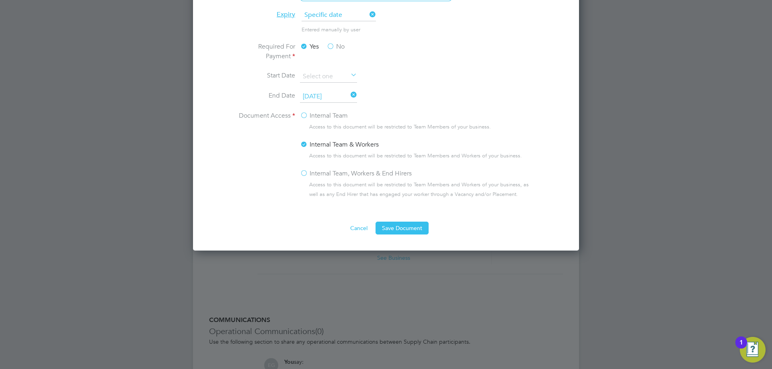
click at [303, 173] on label "Internal Team, Workers & End Hirers" at bounding box center [356, 174] width 112 height 10
click at [0, 0] on input "Internal Team, Workers & End Hirers" at bounding box center [0, 0] width 0 height 0
click at [410, 222] on button "Save Document" at bounding box center [401, 228] width 53 height 13
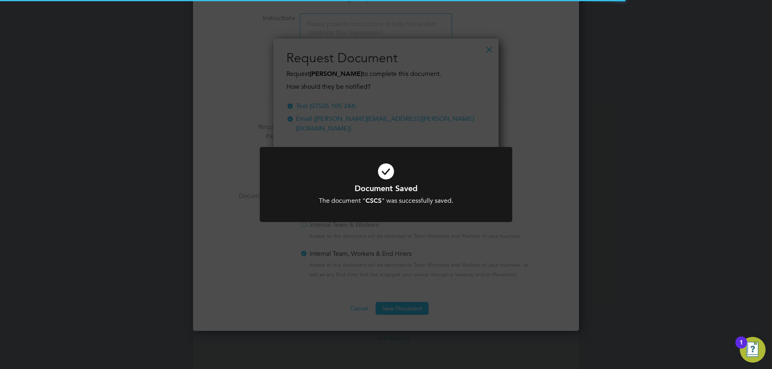
scroll to position [129, 225]
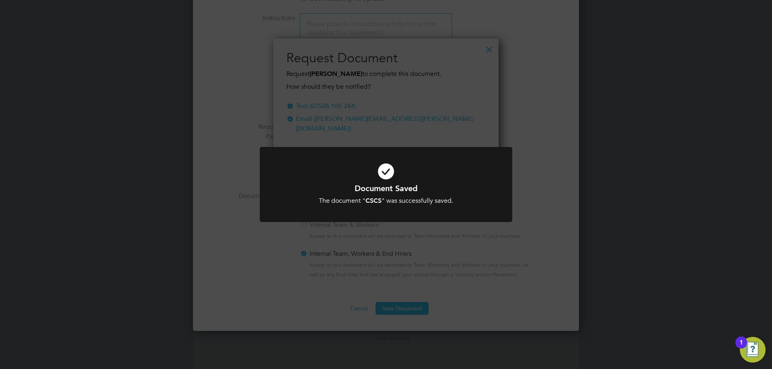
click at [668, 156] on div "Document Saved The document " CSCS " was successfully saved. Cancel Okay" at bounding box center [386, 184] width 772 height 369
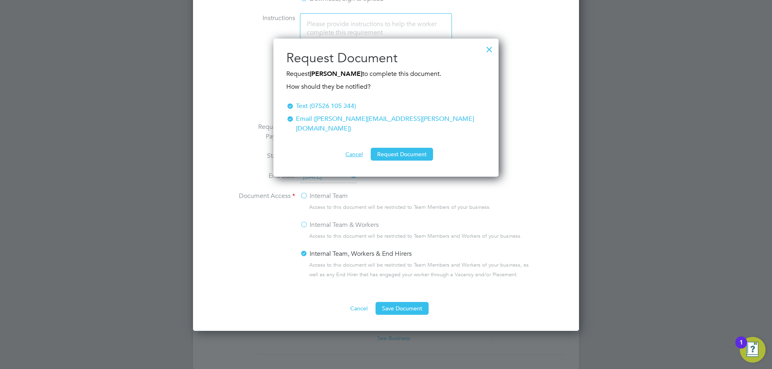
click at [349, 148] on button "Cancel" at bounding box center [354, 154] width 30 height 13
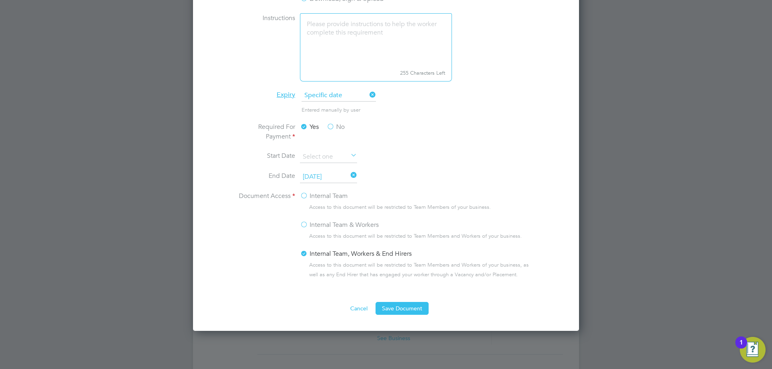
click at [357, 304] on button "Cancel" at bounding box center [359, 308] width 30 height 13
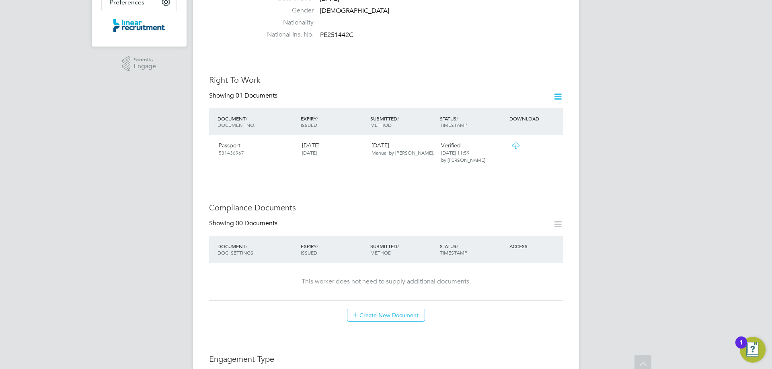
scroll to position [0, 0]
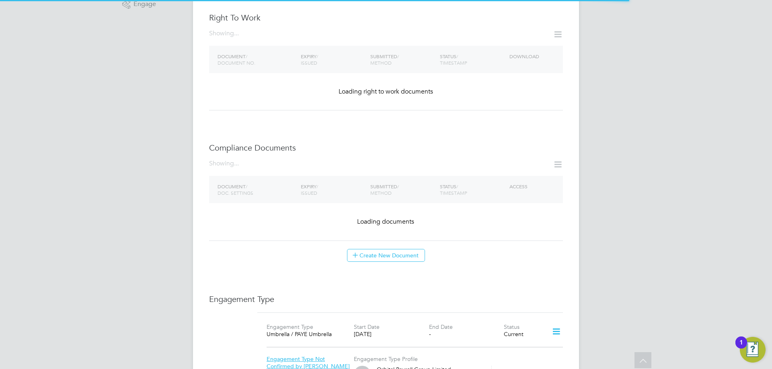
scroll to position [322, 0]
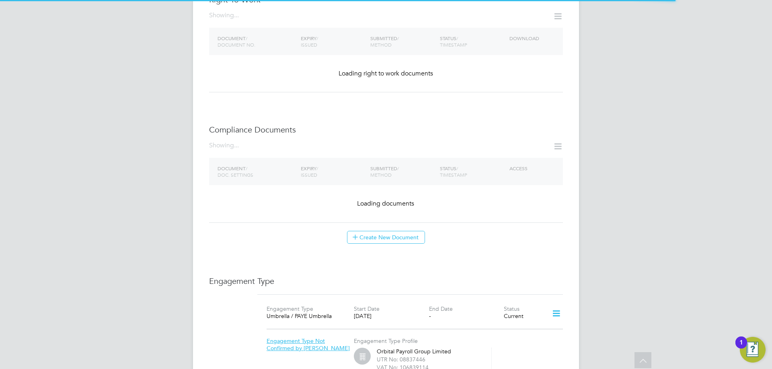
click at [607, 111] on div "EG [PERSON_NAME] Notifications 20 Applications: Current page: Network Team Memb…" at bounding box center [386, 139] width 772 height 922
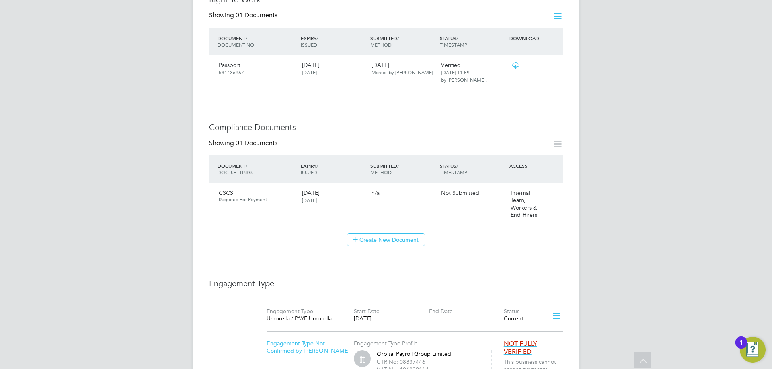
click at [631, 212] on div "EG [PERSON_NAME] Notifications 20 Applications: Current page: Network Team Memb…" at bounding box center [386, 140] width 772 height 925
click at [556, 189] on icon at bounding box center [553, 194] width 8 height 10
click at [527, 197] on li "Submit Document" at bounding box center [527, 199] width 59 height 11
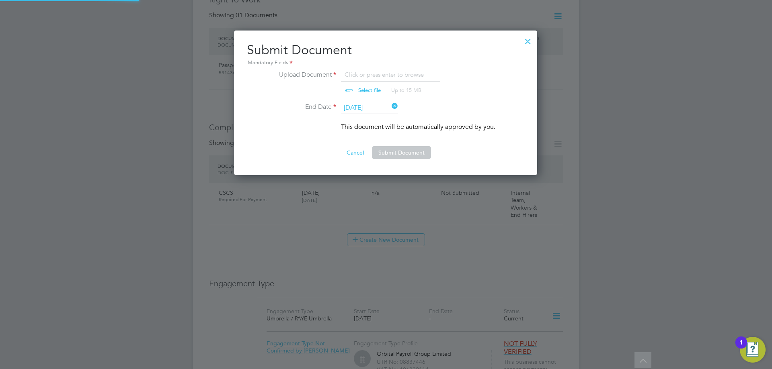
scroll to position [145, 304]
click at [374, 90] on input "file" at bounding box center [377, 82] width 126 height 24
type input "C:\fakepath\CSCS - Exp [DATE].jpg"
click at [410, 156] on button "Submit Document" at bounding box center [401, 152] width 59 height 13
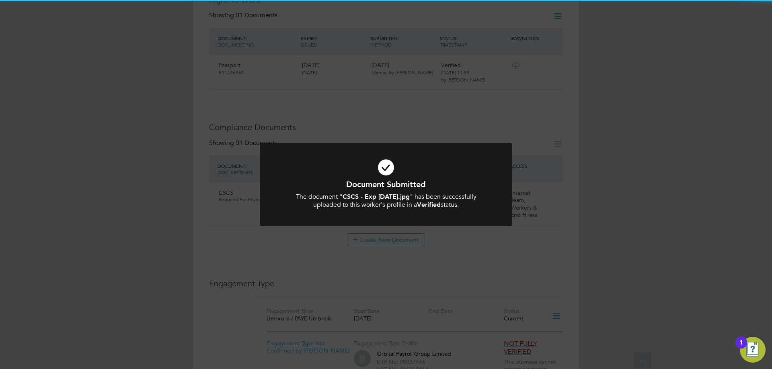
click at [618, 167] on div "Document Submitted The document " CSCS - Exp [DATE].jpg " has been successfully…" at bounding box center [386, 184] width 772 height 369
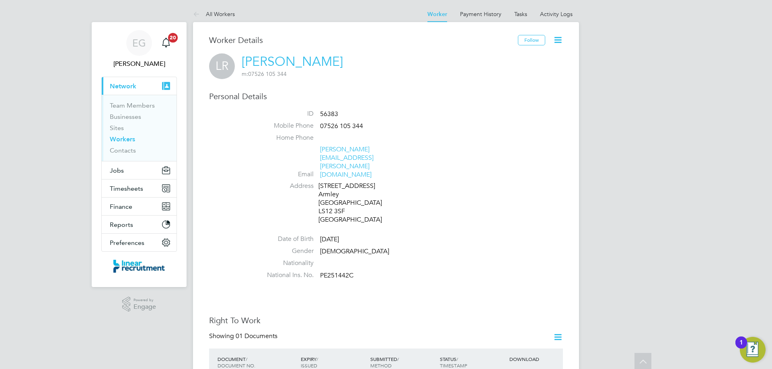
scroll to position [0, 0]
